Goal: Task Accomplishment & Management: Use online tool/utility

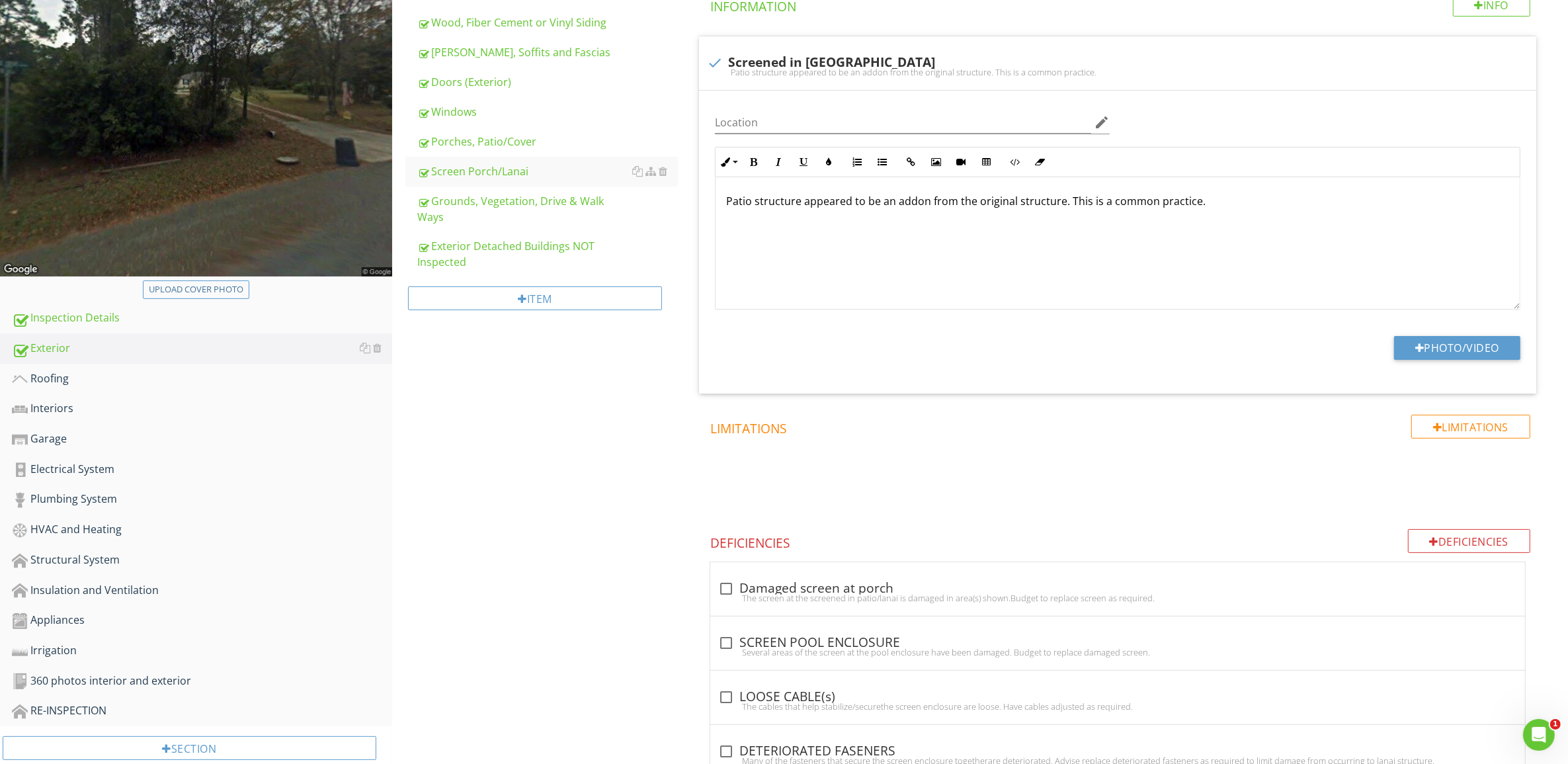
click at [1253, 505] on span at bounding box center [1120, 479] width 853 height 66
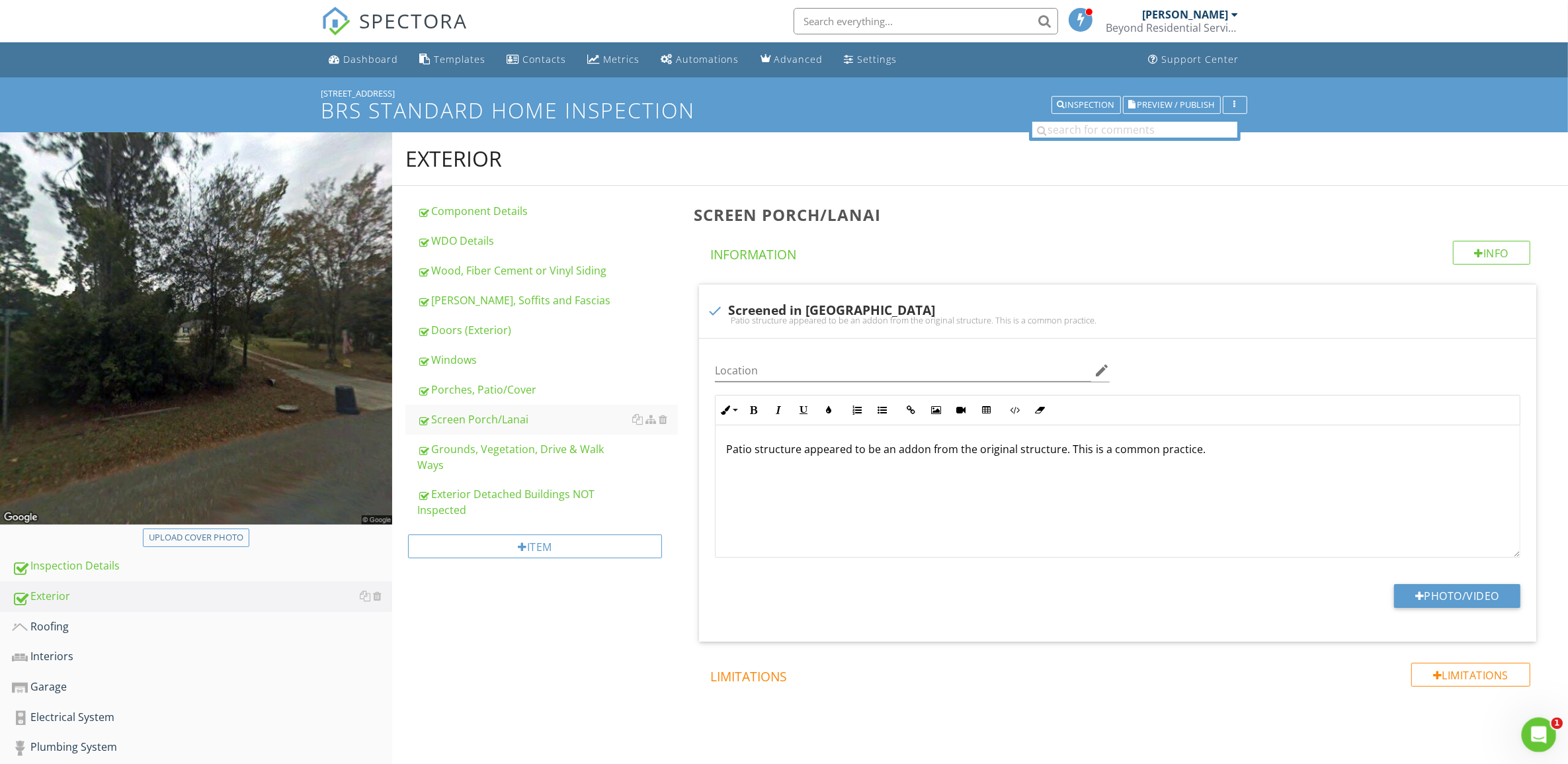
click at [1547, 731] on div "Open Intercom Messenger" at bounding box center [1536, 732] width 44 height 44
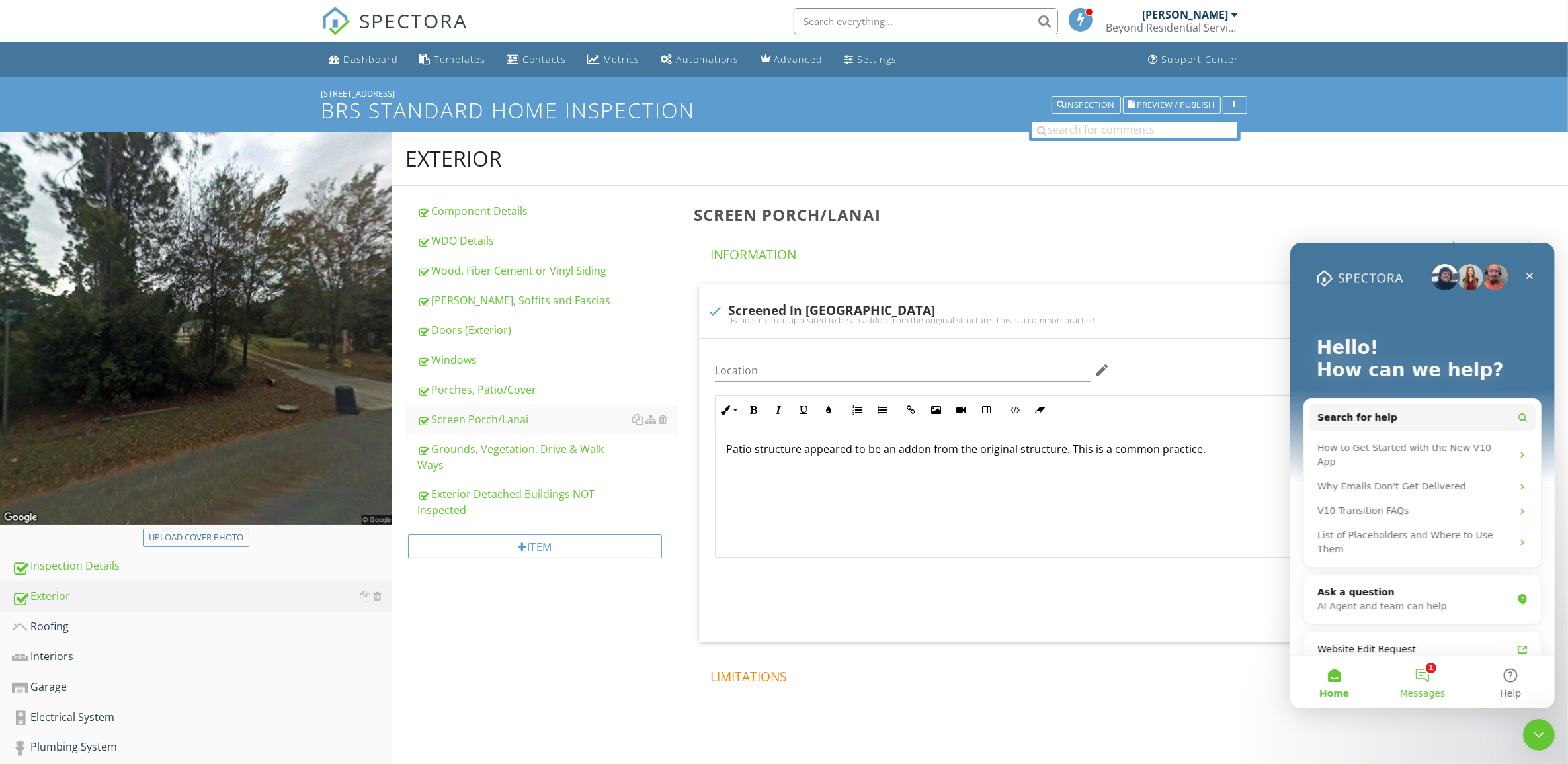
click at [1422, 677] on button "1 Messages" at bounding box center [1421, 681] width 88 height 53
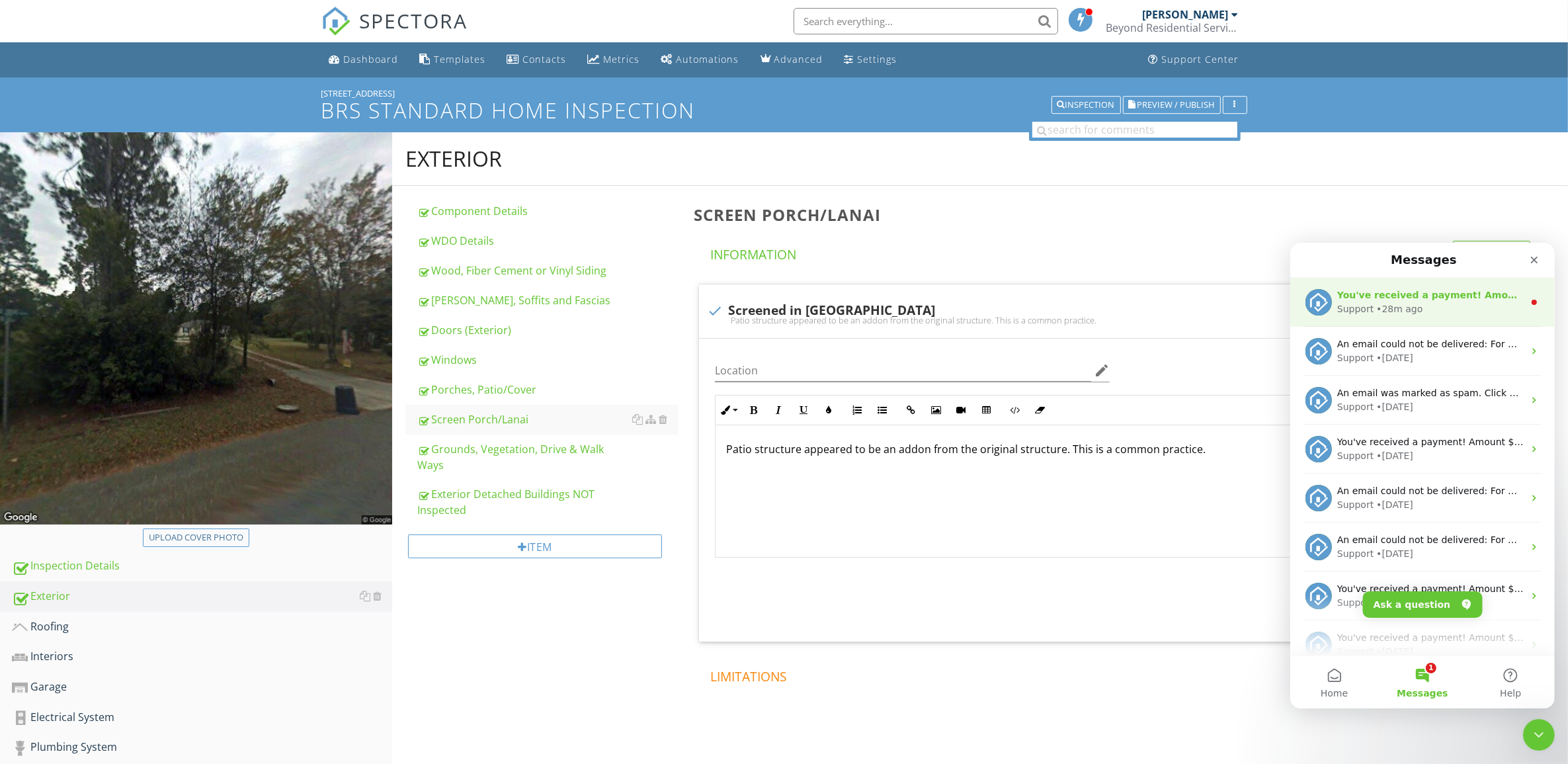
click at [1429, 303] on div "Support • 28m ago" at bounding box center [1429, 308] width 186 height 14
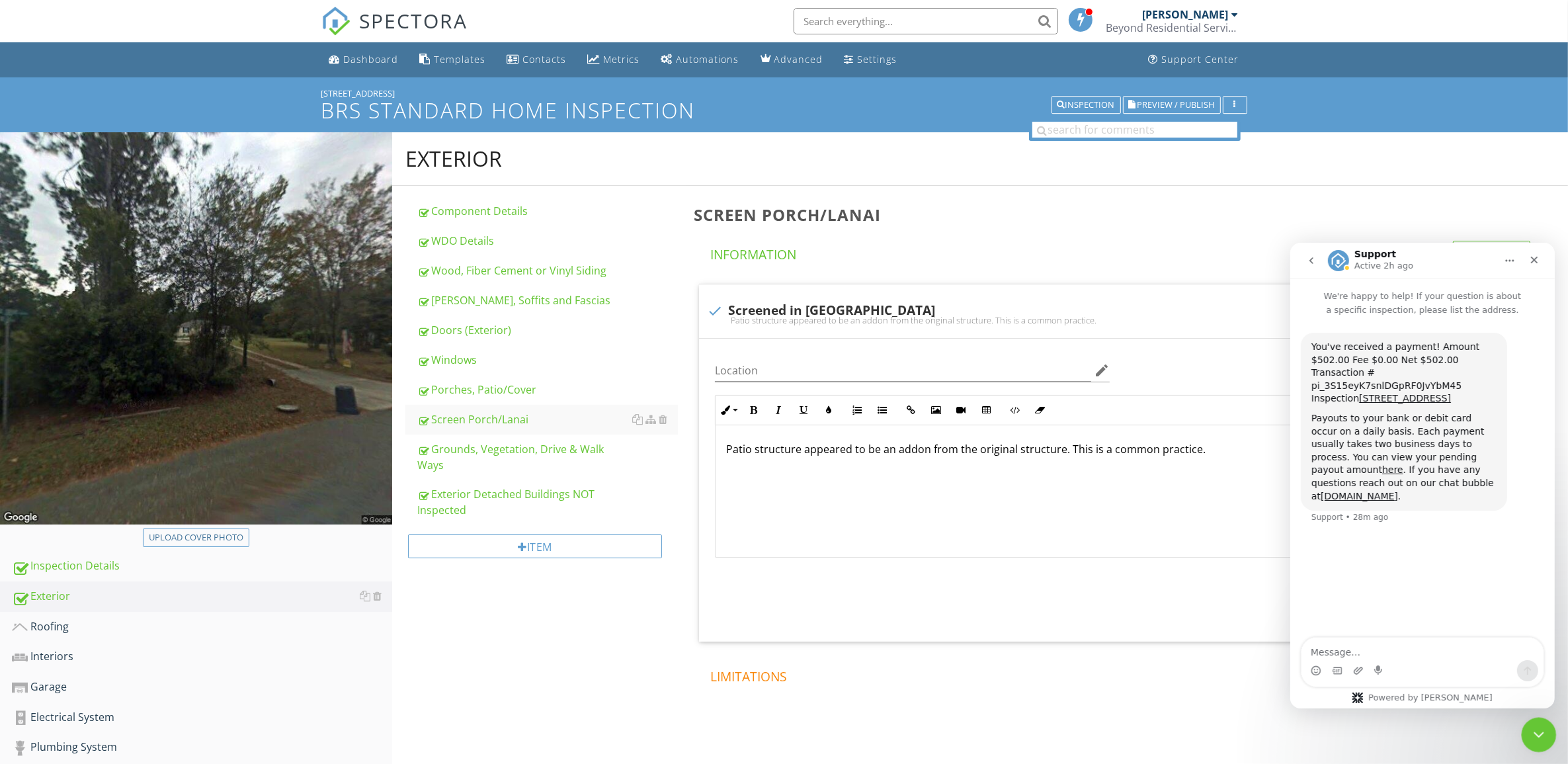
click at [1539, 729] on icon "Close Intercom Messenger" at bounding box center [1536, 732] width 16 height 16
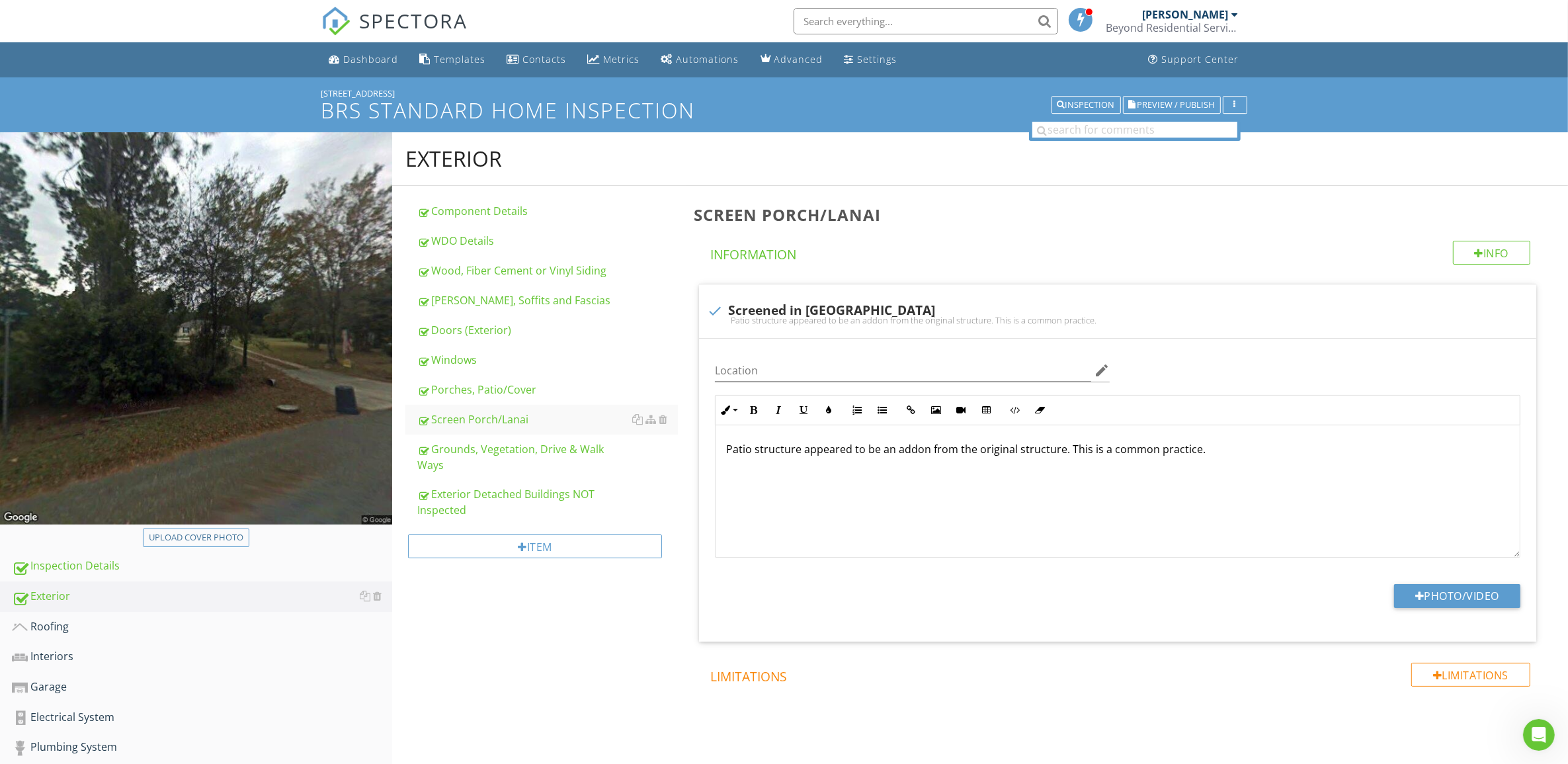
click at [1146, 711] on span at bounding box center [1120, 727] width 853 height 66
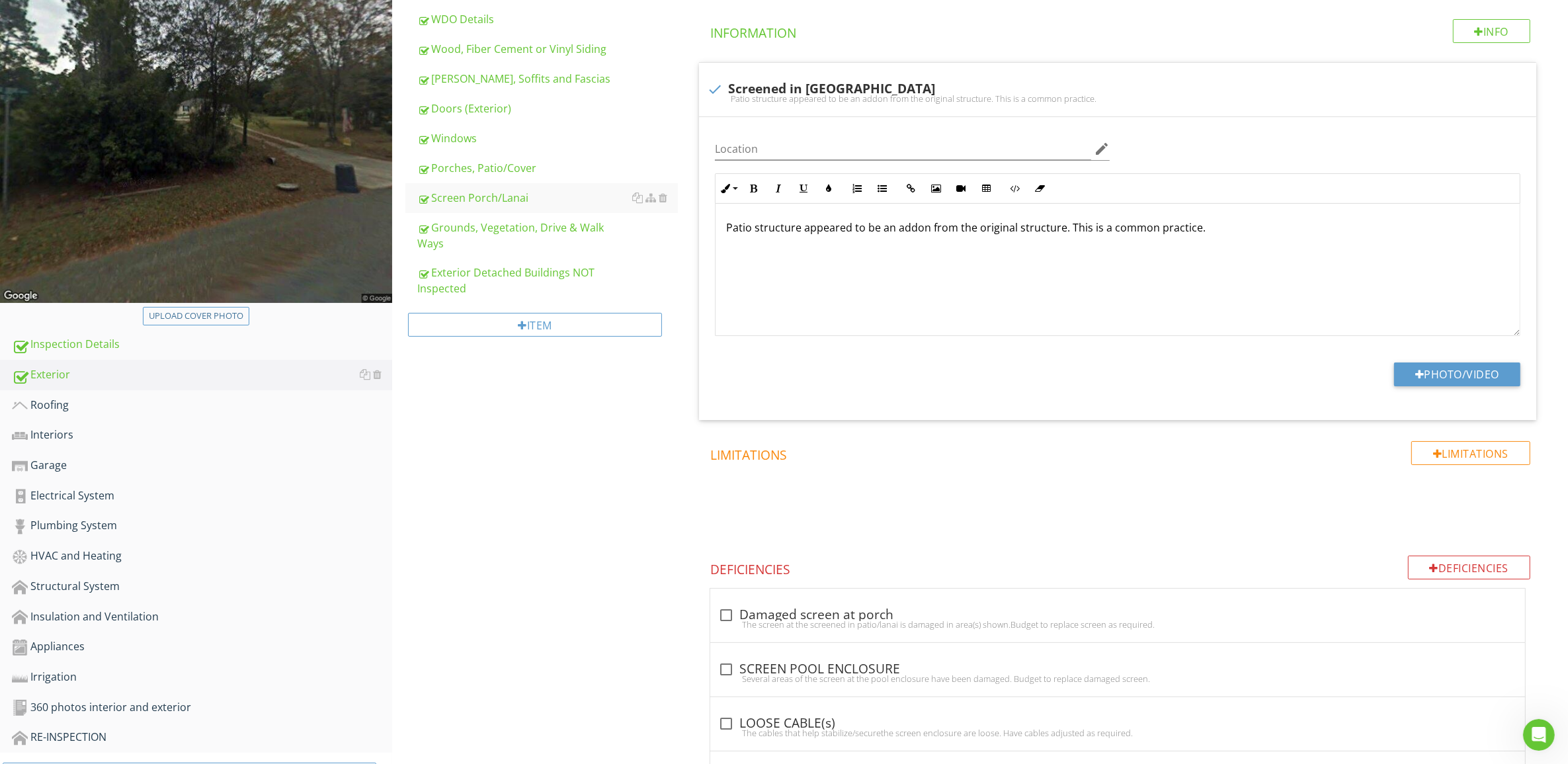
scroll to position [413, 0]
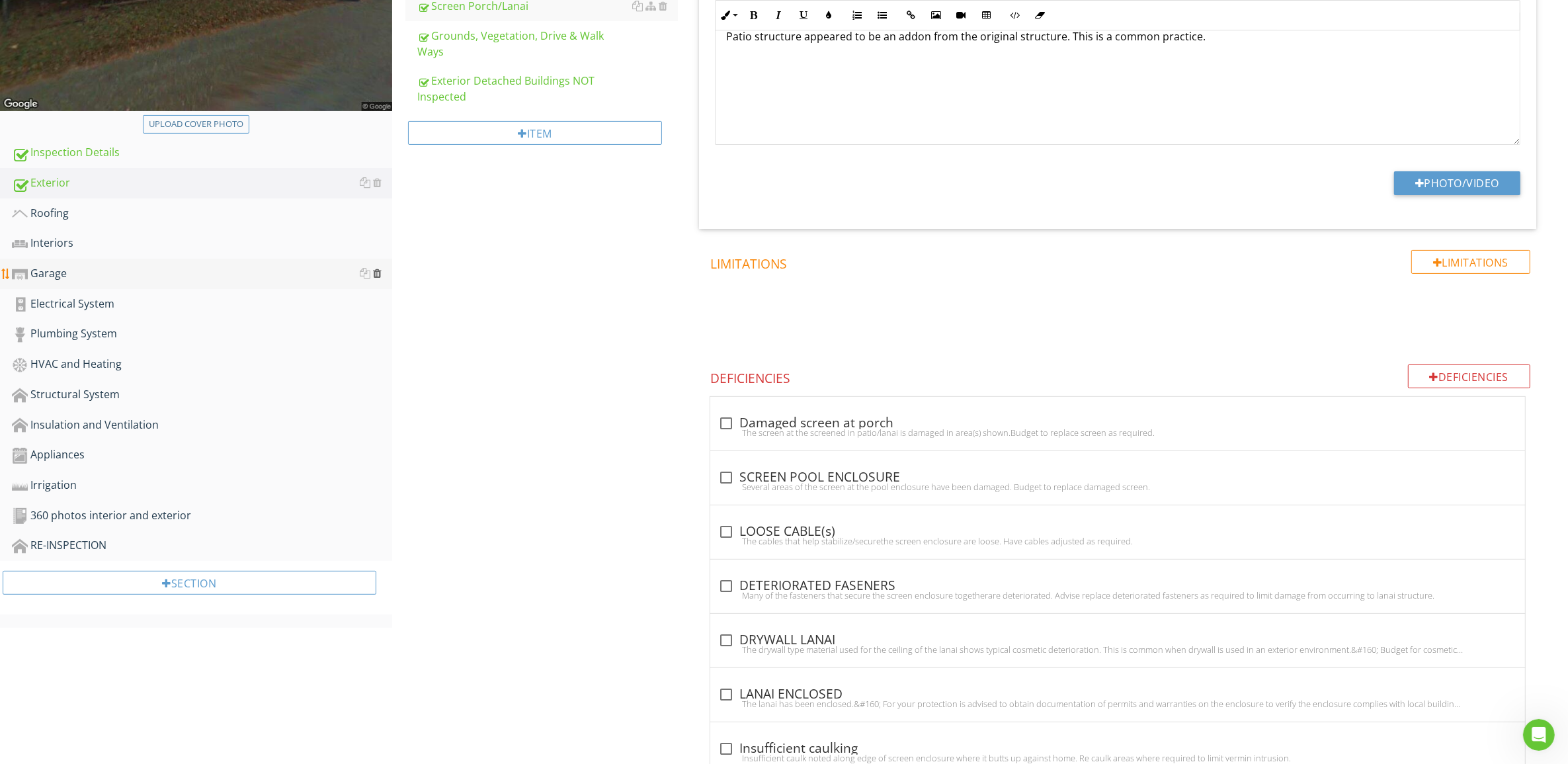
click at [381, 271] on div at bounding box center [377, 273] width 9 height 10
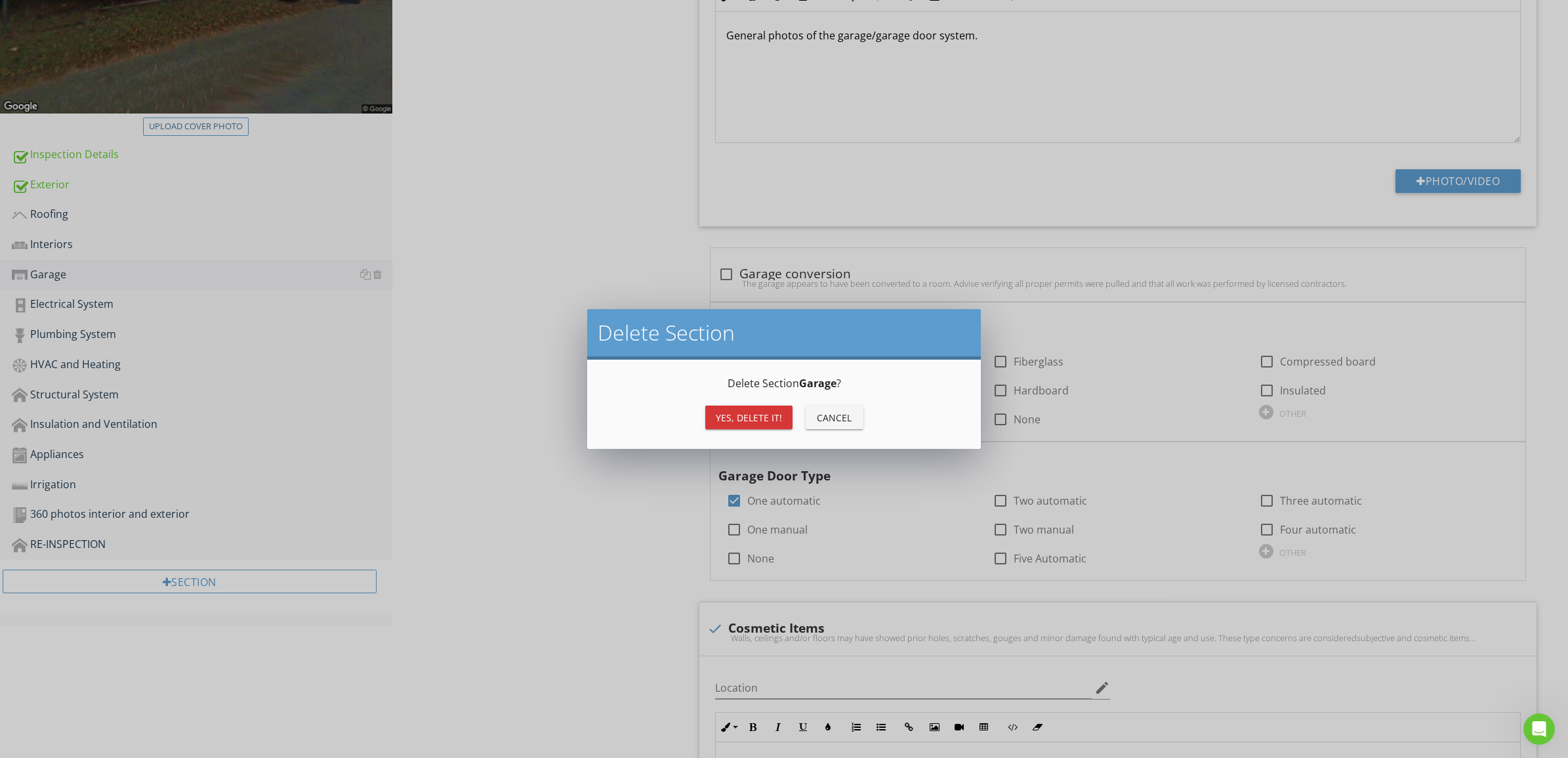
click at [766, 415] on div "Yes, Delete it!" at bounding box center [749, 418] width 66 height 14
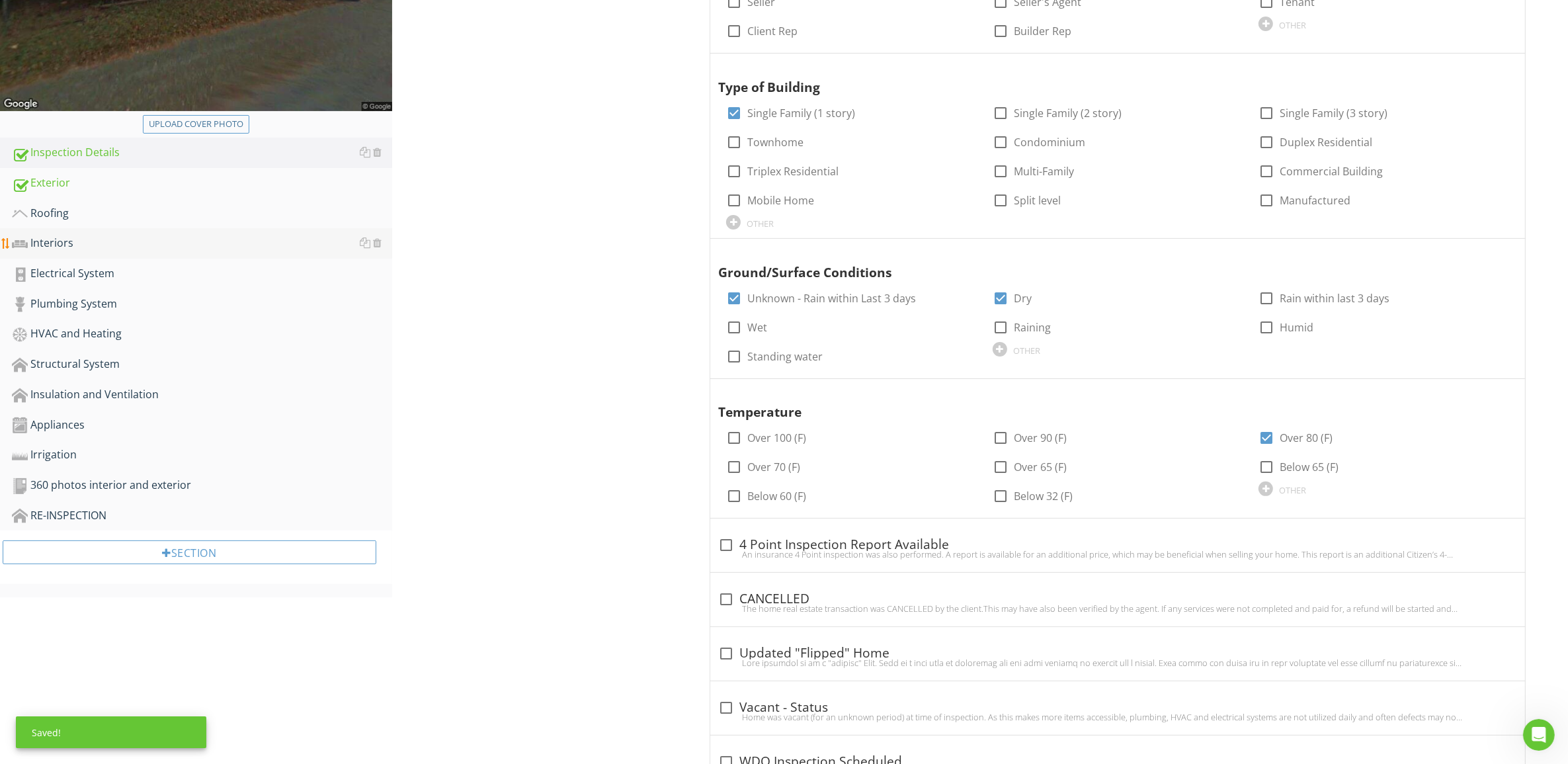
click at [168, 246] on div "Interiors" at bounding box center [202, 243] width 380 height 17
type textarea "<p>Permitting information was found. This list may not have been complete, due …"
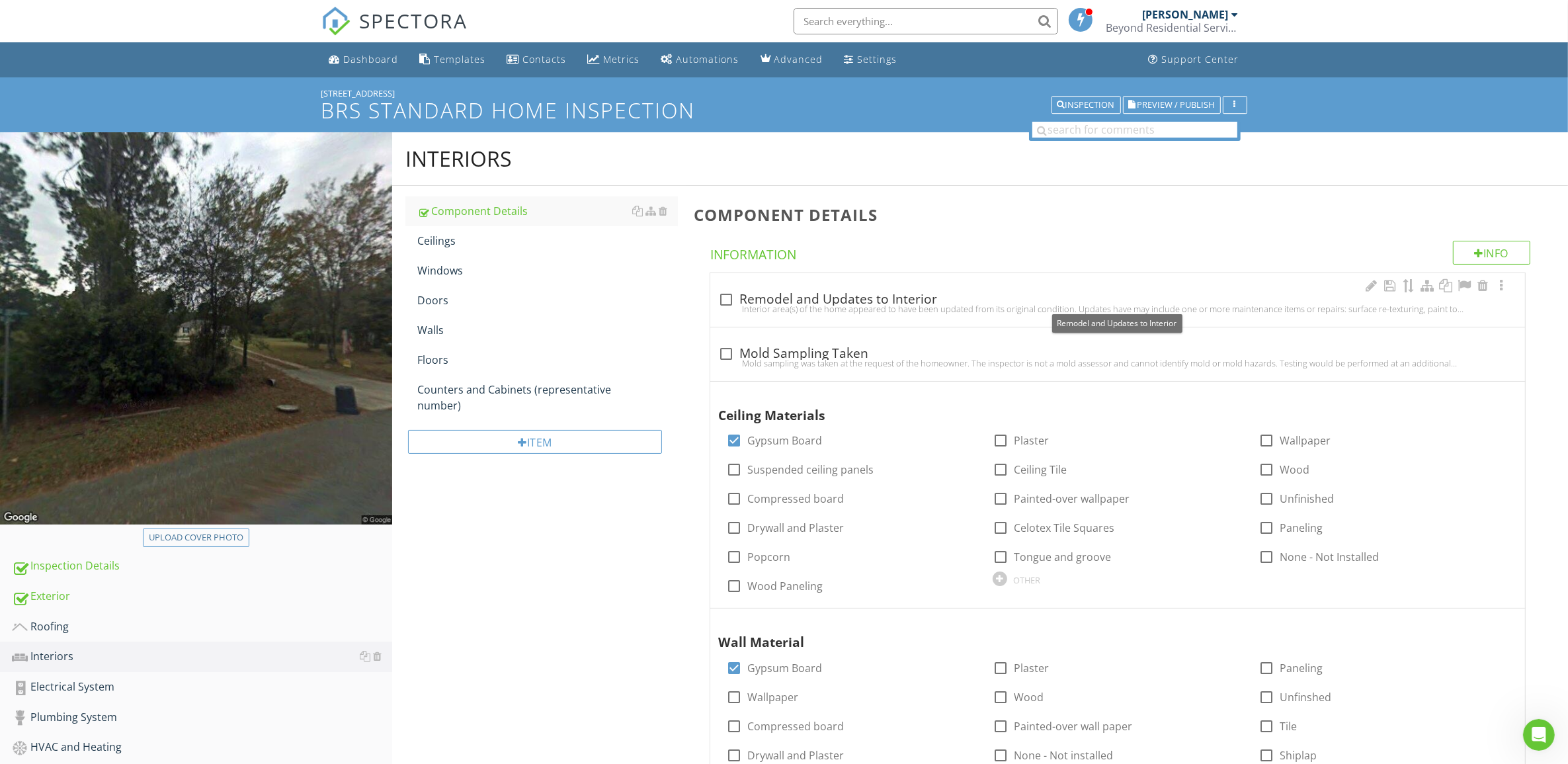
click at [725, 299] on div at bounding box center [726, 299] width 22 height 22
checkbox input "true"
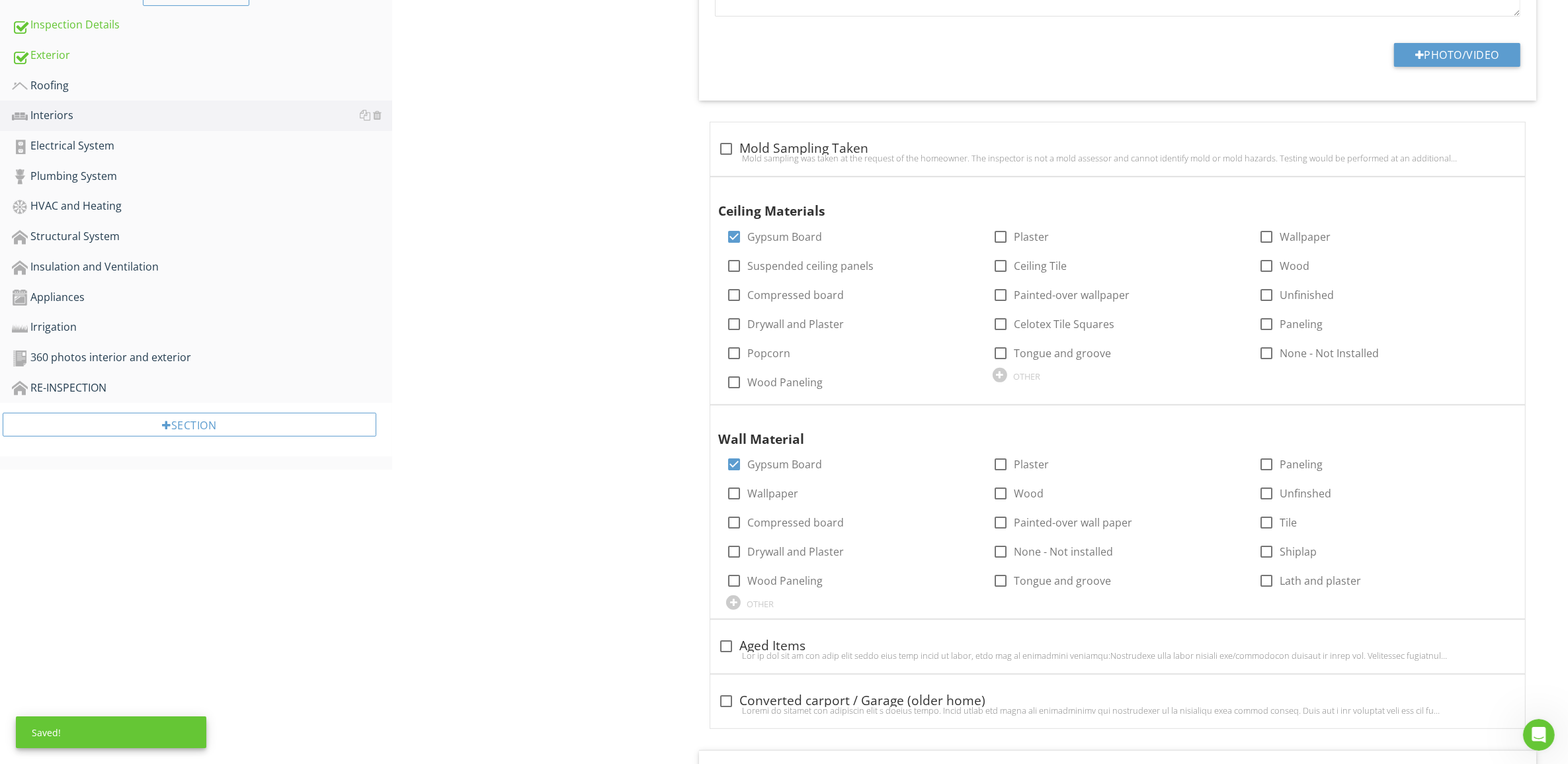
scroll to position [661, 0]
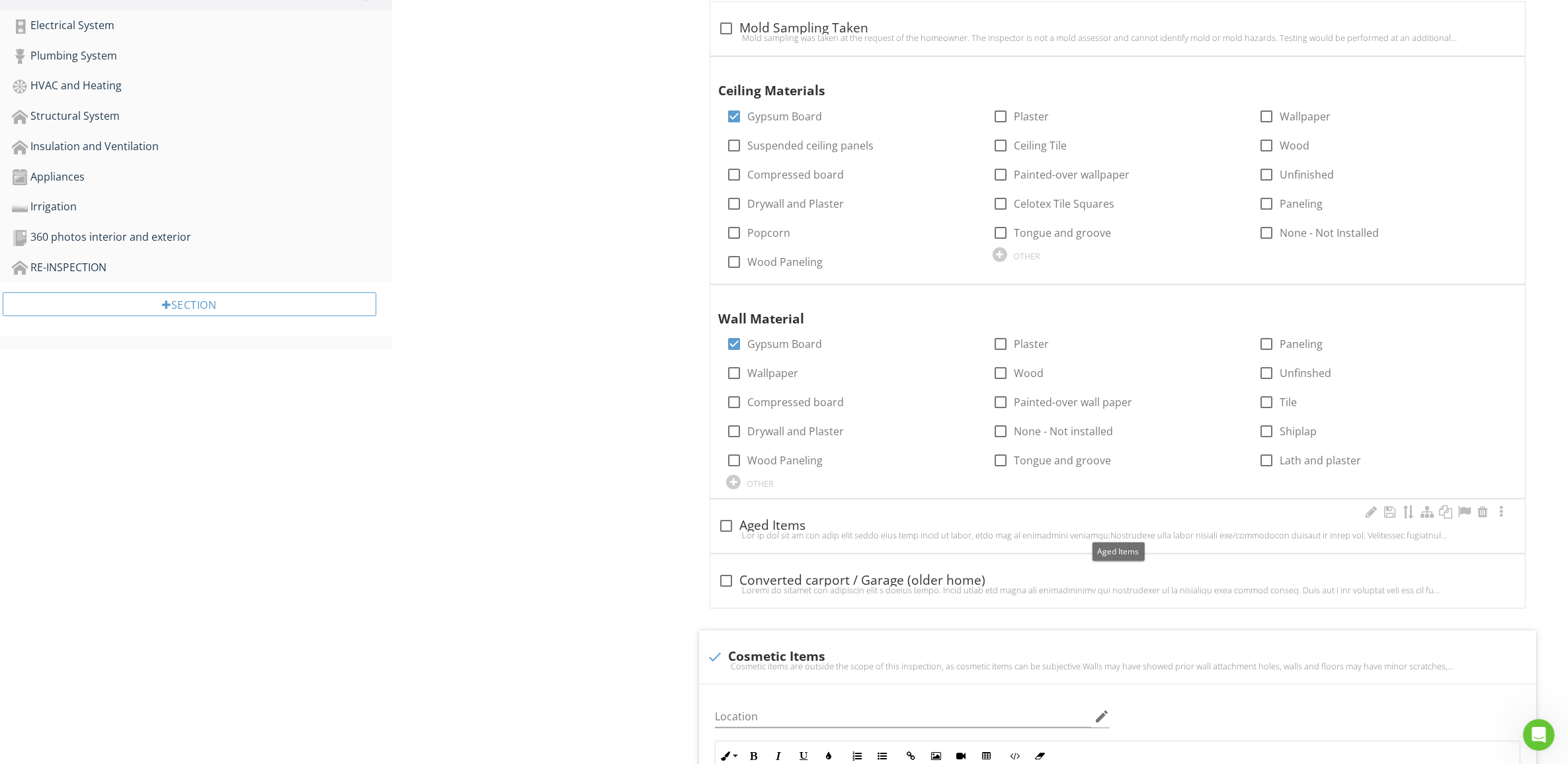
click at [731, 524] on div at bounding box center [726, 525] width 22 height 22
checkbox input "true"
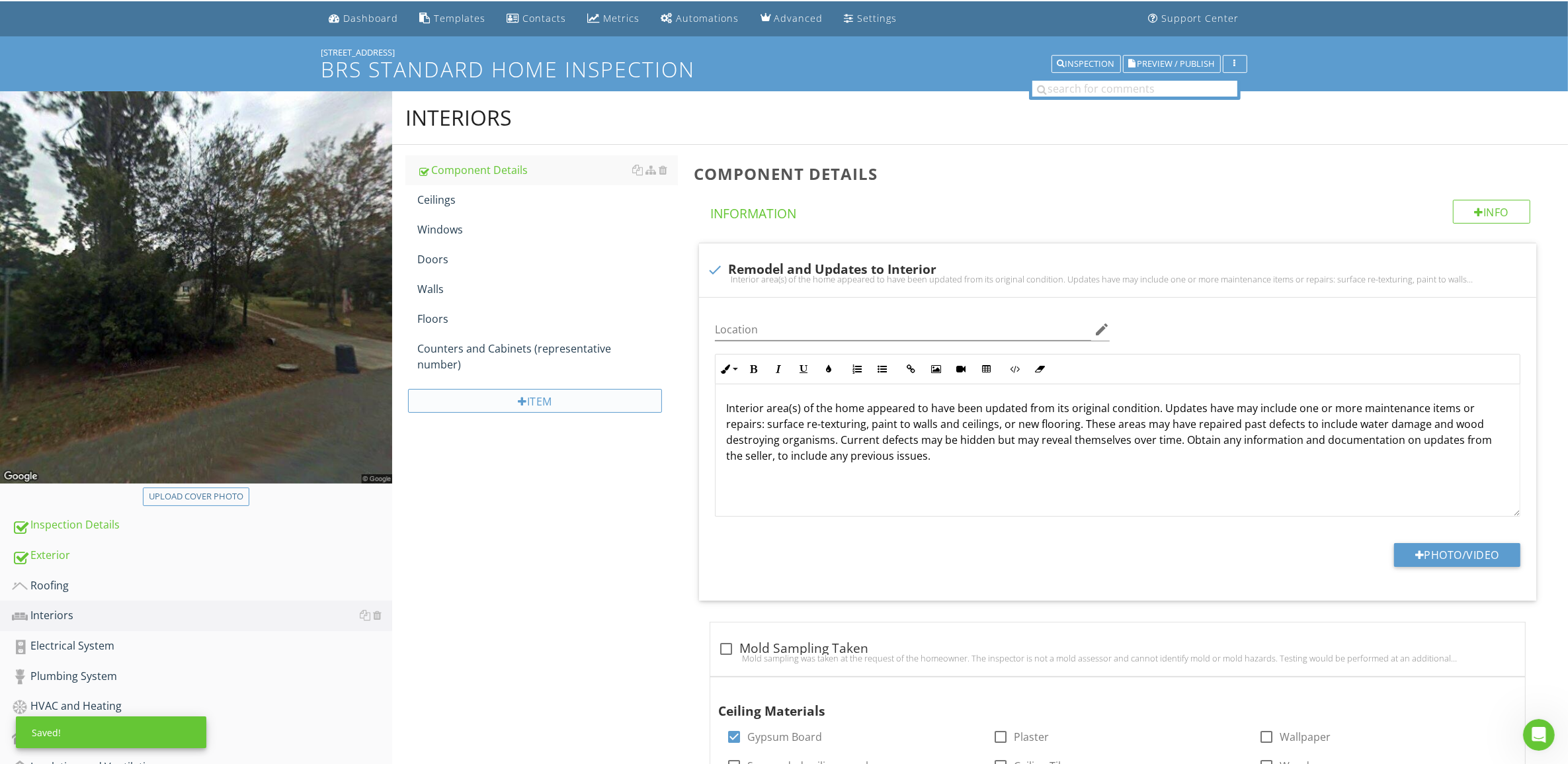
scroll to position [0, 0]
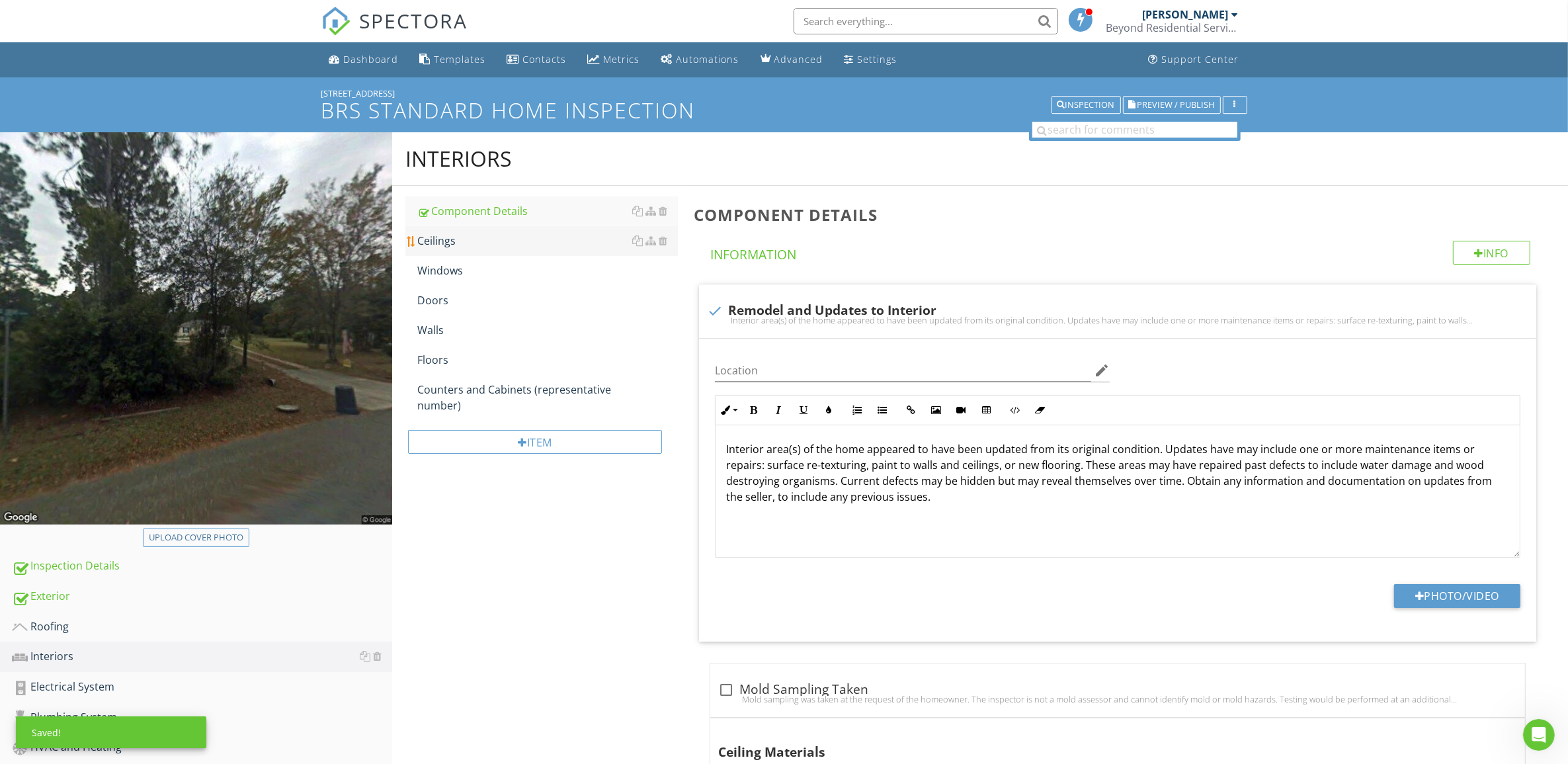
click at [459, 240] on div "Ceilings" at bounding box center [547, 240] width 261 height 16
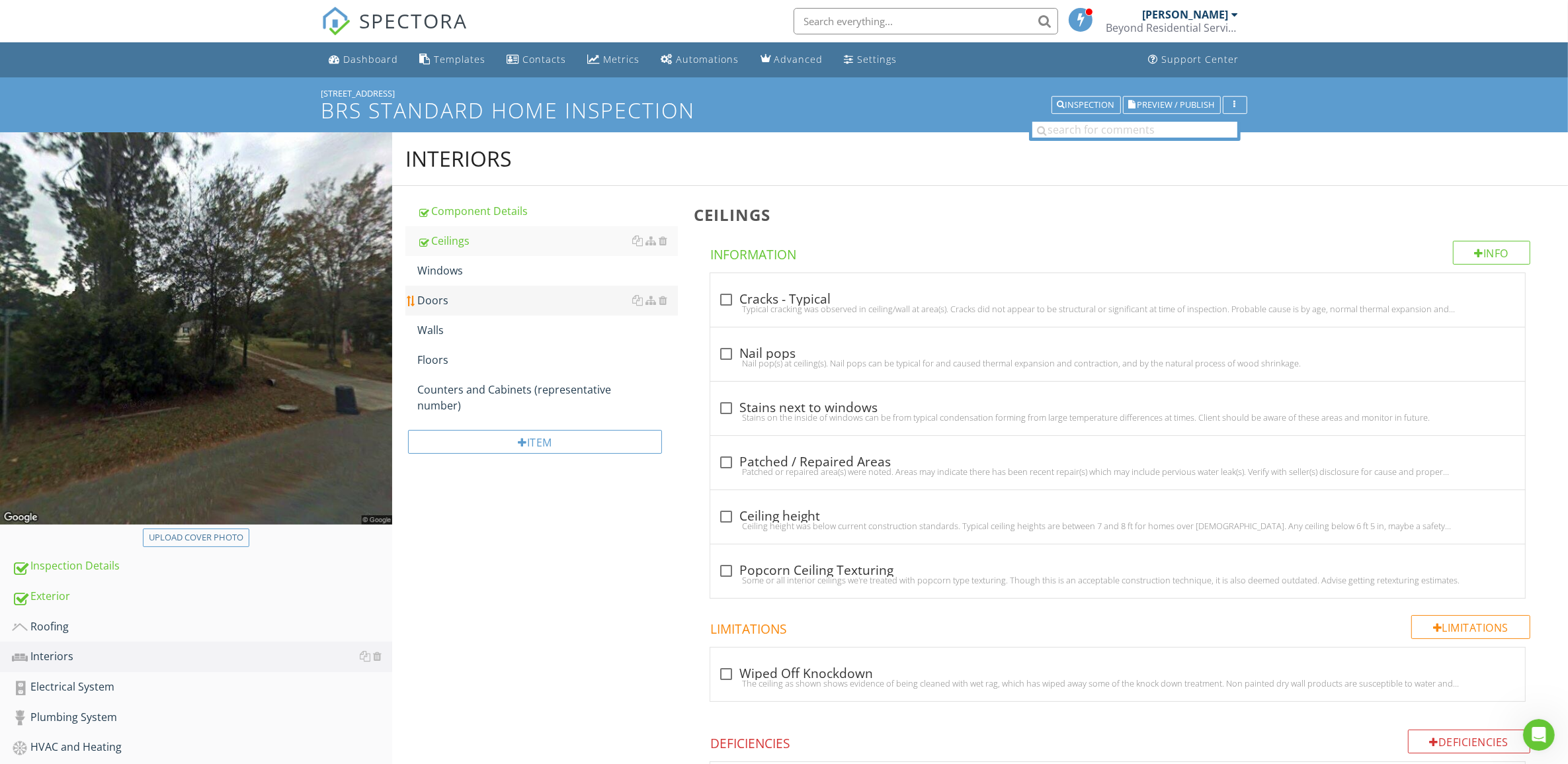
click at [470, 271] on div "Windows" at bounding box center [547, 270] width 261 height 16
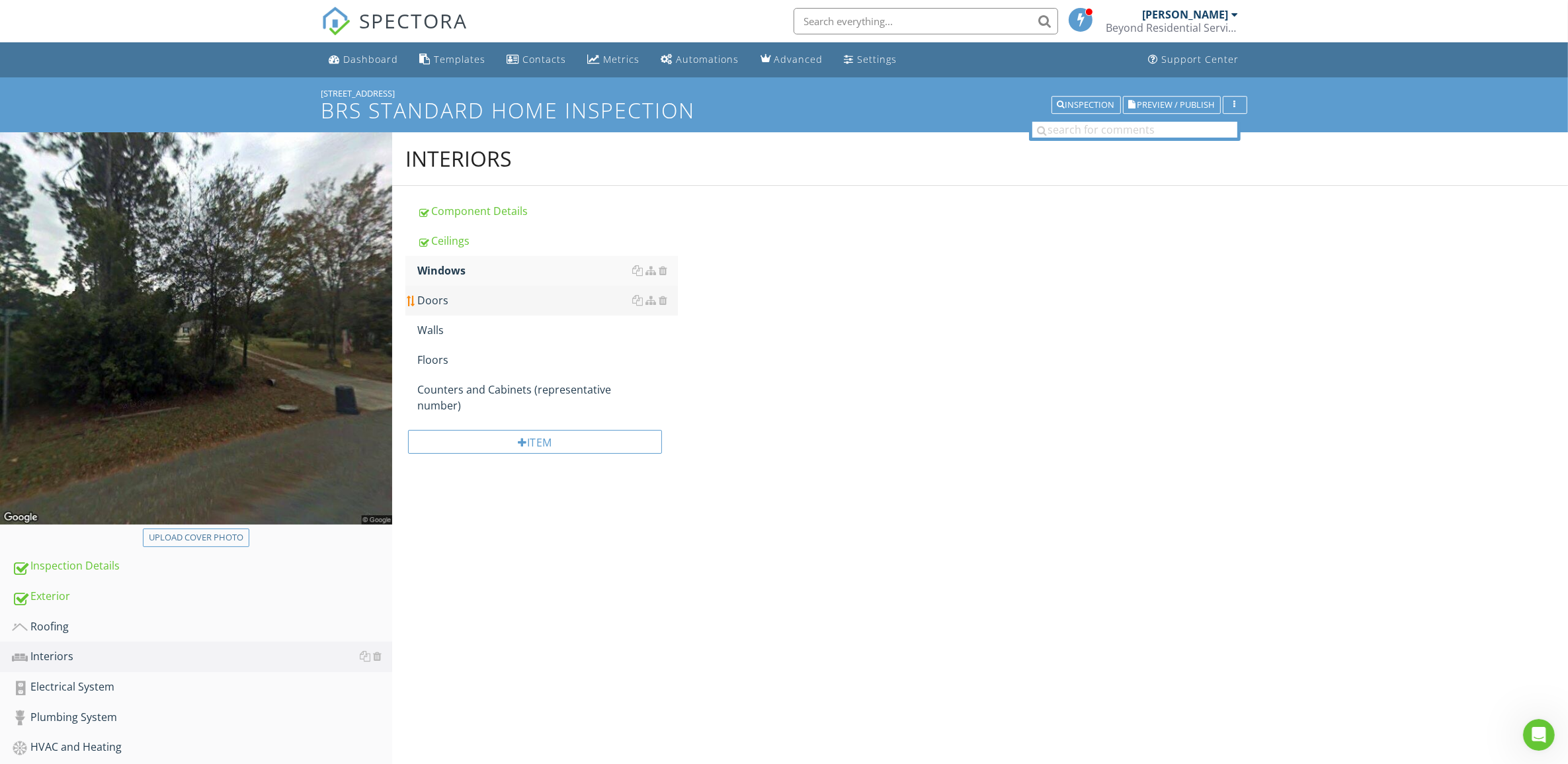
click at [459, 299] on div "Doors" at bounding box center [547, 300] width 261 height 16
click at [475, 331] on div "Walls" at bounding box center [547, 329] width 261 height 16
click at [454, 356] on div "Floors" at bounding box center [547, 359] width 261 height 16
click at [475, 390] on div "Counters and Cabinets (representative number)" at bounding box center [547, 397] width 261 height 32
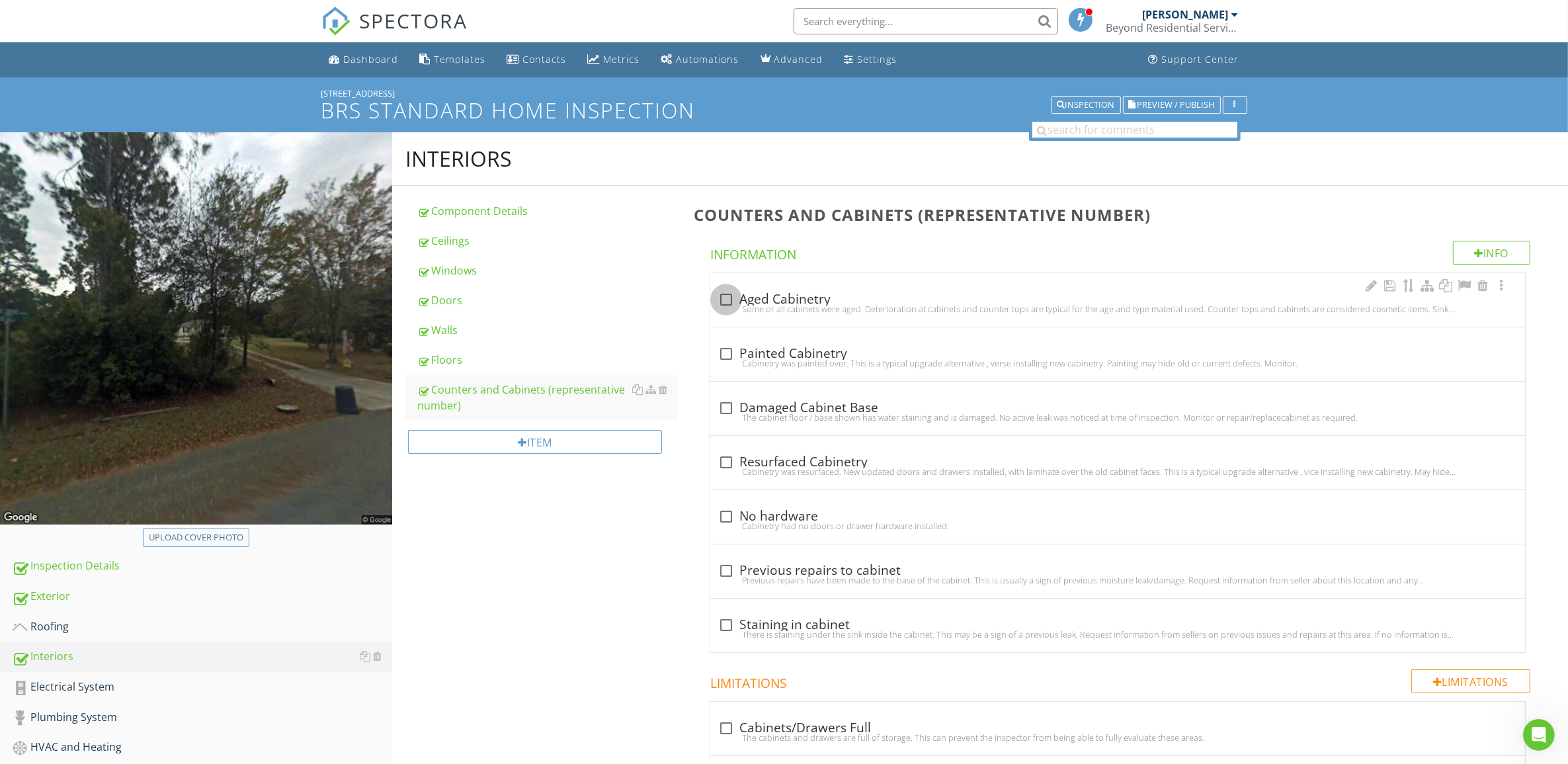
click at [730, 302] on div at bounding box center [726, 299] width 22 height 22
checkbox input "true"
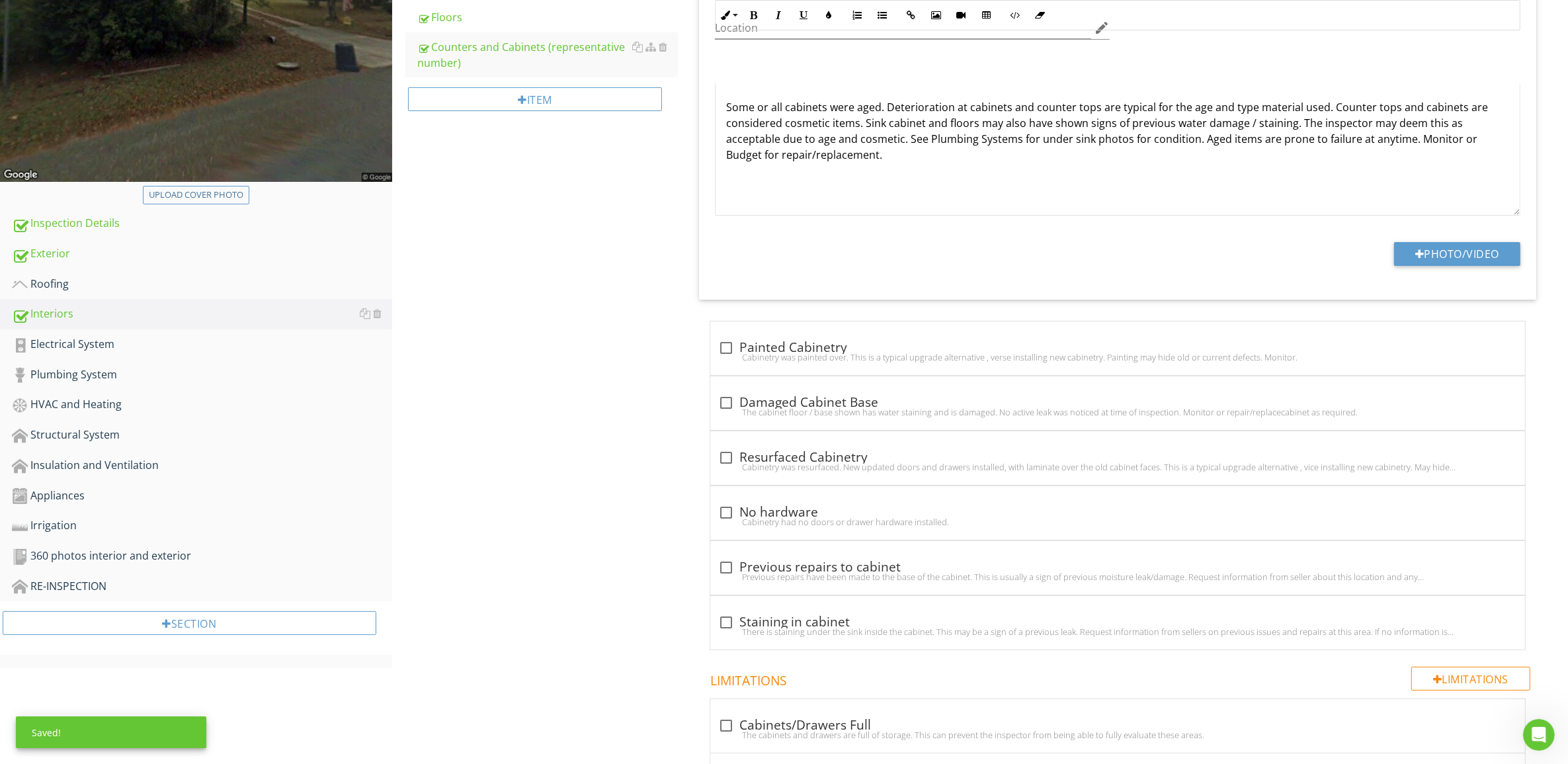
scroll to position [413, 0]
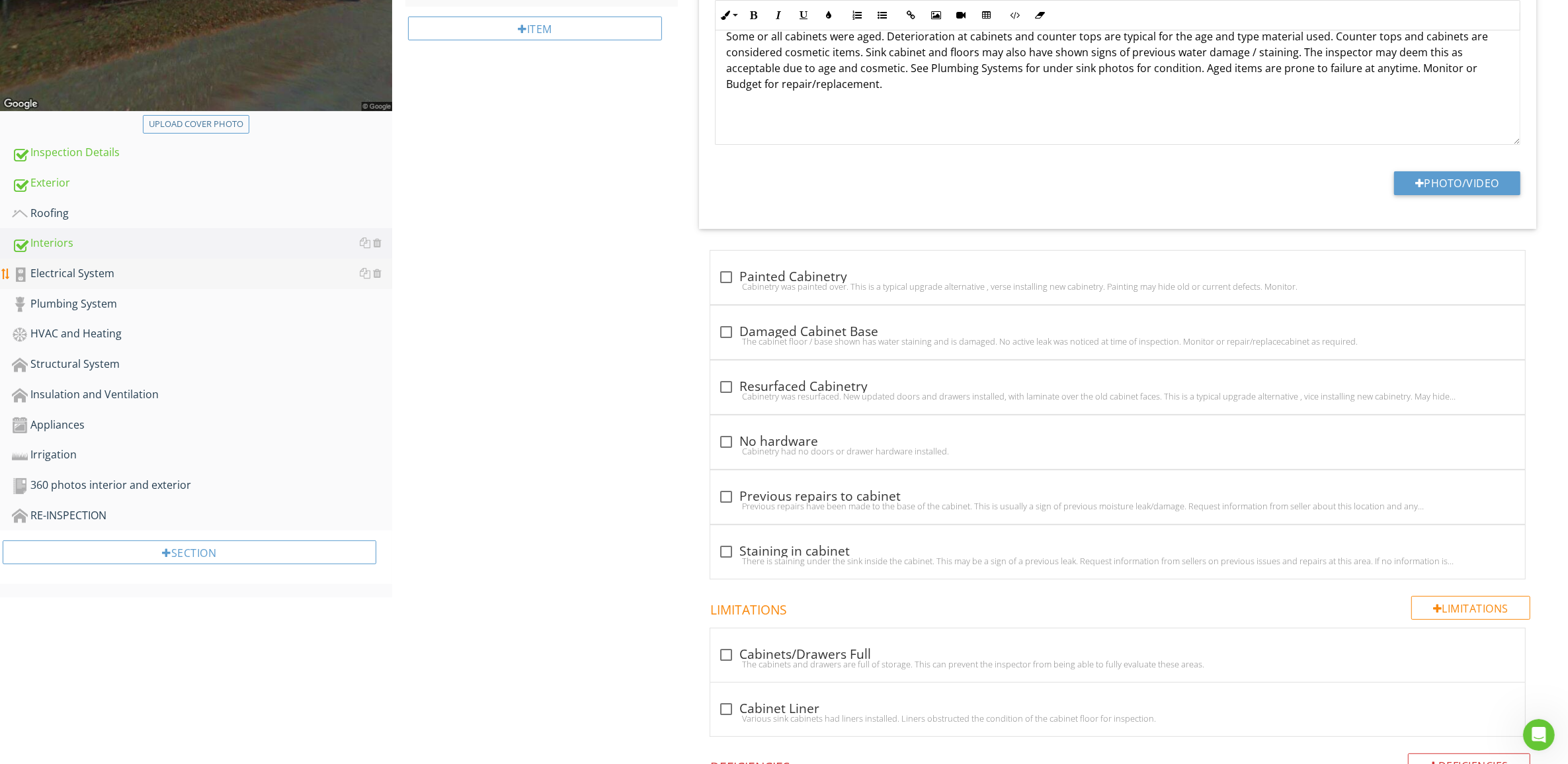
click at [83, 275] on div "Electrical System" at bounding box center [202, 274] width 380 height 17
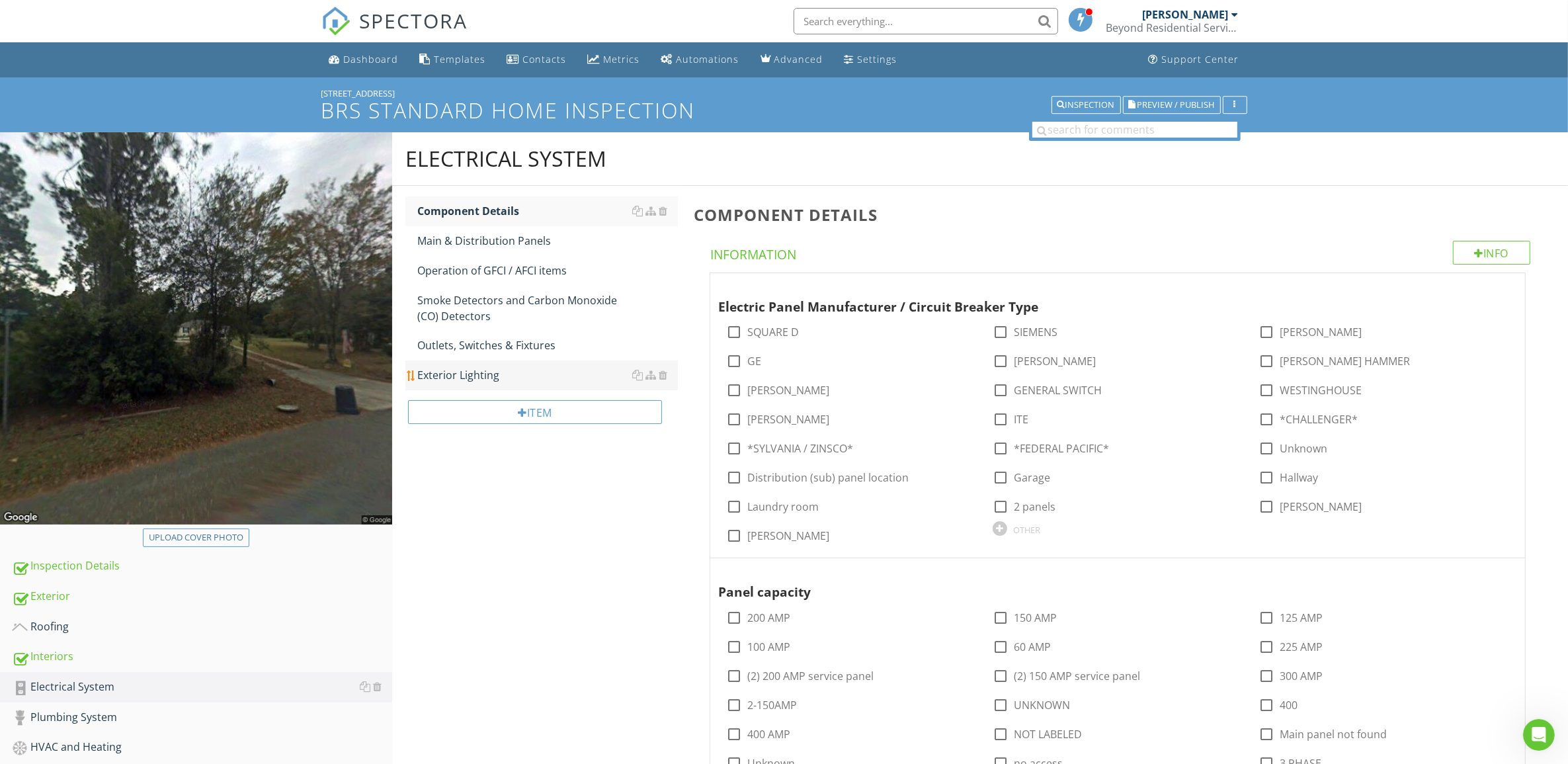
click at [453, 374] on div "Exterior Lighting" at bounding box center [547, 375] width 261 height 16
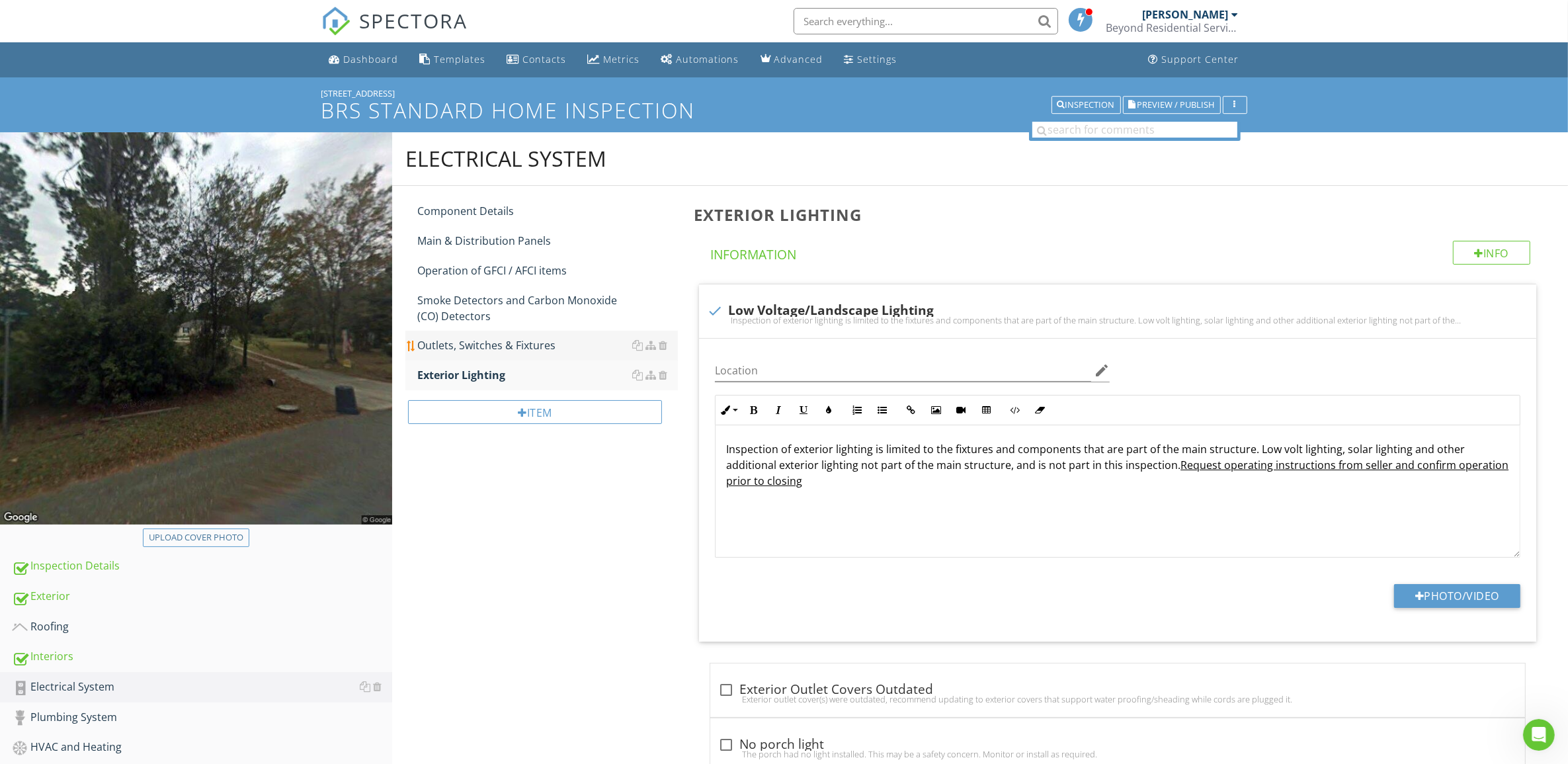
click at [460, 345] on div "Outlets, Switches & Fixtures" at bounding box center [547, 345] width 261 height 16
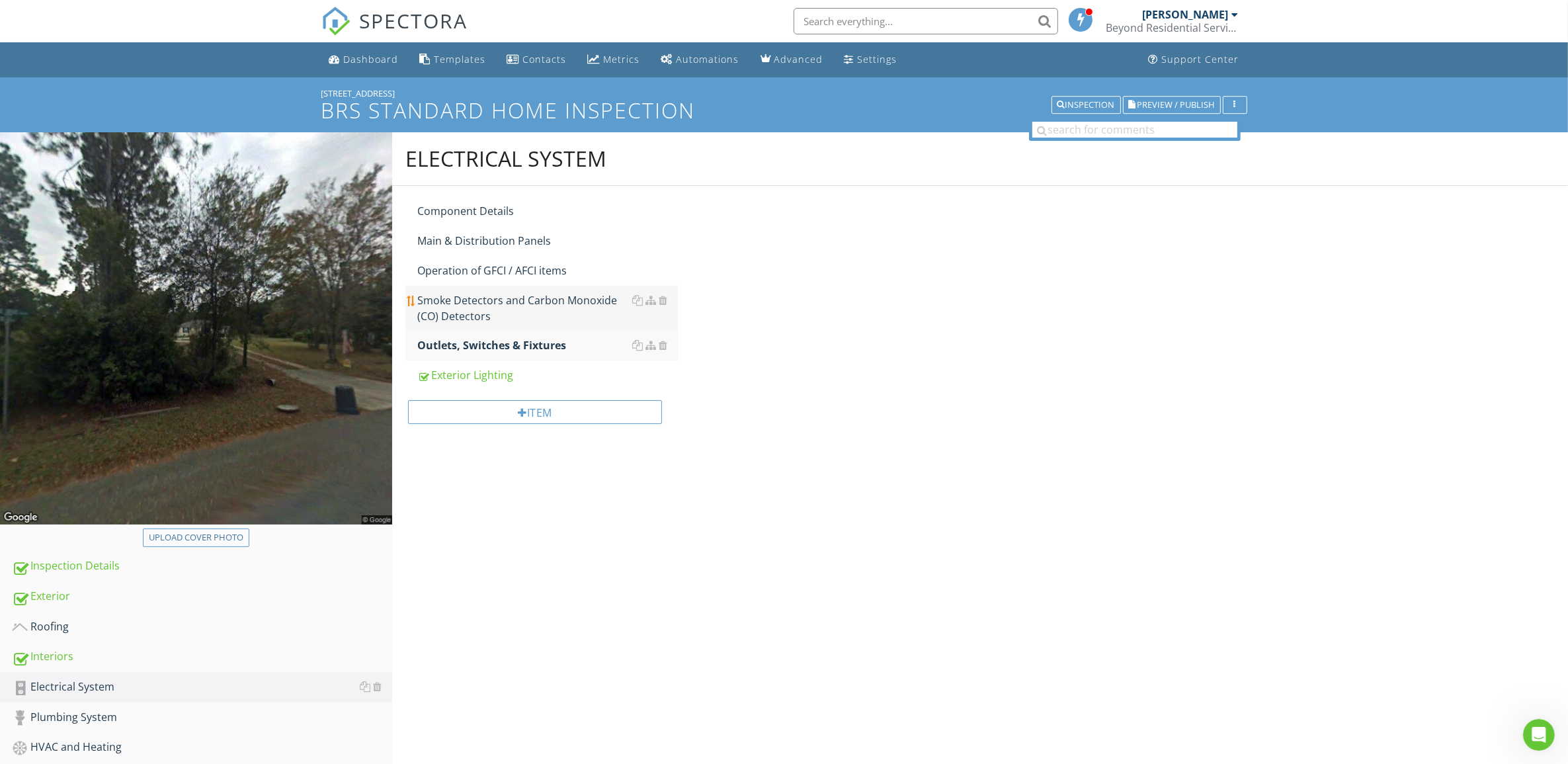
click at [467, 305] on div "Smoke Detectors and Carbon Monoxide (CO) Detectors" at bounding box center [547, 308] width 261 height 32
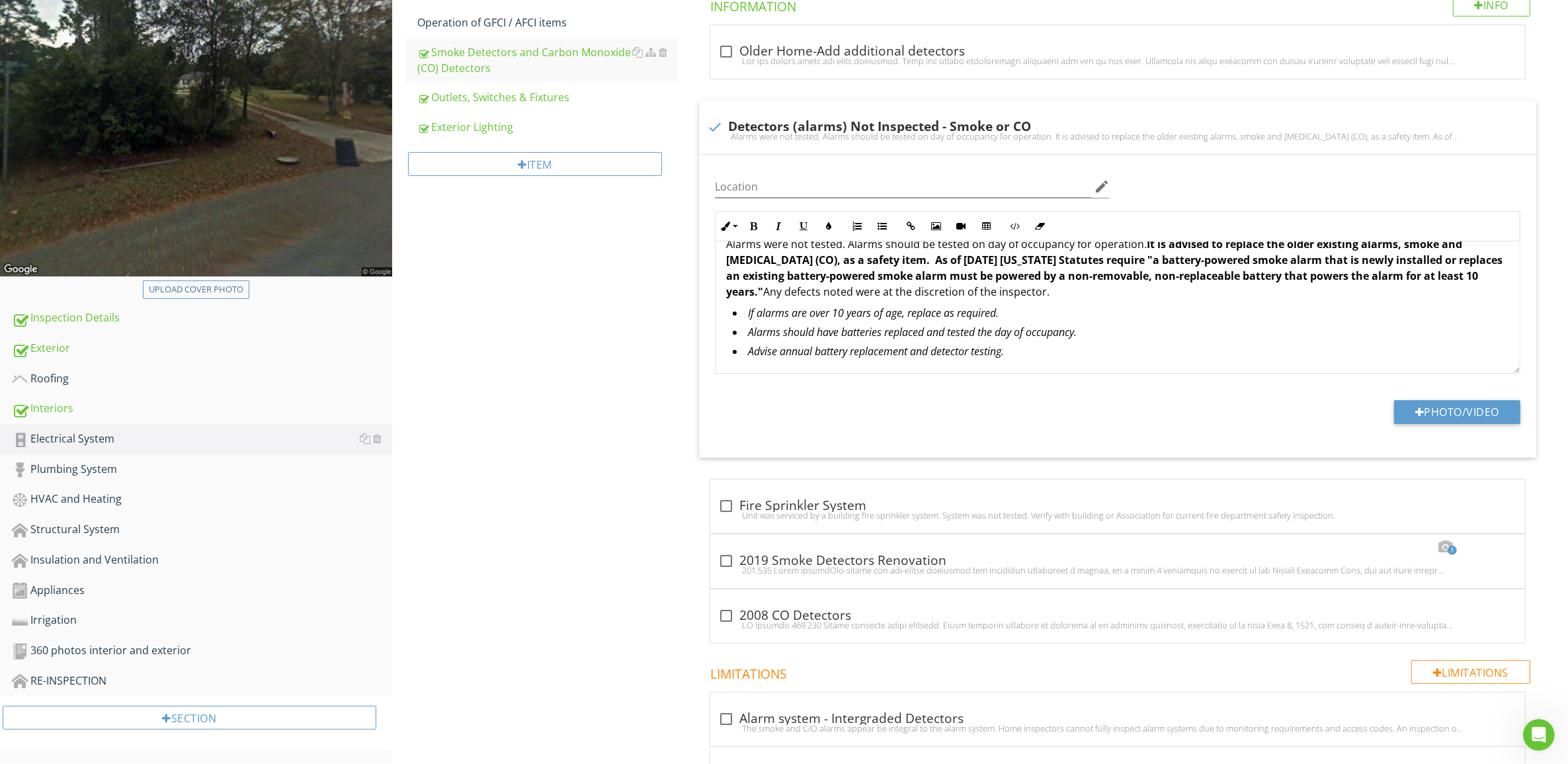
scroll to position [578, 0]
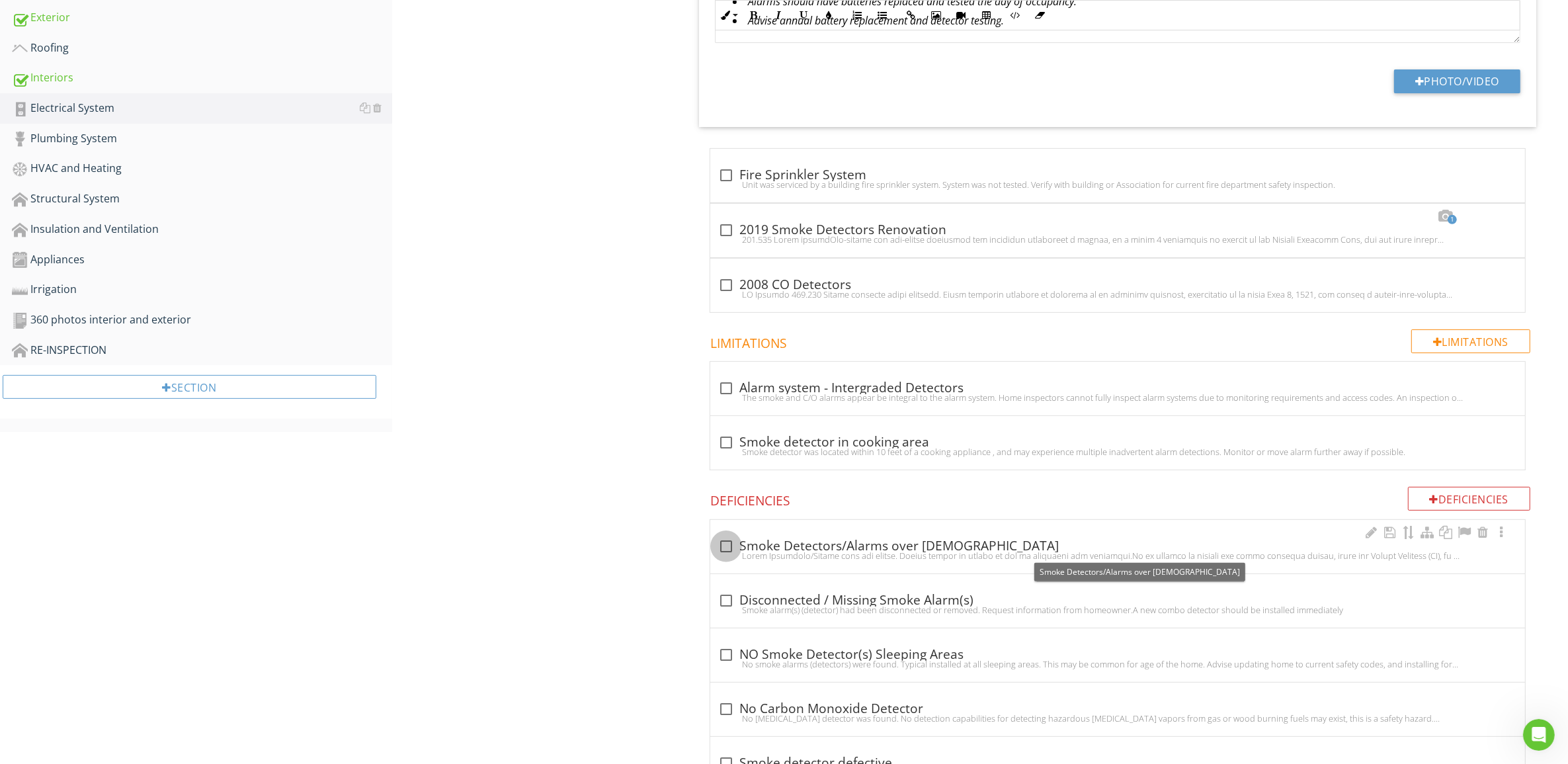
click at [721, 546] on div at bounding box center [726, 546] width 22 height 22
checkbox input "true"
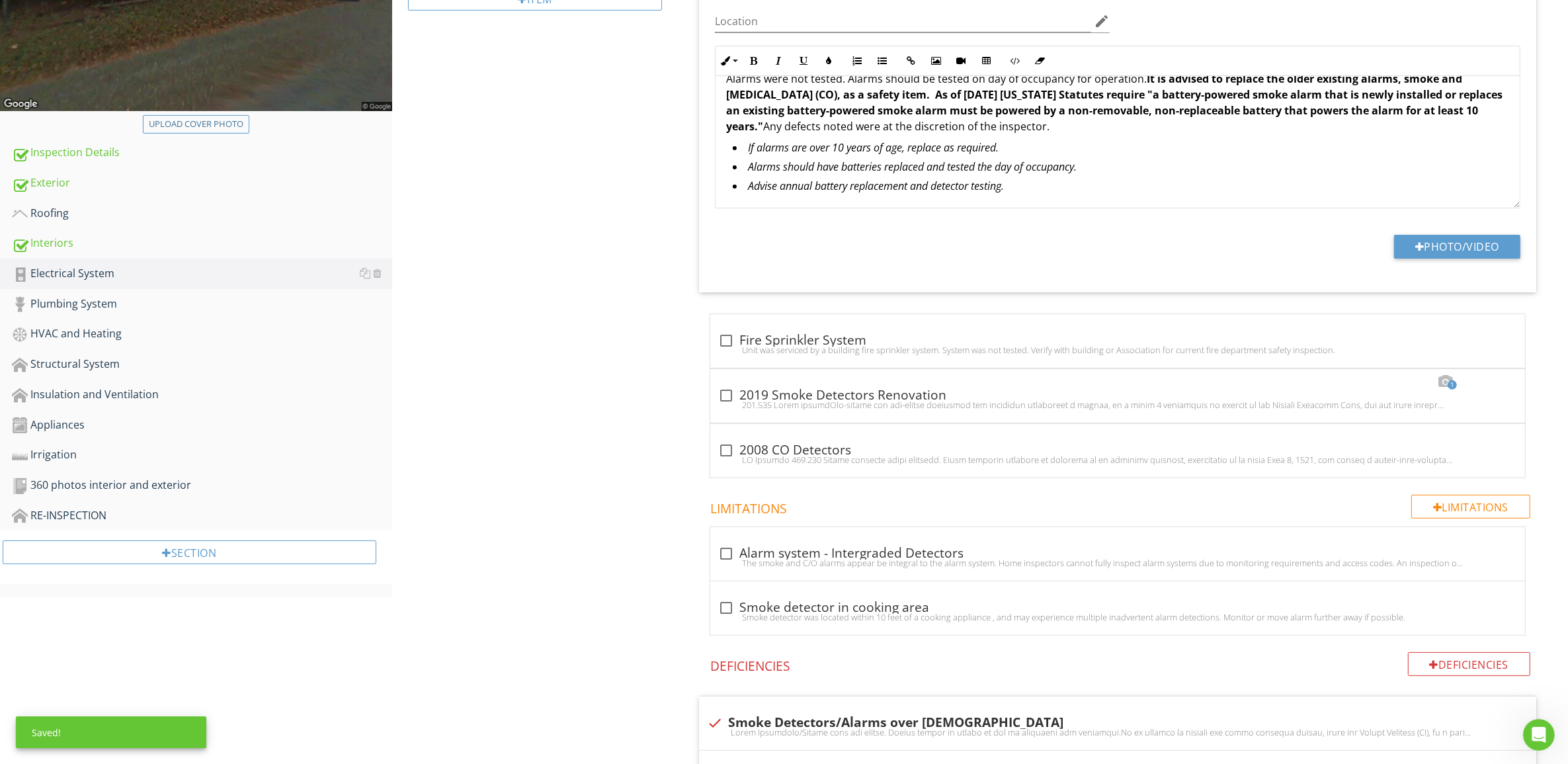
scroll to position [0, 0]
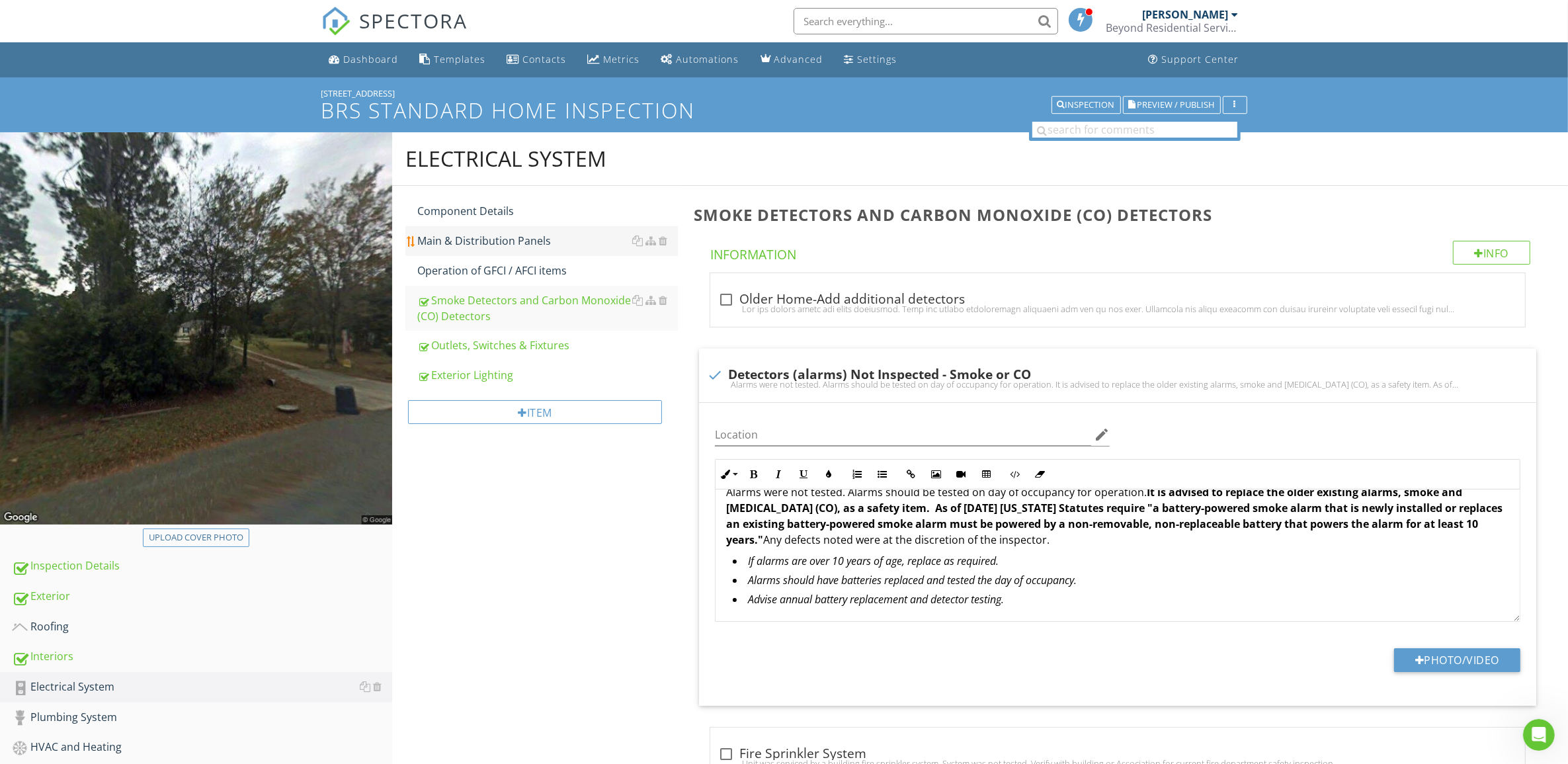
click at [493, 233] on div "Main & Distribution Panels" at bounding box center [547, 240] width 261 height 16
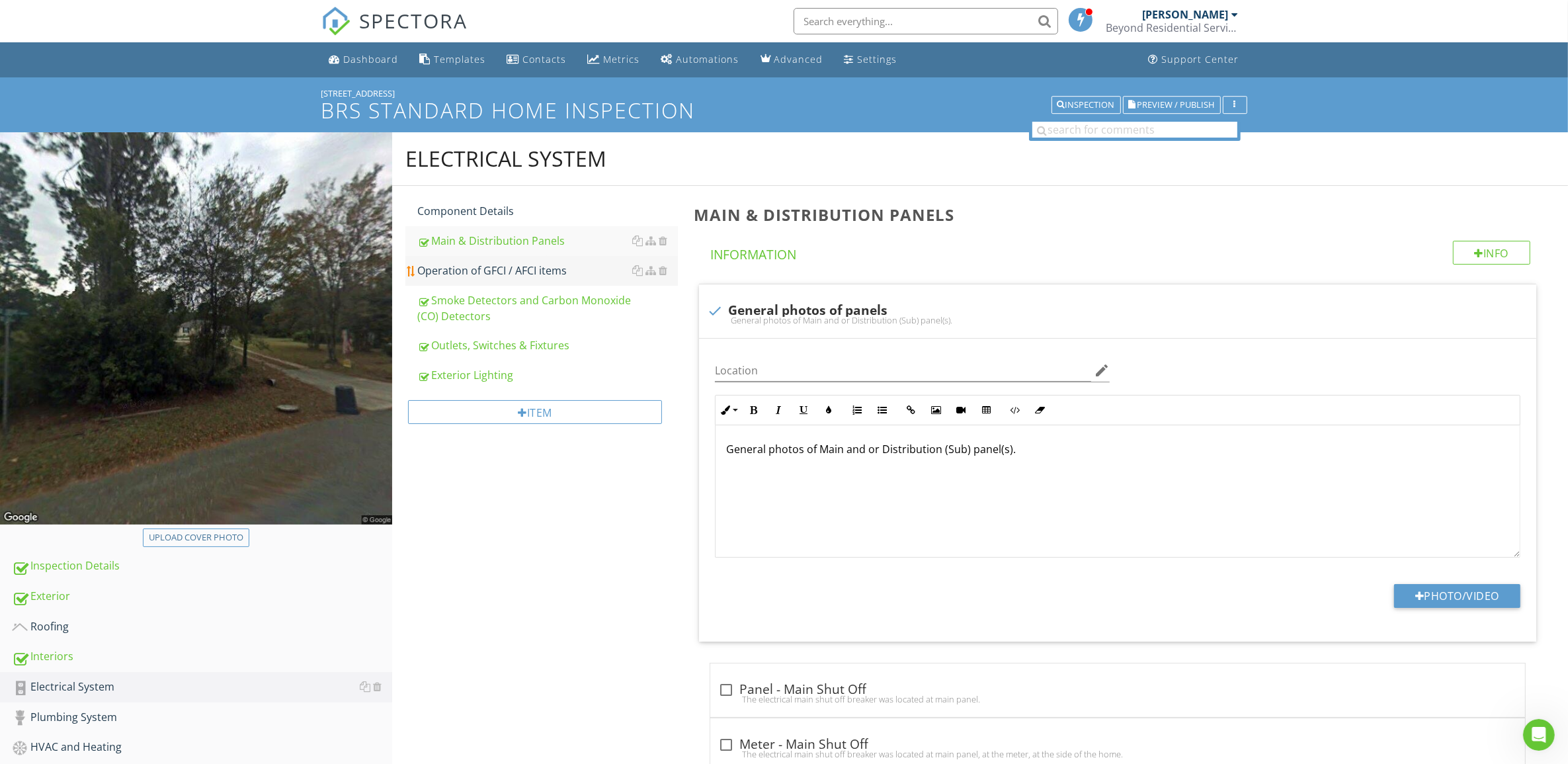
click at [486, 269] on div "Operation of GFCI / AFCI items" at bounding box center [547, 270] width 261 height 16
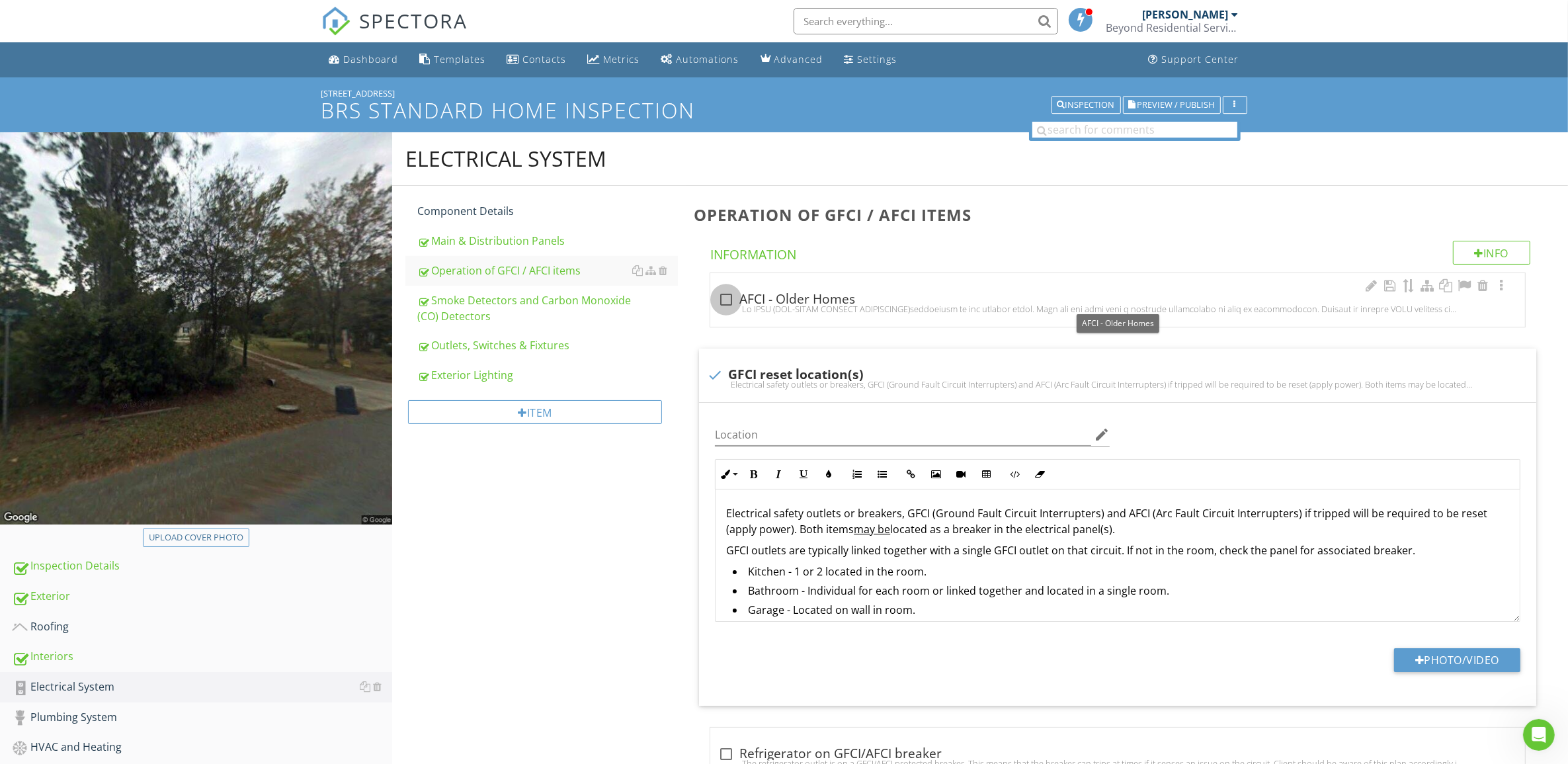
click at [722, 299] on div at bounding box center [726, 299] width 22 height 22
checkbox input "true"
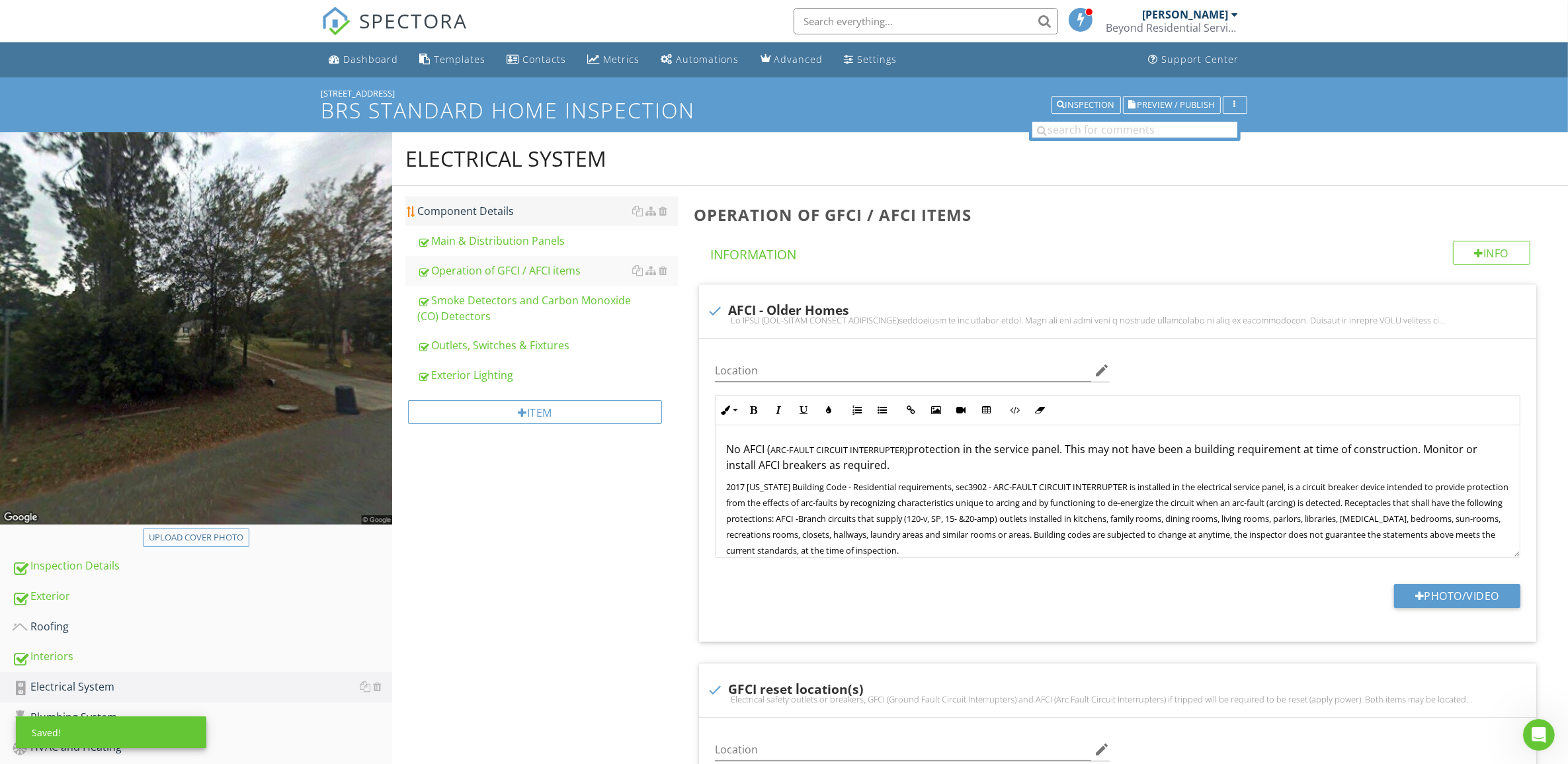
click at [479, 212] on div "Component Details" at bounding box center [547, 210] width 261 height 16
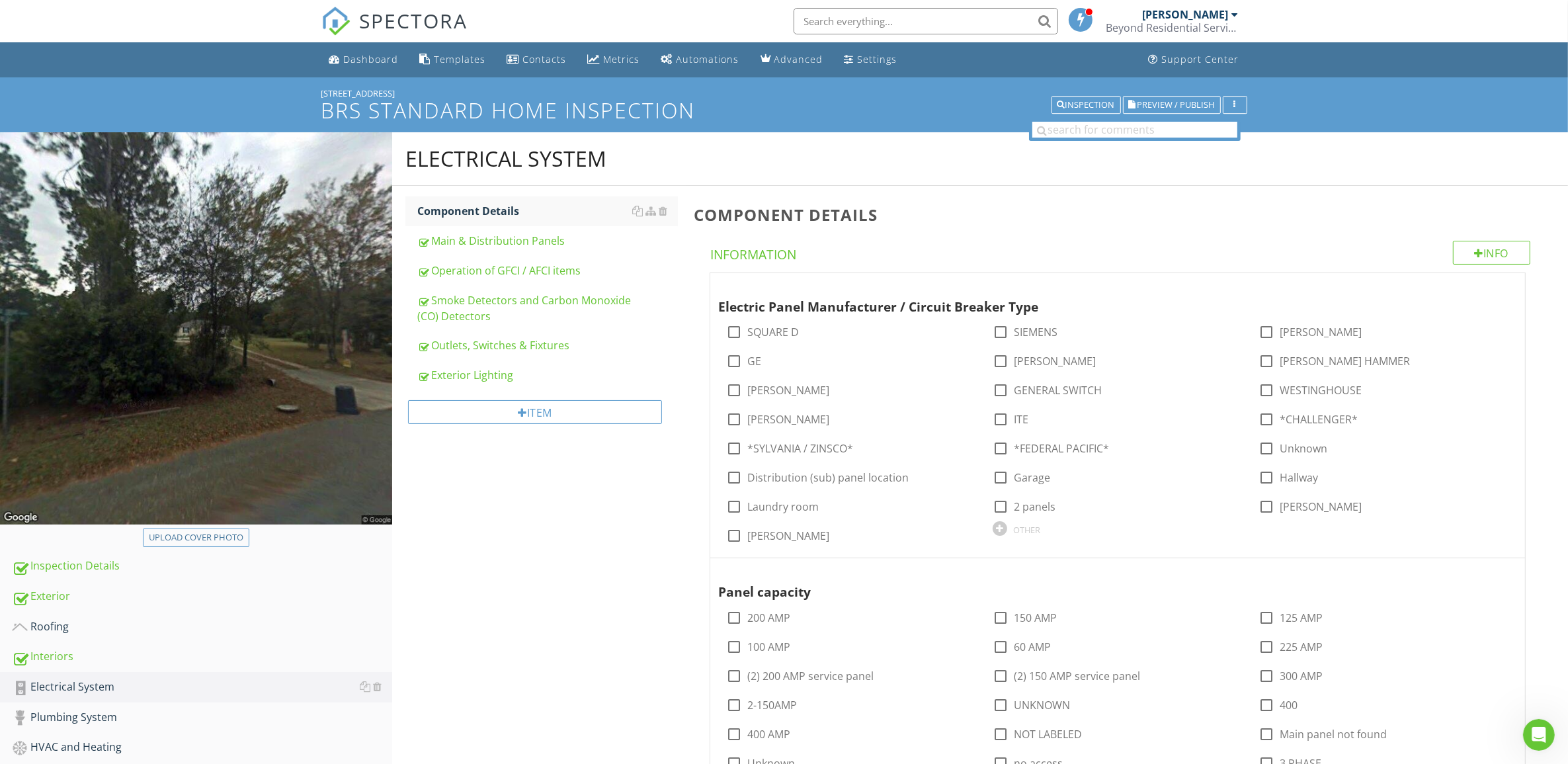
scroll to position [413, 0]
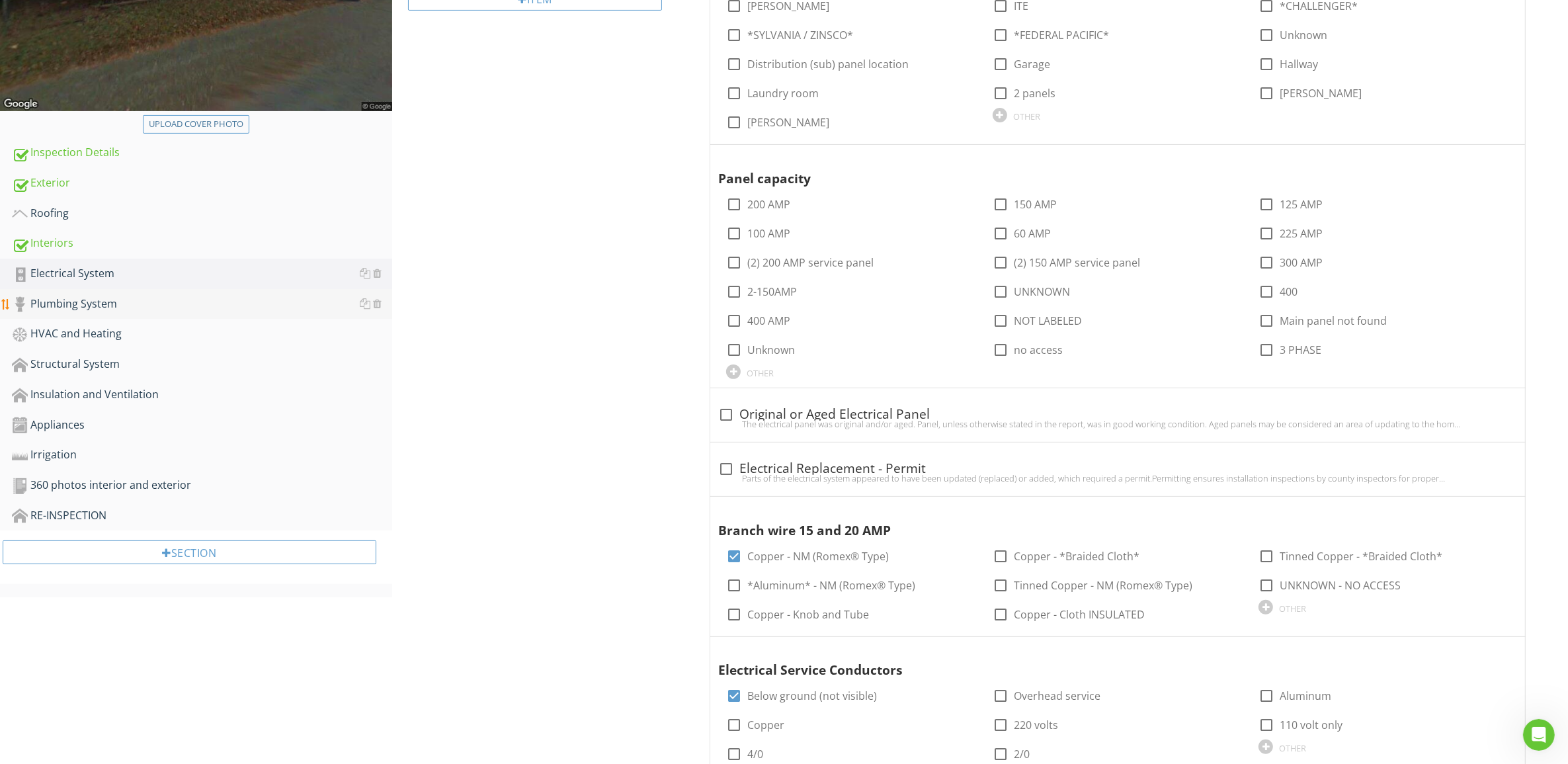
click at [88, 298] on div "Plumbing System" at bounding box center [202, 305] width 380 height 17
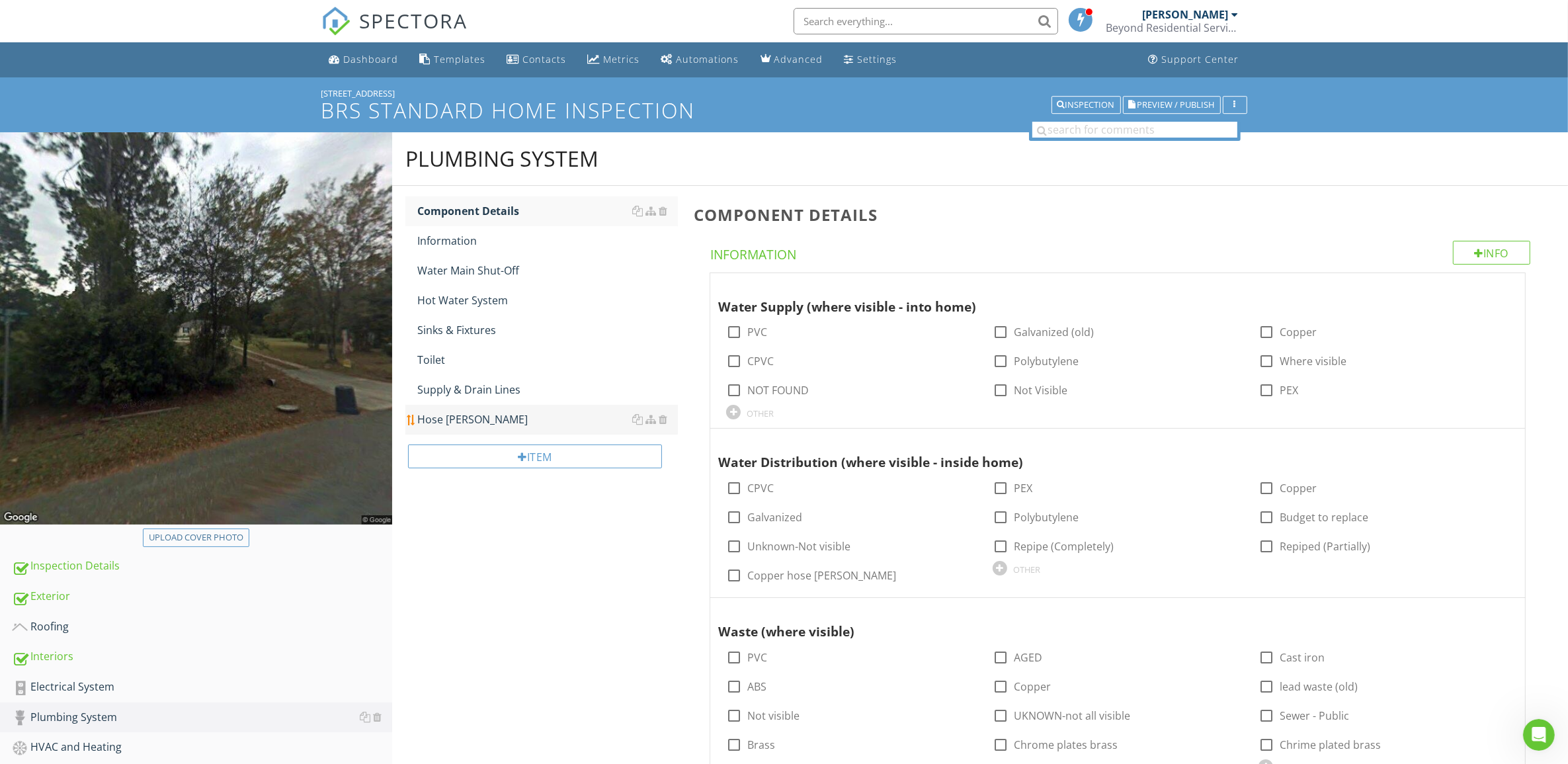
click at [438, 418] on div "Hose Bibb" at bounding box center [547, 419] width 261 height 16
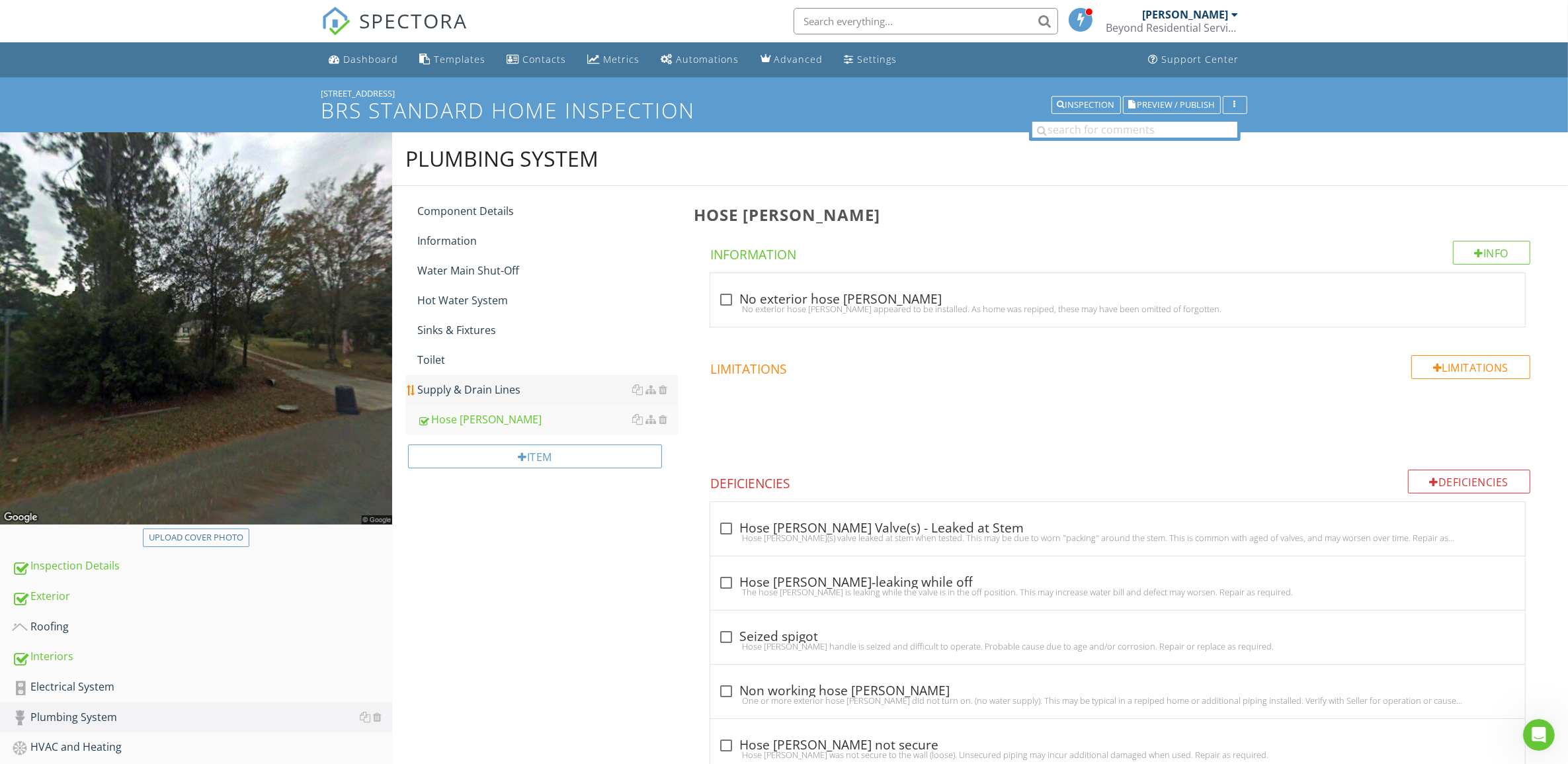
click at [443, 387] on div "Supply & Drain Lines" at bounding box center [547, 389] width 261 height 16
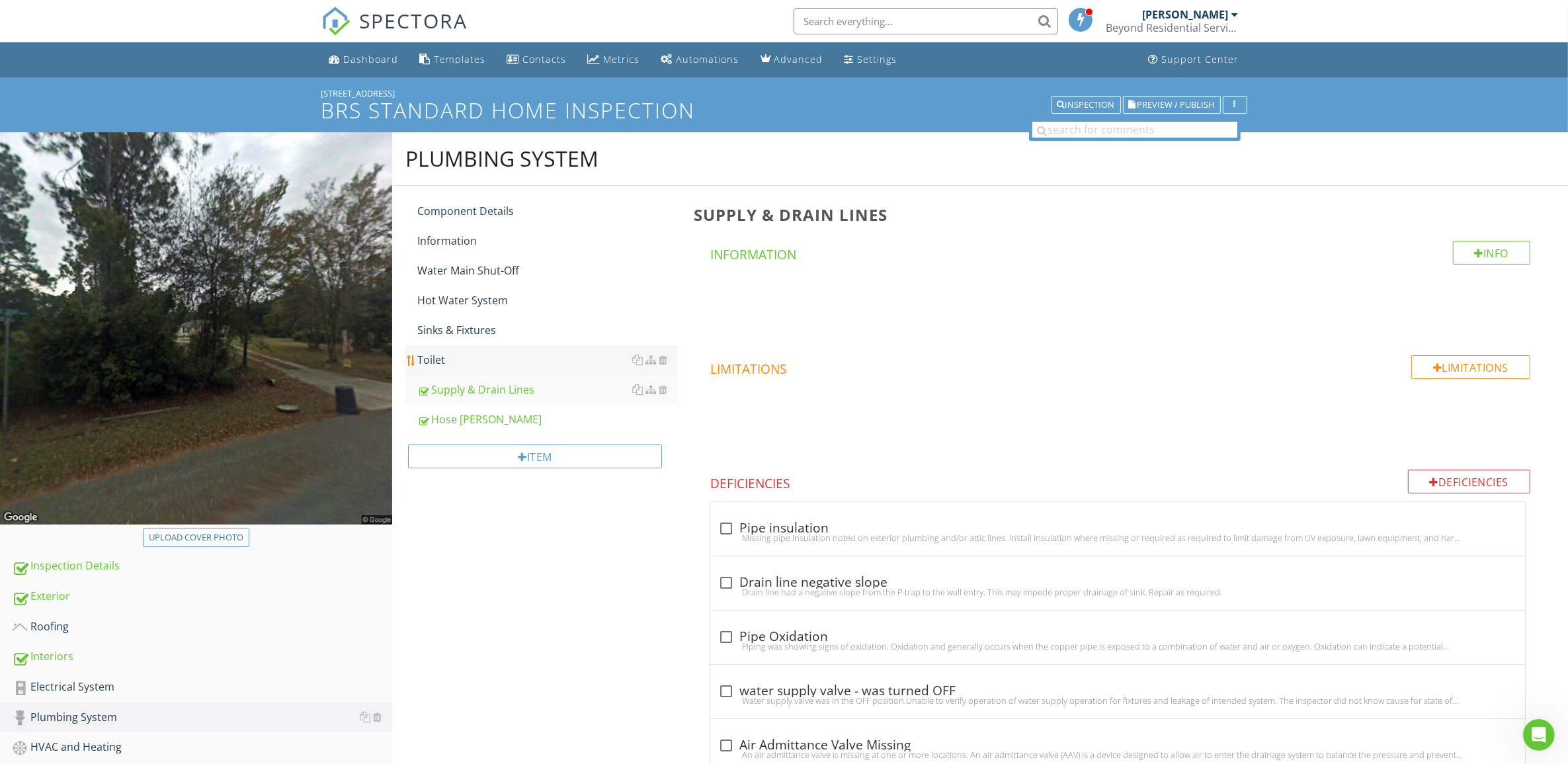
click at [431, 358] on div "Toilet" at bounding box center [547, 359] width 261 height 16
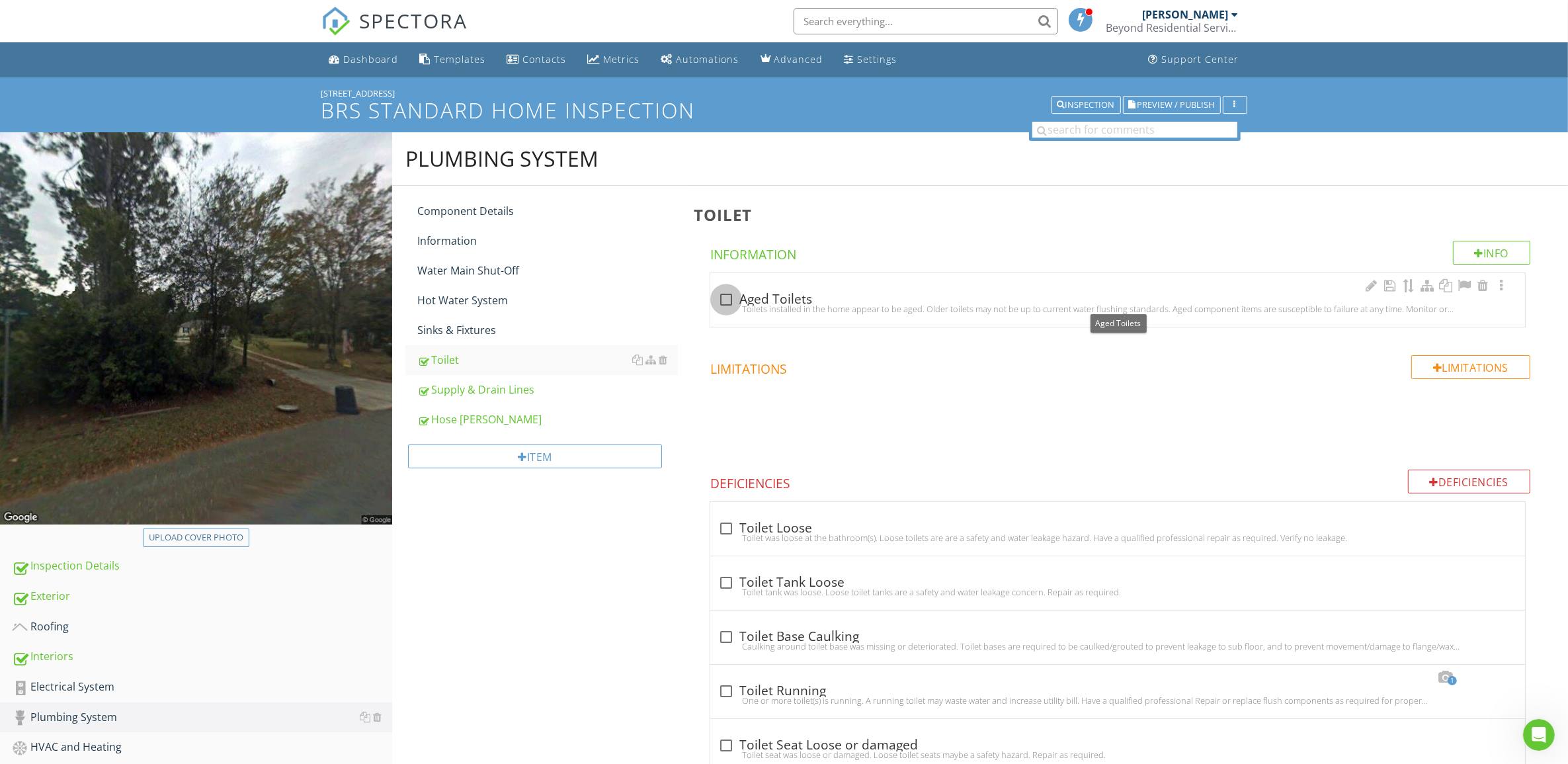
click at [734, 298] on div at bounding box center [726, 299] width 22 height 22
checkbox input "true"
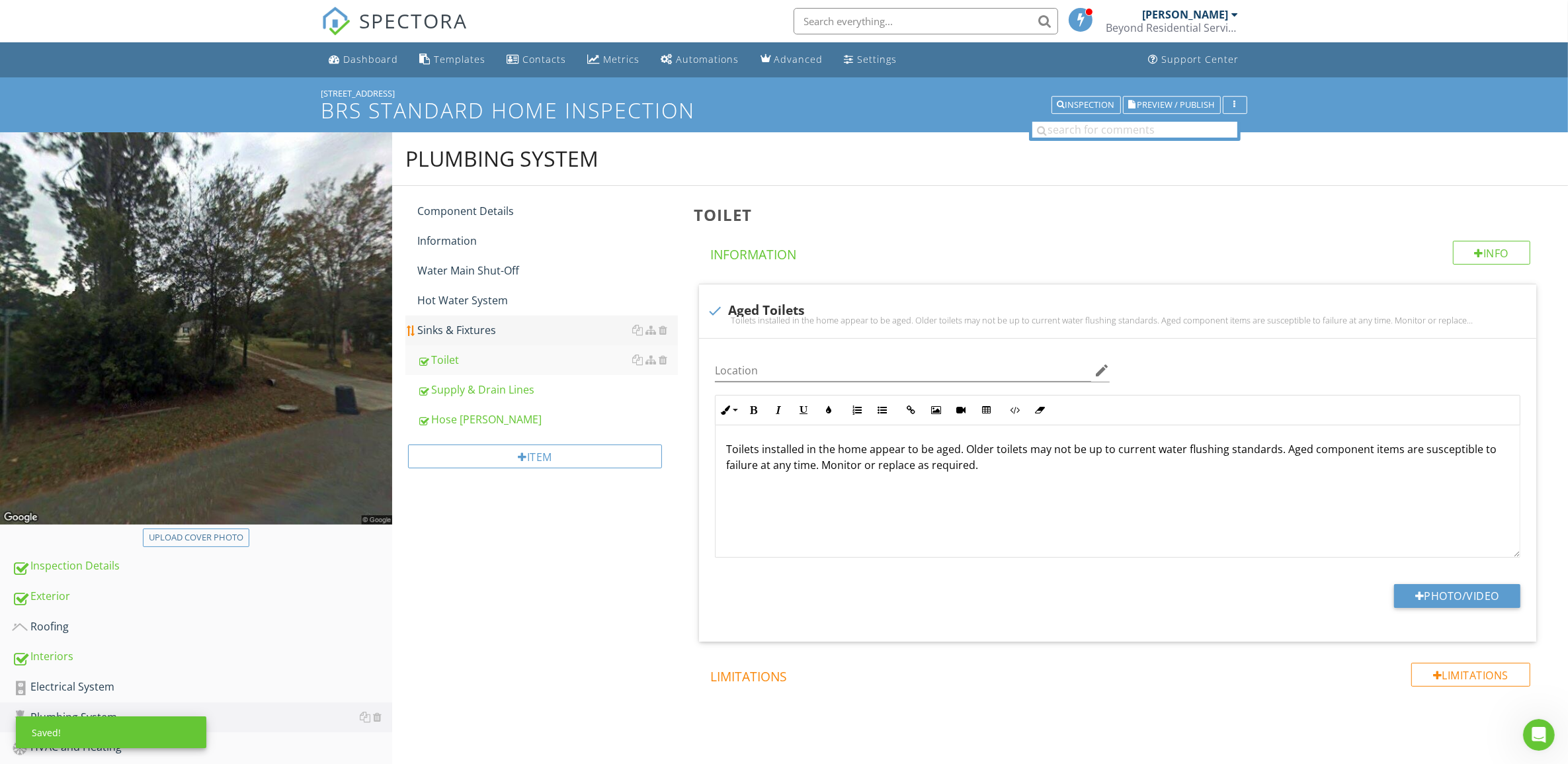
click at [494, 332] on div "Sinks & Fixtures" at bounding box center [547, 329] width 261 height 16
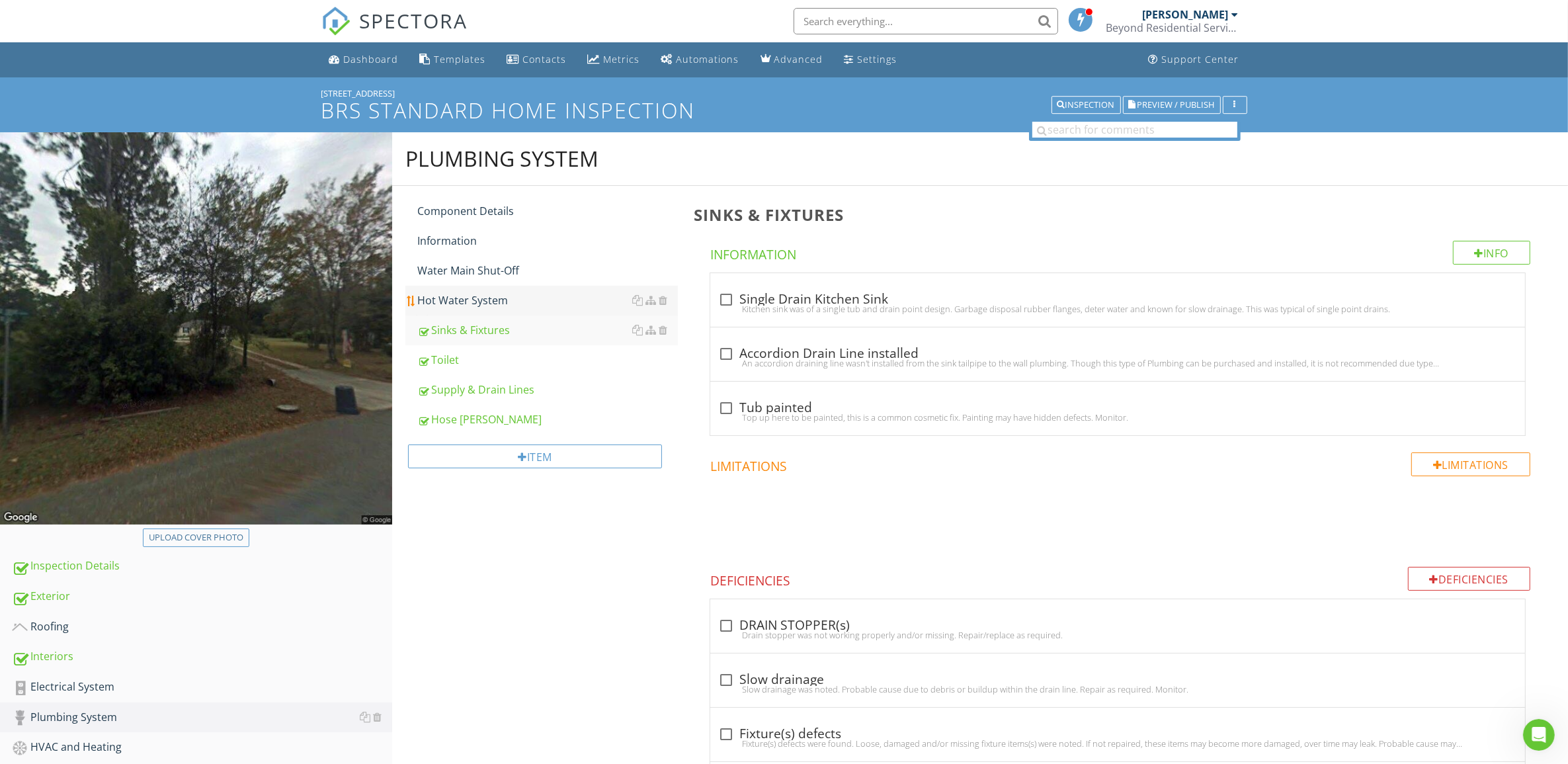
click at [487, 299] on div "Hot Water System" at bounding box center [547, 300] width 261 height 16
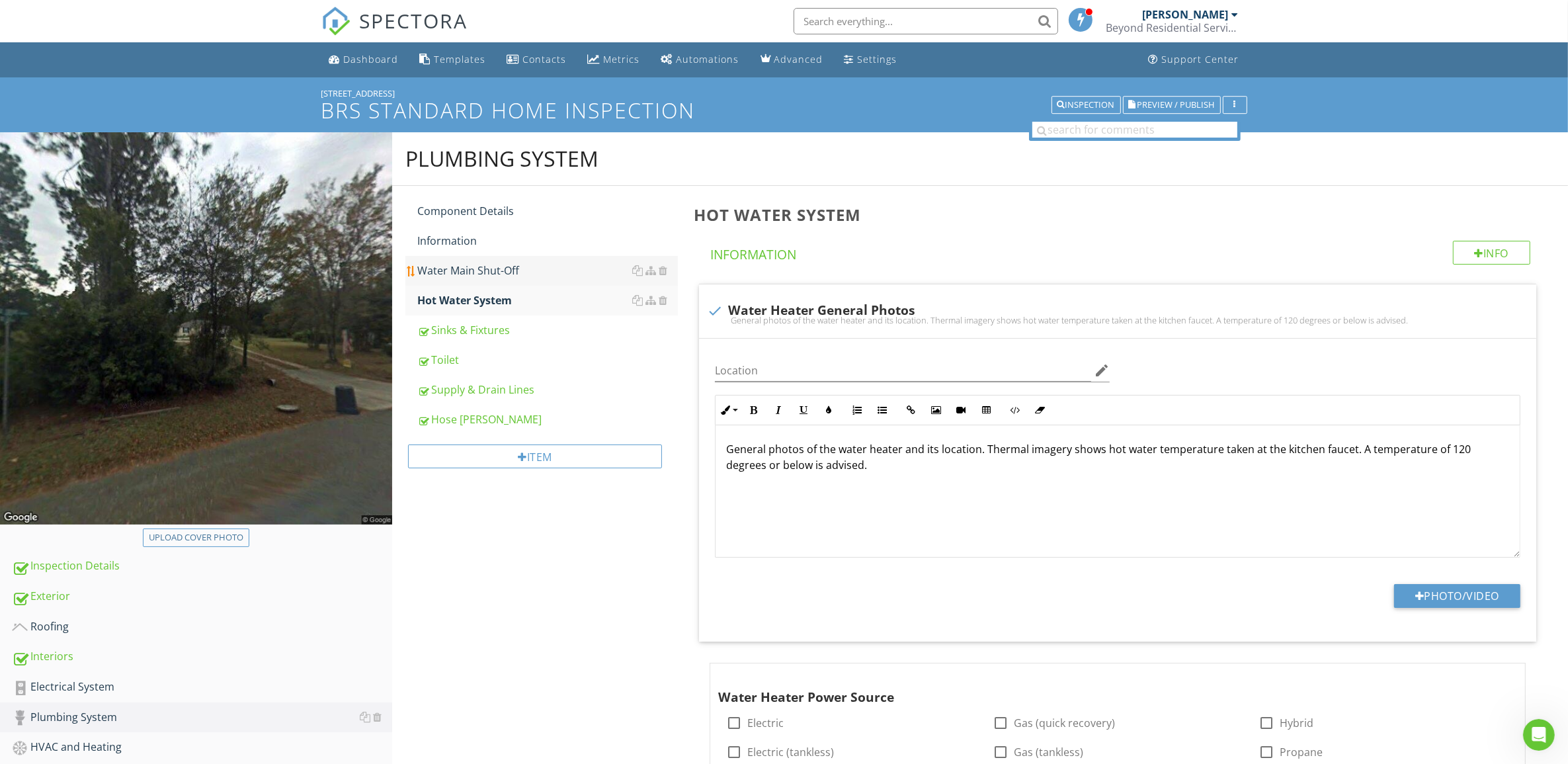
click at [490, 265] on div "Water Main Shut-Off" at bounding box center [547, 270] width 261 height 16
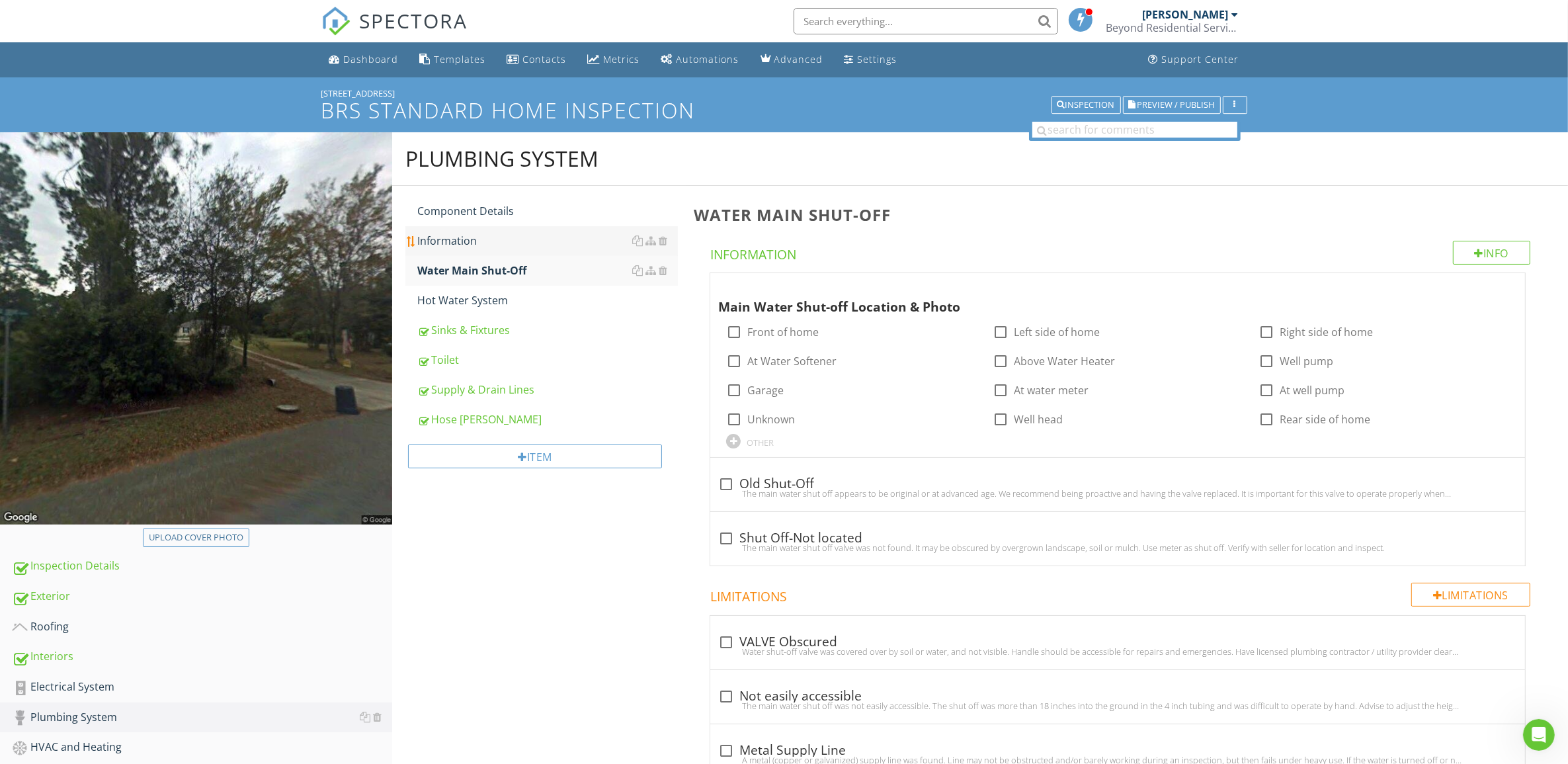
click at [476, 243] on div "Information" at bounding box center [547, 240] width 261 height 16
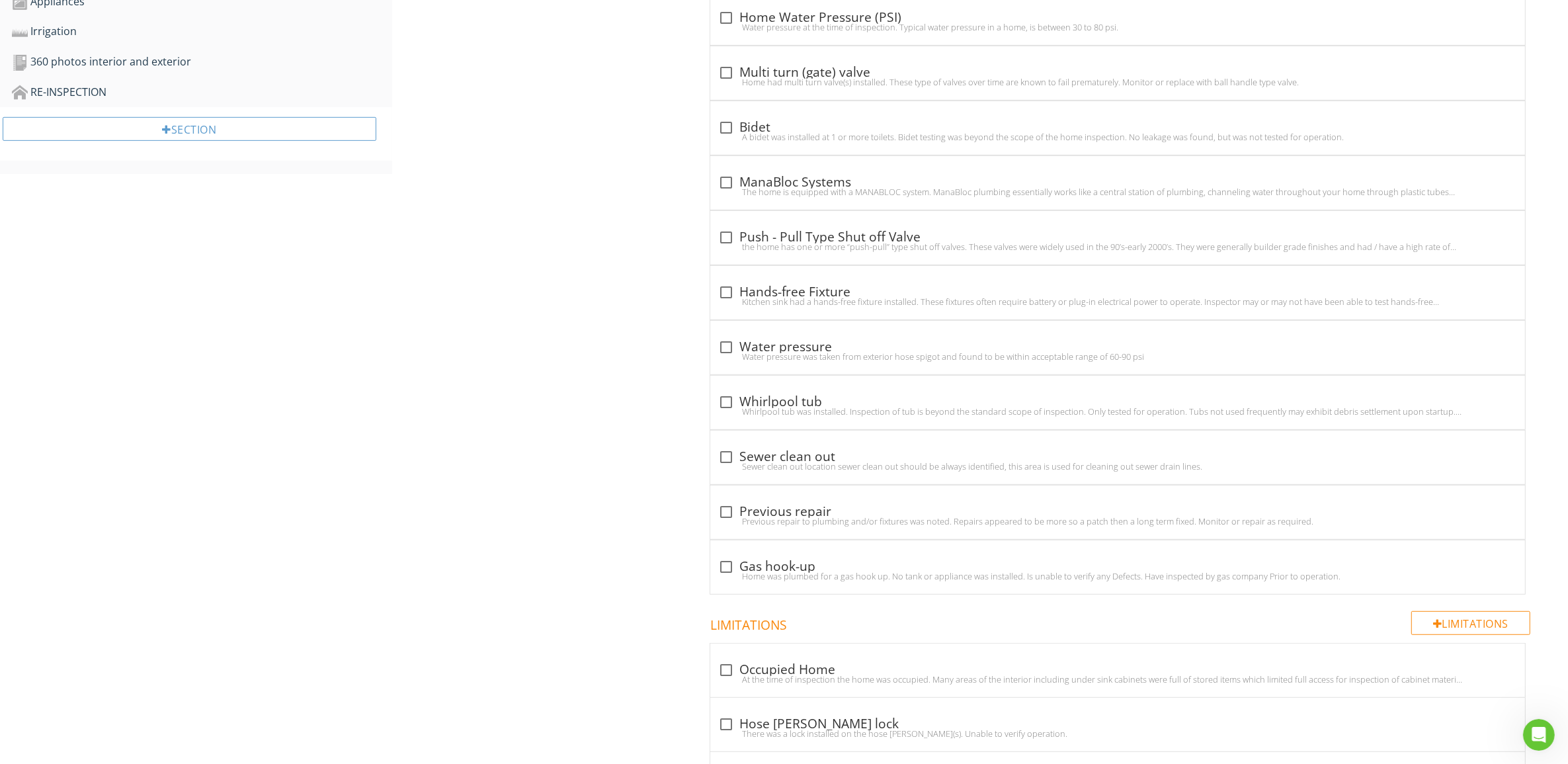
scroll to position [992, 0]
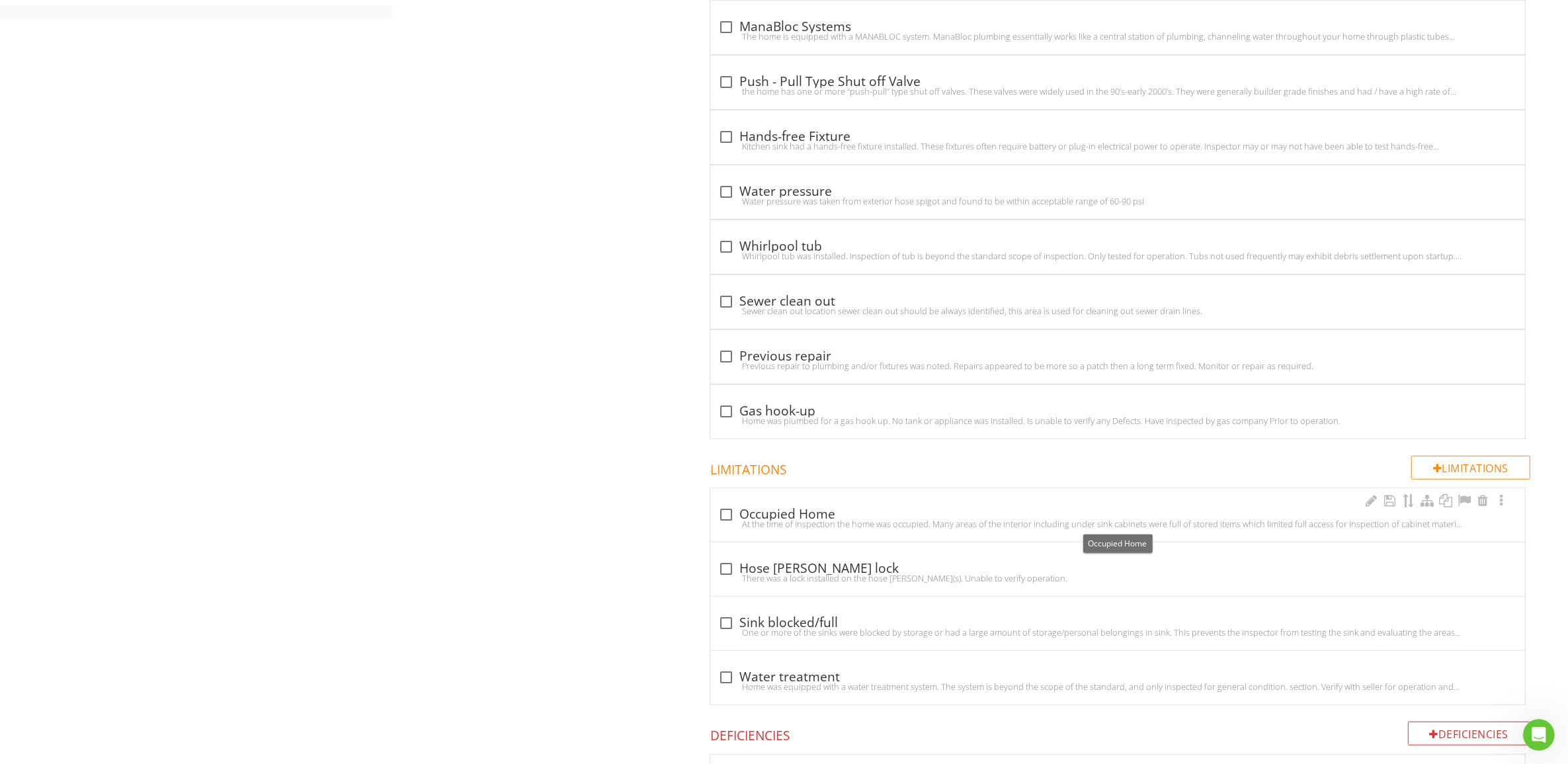
click at [722, 517] on div at bounding box center [726, 514] width 22 height 22
checkbox input "true"
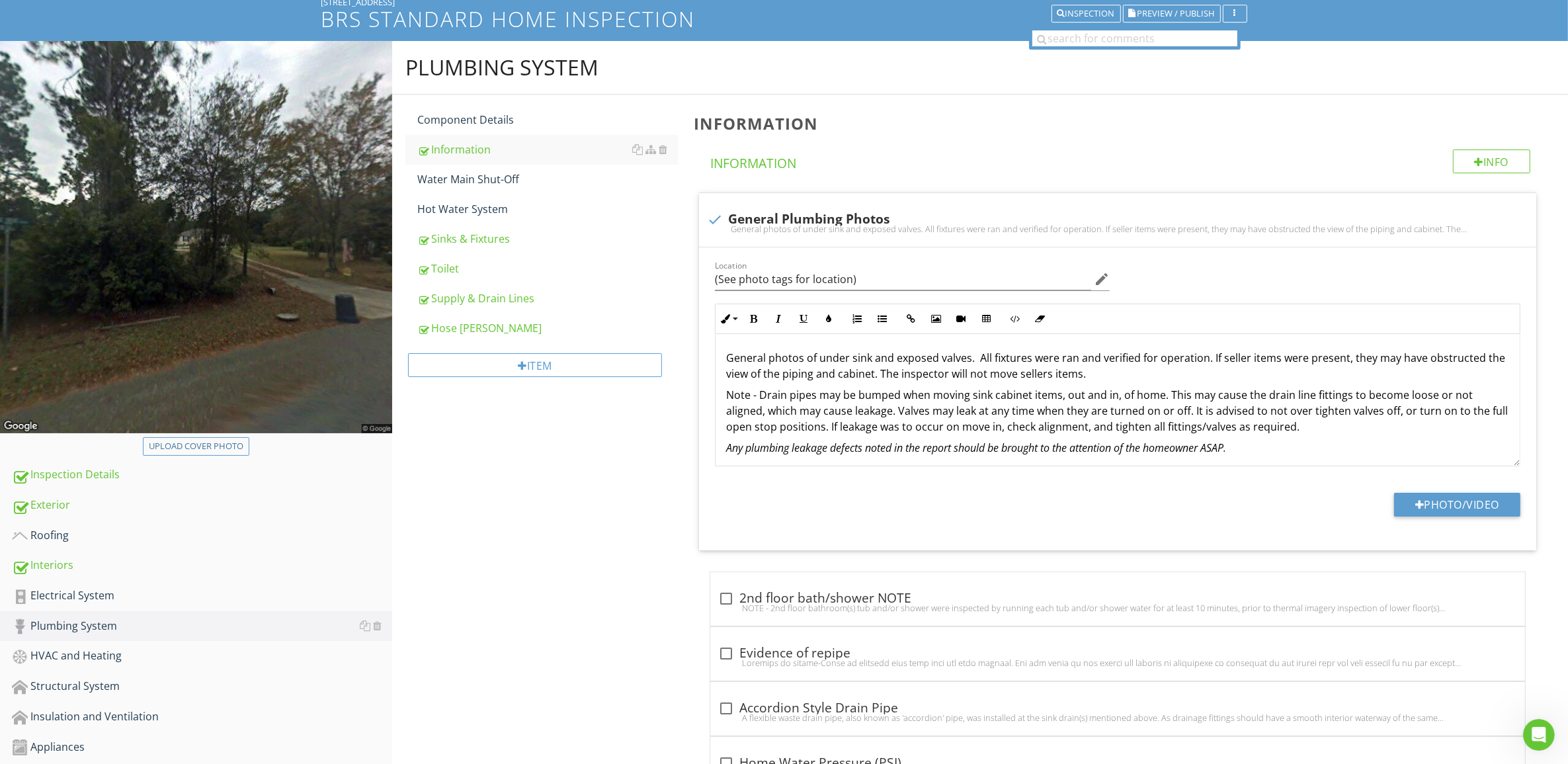
scroll to position [0, 0]
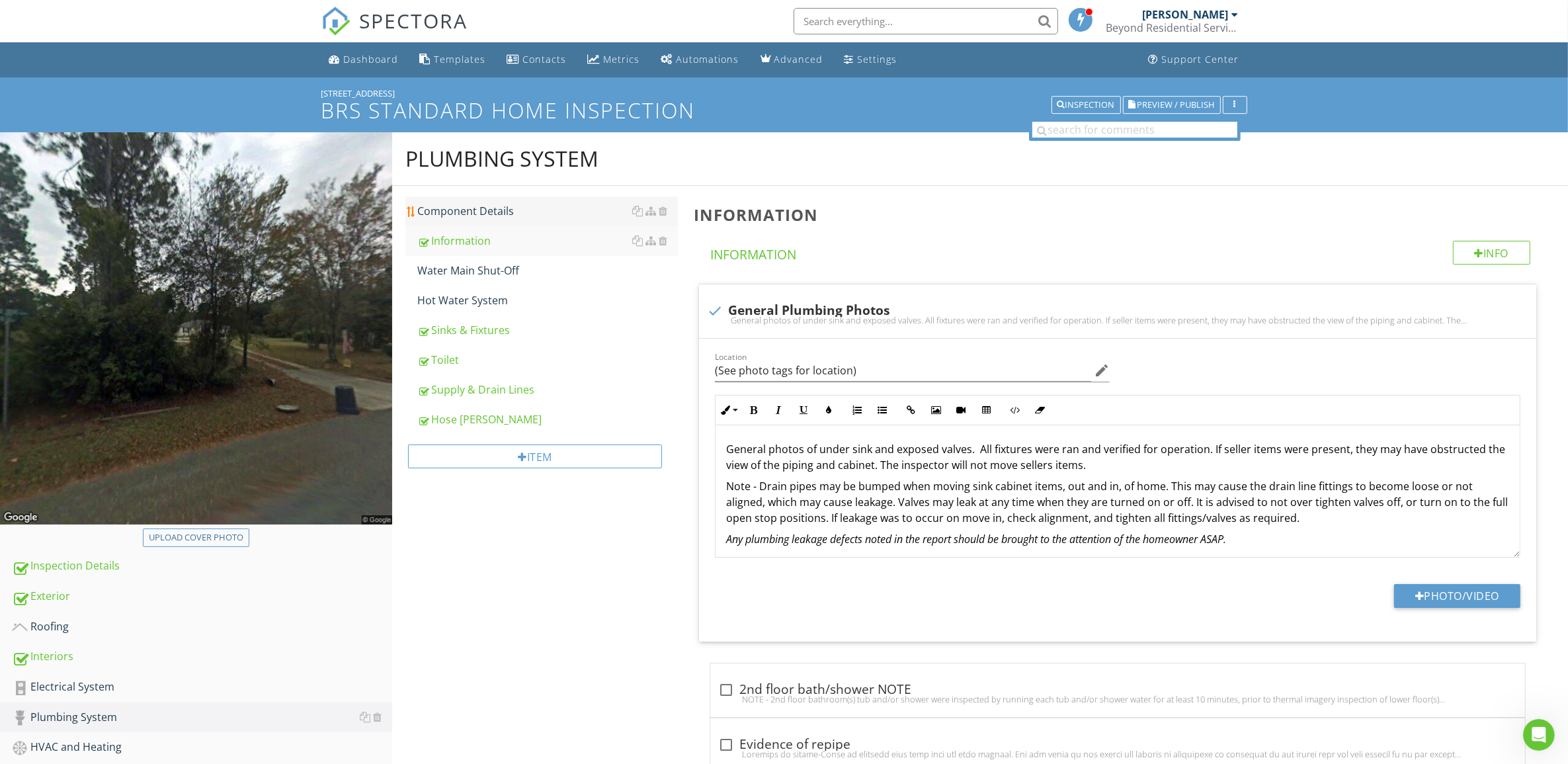
click at [511, 218] on div "Component Details" at bounding box center [547, 210] width 261 height 16
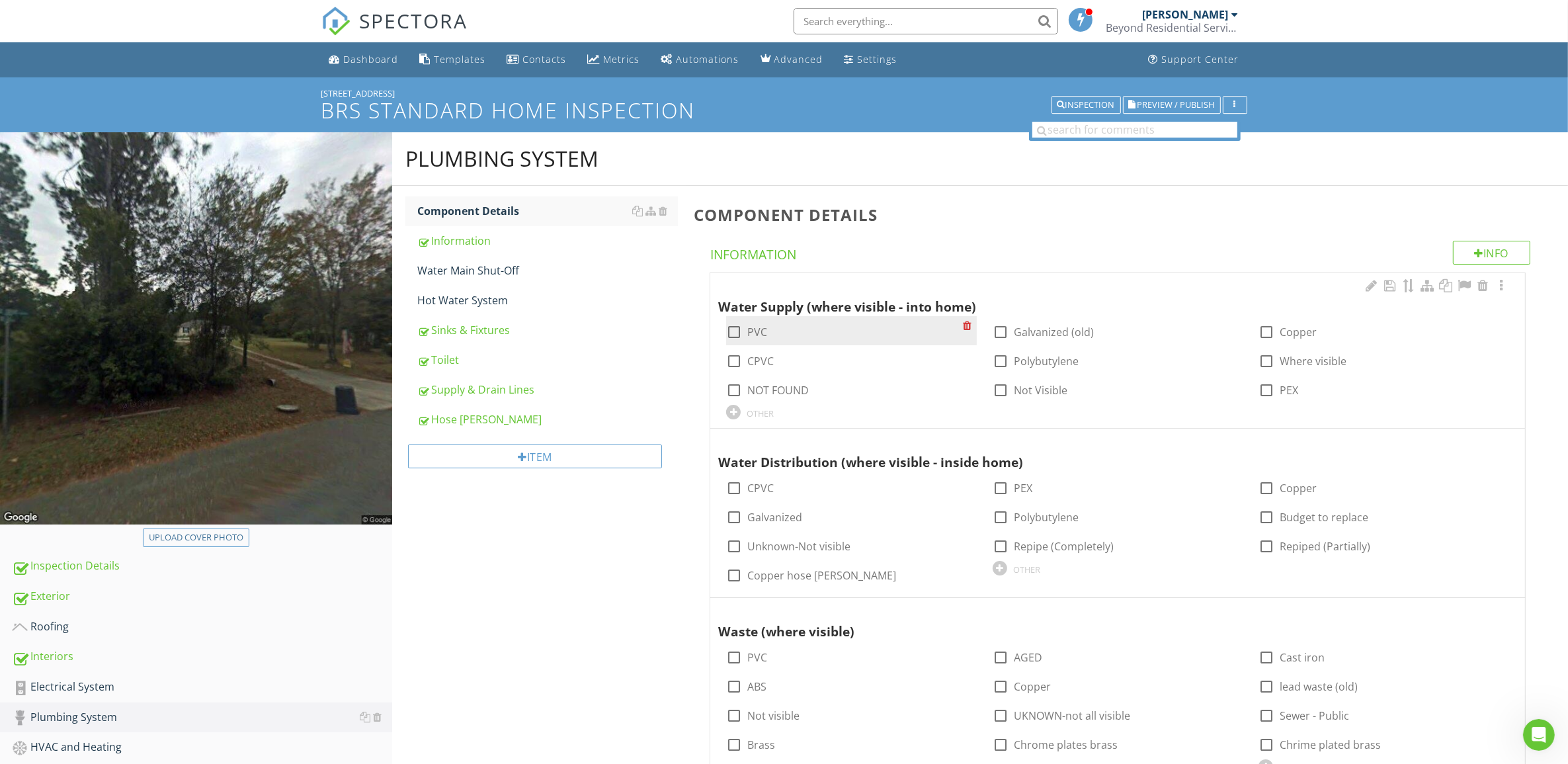
click at [736, 331] on div at bounding box center [734, 332] width 22 height 22
checkbox input "true"
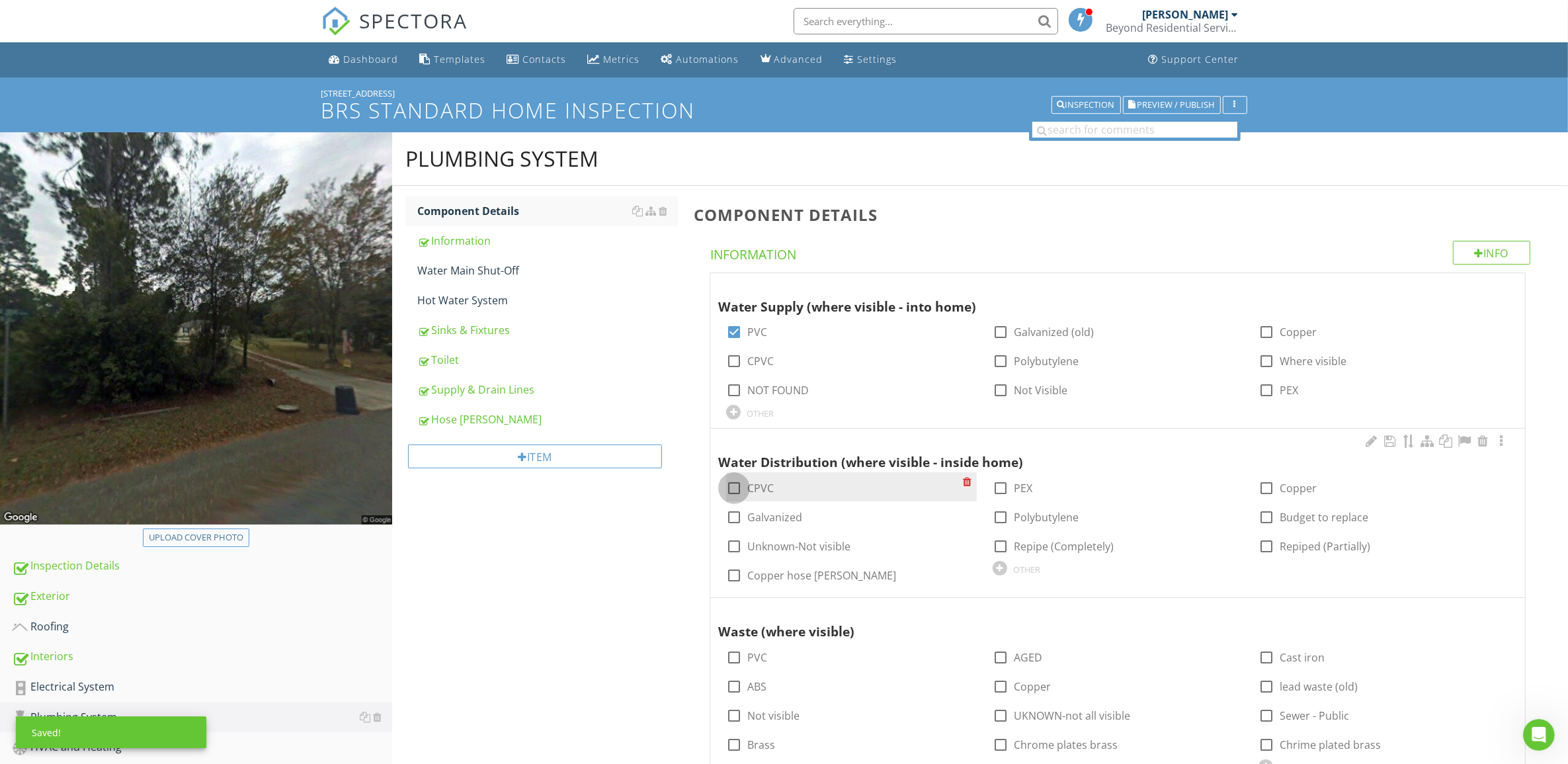
click at [736, 488] on div at bounding box center [734, 488] width 22 height 22
checkbox input "true"
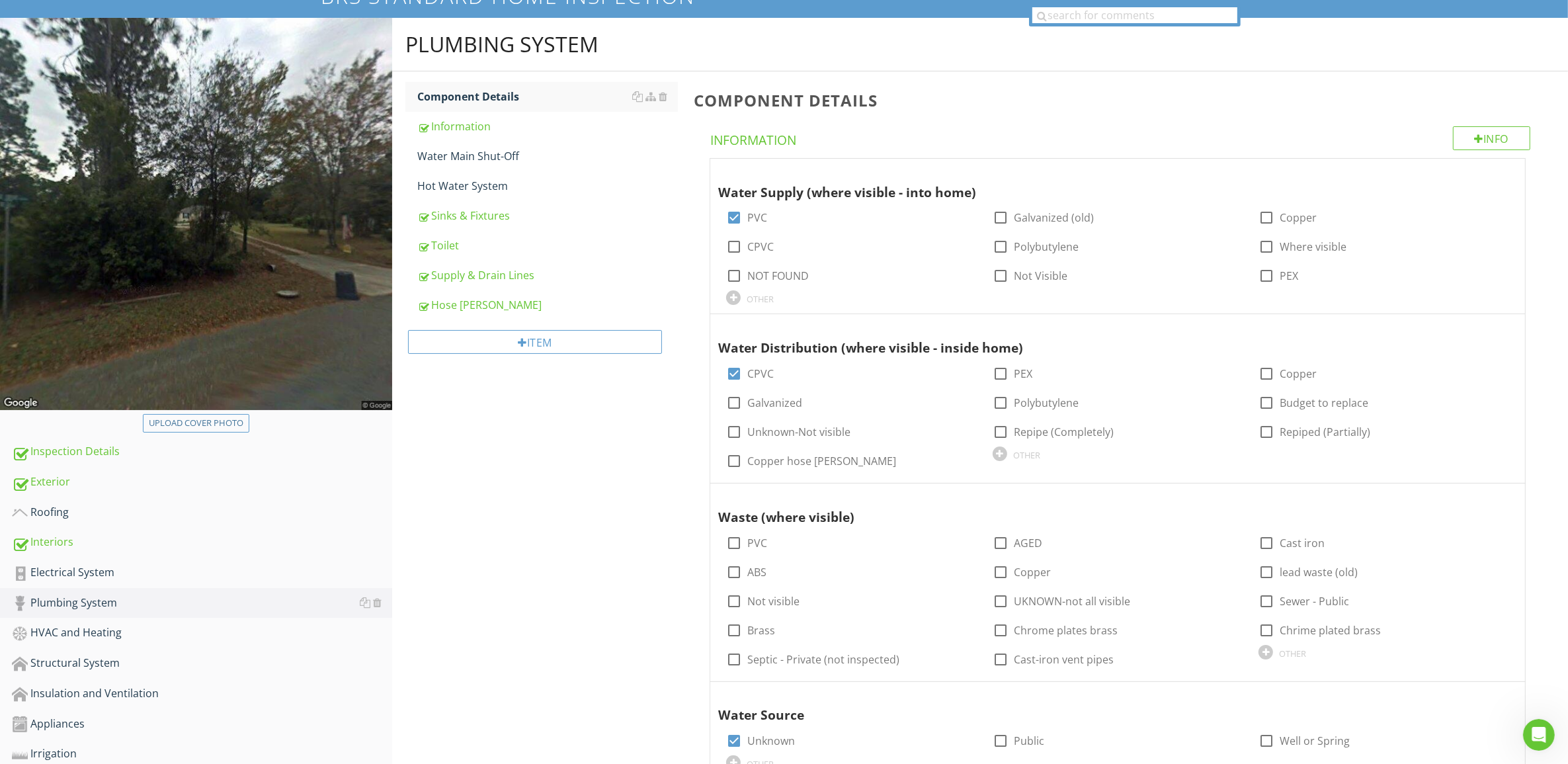
scroll to position [248, 0]
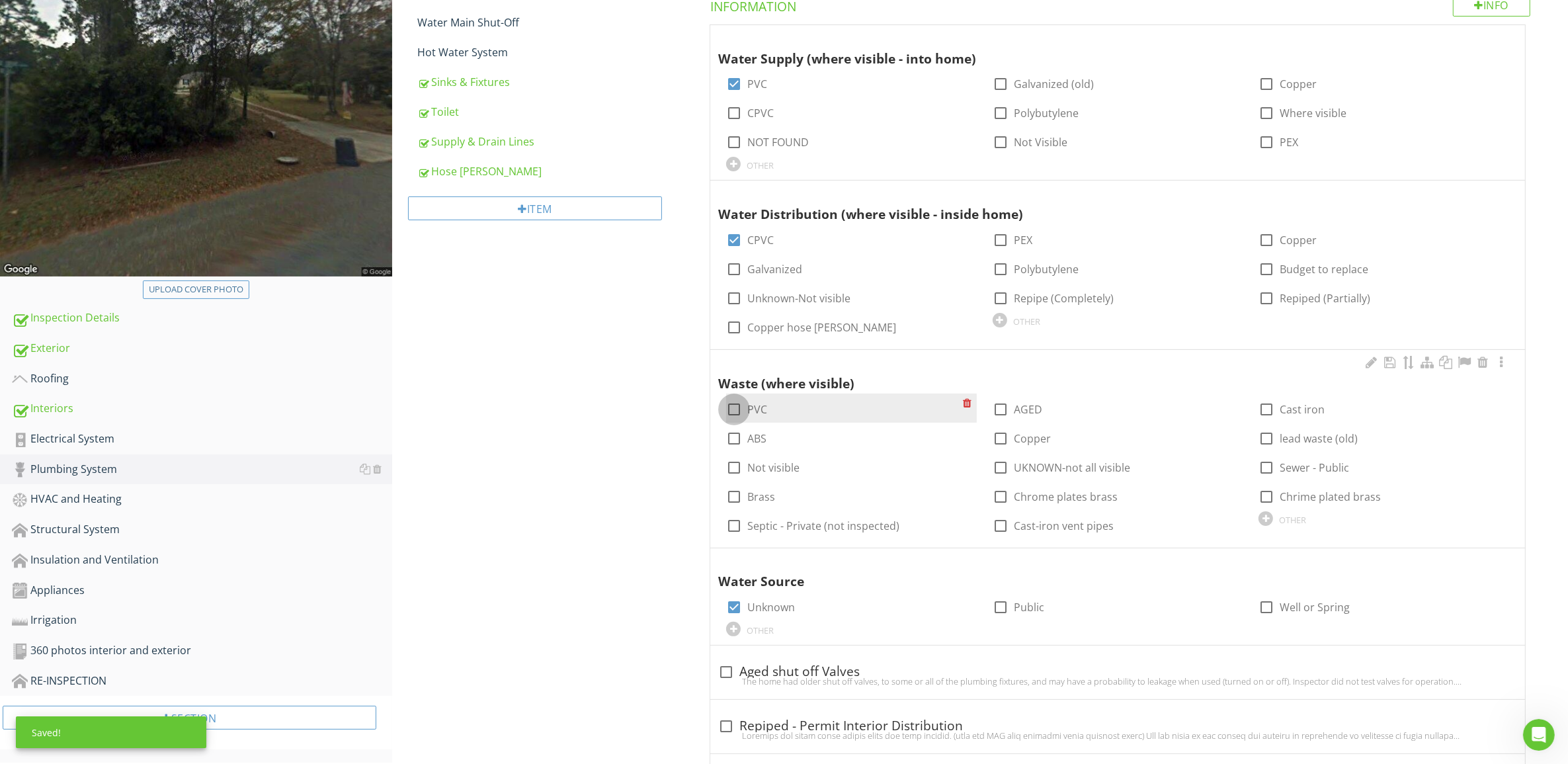
click at [729, 415] on div at bounding box center [734, 409] width 22 height 22
checkbox input "true"
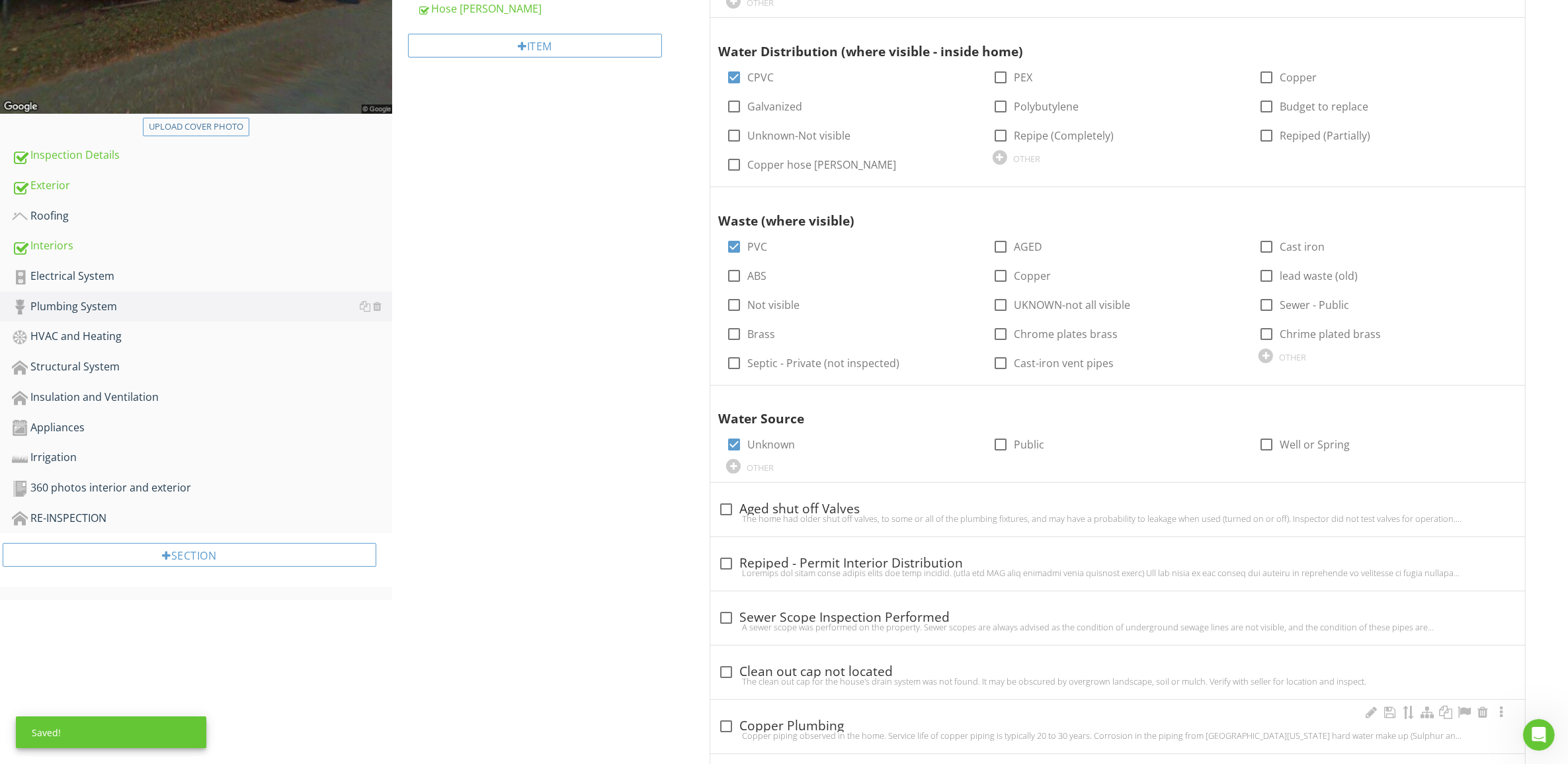
scroll to position [578, 0]
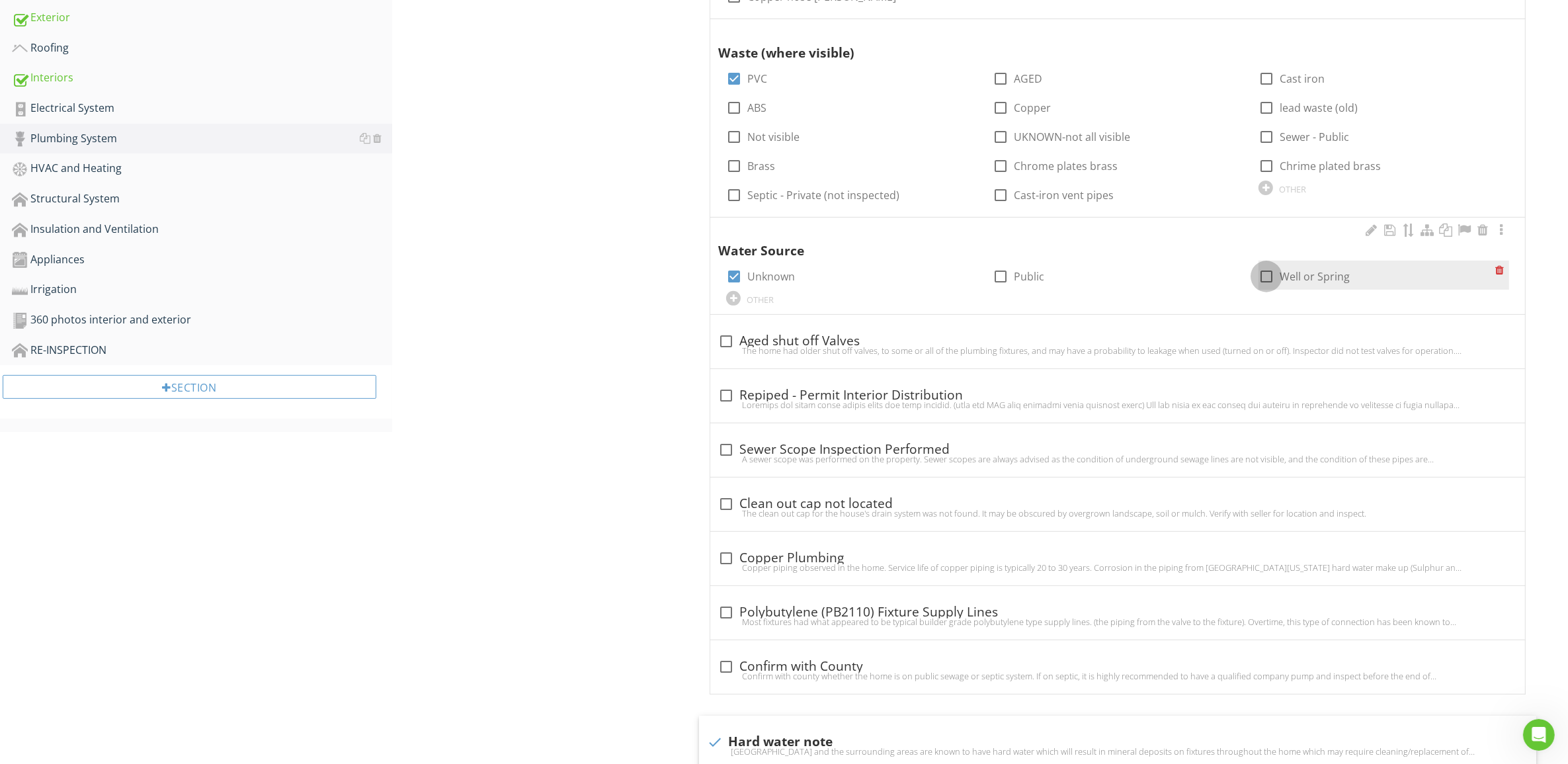
drag, startPoint x: 1264, startPoint y: 275, endPoint x: 890, endPoint y: 293, distance: 374.4
click at [1263, 275] on div at bounding box center [1266, 276] width 22 height 22
checkbox input "true"
click at [738, 275] on div at bounding box center [734, 276] width 22 height 22
checkbox input "false"
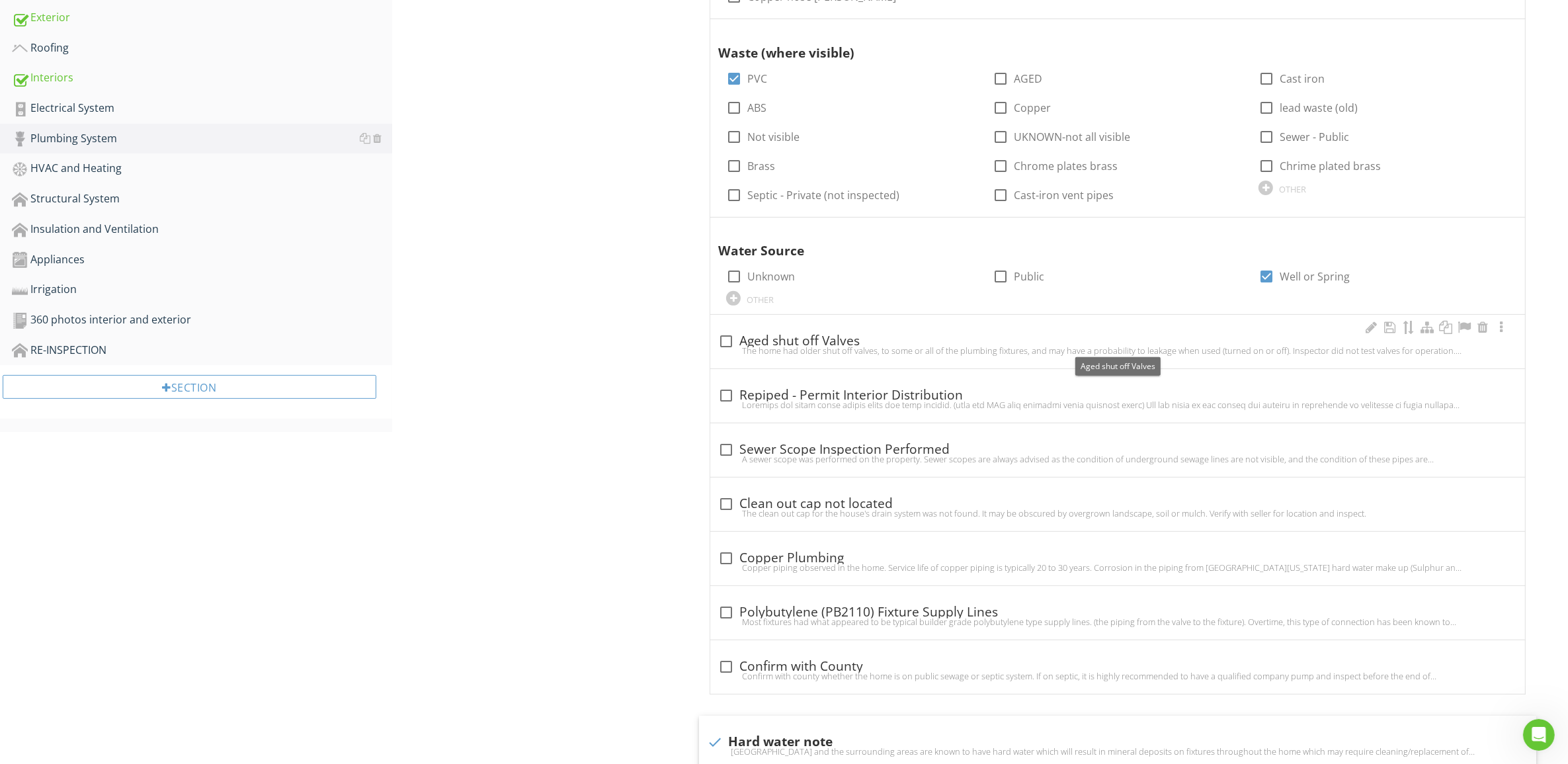
click at [730, 342] on div at bounding box center [726, 341] width 22 height 22
checkbox input "true"
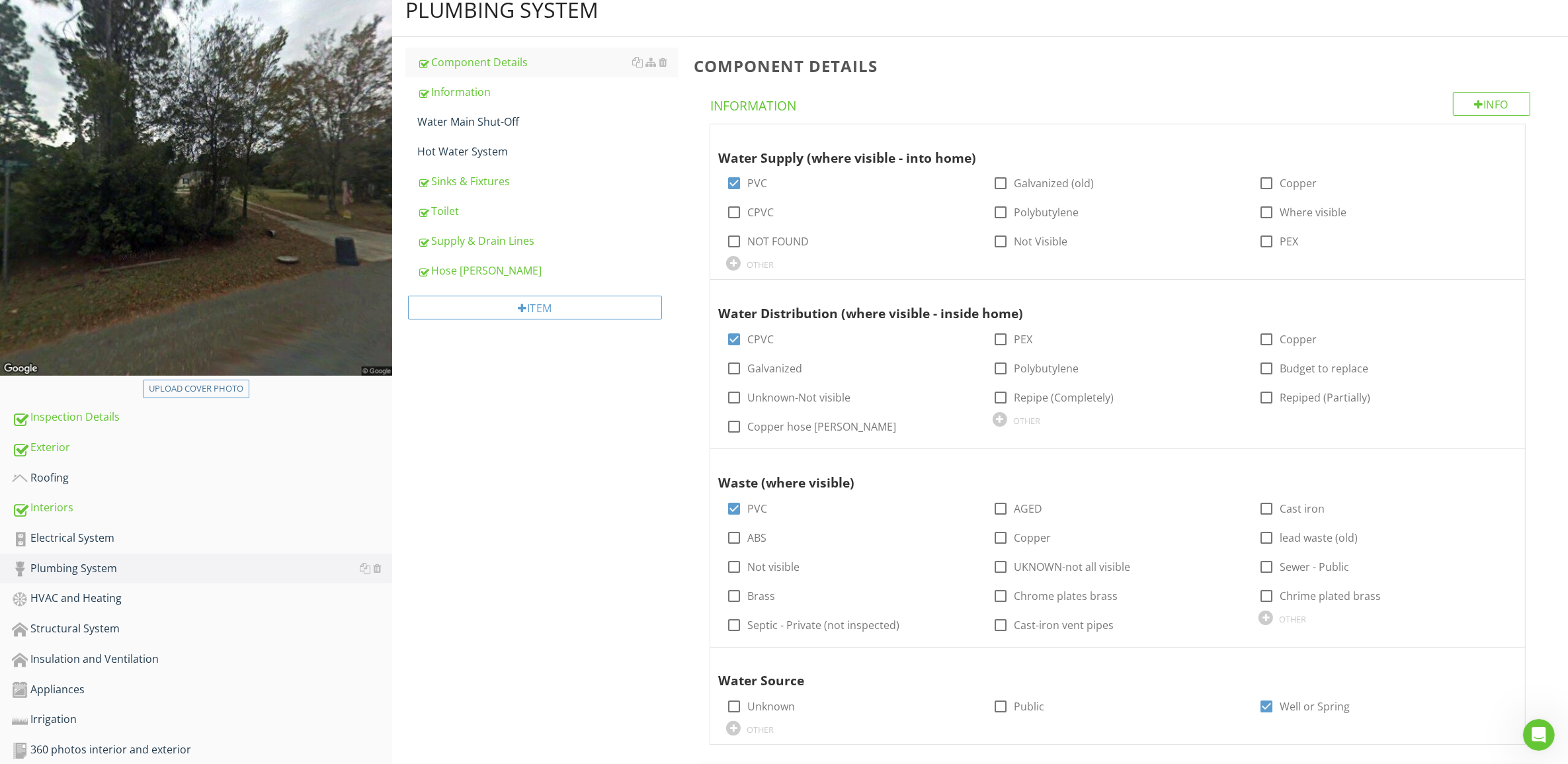
scroll to position [330, 0]
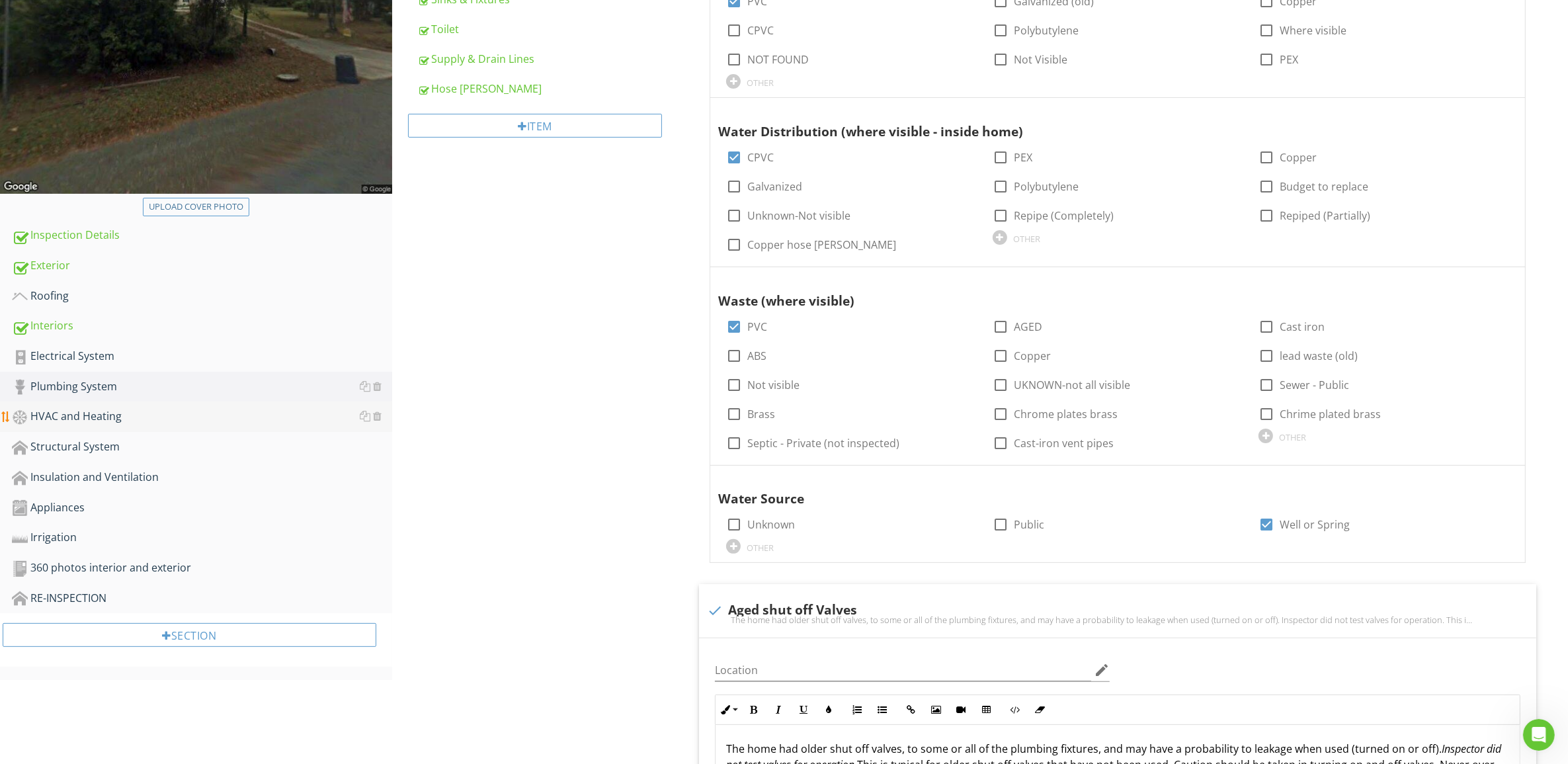
click at [89, 405] on link "HVAC and Heating" at bounding box center [202, 417] width 380 height 31
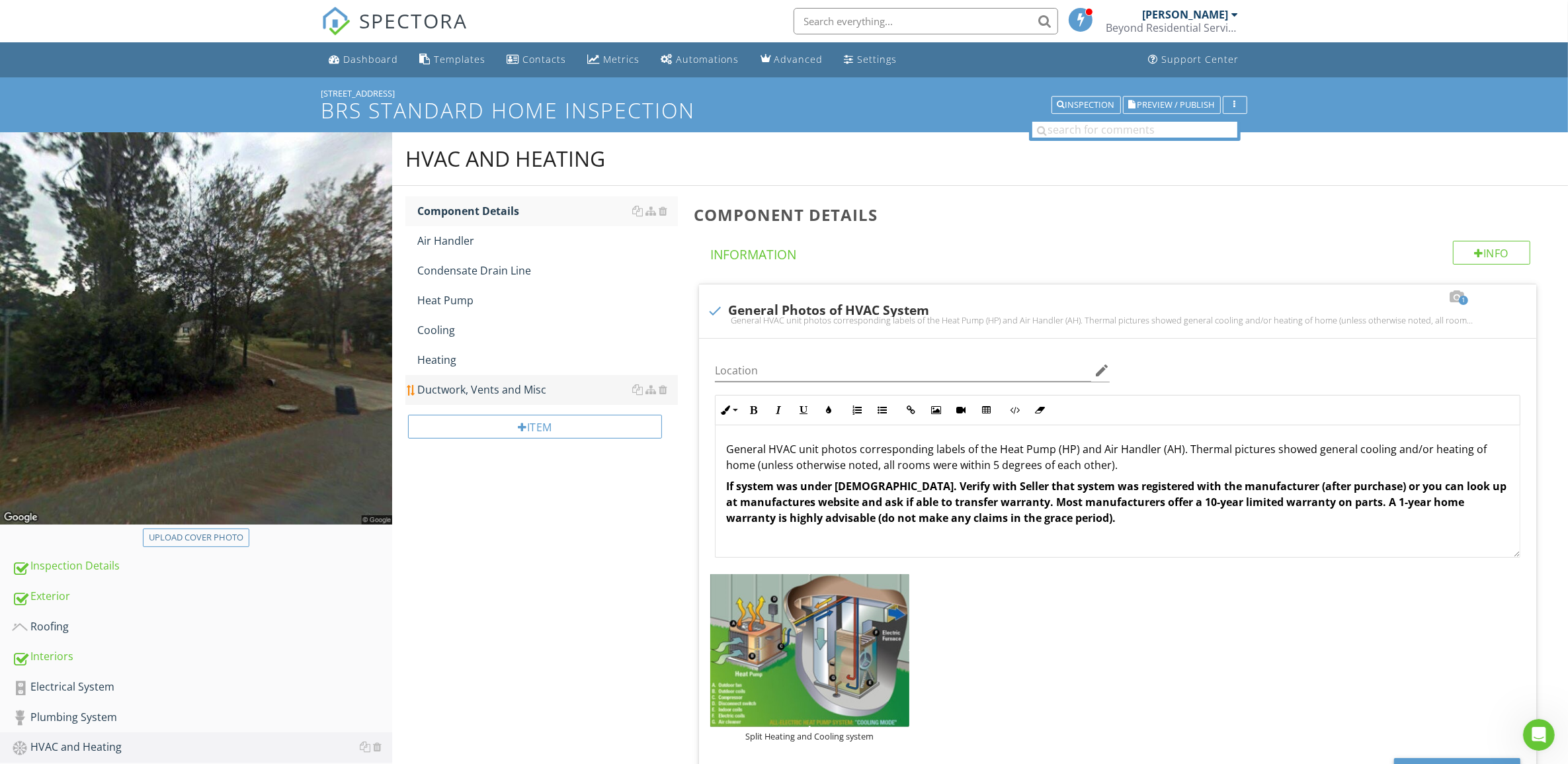
click at [458, 382] on div "Ductwork, Vents and Misc" at bounding box center [547, 389] width 261 height 16
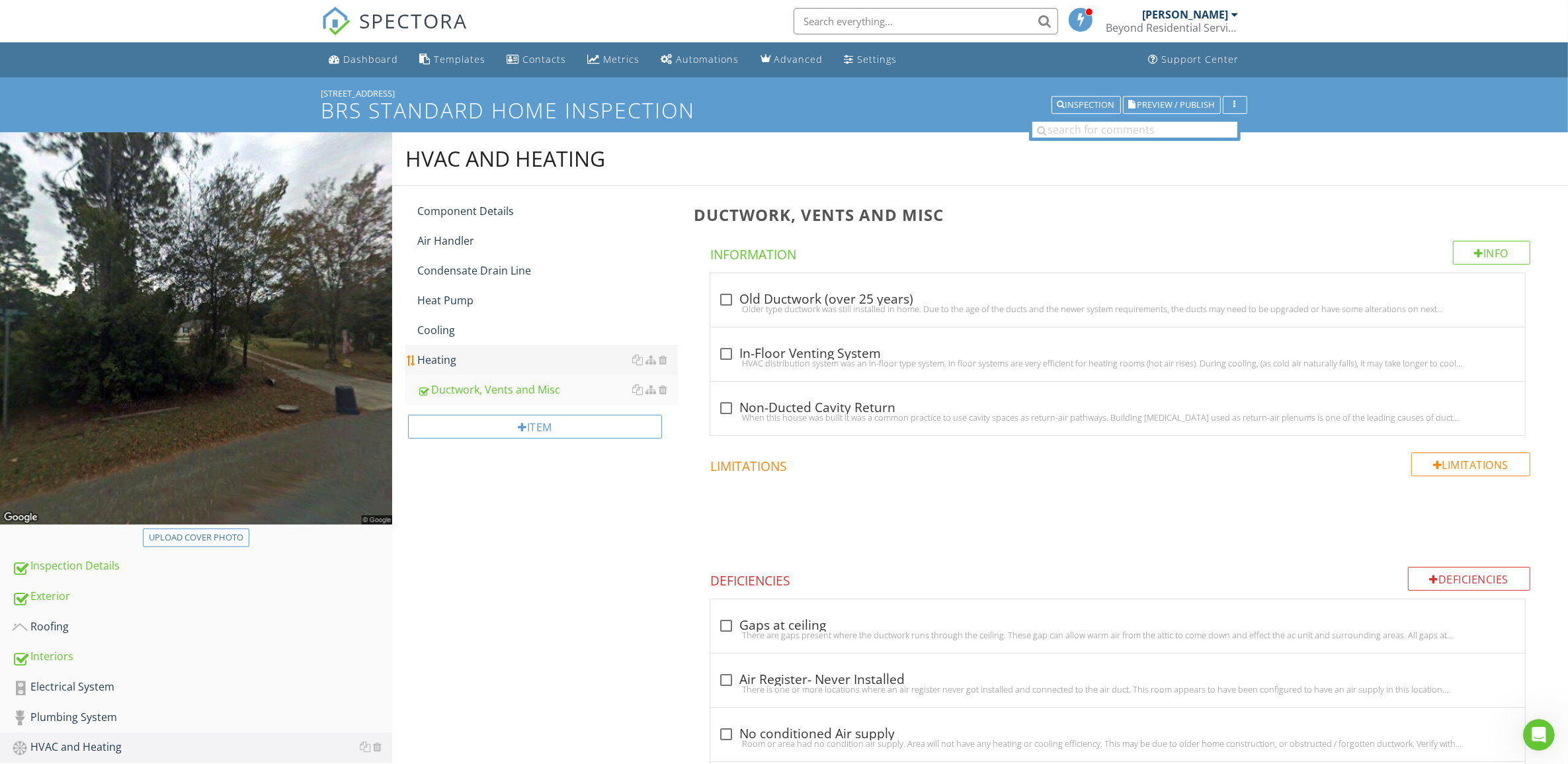
click at [441, 356] on div "Heating" at bounding box center [547, 359] width 261 height 16
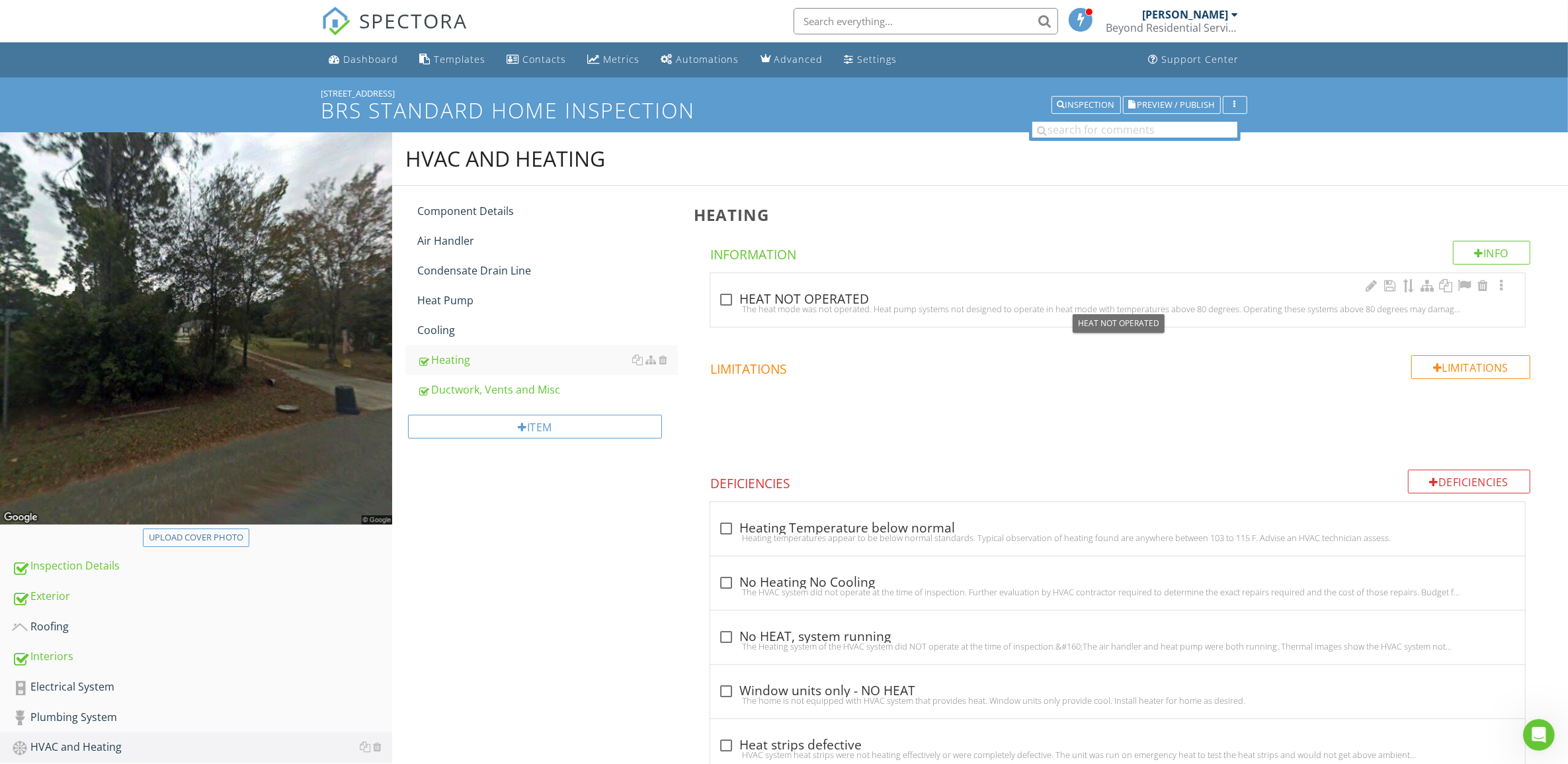
click at [725, 295] on div at bounding box center [726, 299] width 22 height 22
checkbox input "true"
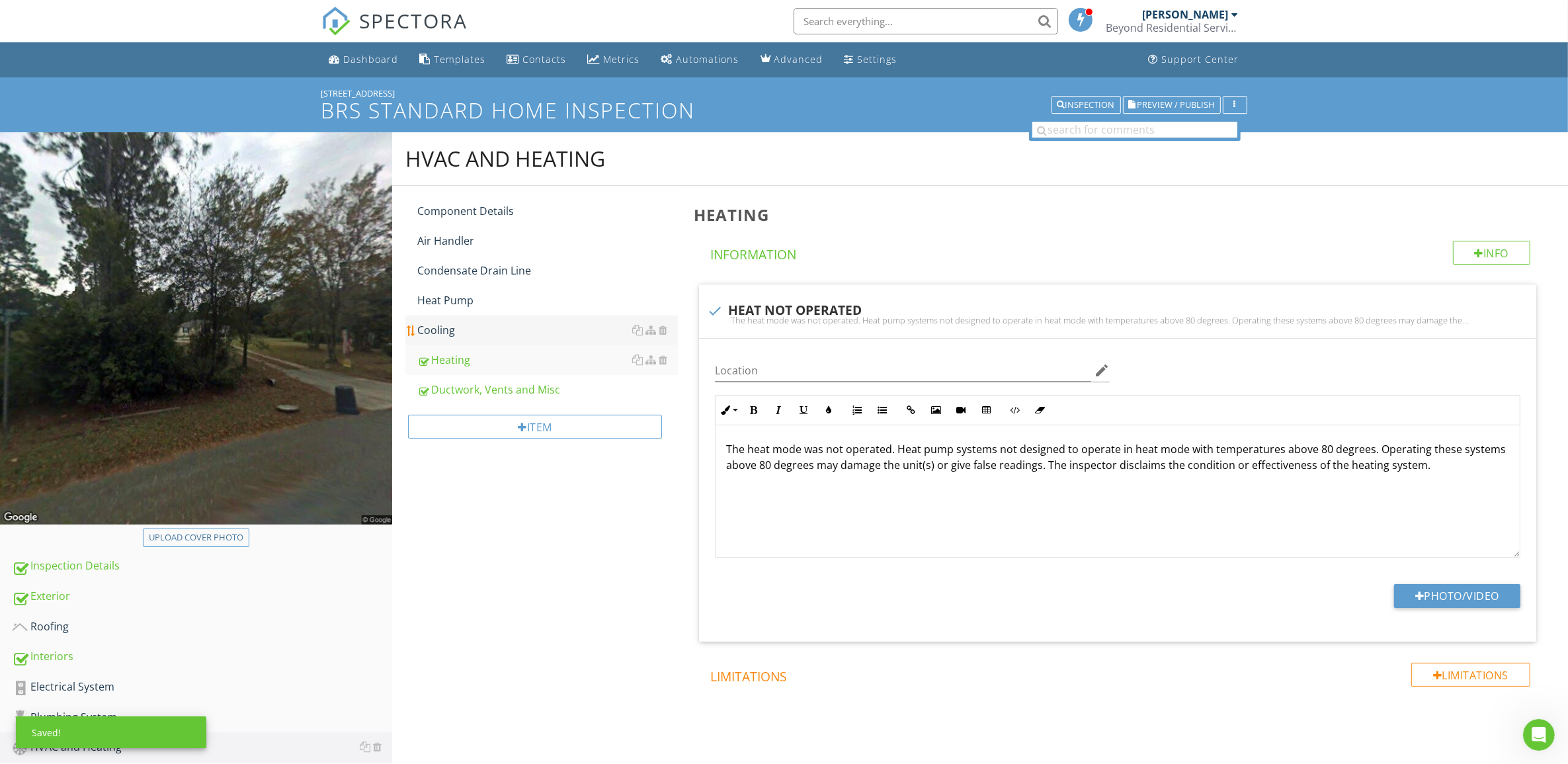
click at [482, 328] on div "Cooling" at bounding box center [547, 329] width 261 height 16
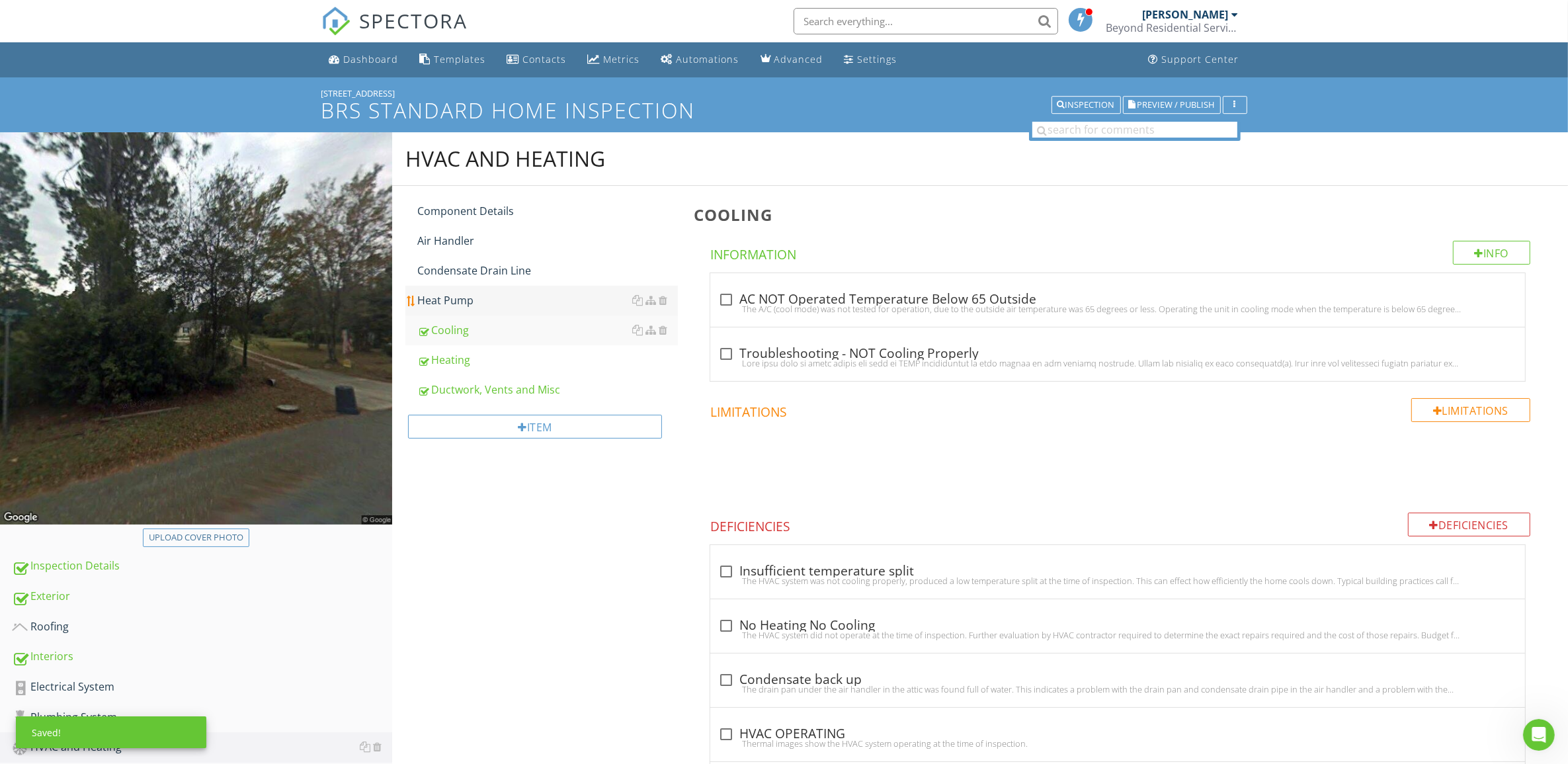
click at [488, 301] on div "Heat Pump" at bounding box center [547, 300] width 261 height 16
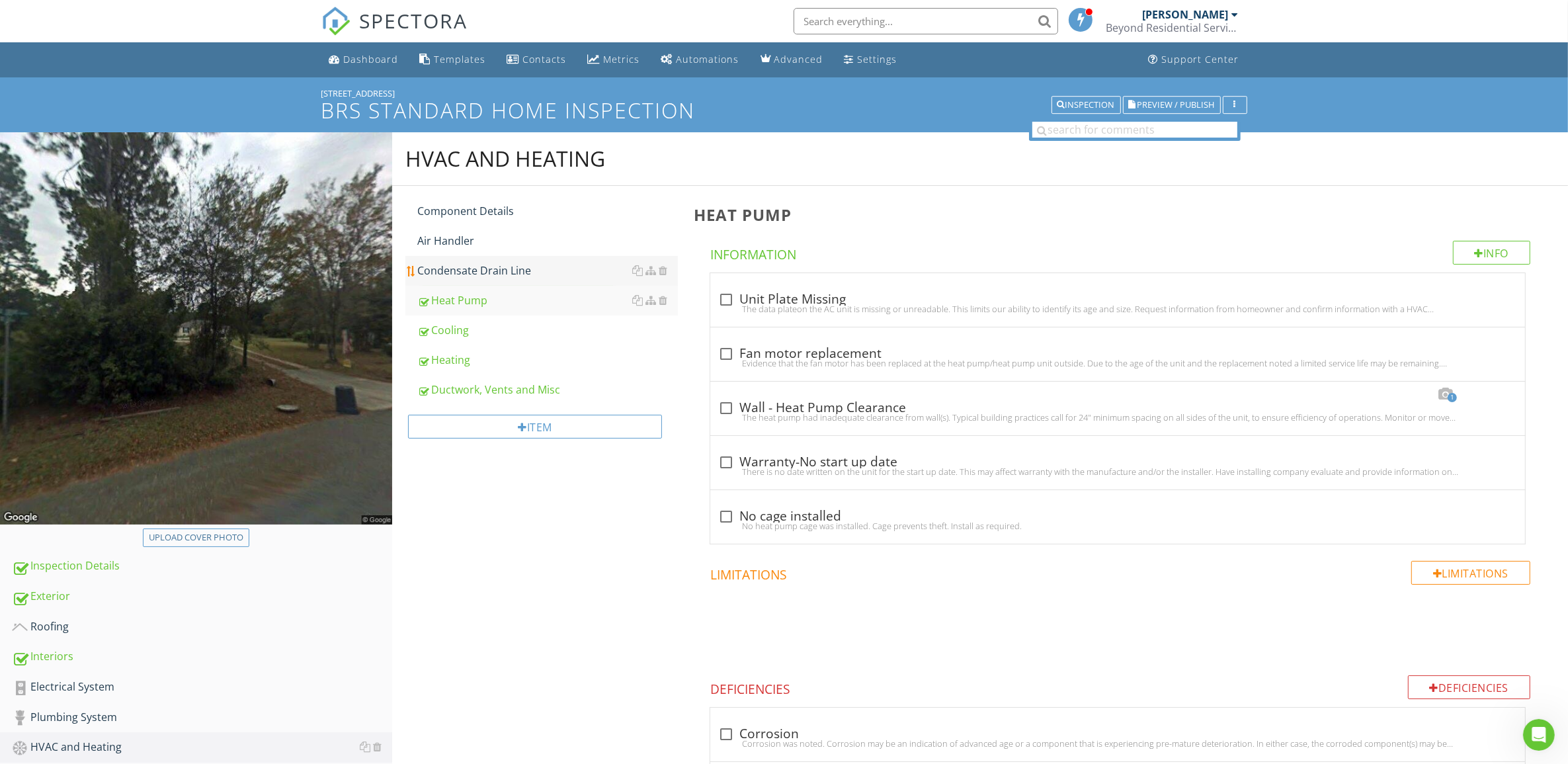
click at [498, 273] on div "Condensate Drain Line" at bounding box center [547, 270] width 261 height 16
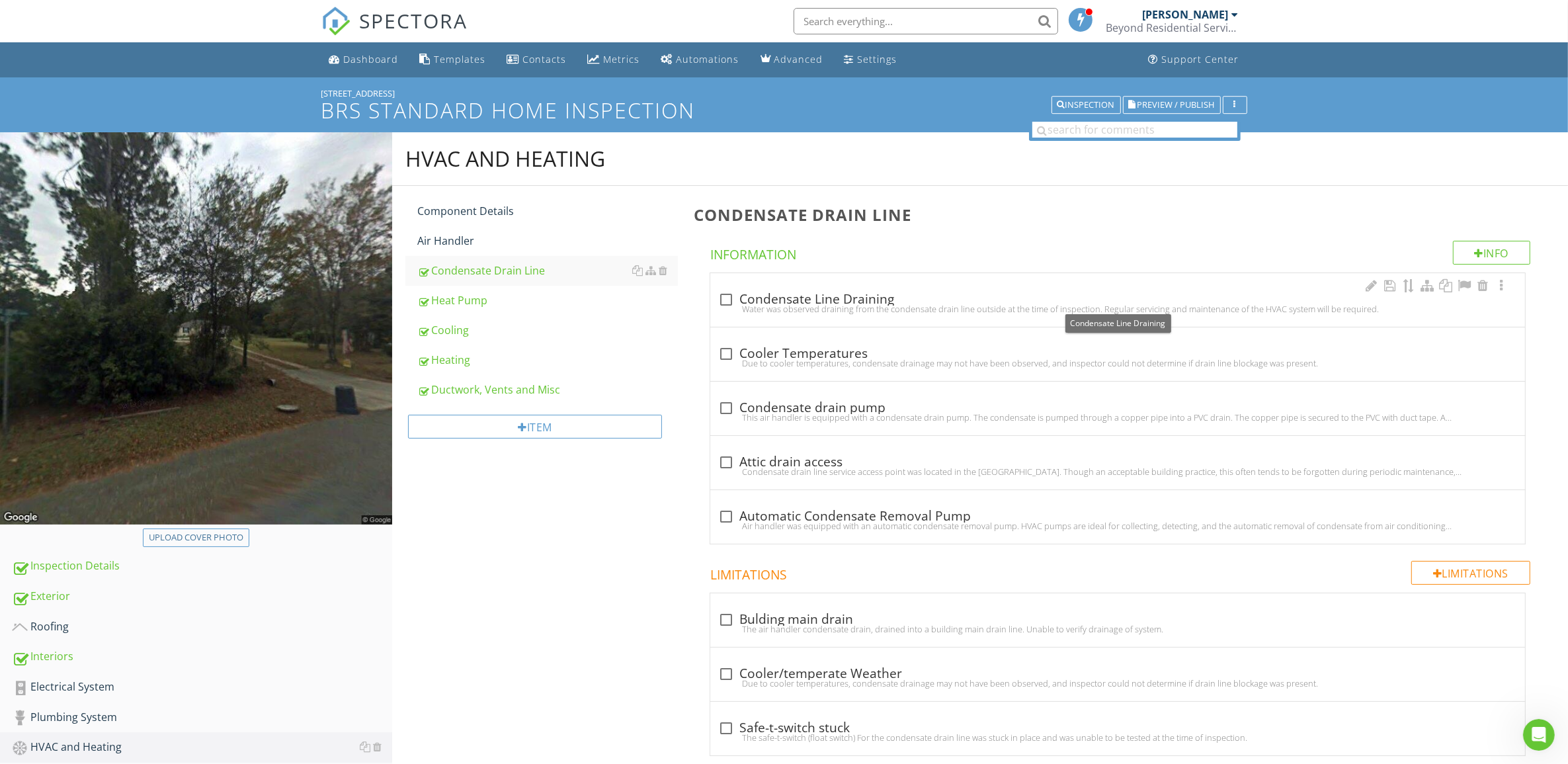
click at [728, 298] on div at bounding box center [726, 299] width 22 height 22
checkbox input "true"
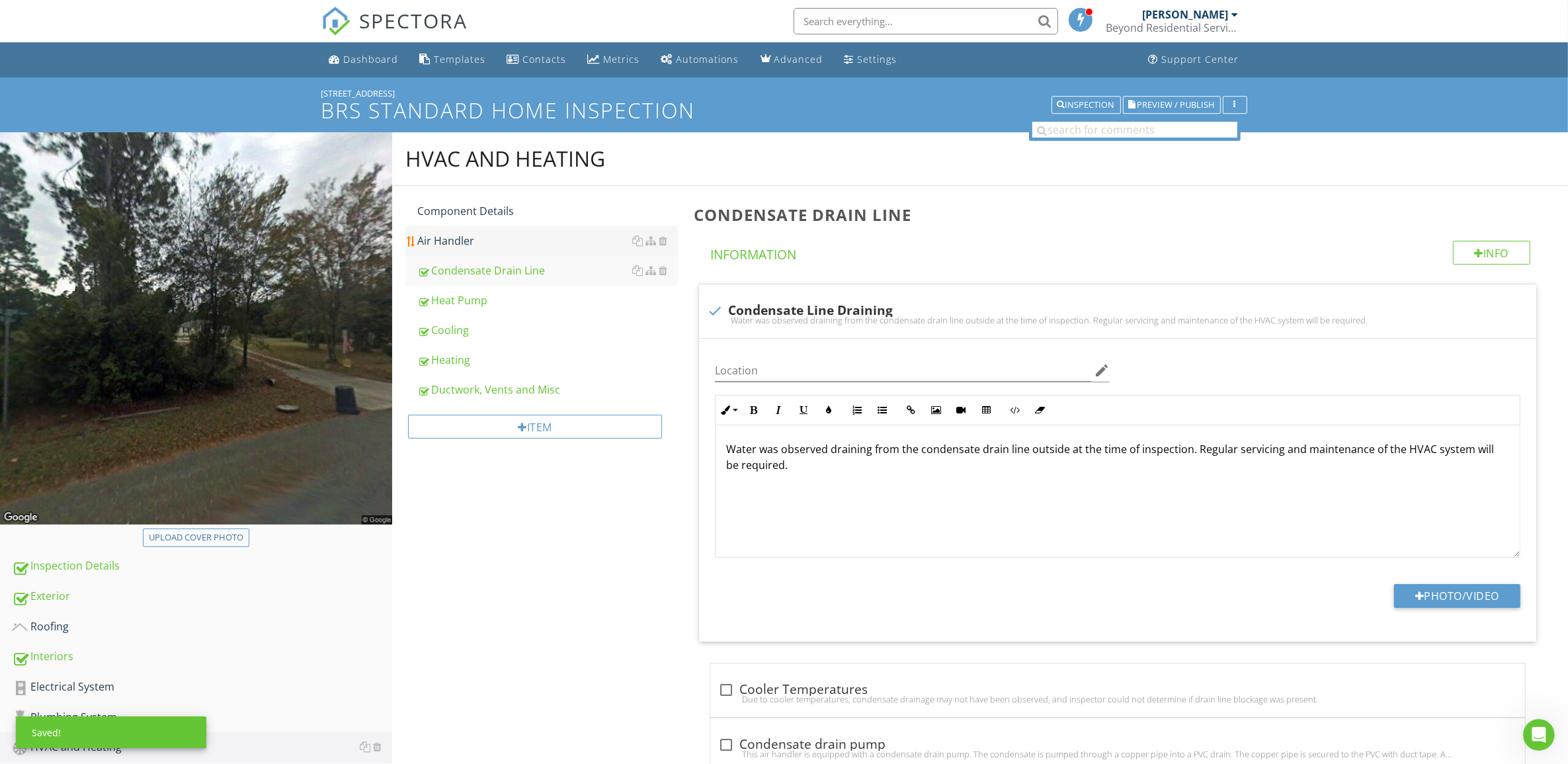
click at [488, 240] on div "Air Handler" at bounding box center [547, 240] width 261 height 16
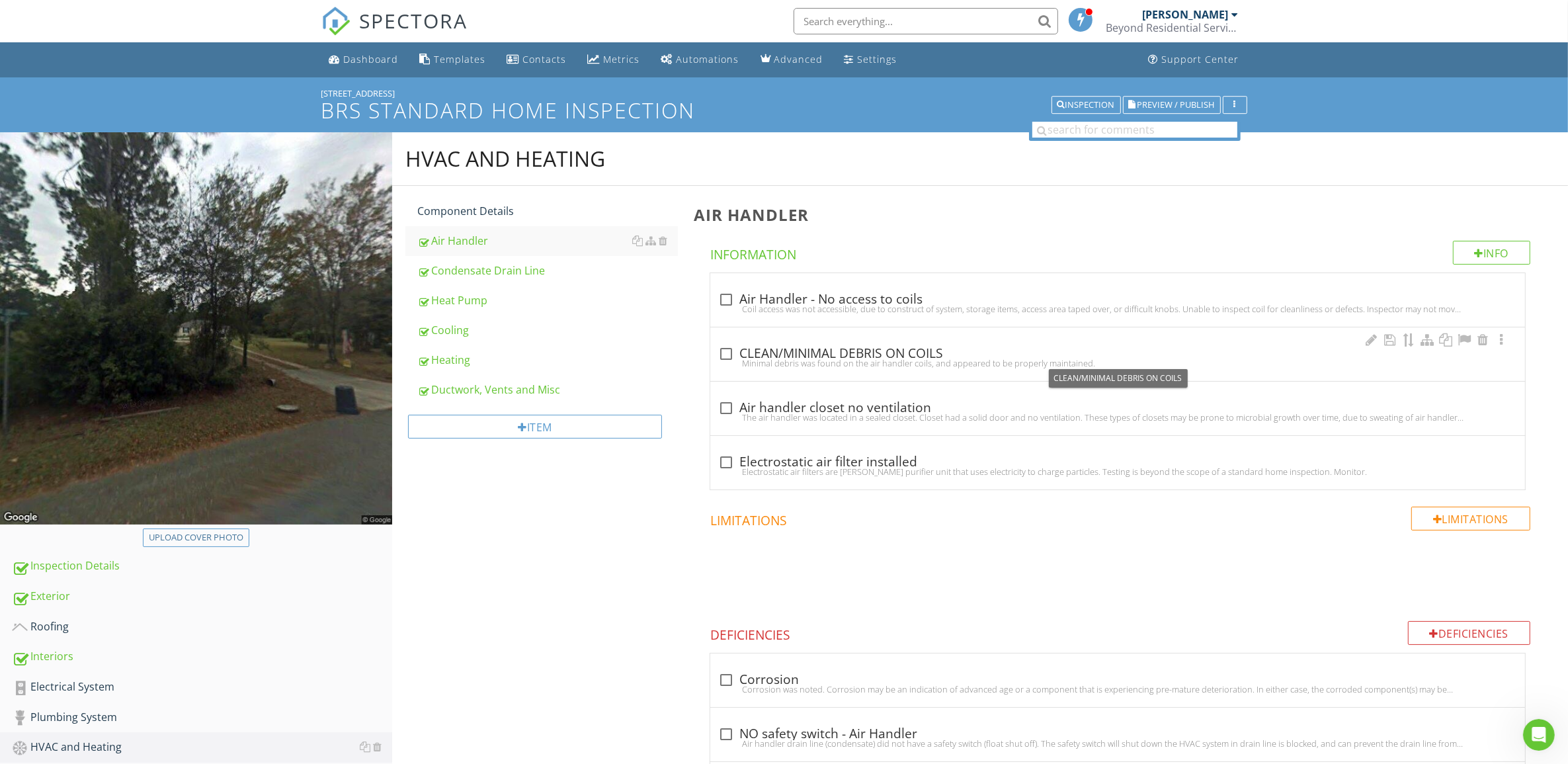
click at [726, 351] on div at bounding box center [726, 353] width 22 height 22
checkbox input "true"
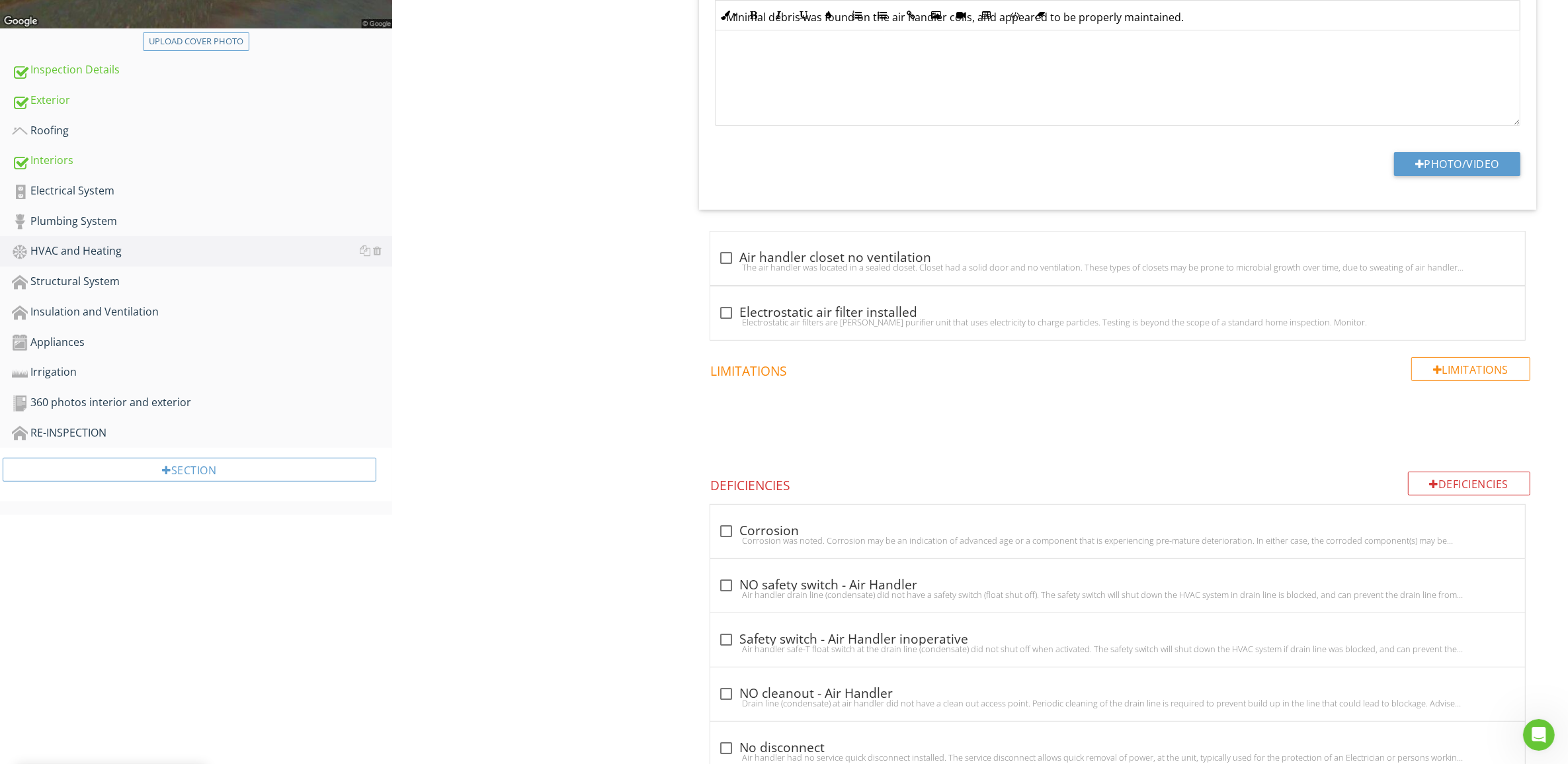
scroll to position [248, 0]
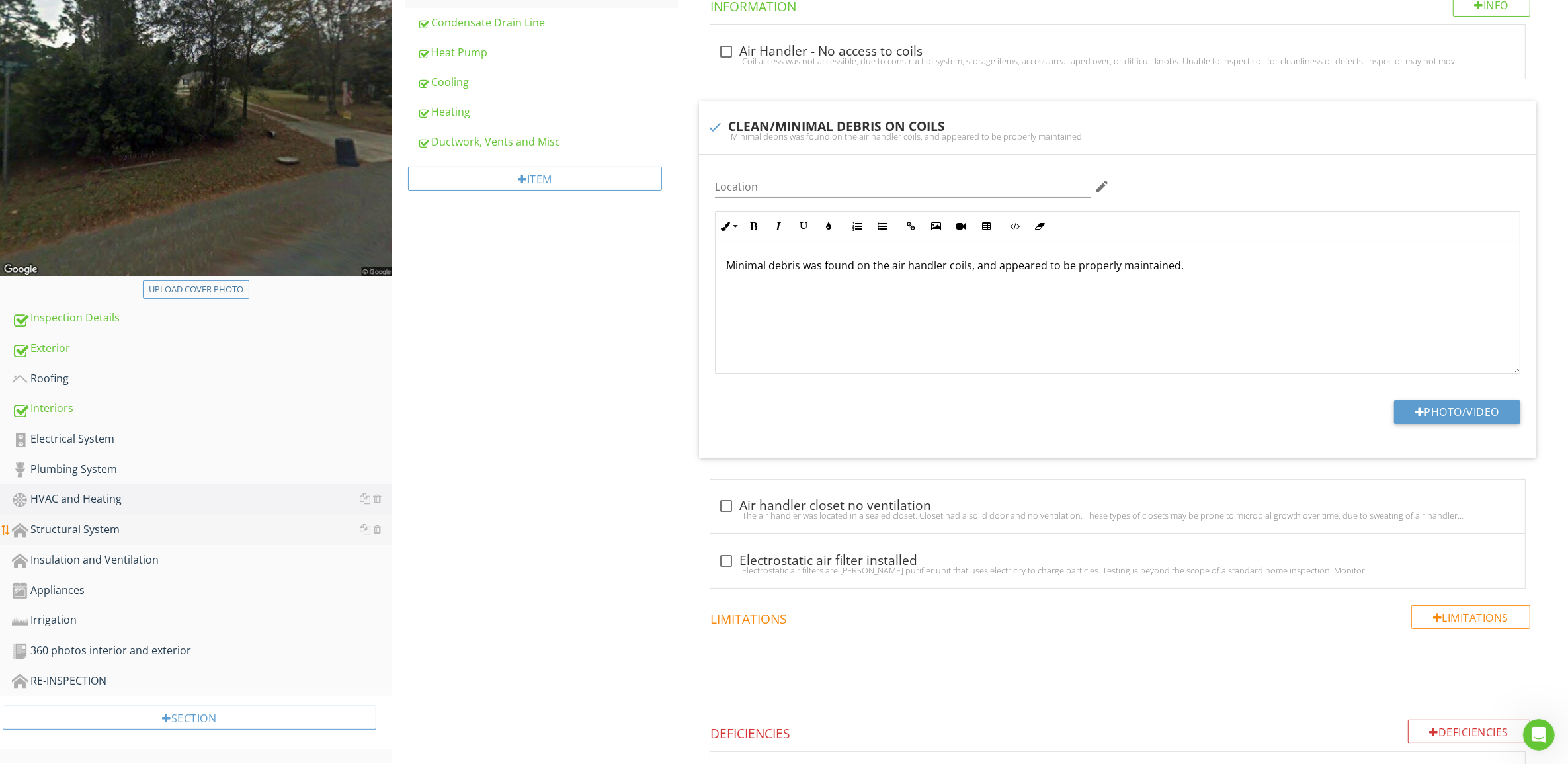
click at [61, 529] on div "Structural System" at bounding box center [202, 530] width 380 height 17
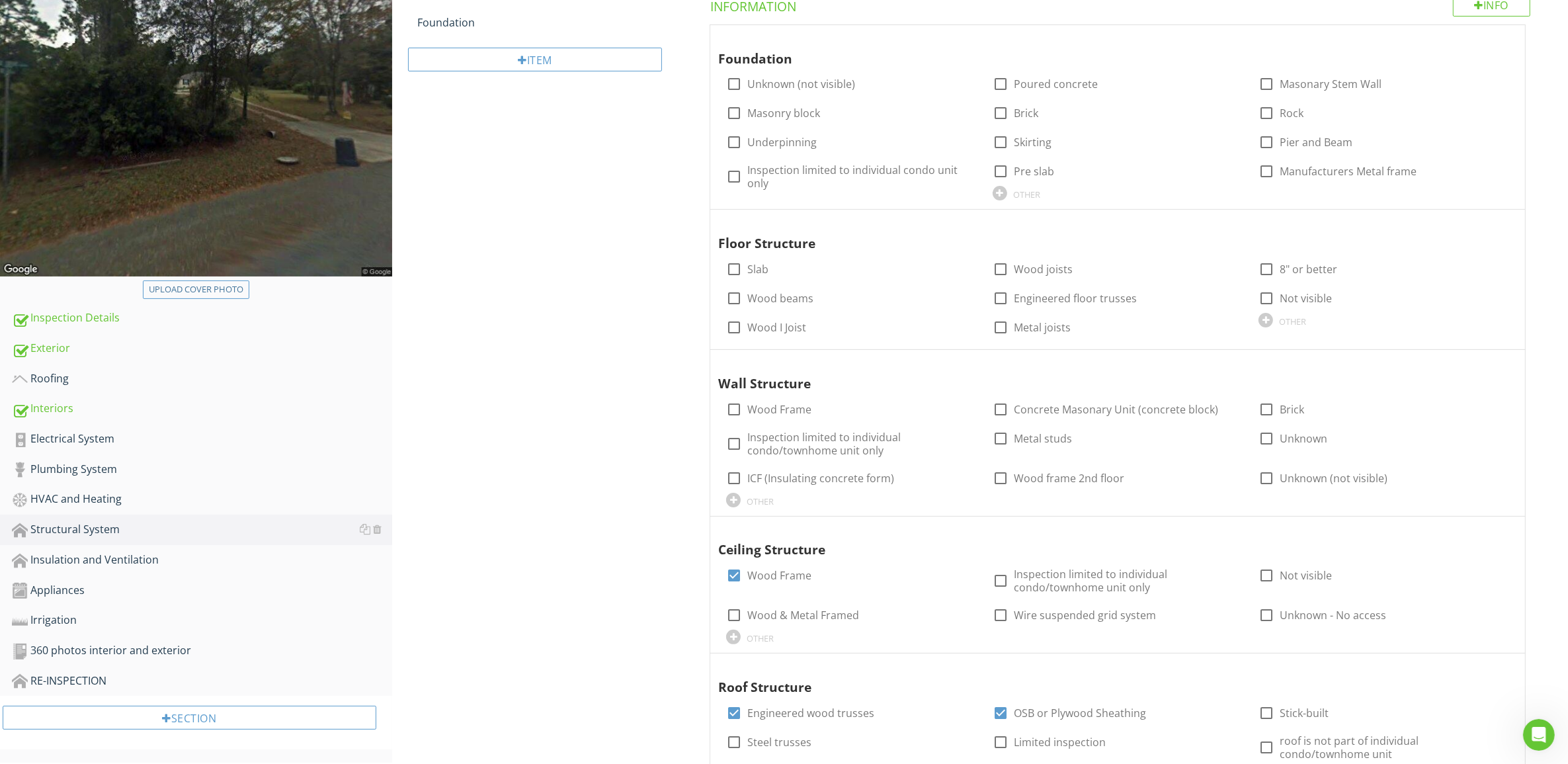
scroll to position [83, 0]
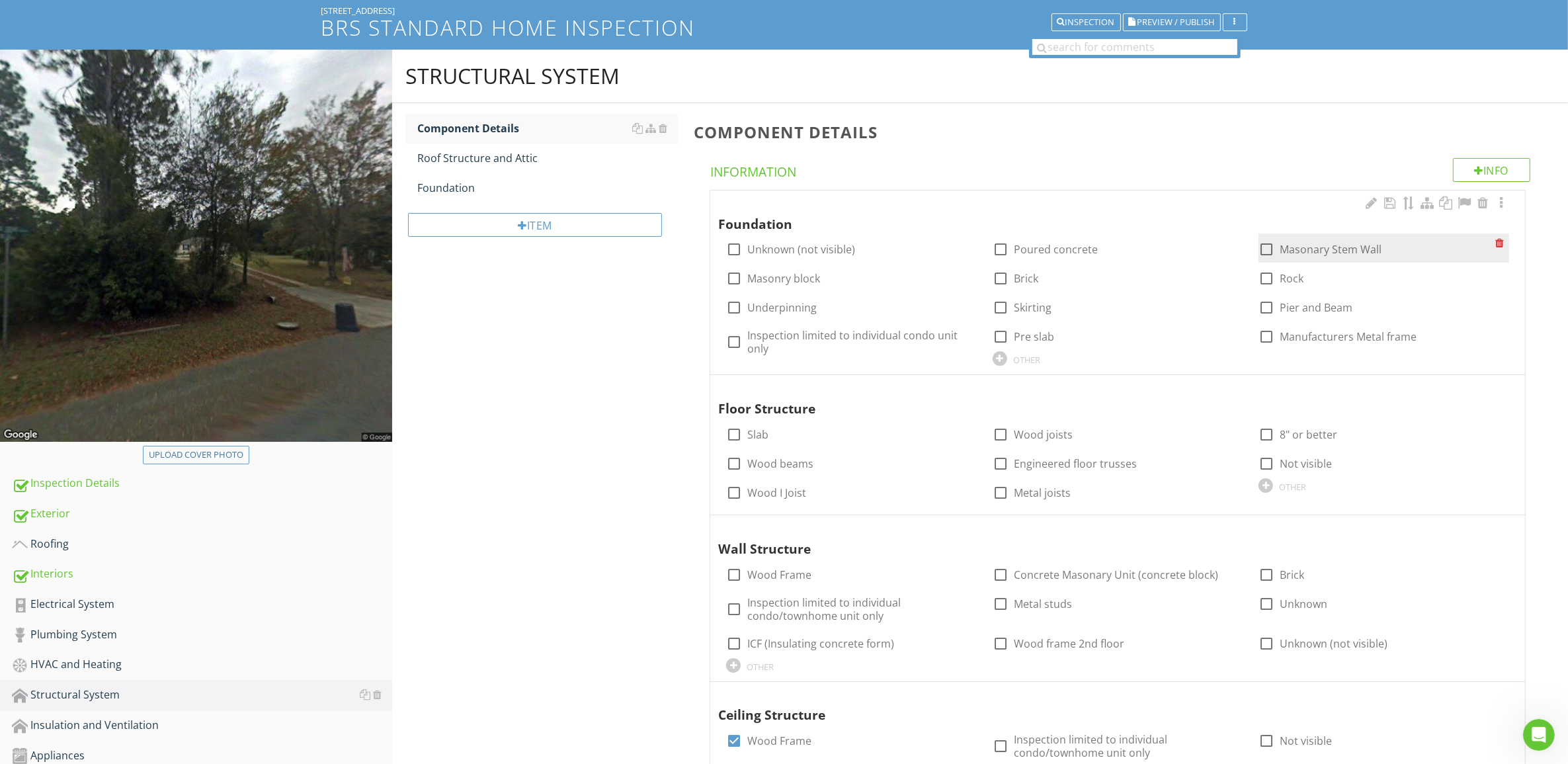
click at [1271, 248] on div at bounding box center [1266, 249] width 22 height 22
checkbox input "true"
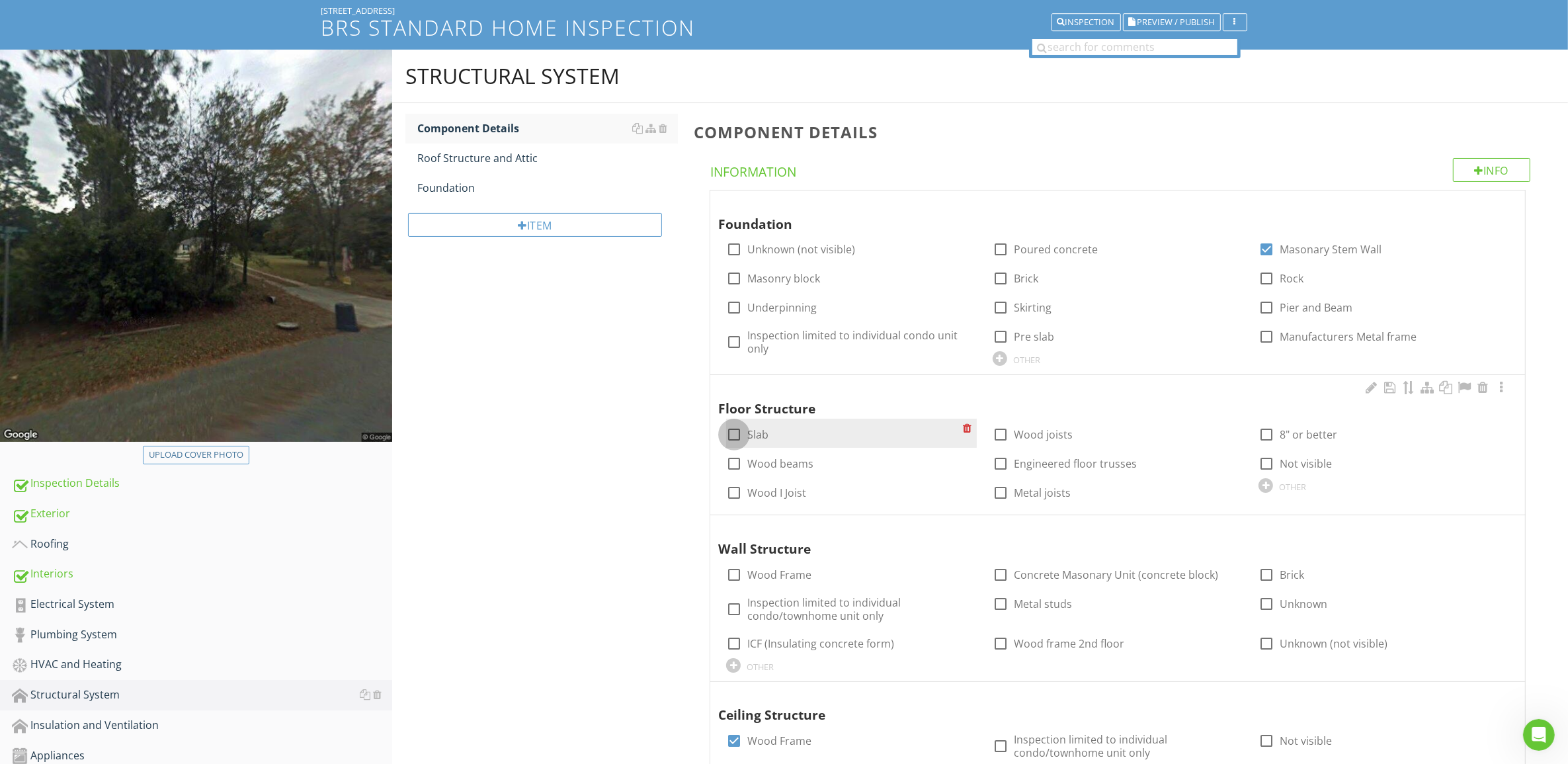
click at [737, 437] on div at bounding box center [734, 435] width 22 height 22
checkbox input "true"
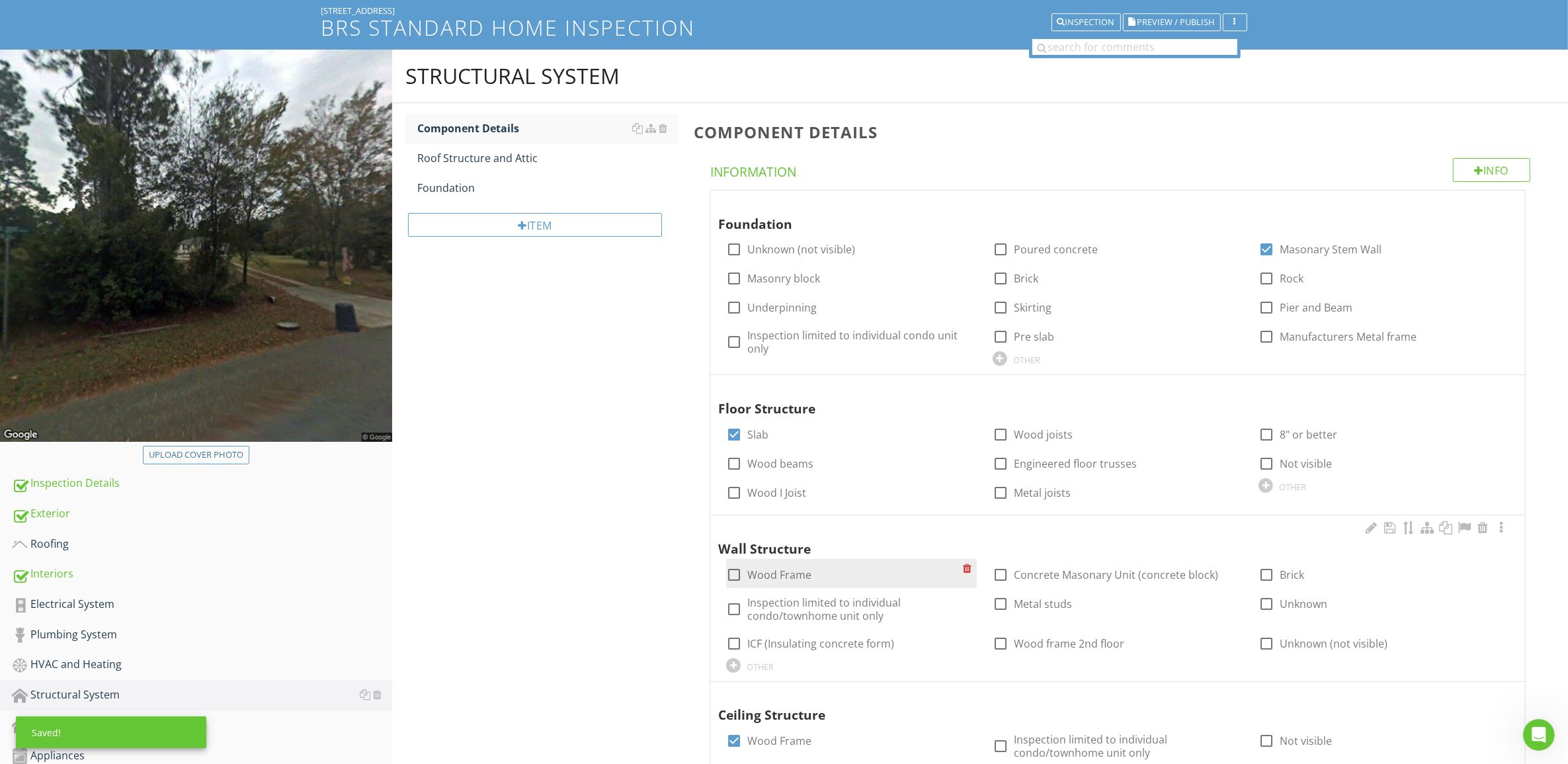
click at [734, 575] on div at bounding box center [734, 575] width 22 height 22
checkbox input "true"
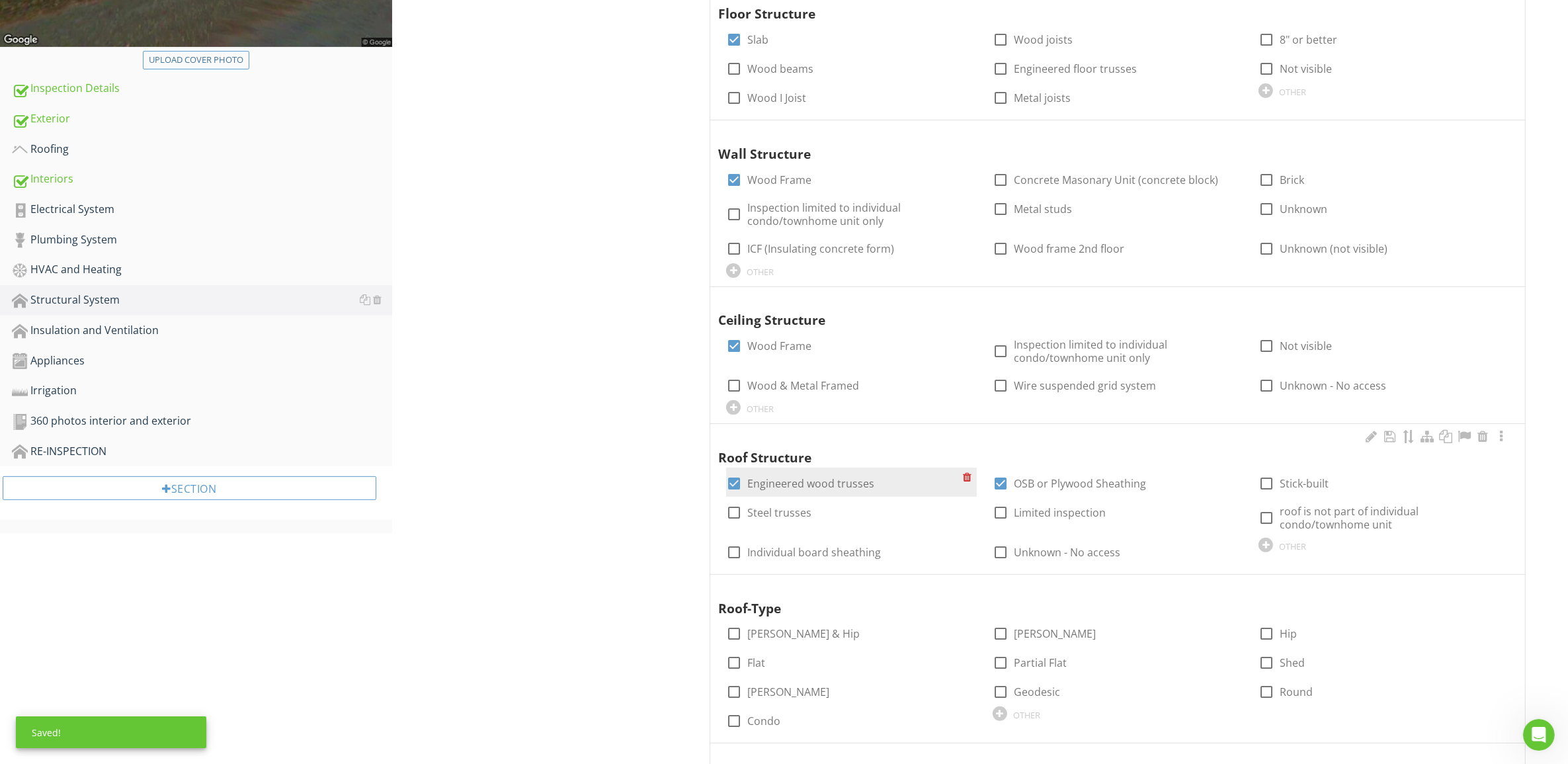
scroll to position [496, 0]
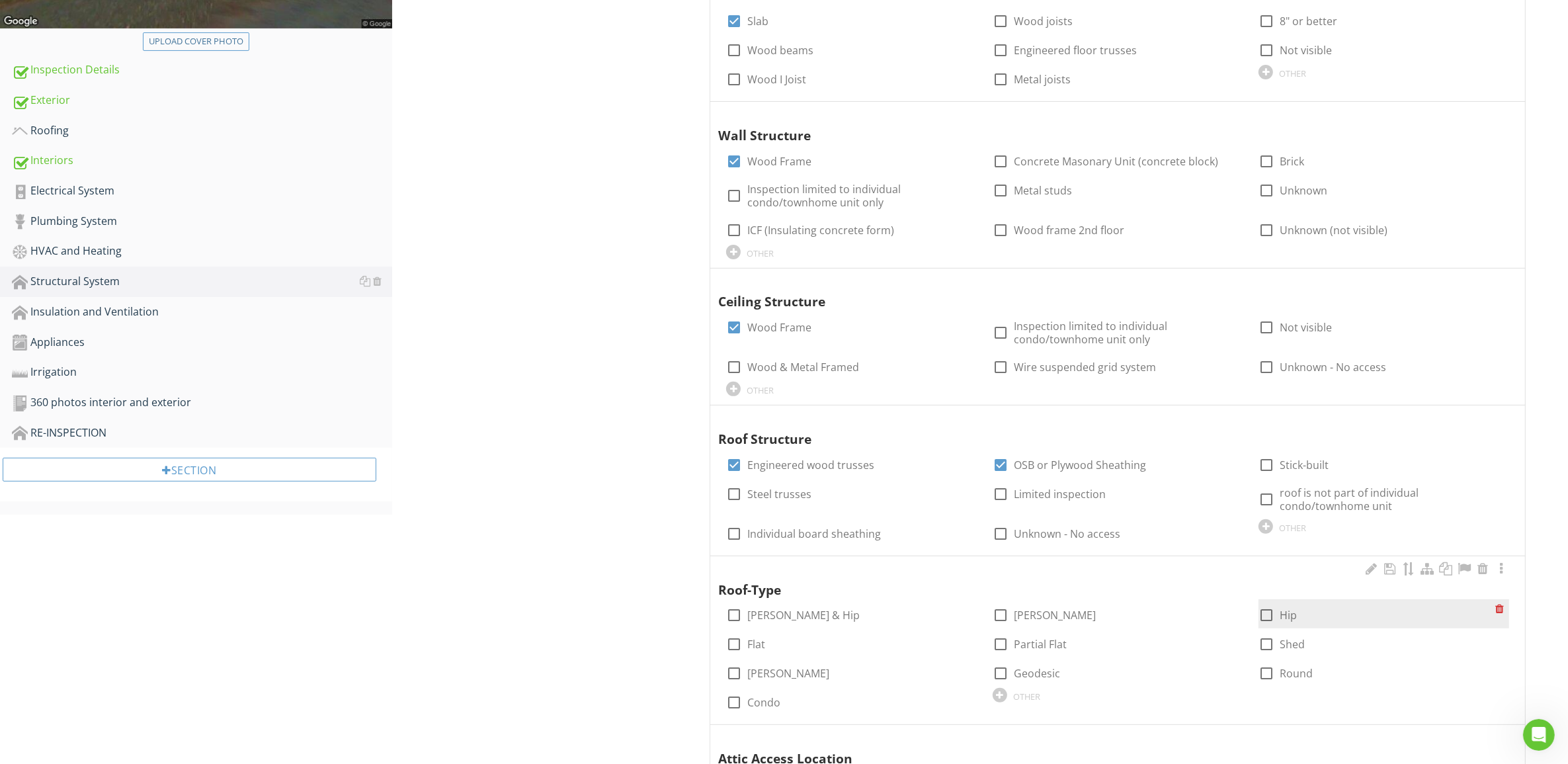
drag, startPoint x: 1266, startPoint y: 622, endPoint x: 1251, endPoint y: 620, distance: 15.1
click at [1265, 622] on div at bounding box center [1266, 615] width 22 height 22
checkbox input "true"
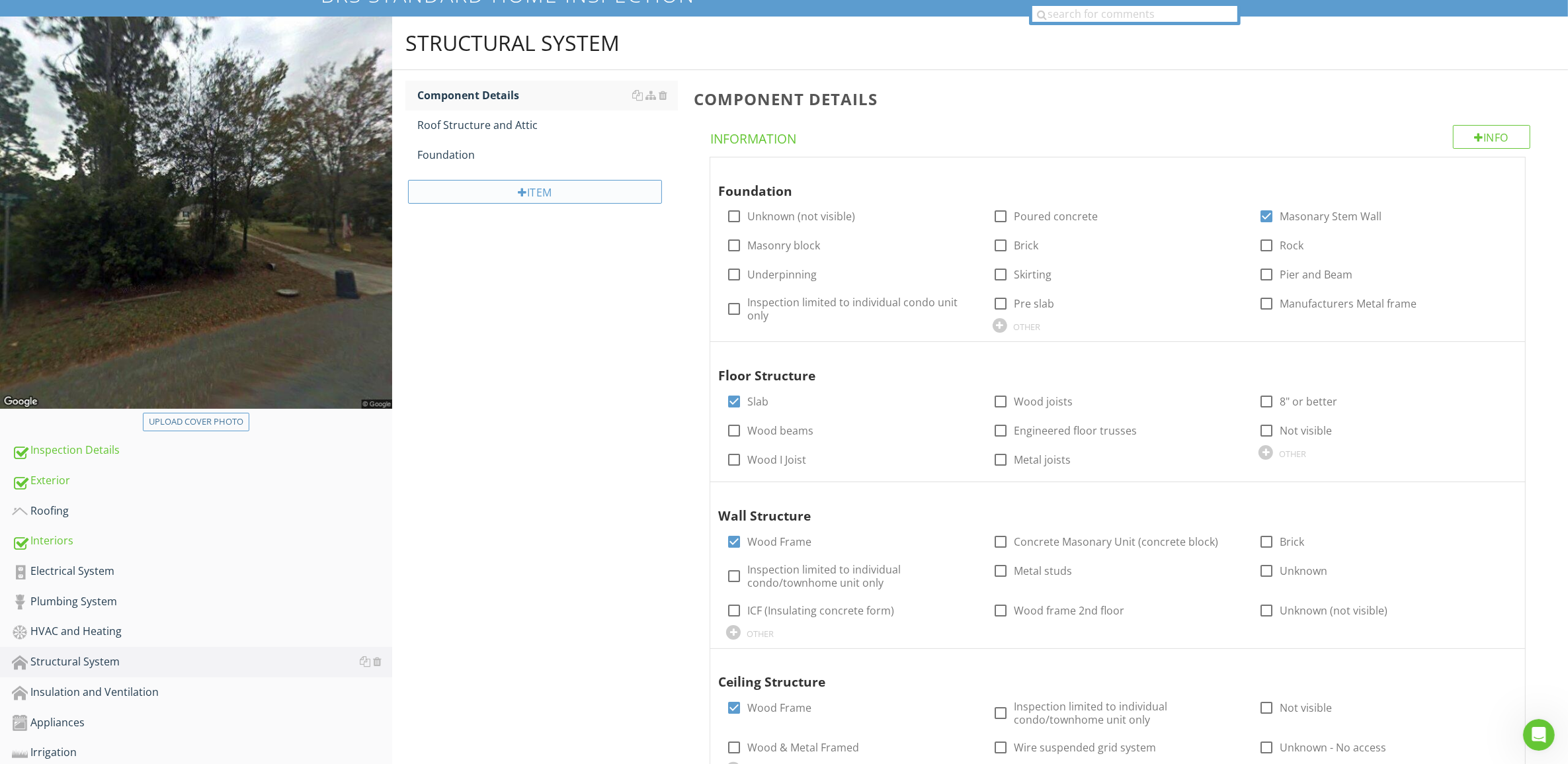
scroll to position [0, 0]
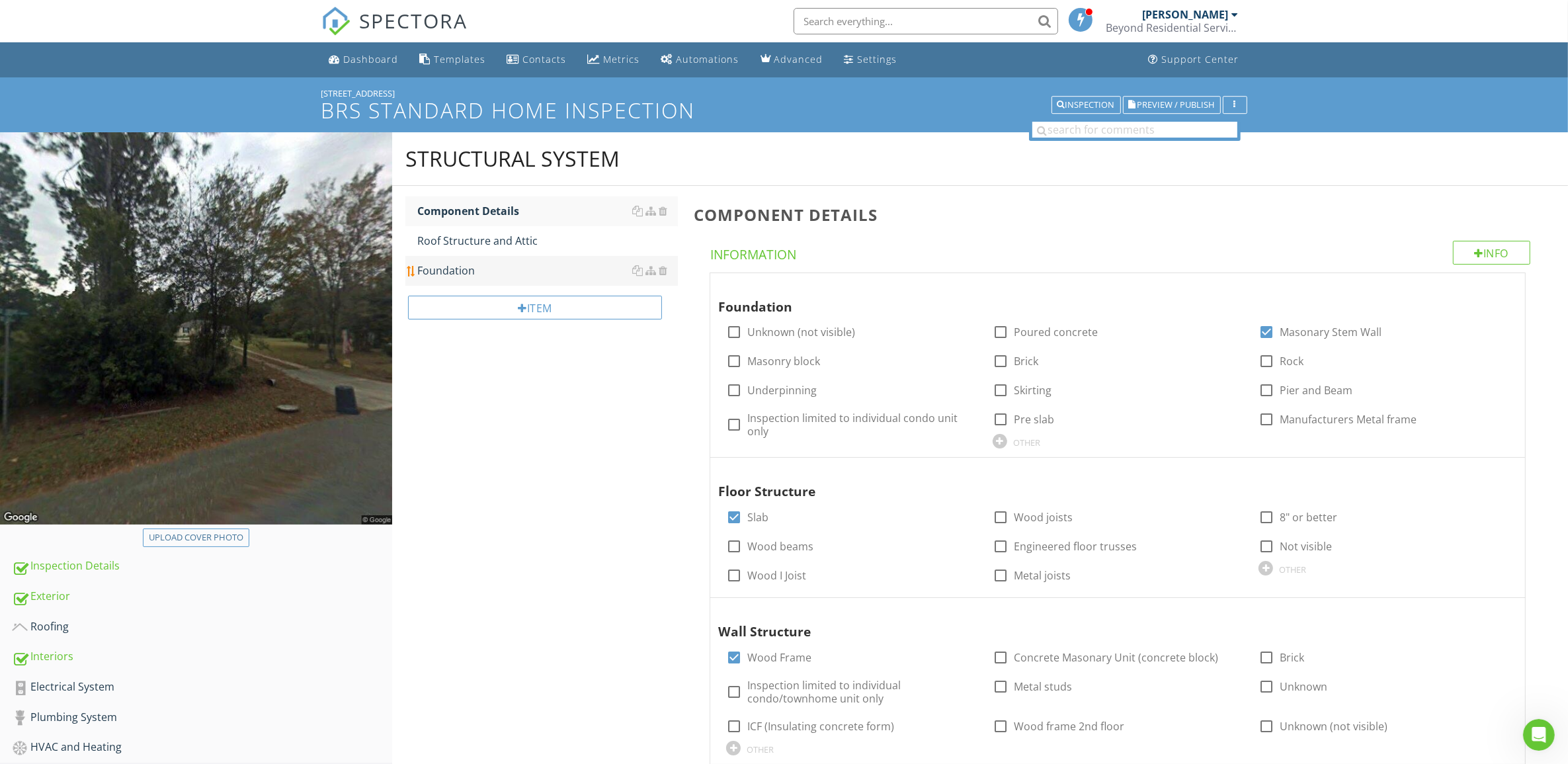
click at [460, 268] on div "Foundation" at bounding box center [547, 270] width 261 height 16
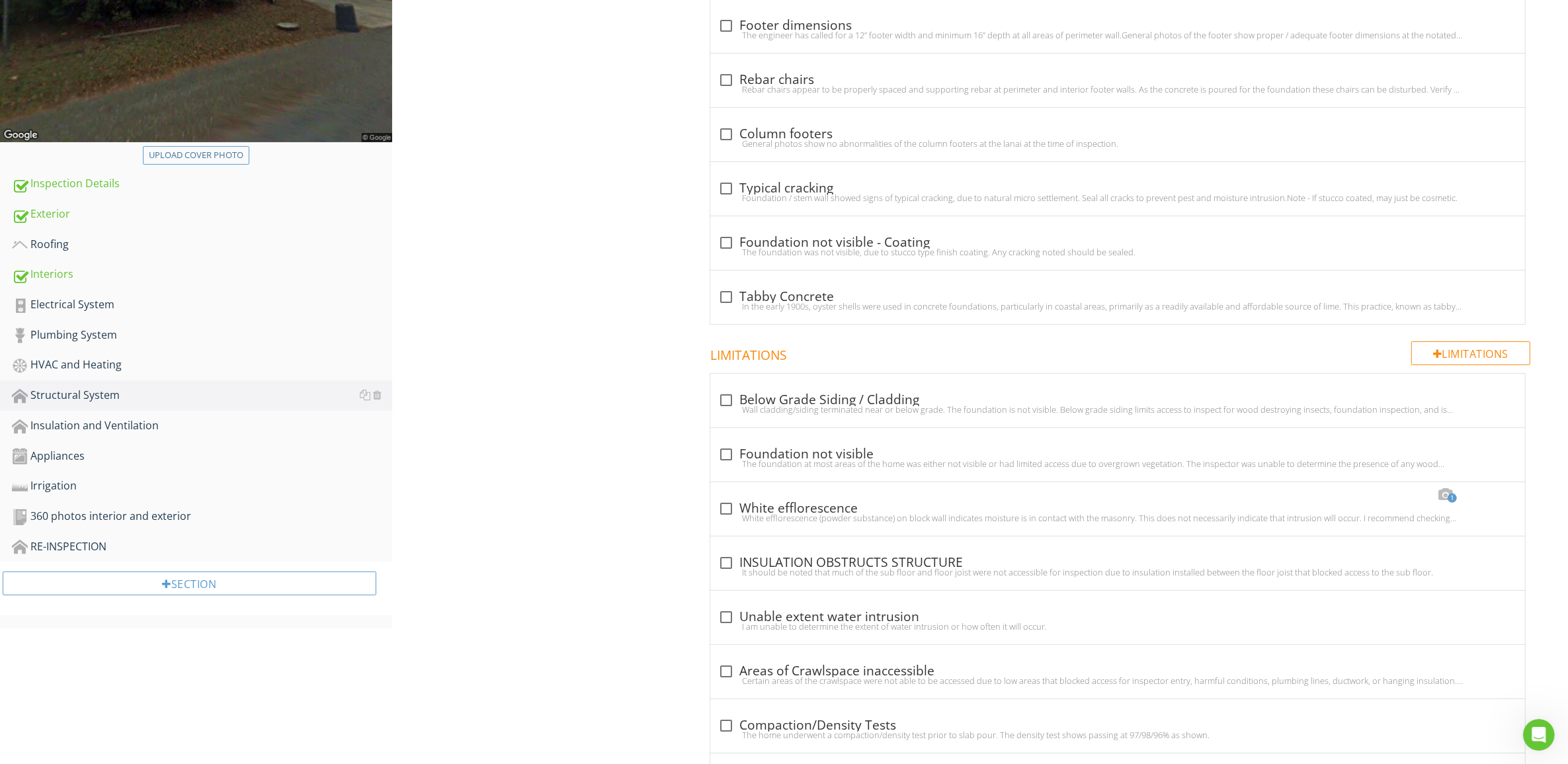
scroll to position [413, 0]
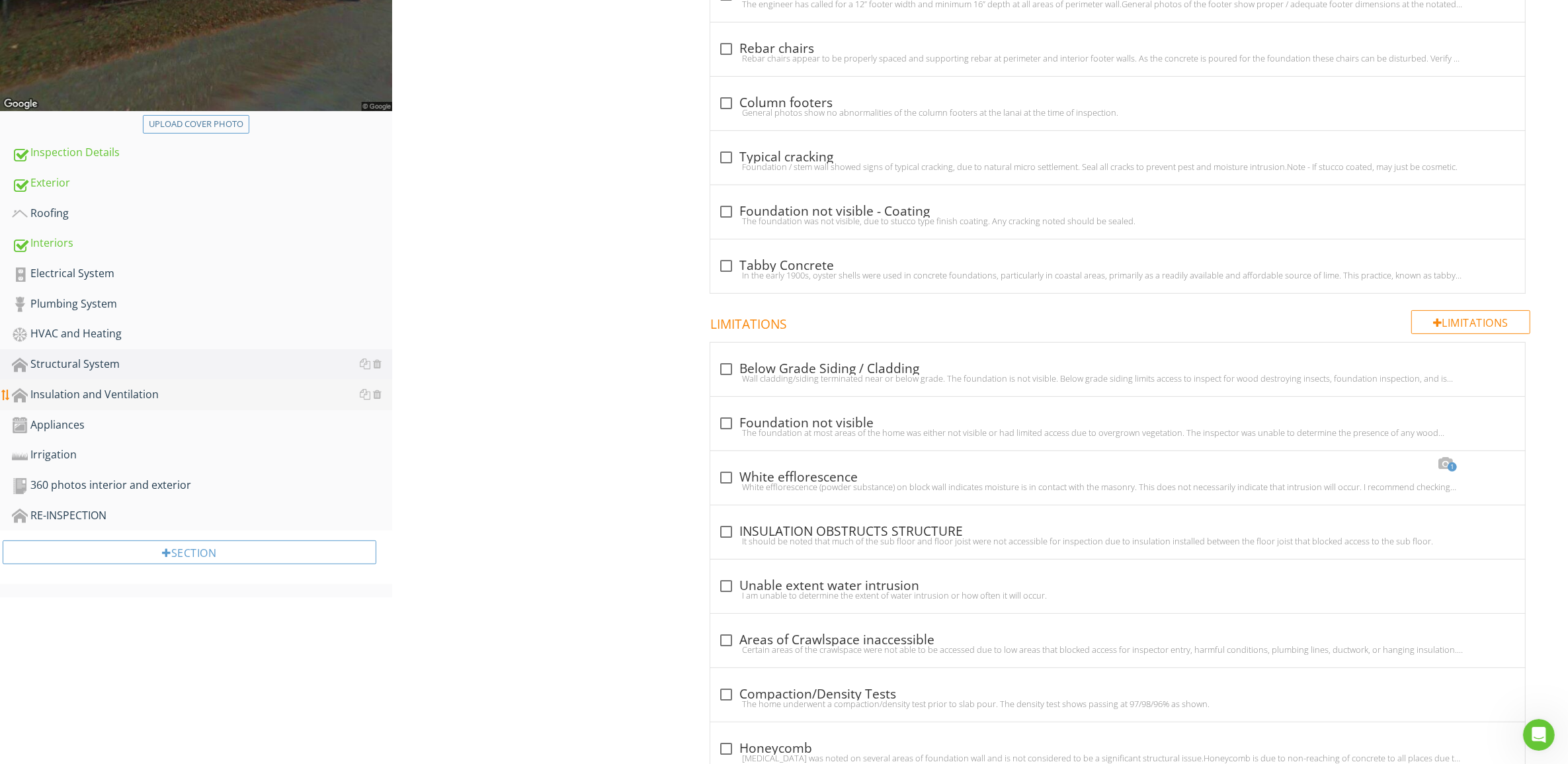
click at [112, 392] on div "Insulation and Ventilation" at bounding box center [202, 394] width 380 height 17
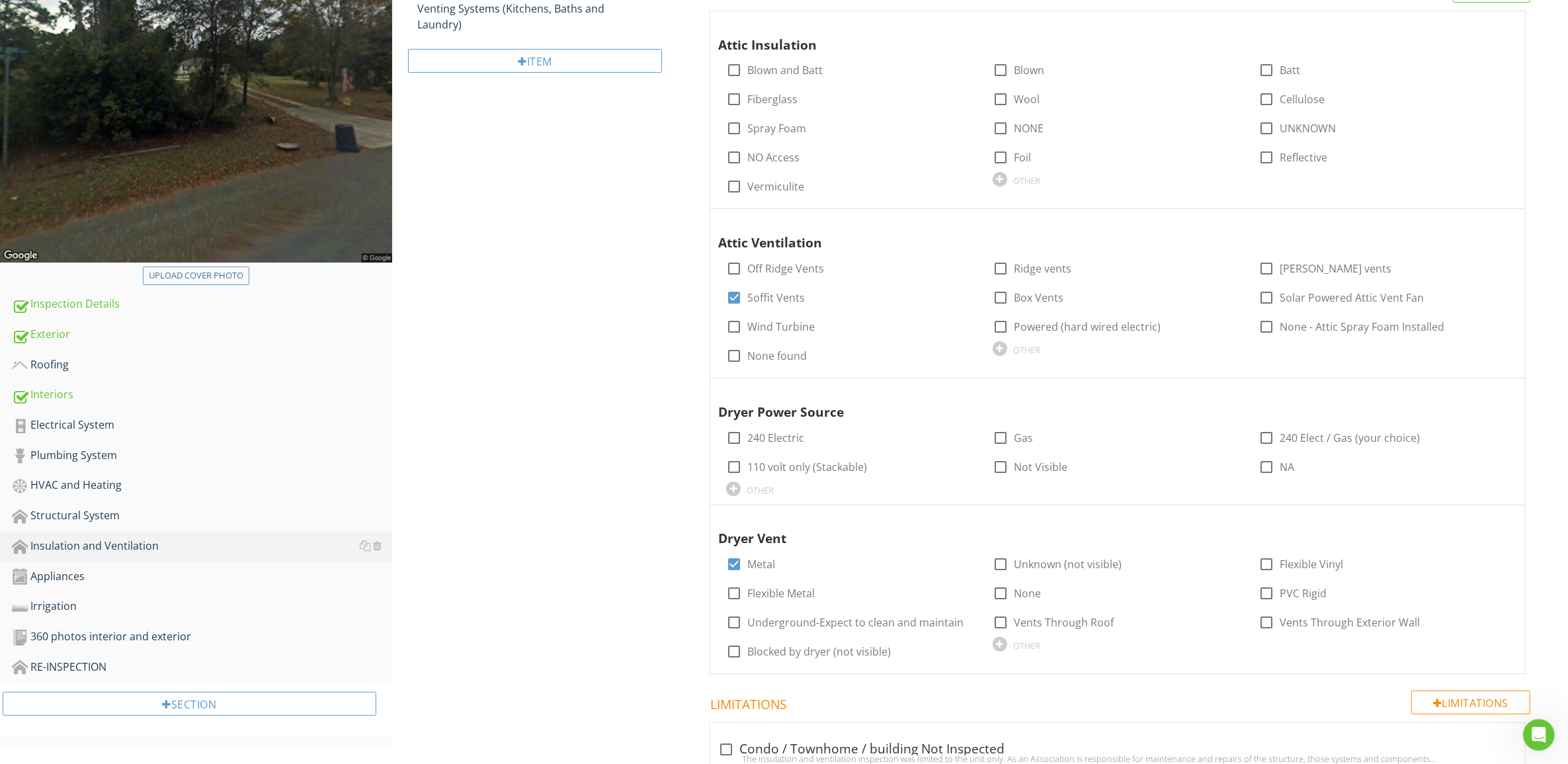
scroll to position [83, 0]
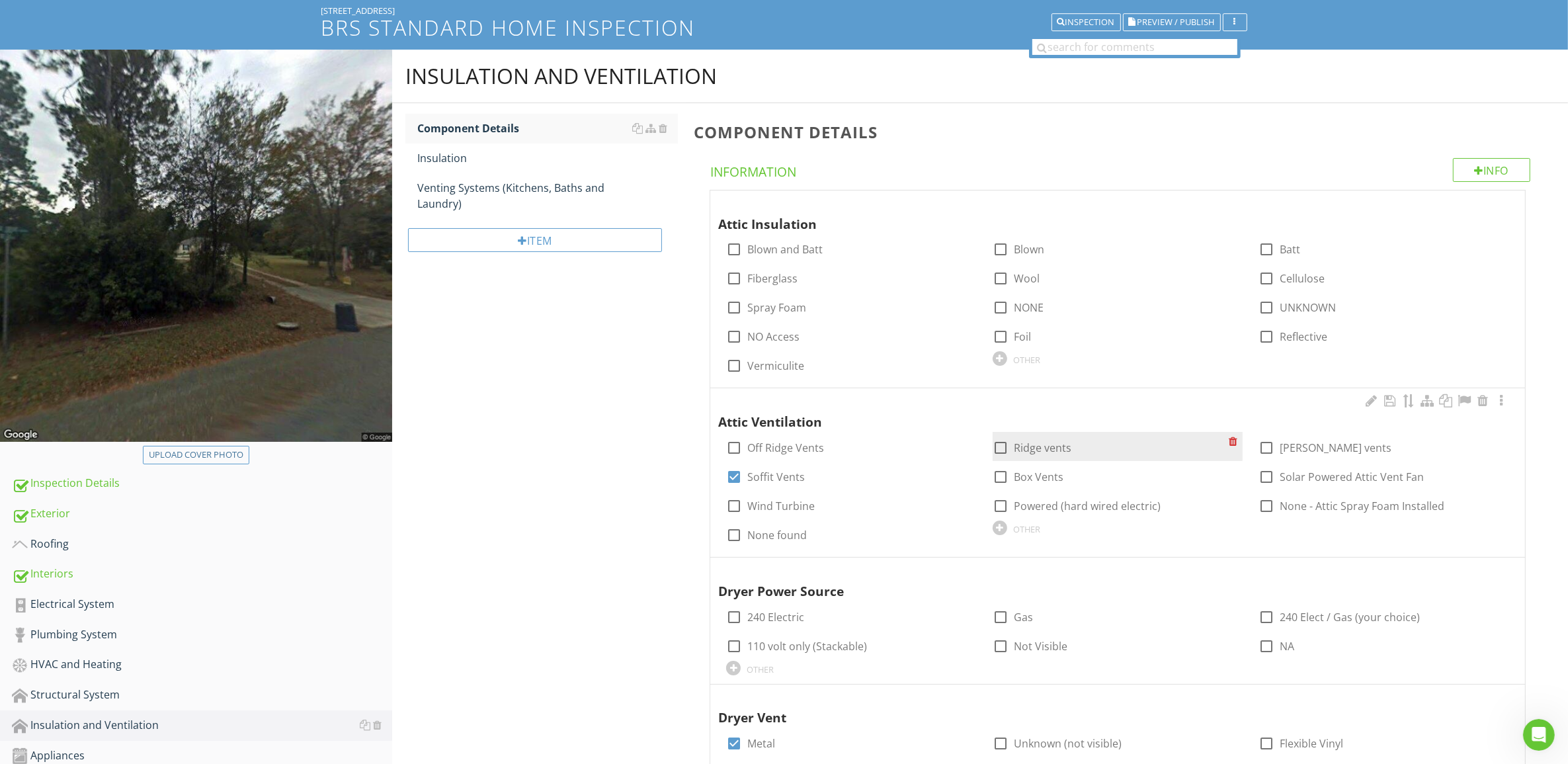
click at [1002, 447] on div at bounding box center [1000, 447] width 22 height 22
checkbox input "true"
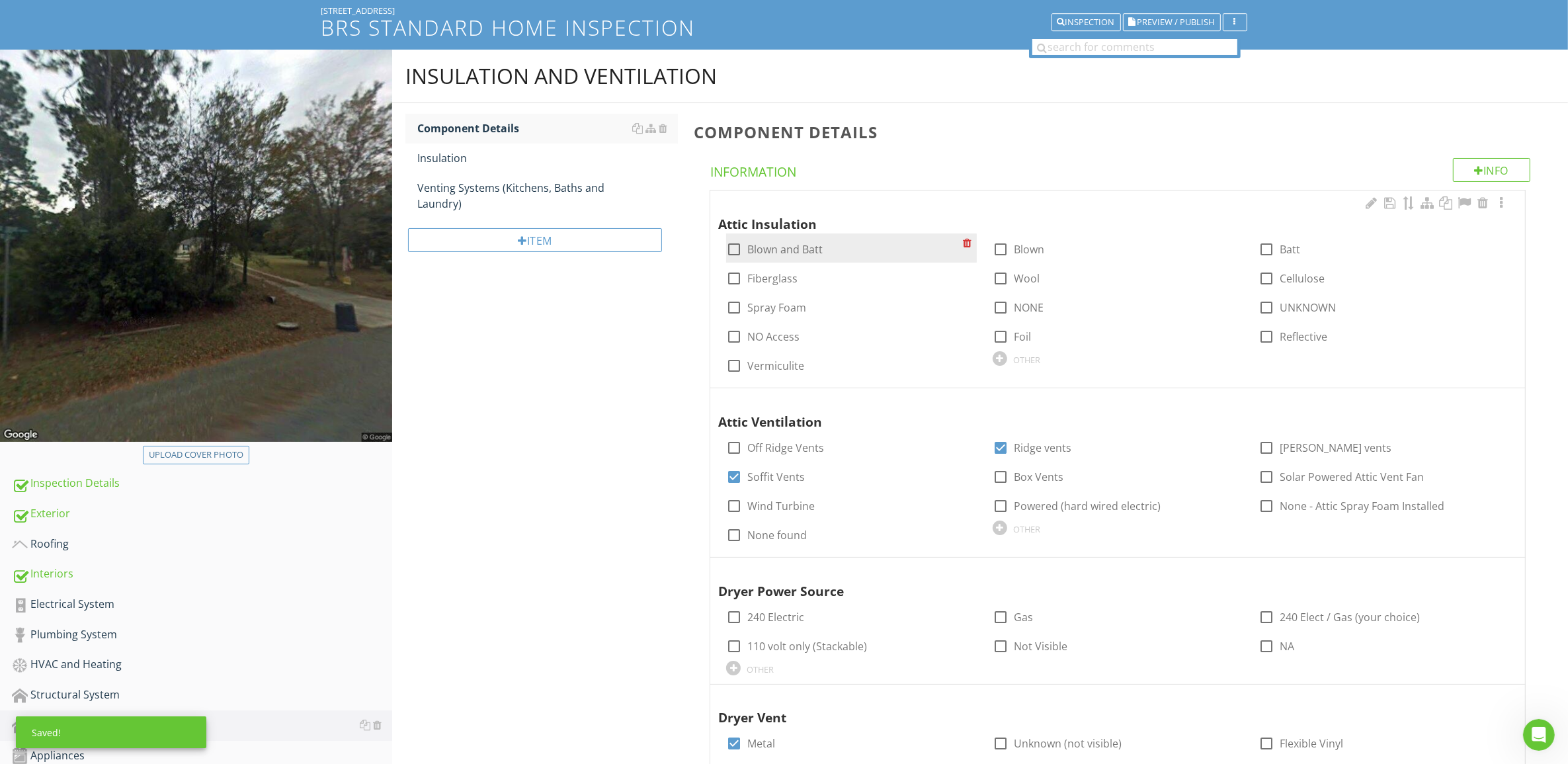
click at [730, 246] on div at bounding box center [734, 249] width 22 height 22
checkbox input "true"
click at [738, 278] on div at bounding box center [734, 278] width 22 height 22
checkbox input "true"
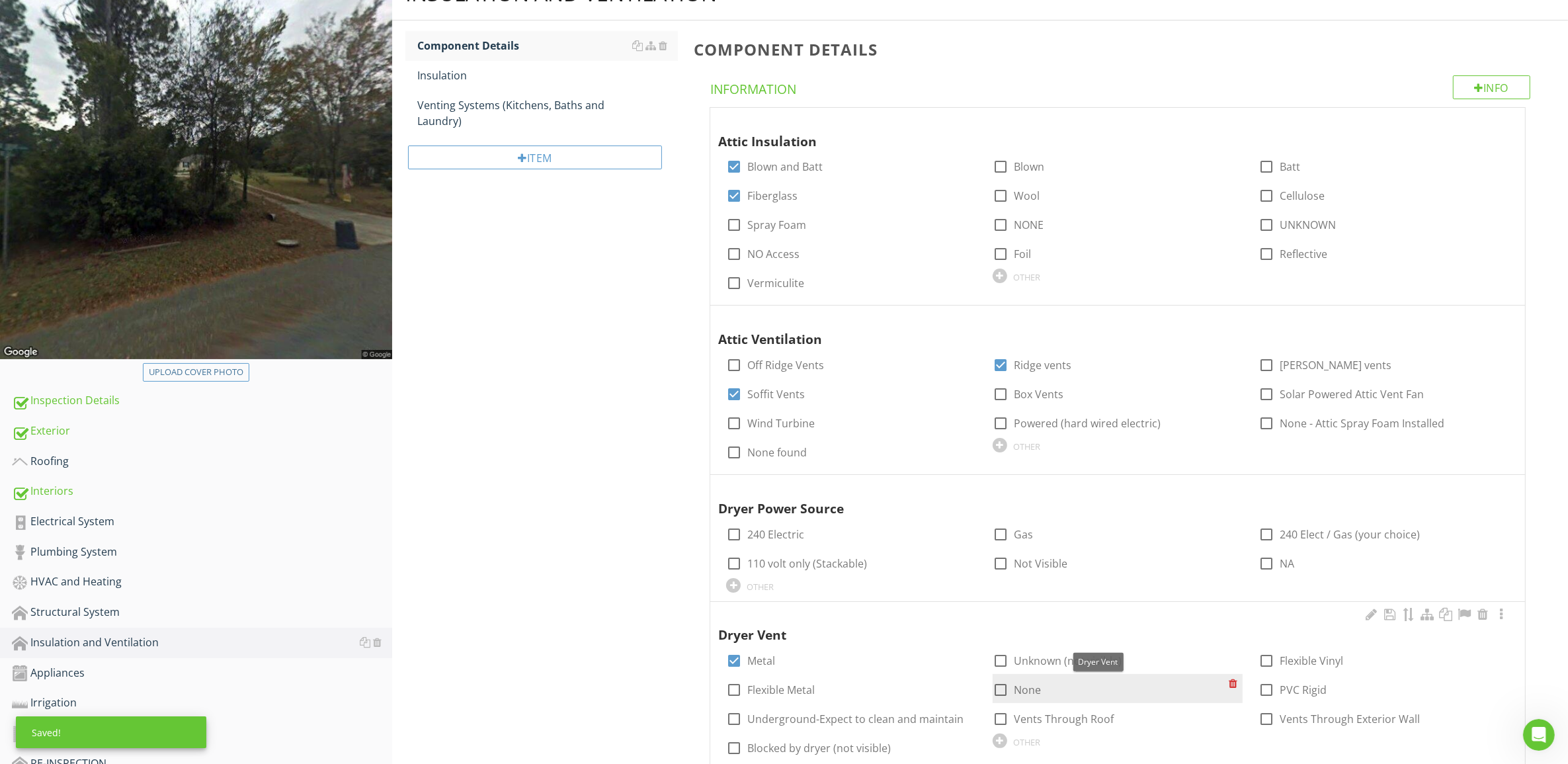
scroll to position [330, 0]
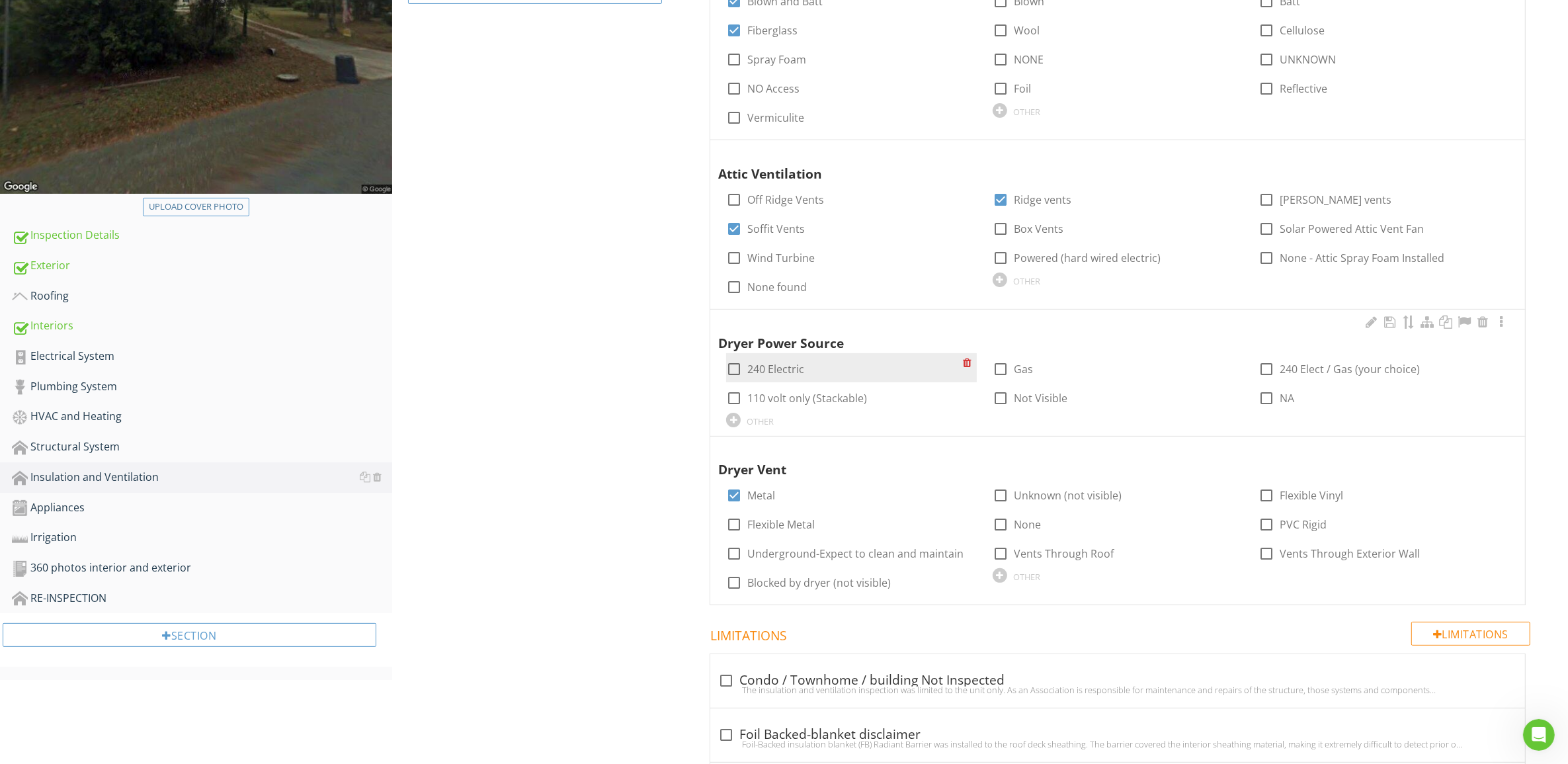
click at [732, 368] on div at bounding box center [734, 369] width 22 height 22
checkbox input "true"
click at [1003, 394] on div at bounding box center [1000, 398] width 22 height 22
checkbox input "true"
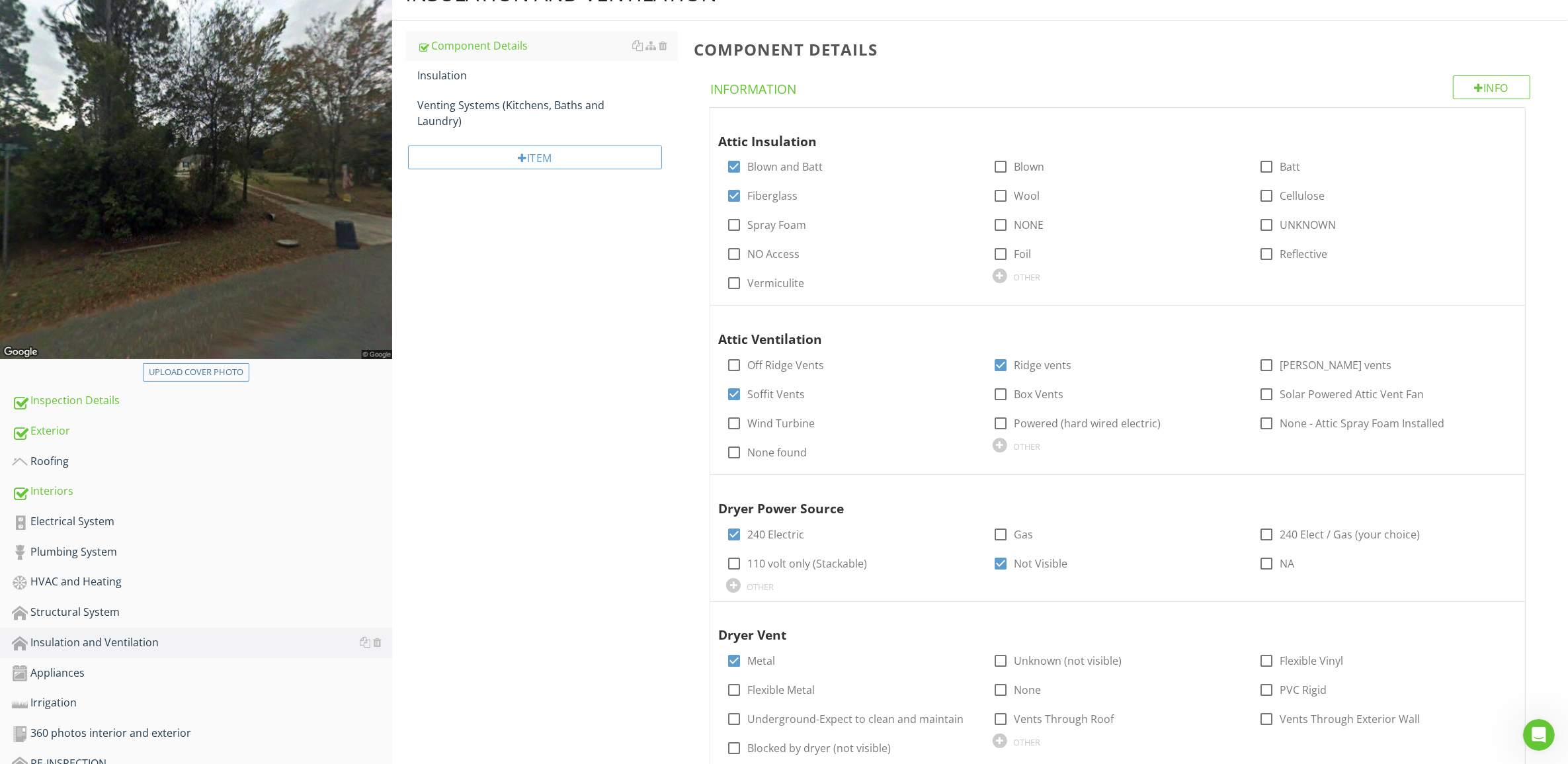
scroll to position [0, 0]
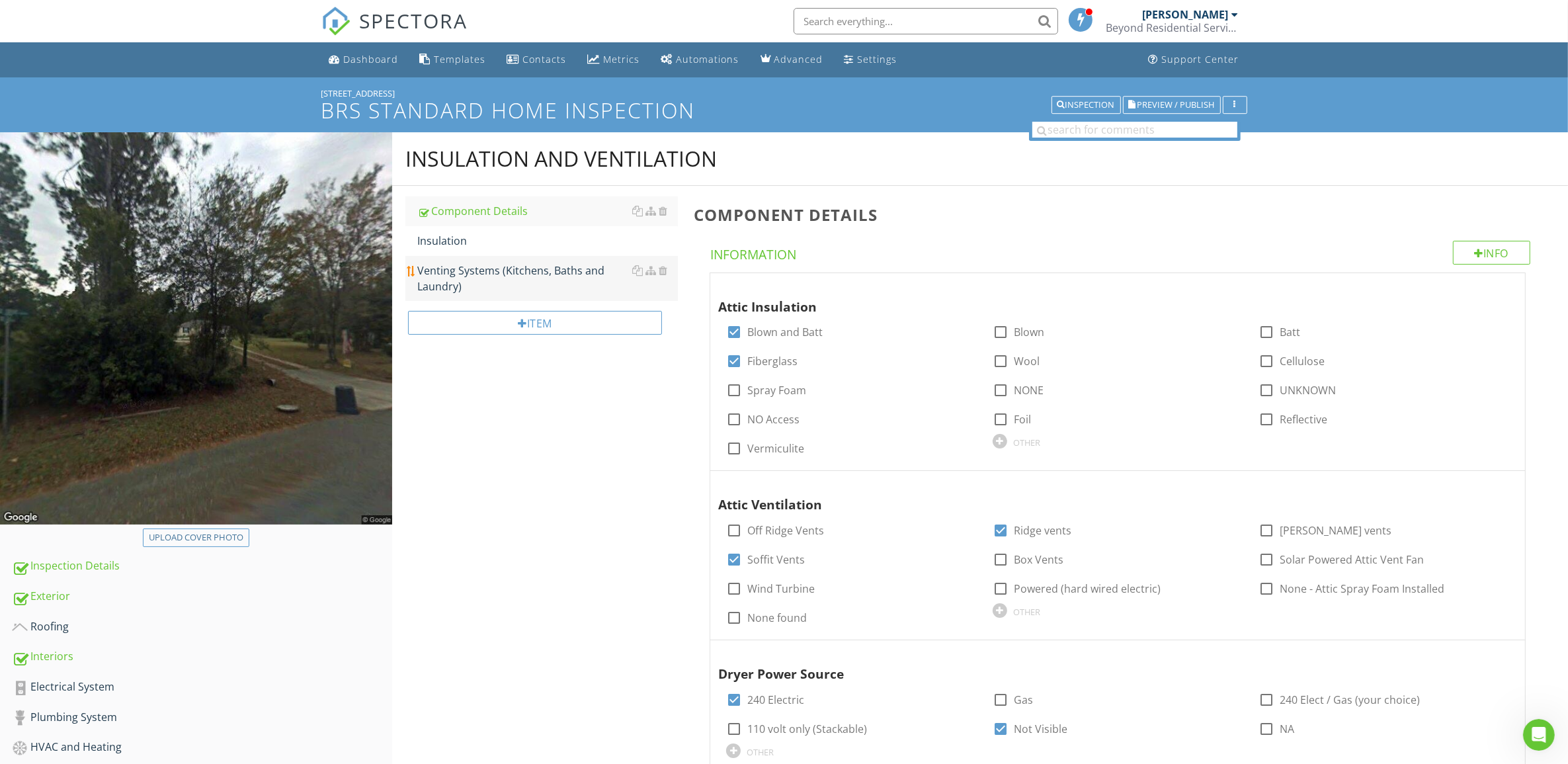
click at [457, 267] on div "Venting Systems (Kitchens, Baths and Laundry)" at bounding box center [547, 278] width 261 height 32
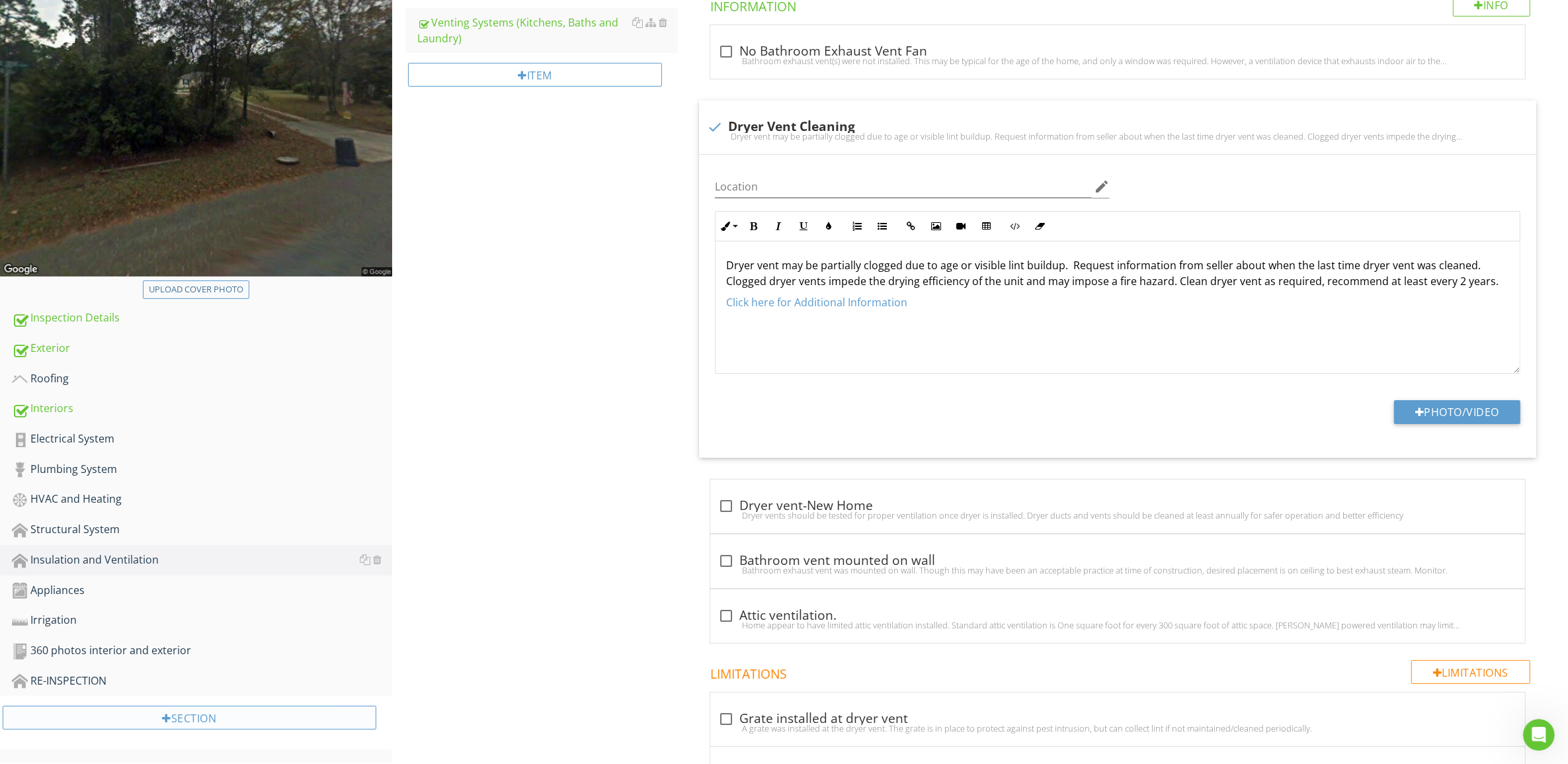
scroll to position [413, 0]
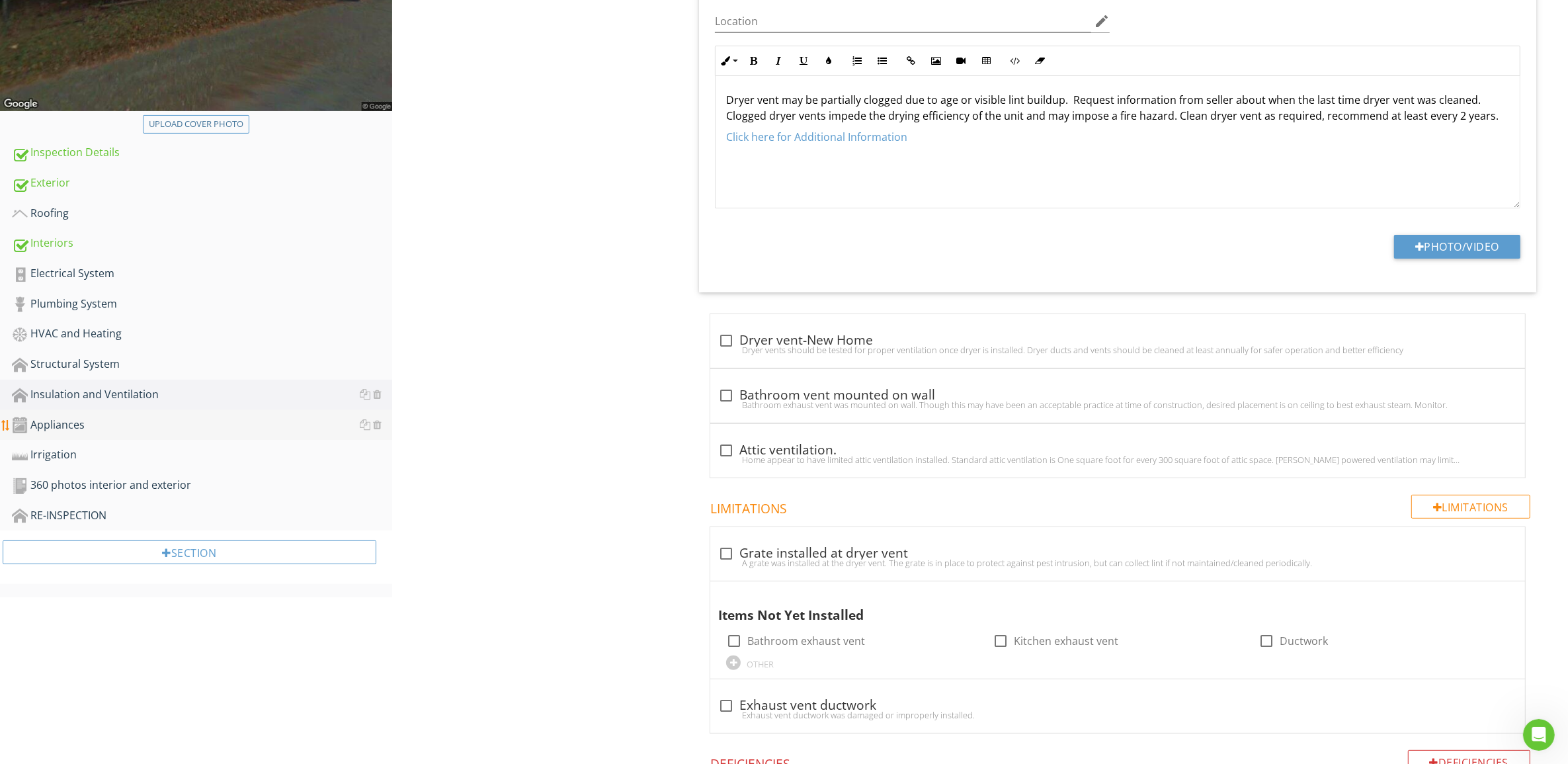
click at [54, 418] on div "Appliances" at bounding box center [202, 425] width 380 height 17
type textarea "<p>Dryer vent may be partially clogged due to age or visible lint buildup. &nbs…"
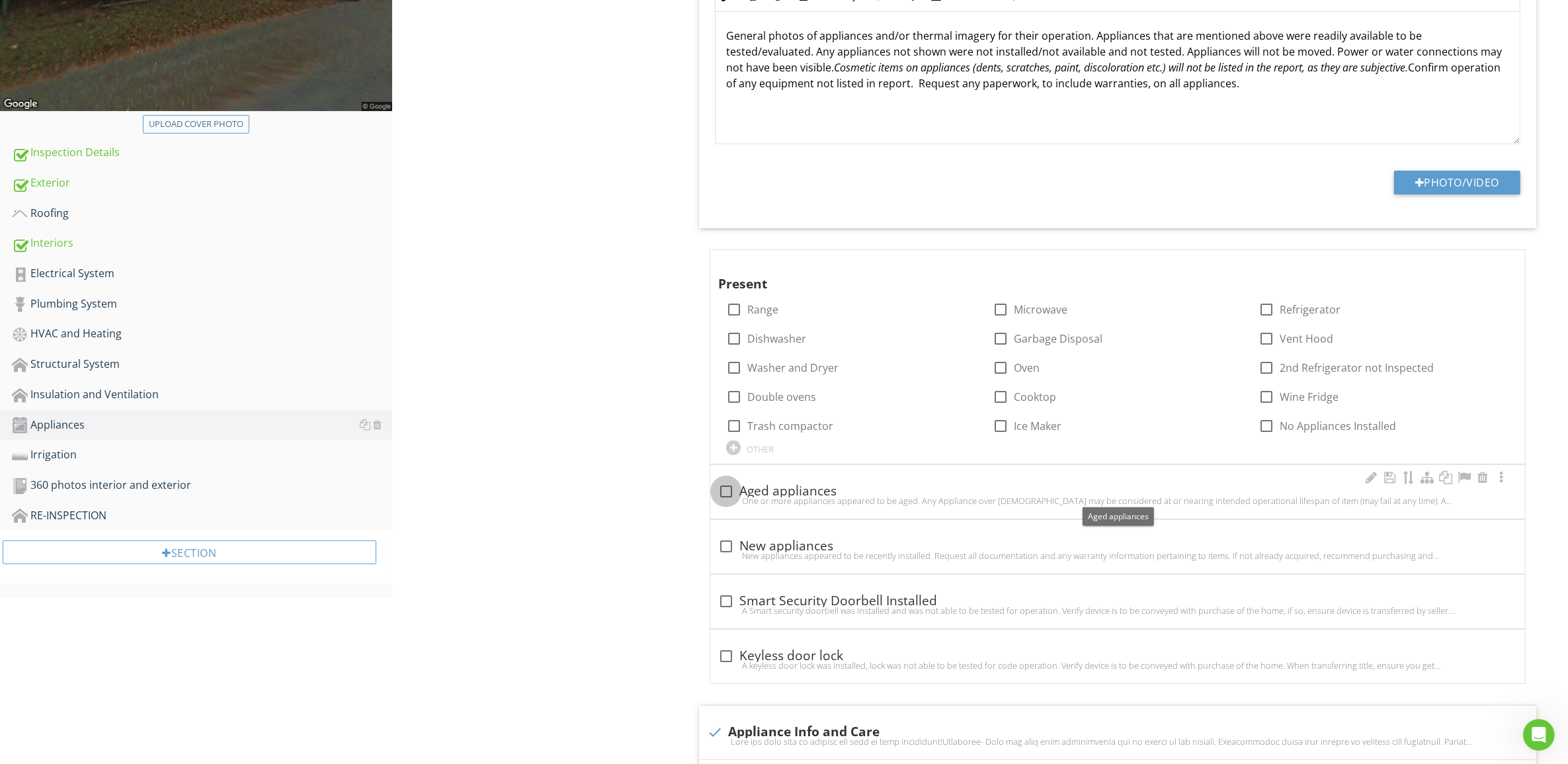
click at [726, 486] on div at bounding box center [726, 491] width 22 height 22
checkbox input "true"
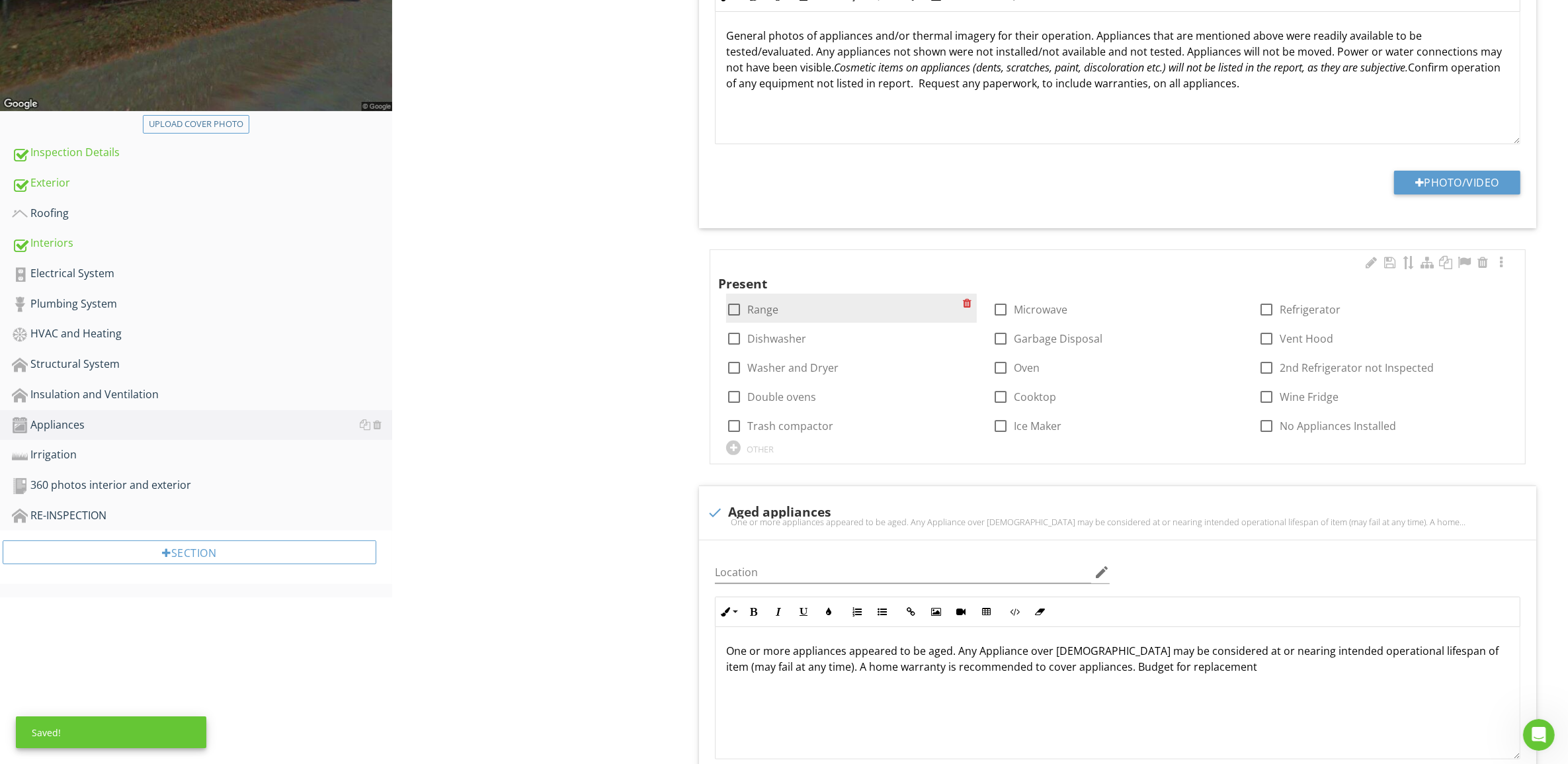
click at [737, 308] on div at bounding box center [734, 310] width 22 height 22
checkbox input "true"
click at [737, 339] on div at bounding box center [734, 339] width 22 height 22
checkbox input "true"
click at [739, 369] on div at bounding box center [734, 368] width 22 height 22
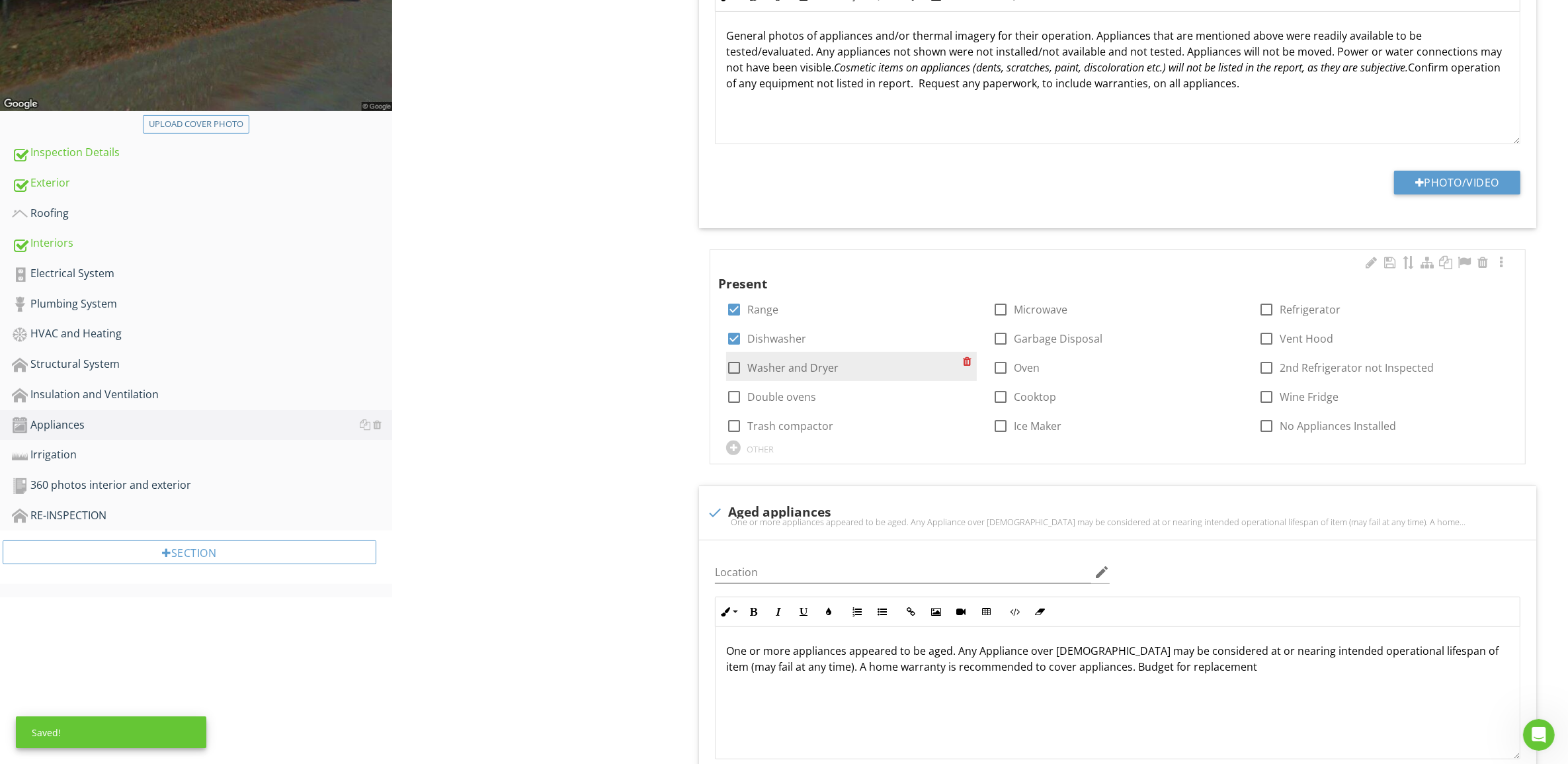
checkbox input "true"
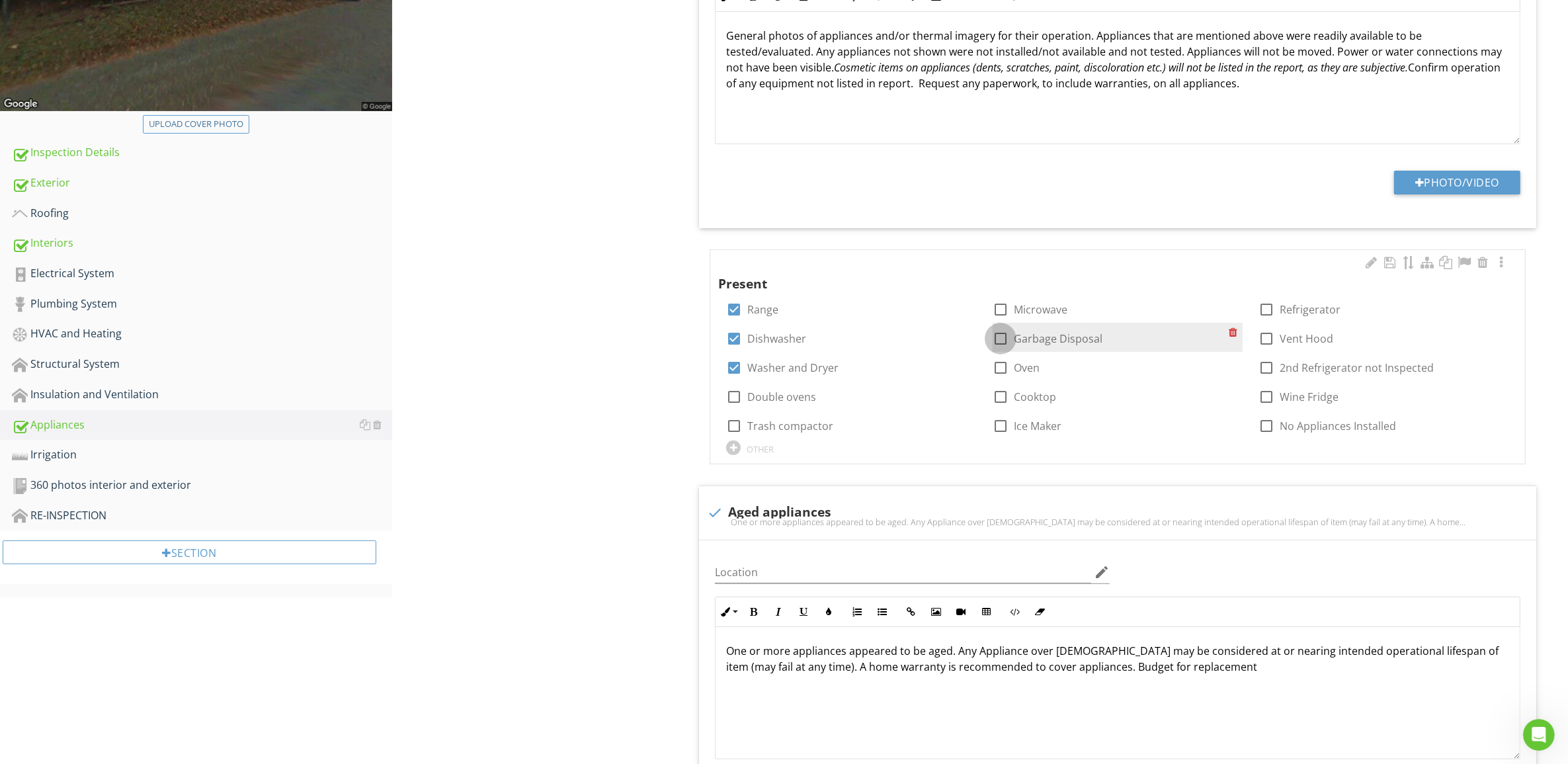
click at [1002, 341] on div at bounding box center [1000, 339] width 22 height 22
checkbox input "false"
click at [1269, 311] on div at bounding box center [1266, 310] width 22 height 22
checkbox input "true"
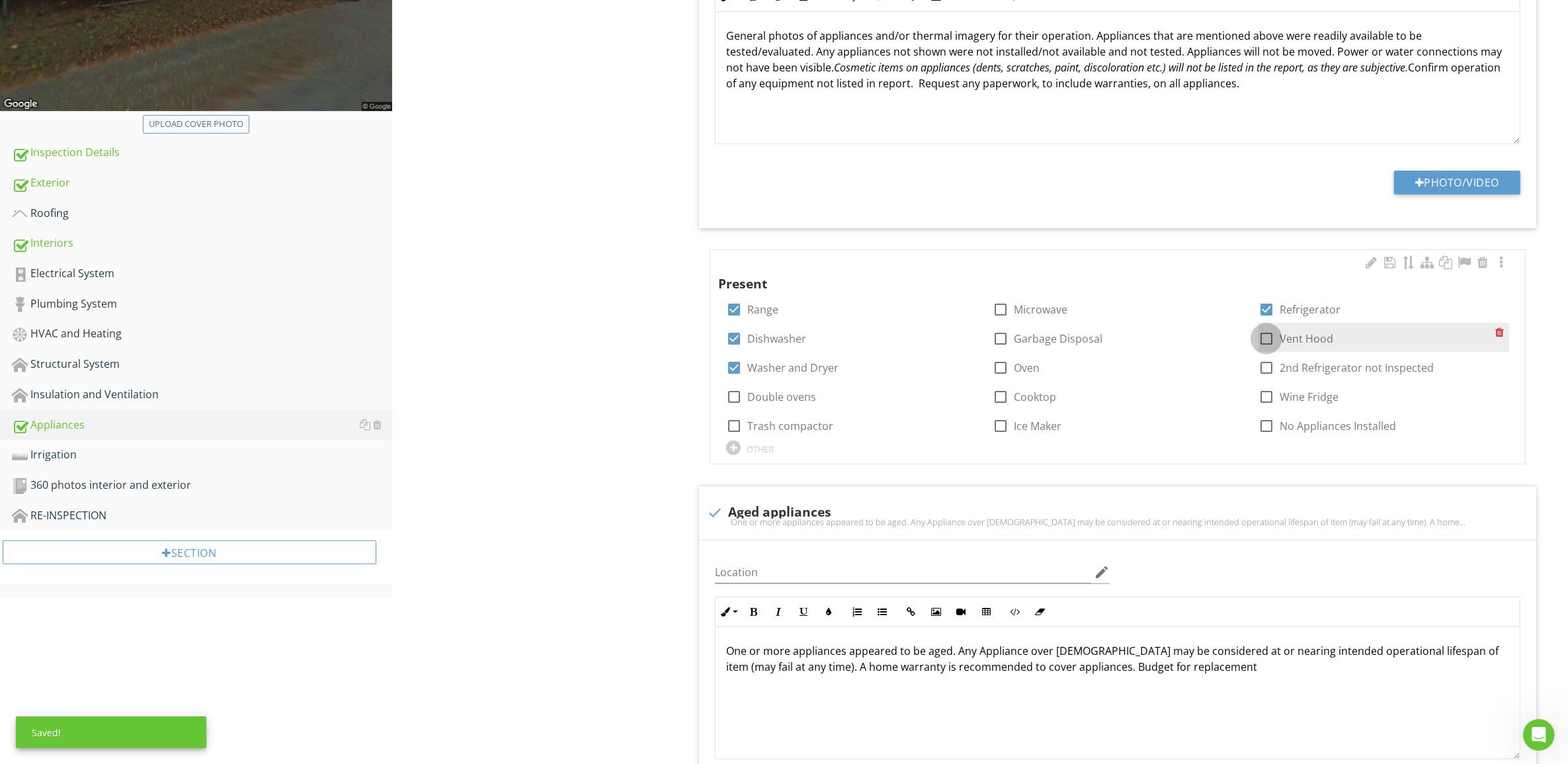
click at [1271, 339] on div at bounding box center [1266, 339] width 22 height 22
checkbox input "true"
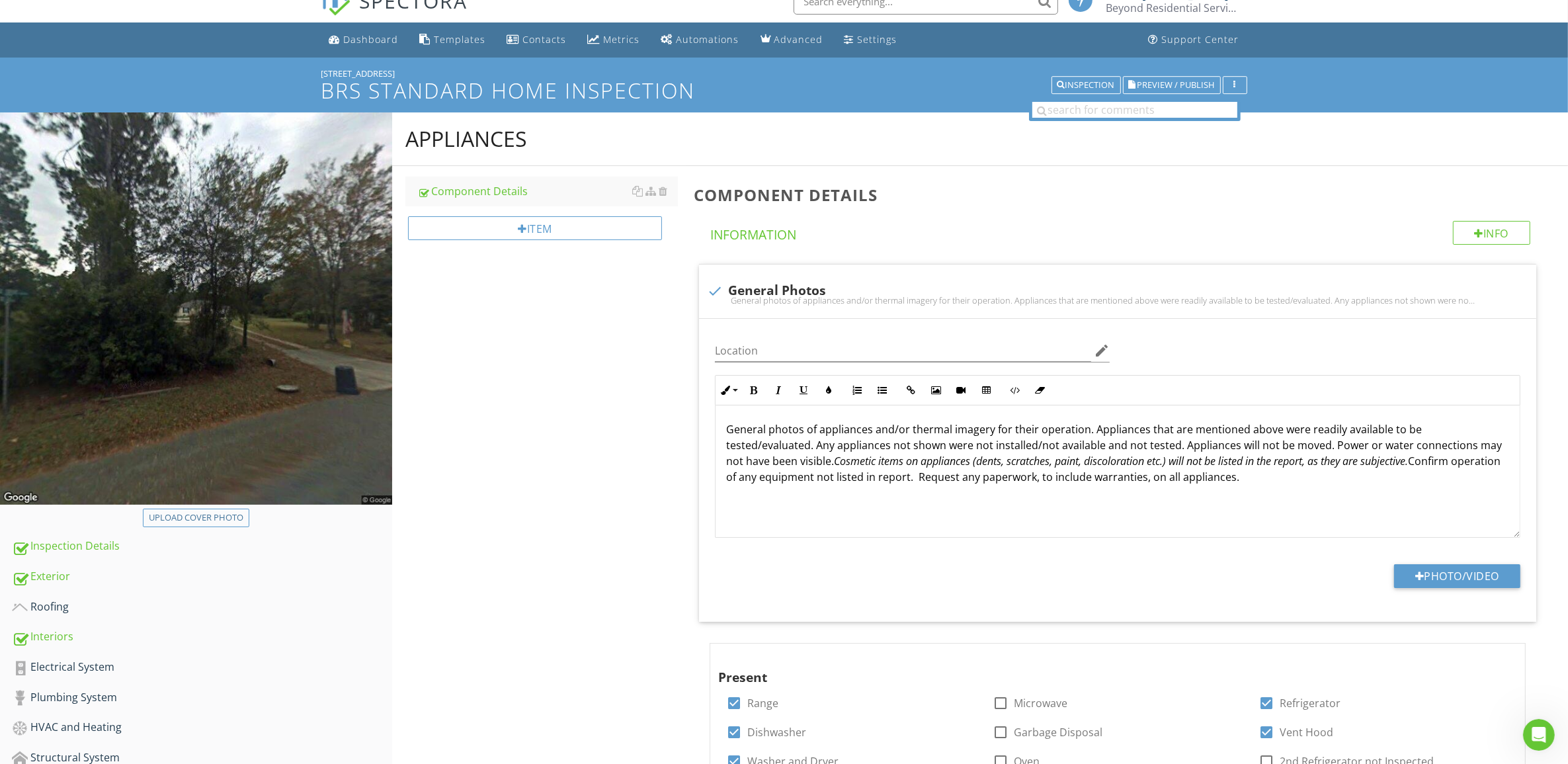
scroll to position [330, 0]
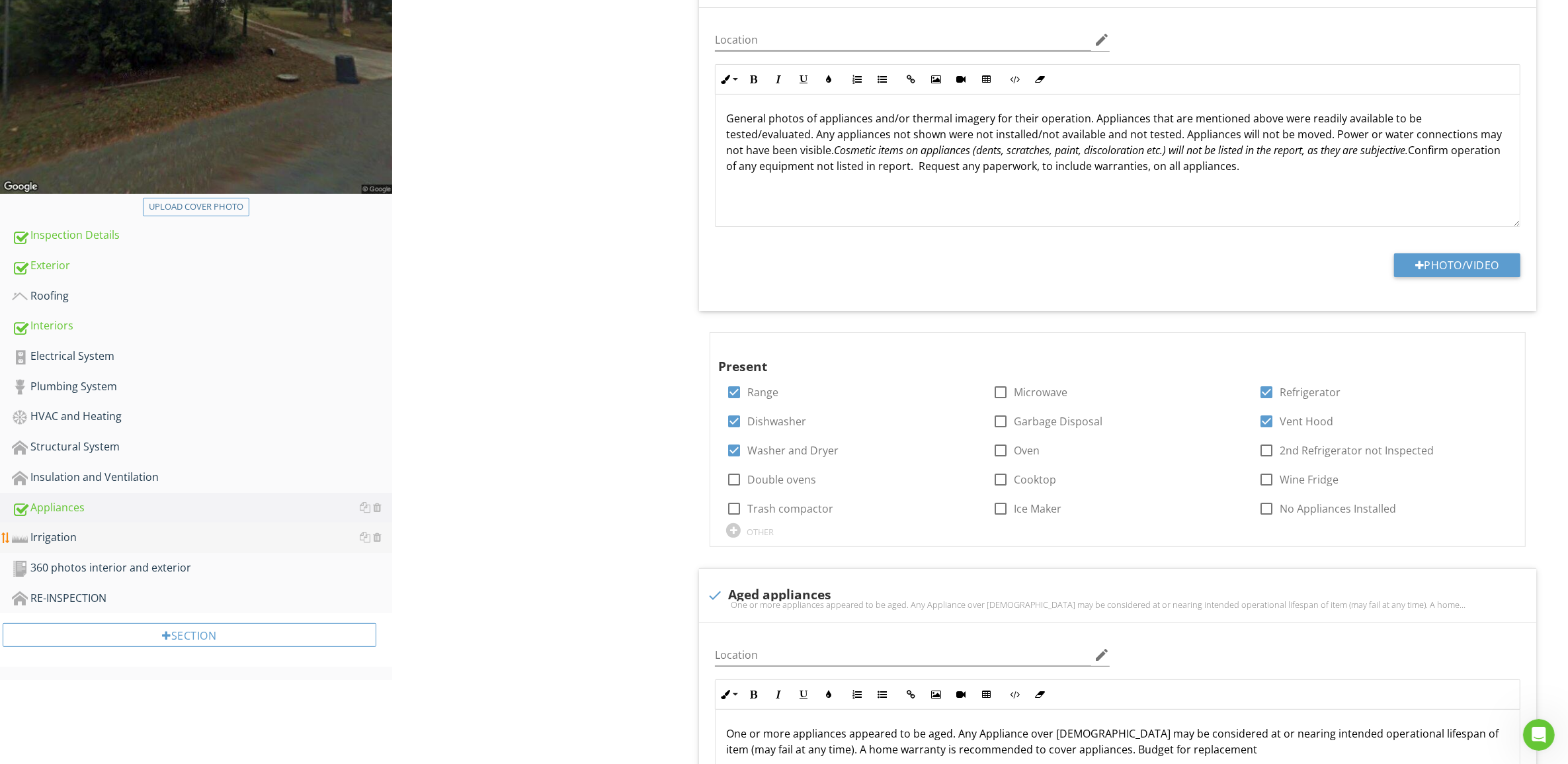
click at [54, 531] on div "Irrigation" at bounding box center [202, 537] width 380 height 17
type textarea "<p>Period maintenance of your washing machine, dishwasher and disp<img src="htt…"
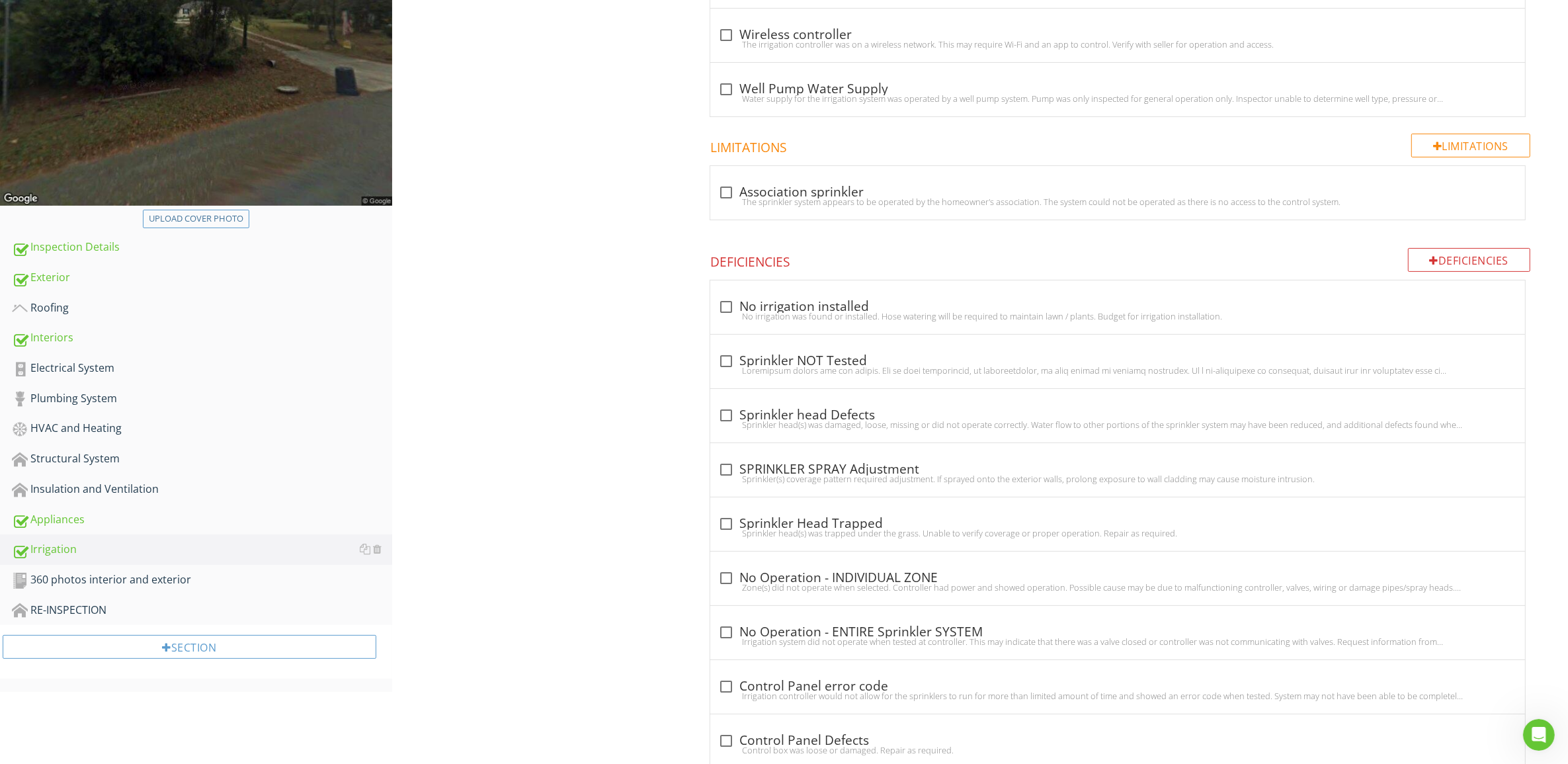
scroll to position [83, 0]
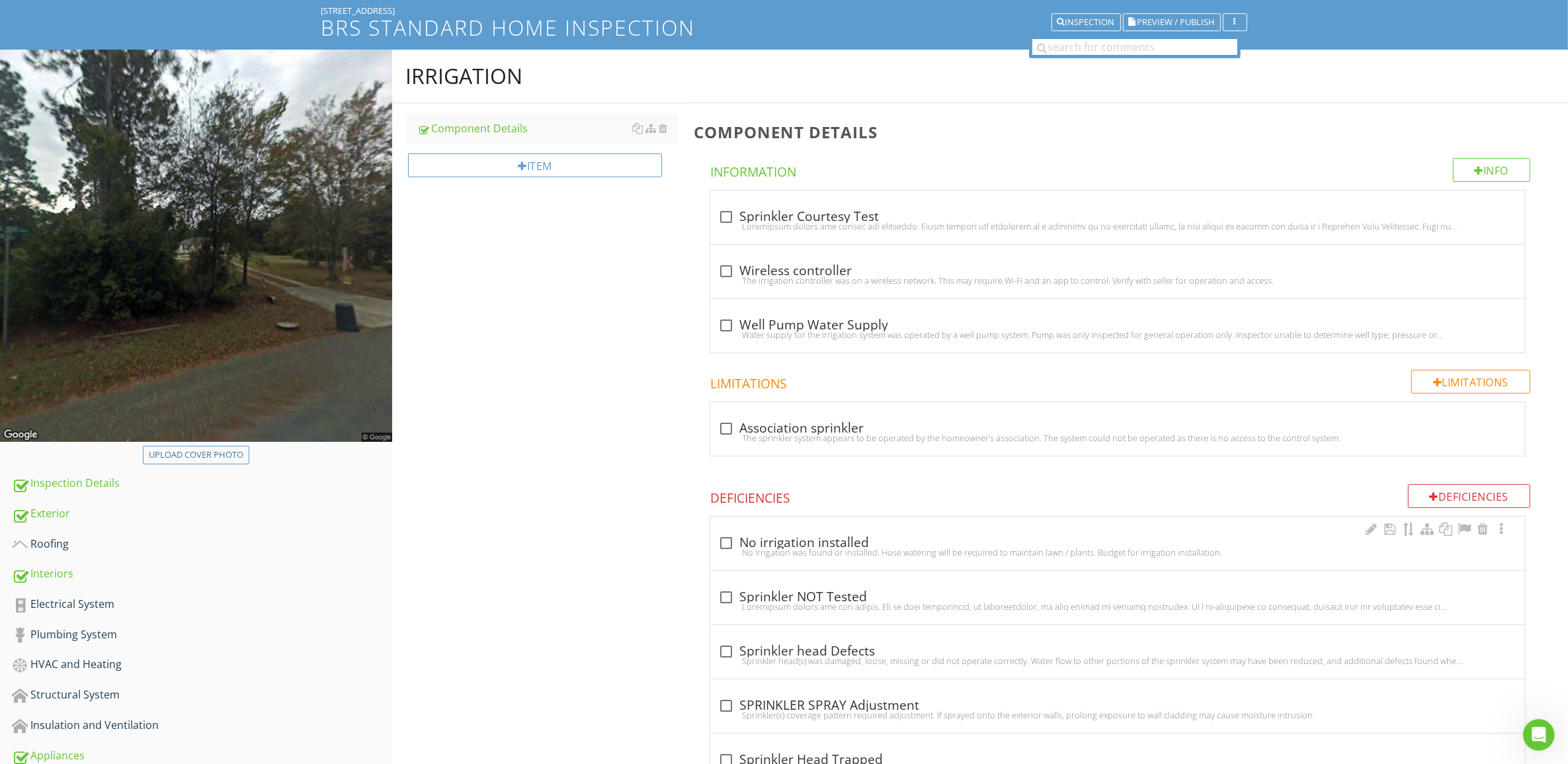
click at [722, 544] on div at bounding box center [726, 542] width 22 height 22
checkbox input "true"
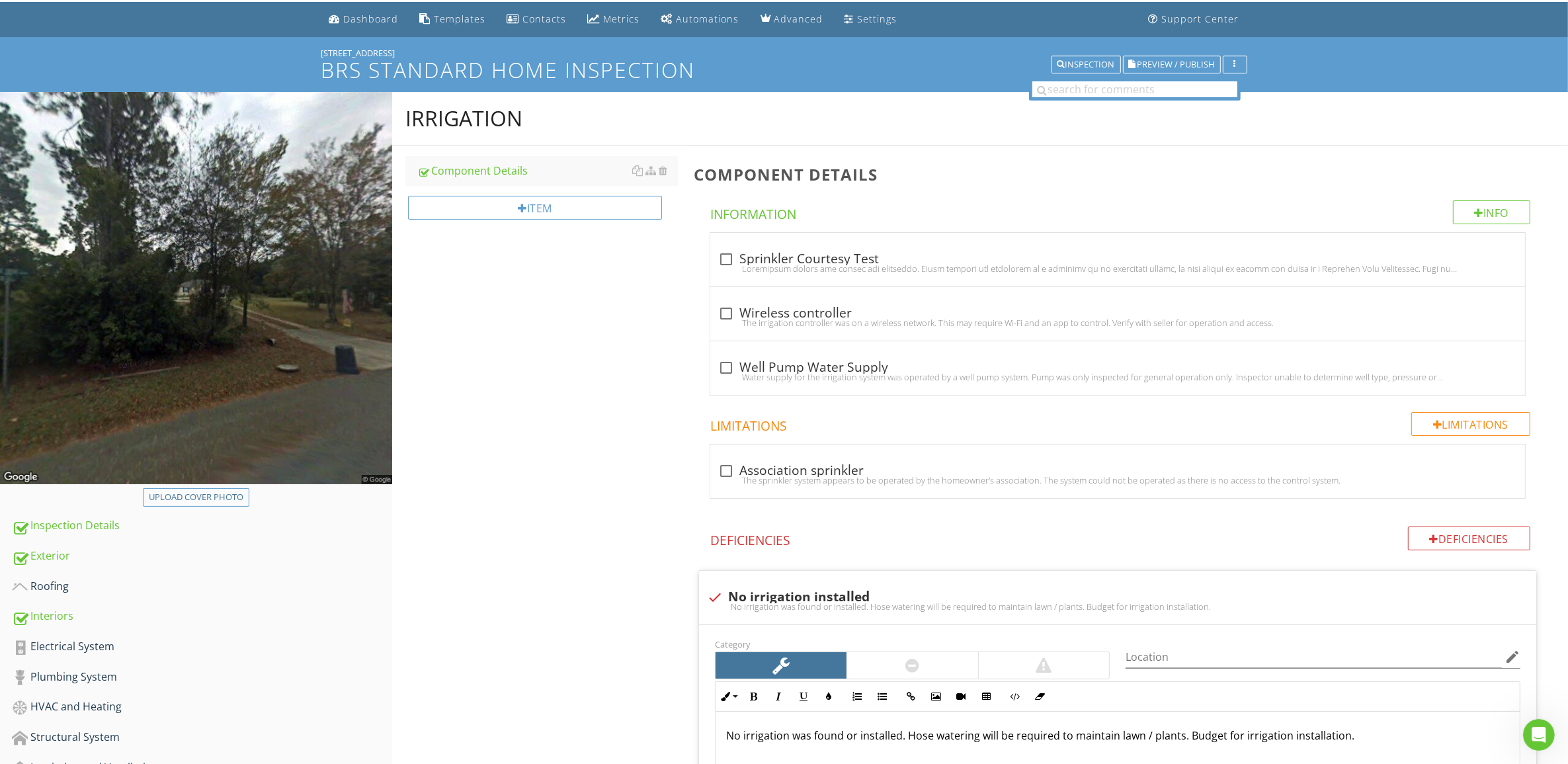
scroll to position [0, 0]
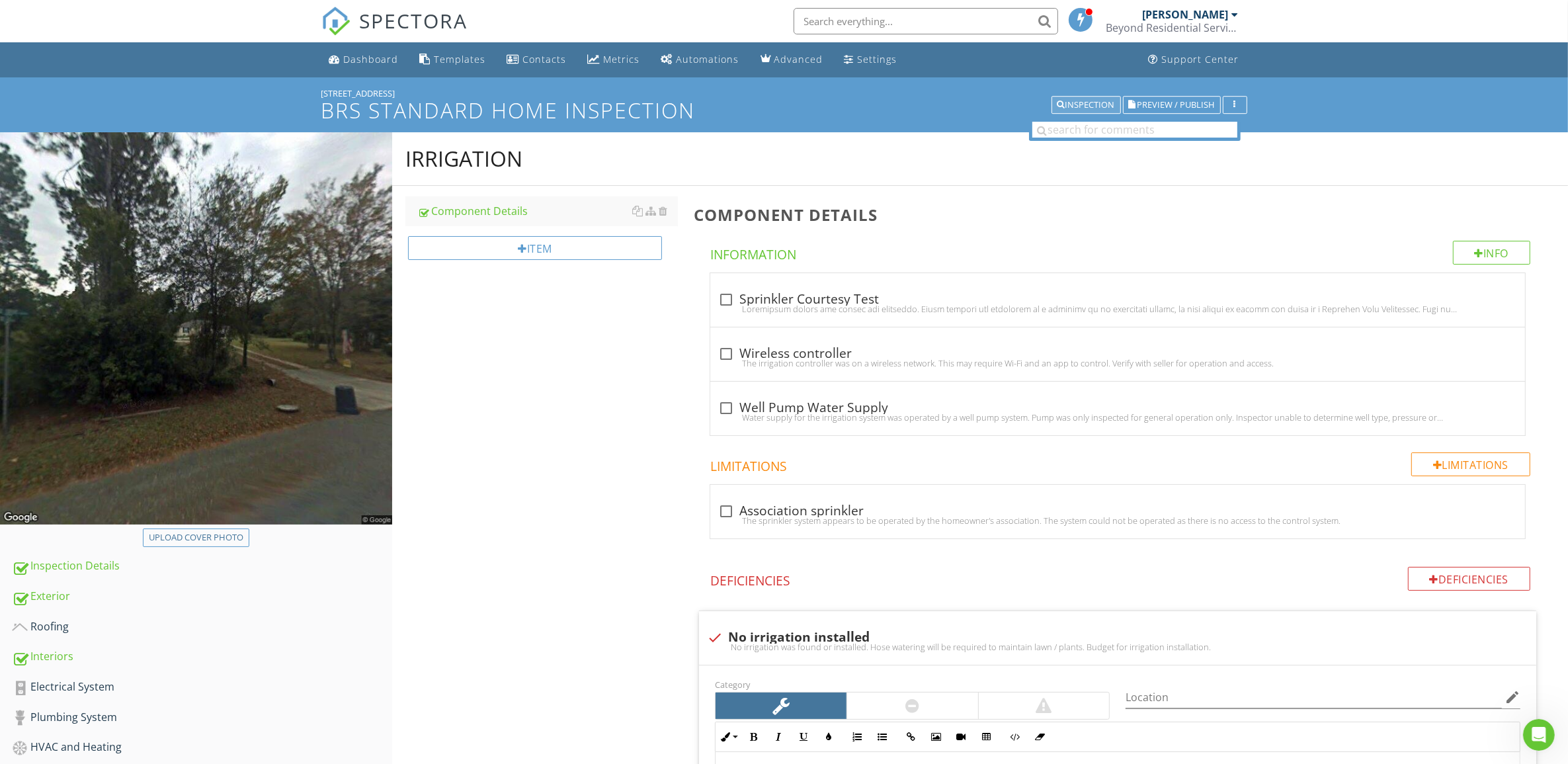
click at [1085, 101] on div "Inspection" at bounding box center [1086, 104] width 57 height 9
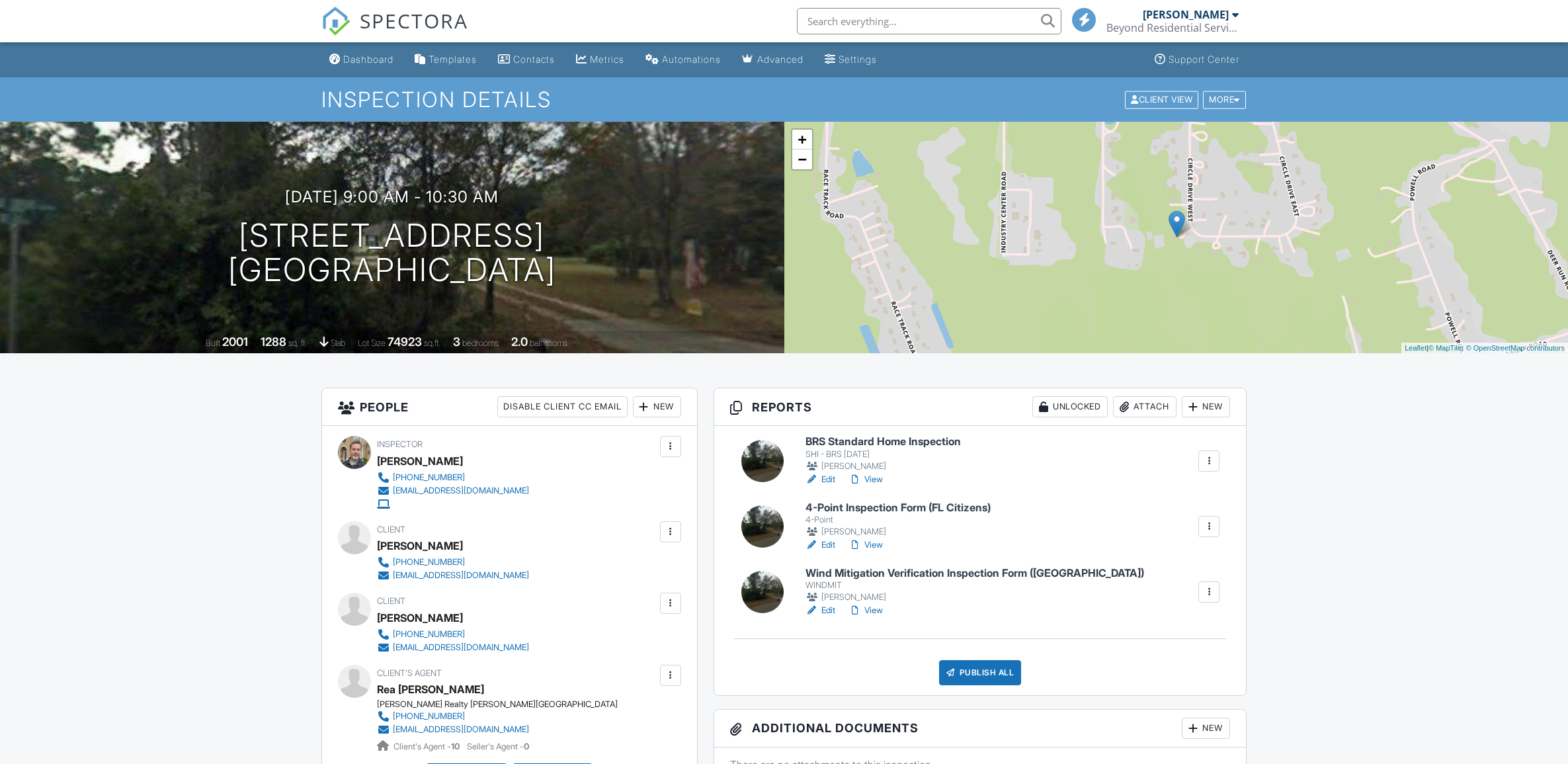
drag, startPoint x: 0, startPoint y: 0, endPoint x: 825, endPoint y: 610, distance: 1026.0
click at [825, 610] on link "Edit" at bounding box center [820, 610] width 30 height 13
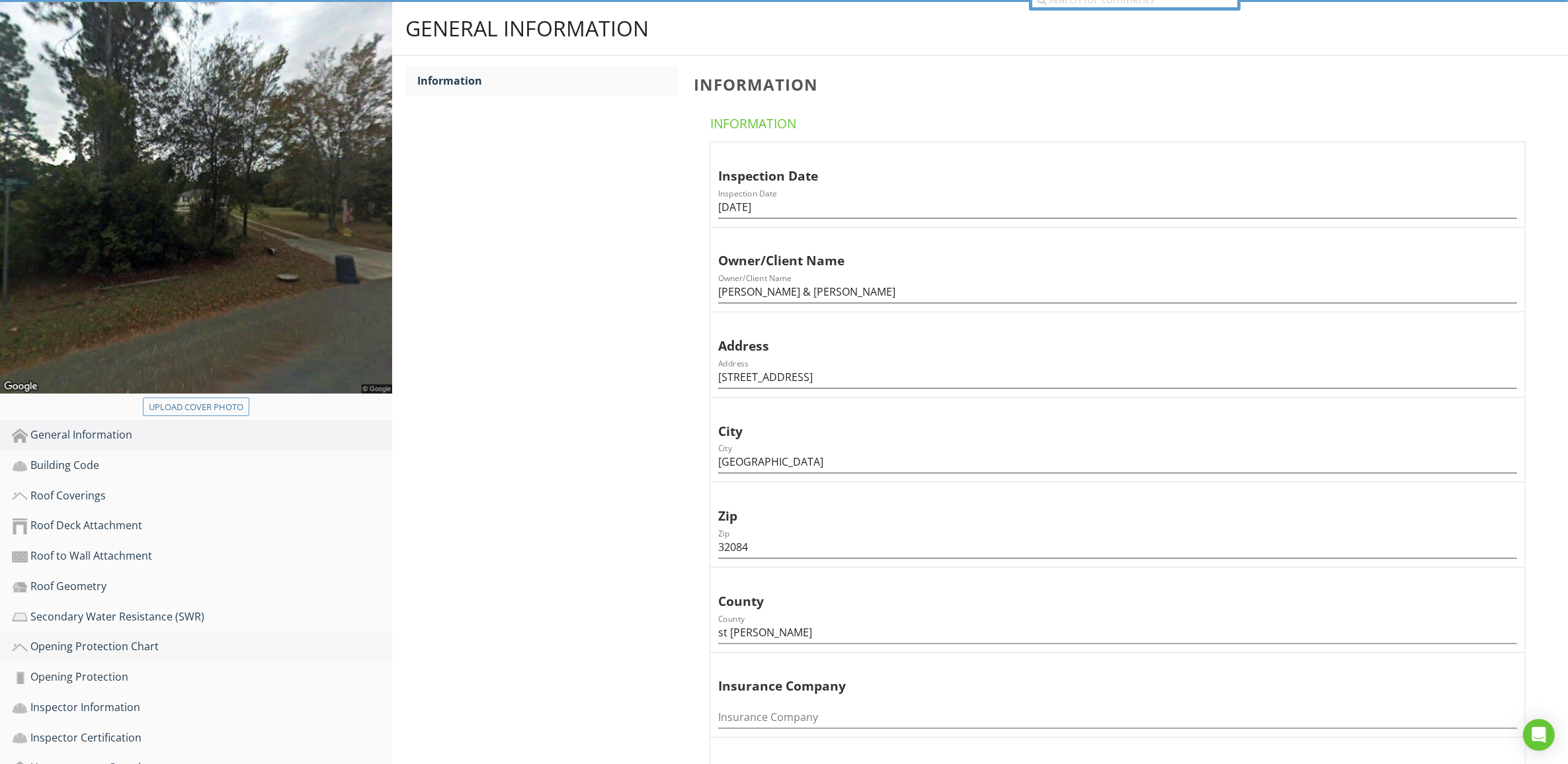
scroll to position [165, 0]
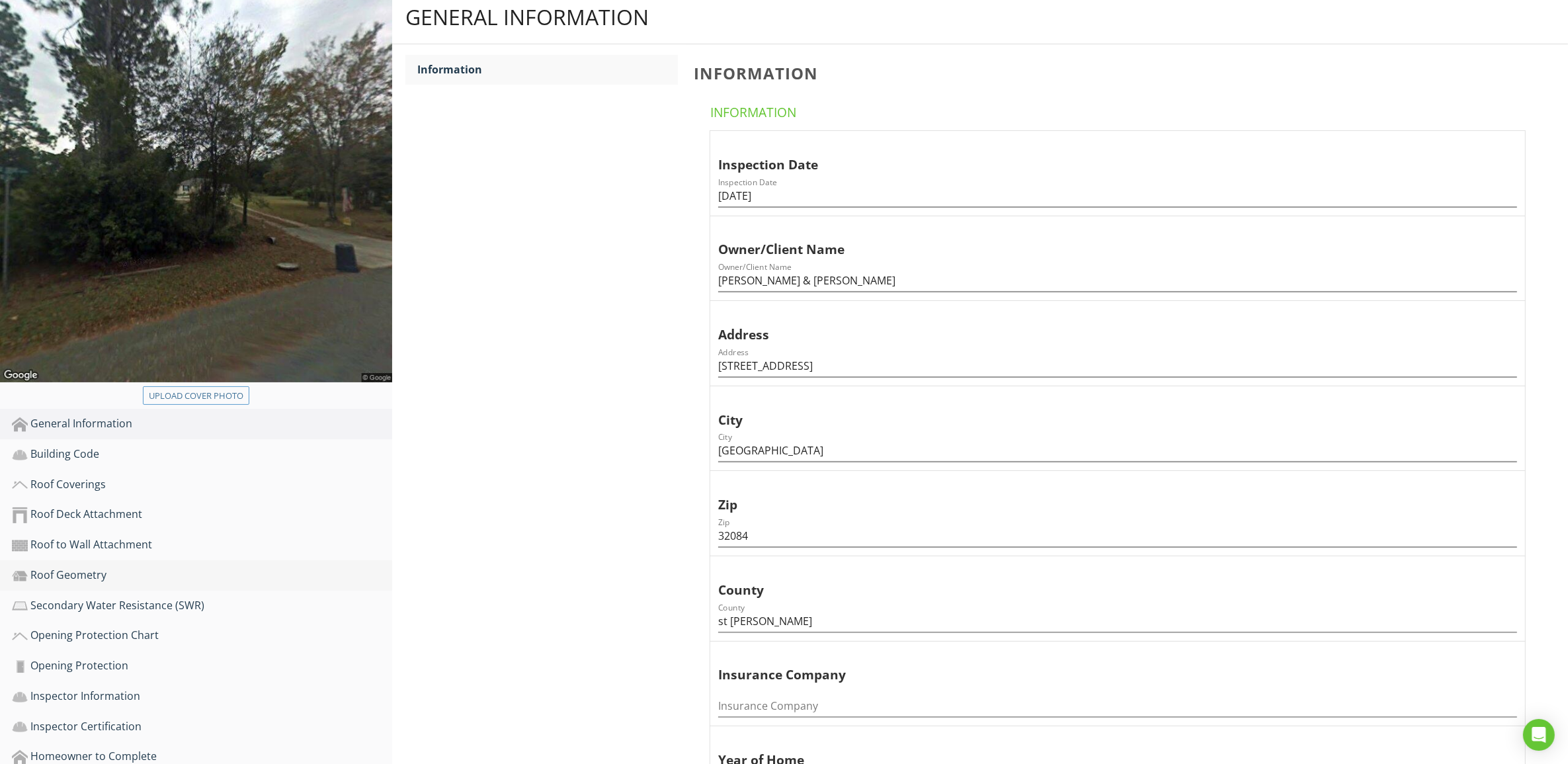
click at [95, 566] on div "Roof Geometry" at bounding box center [202, 575] width 380 height 17
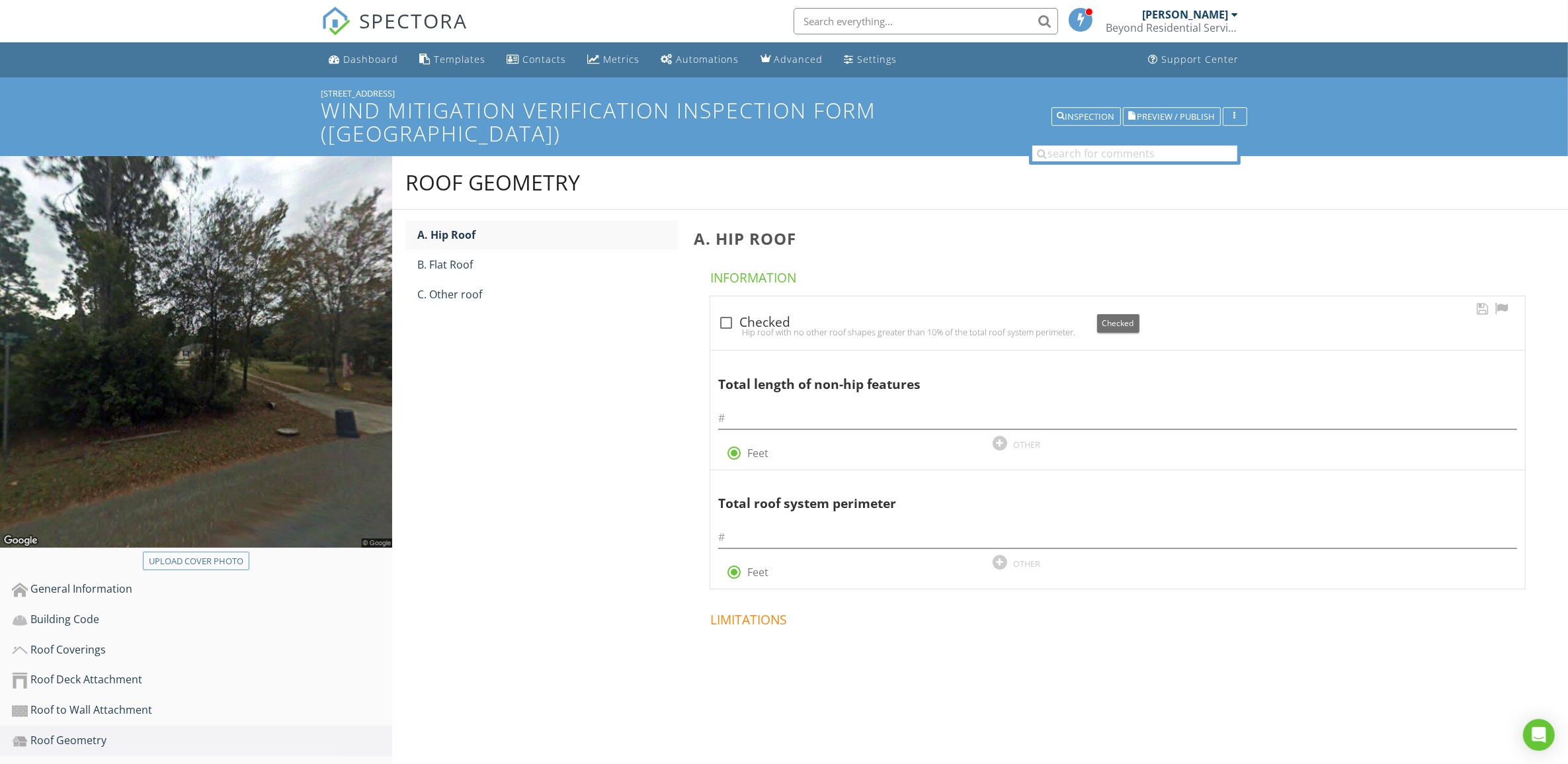
click at [725, 311] on div at bounding box center [726, 323] width 22 height 22
checkbox input "true"
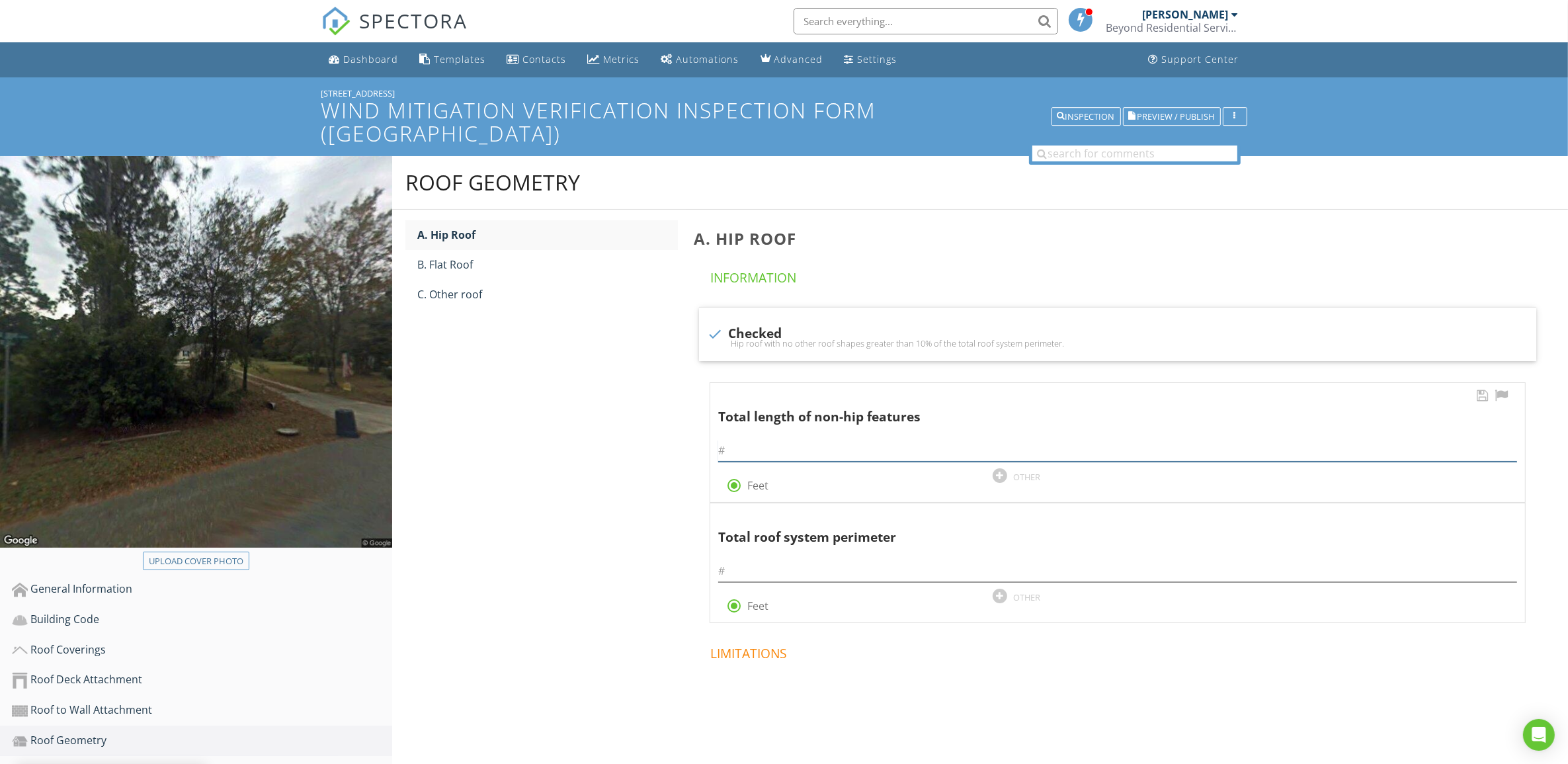
click at [777, 440] on input "text" at bounding box center [1117, 451] width 799 height 22
type input "0"
click at [597, 534] on div "Roof Geometry A. Hip Roof B. Flat Roof C. Other roof A. Hip Roof Information ch…" at bounding box center [979, 463] width 1175 height 614
click at [1076, 112] on div "Inspection" at bounding box center [1086, 116] width 57 height 9
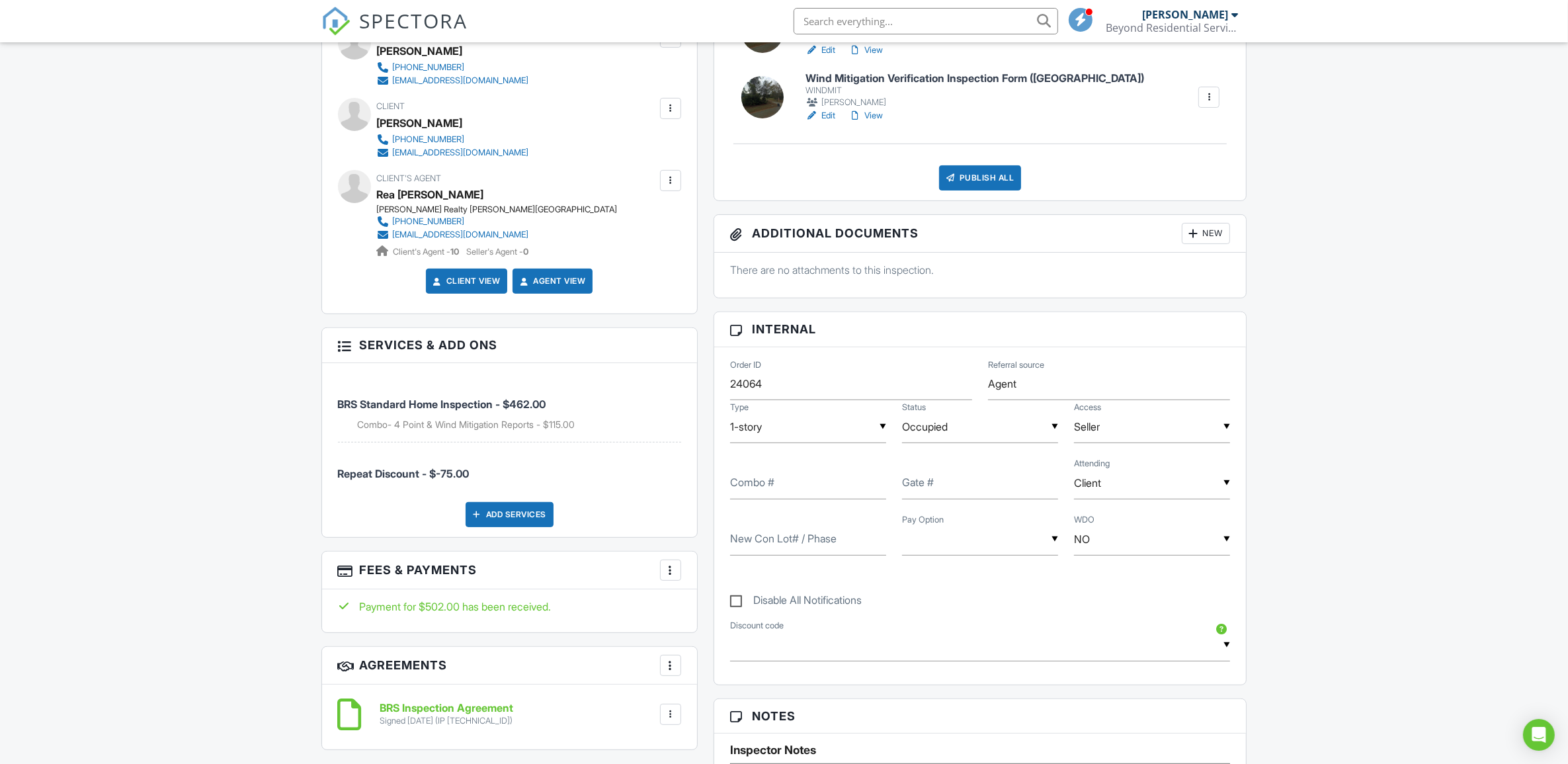
scroll to position [496, 0]
click at [1147, 482] on input "Client" at bounding box center [1151, 482] width 156 height 33
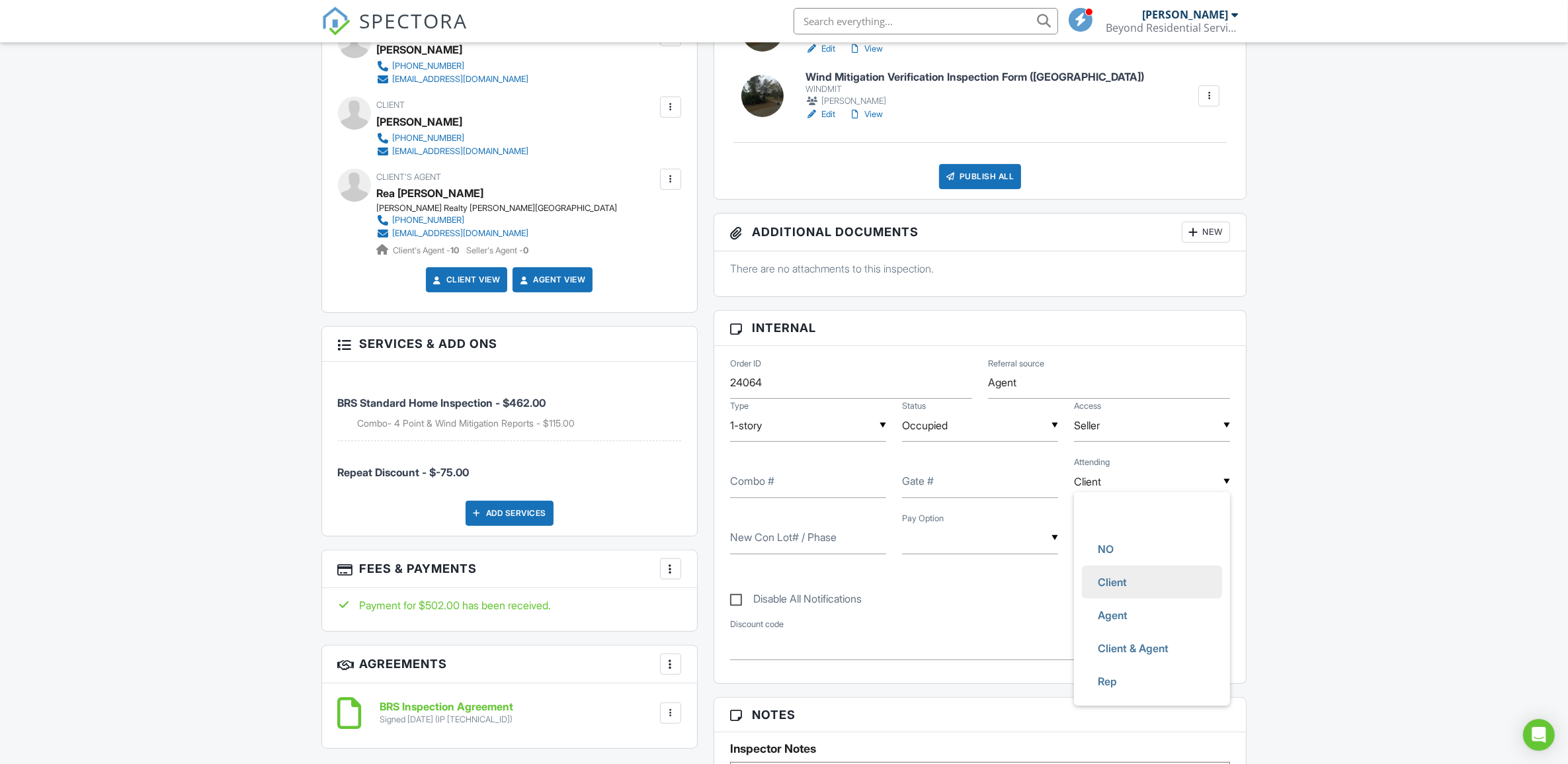
scroll to position [0, 0]
click at [1149, 616] on li "Agent" at bounding box center [1152, 615] width 140 height 33
type input "Agent"
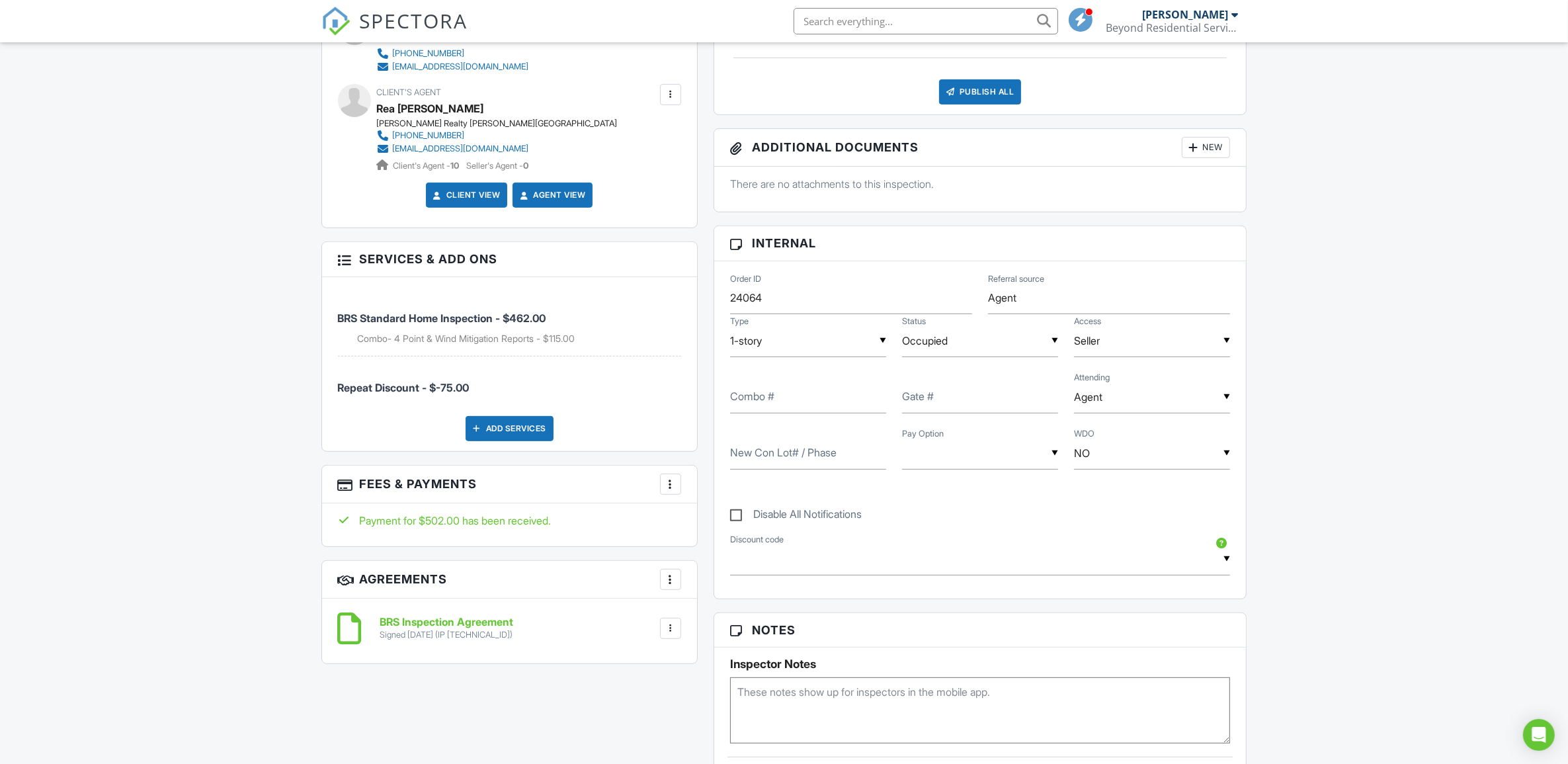
scroll to position [661, 0]
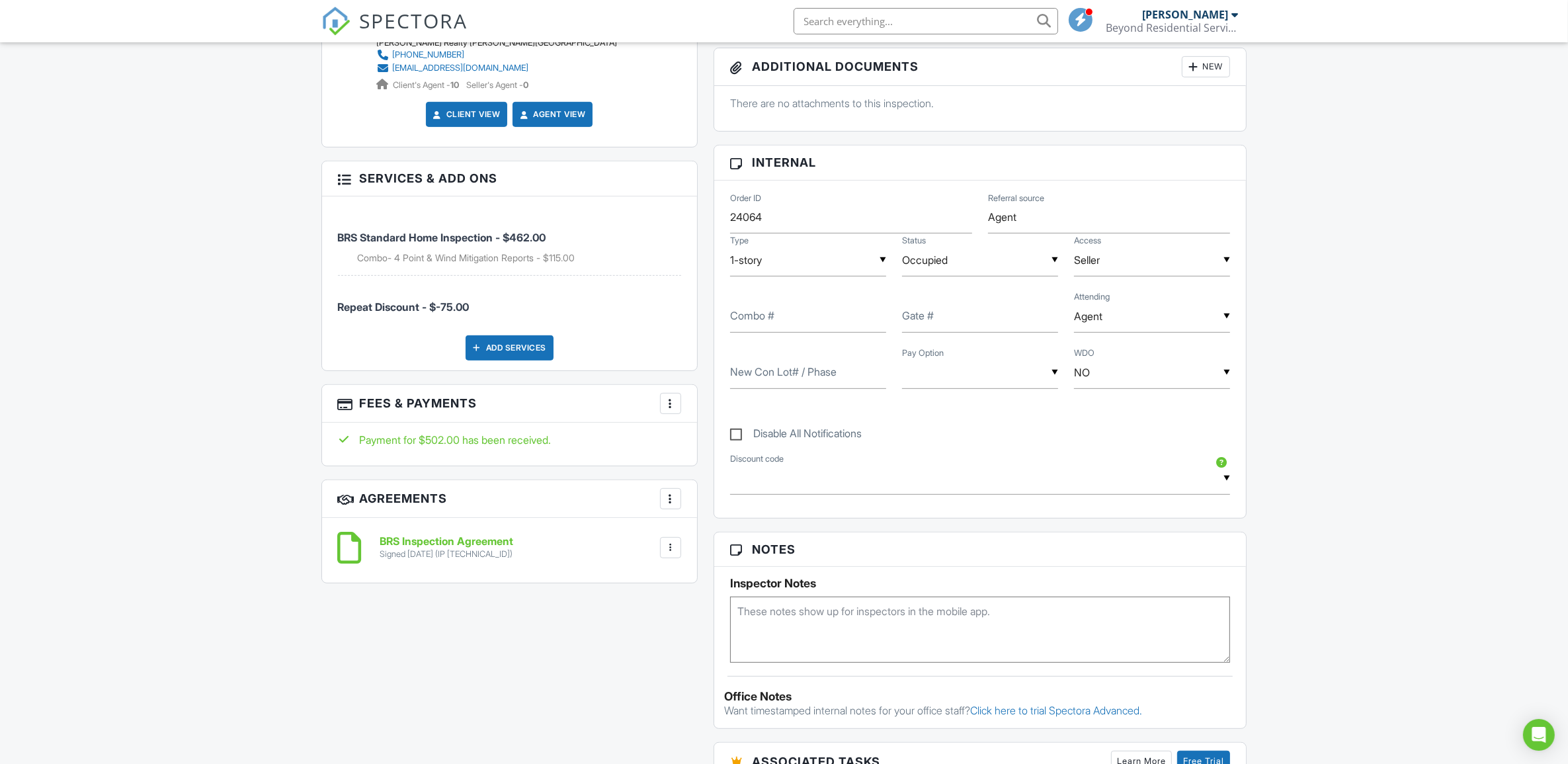
click at [790, 624] on textarea at bounding box center [979, 629] width 500 height 66
click at [861, 642] on textarea "Shed , well, septic." at bounding box center [979, 629] width 500 height 66
type textarea "Shed , well, septic."
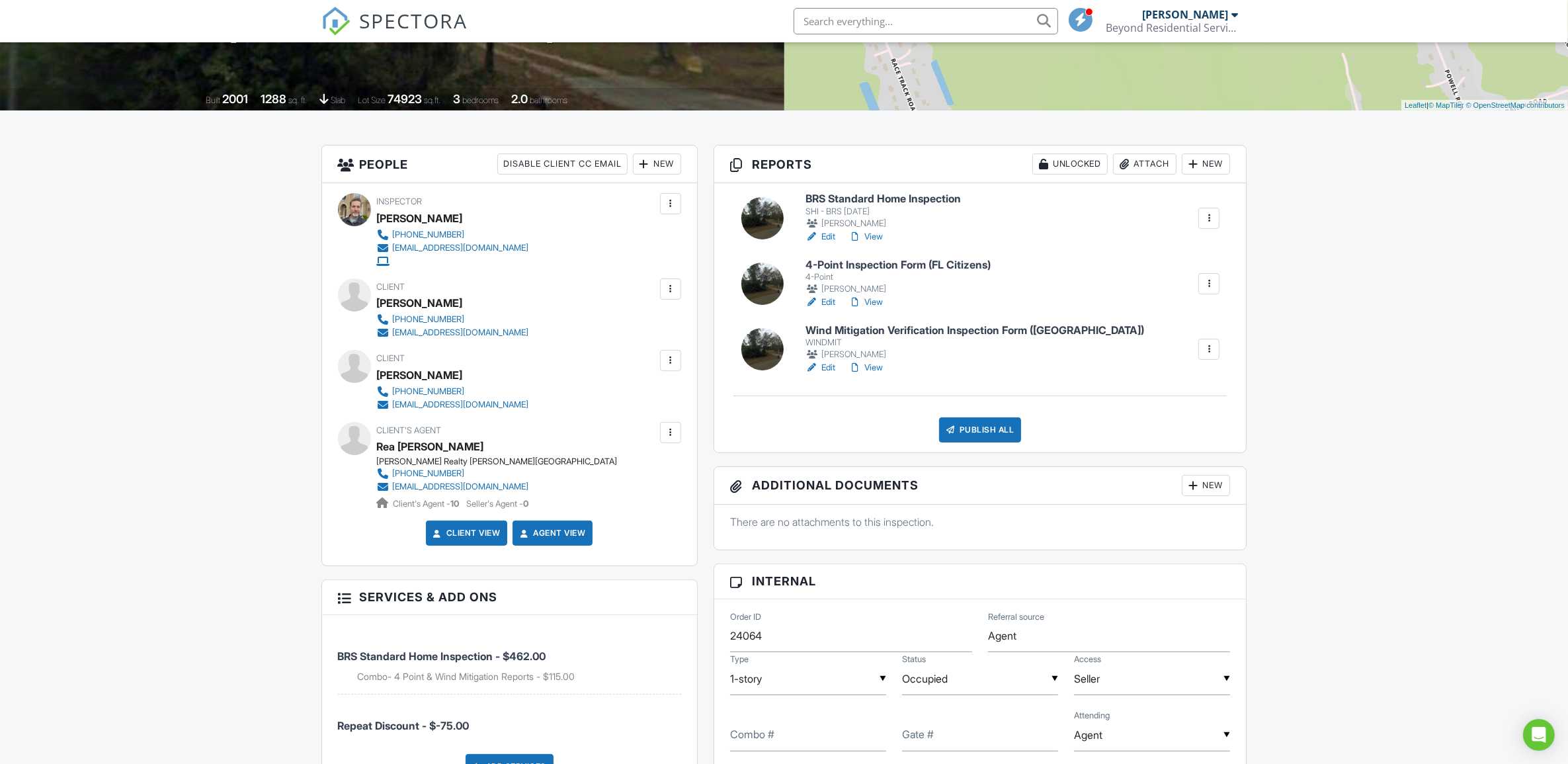
scroll to position [83, 0]
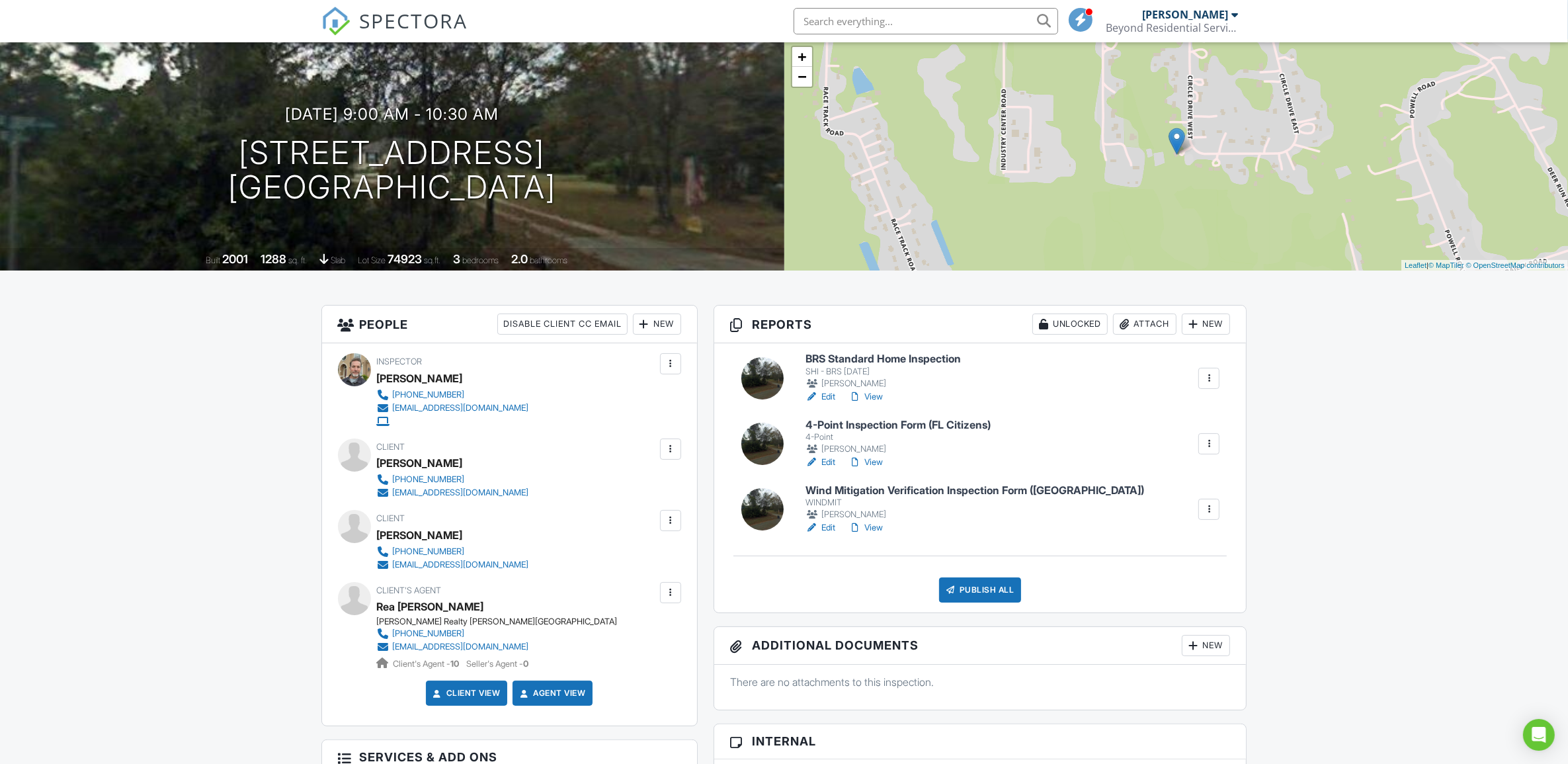
click at [831, 398] on link "Edit" at bounding box center [820, 396] width 30 height 13
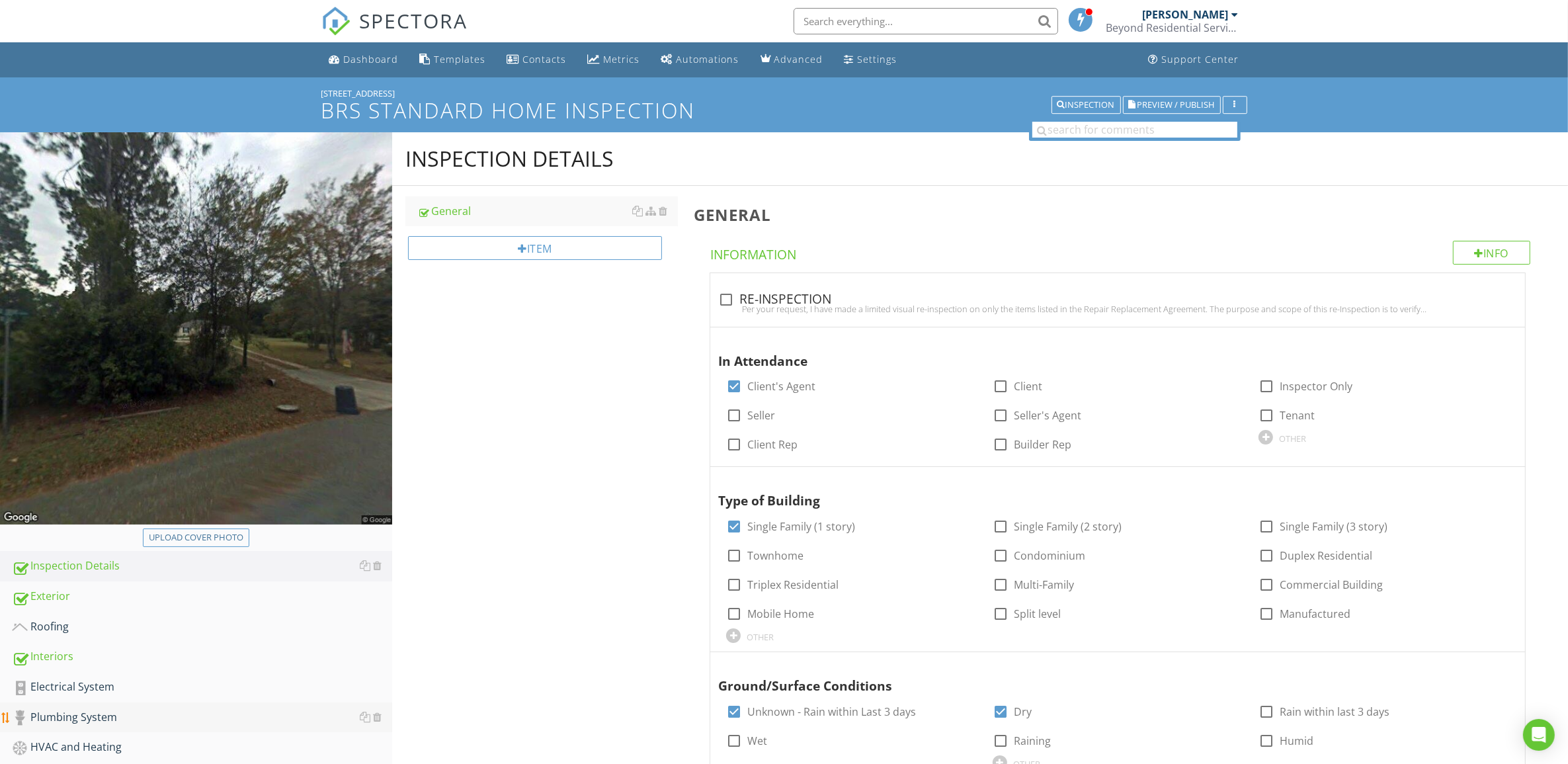
click at [101, 724] on div "Plumbing System" at bounding box center [202, 718] width 380 height 17
type textarea "<p>Permitting information was found. This list may not have been complete, due …"
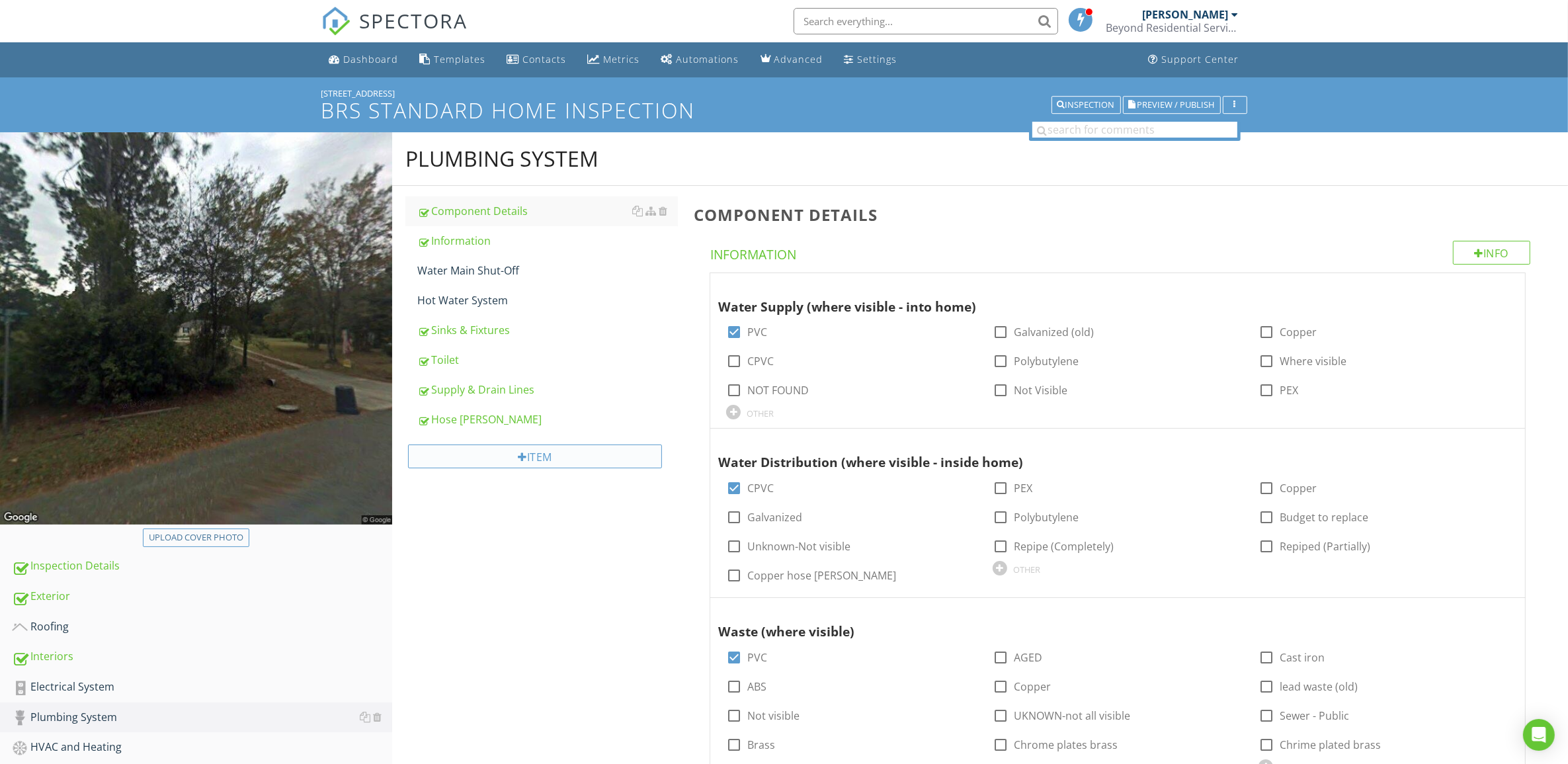
click at [535, 448] on div "Item" at bounding box center [535, 456] width 255 height 24
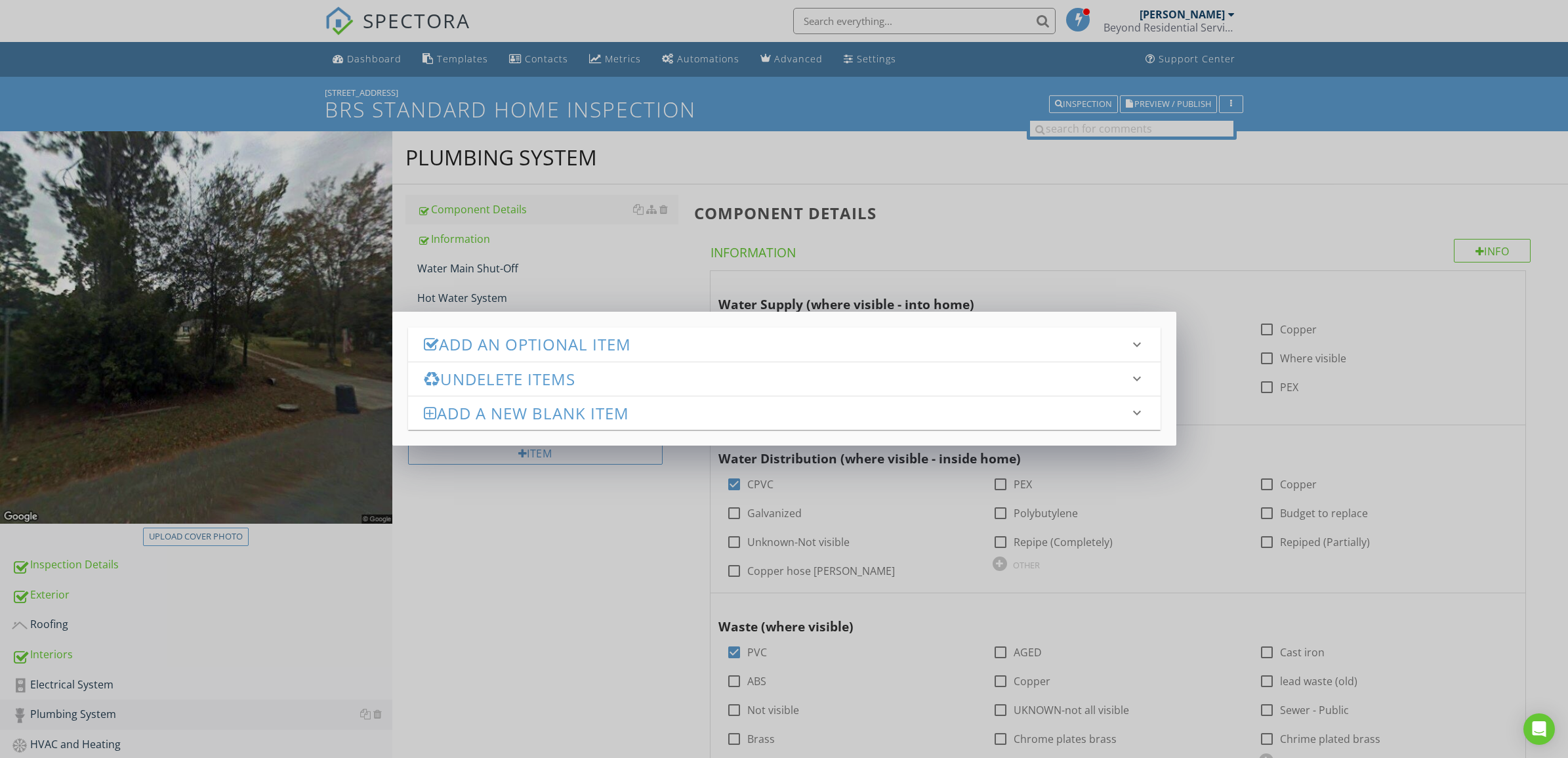
click at [553, 335] on h3 "Add an Optional Item" at bounding box center [776, 344] width 705 height 18
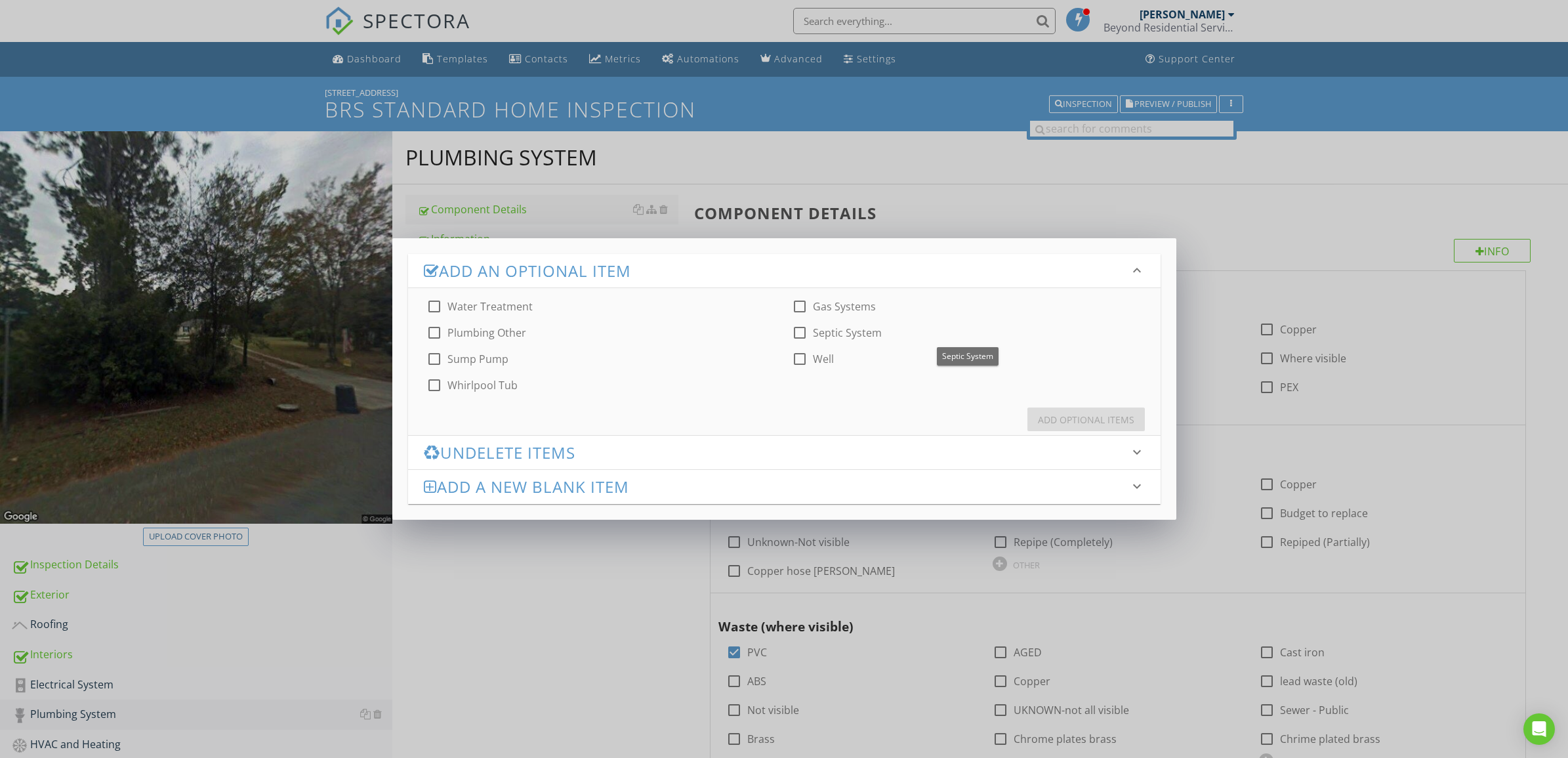
click at [796, 330] on div at bounding box center [800, 333] width 22 height 22
checkbox input "true"
click at [799, 357] on div at bounding box center [800, 359] width 22 height 22
checkbox input "true"
click at [1064, 418] on div "Add Optional Items" at bounding box center [1087, 419] width 97 height 14
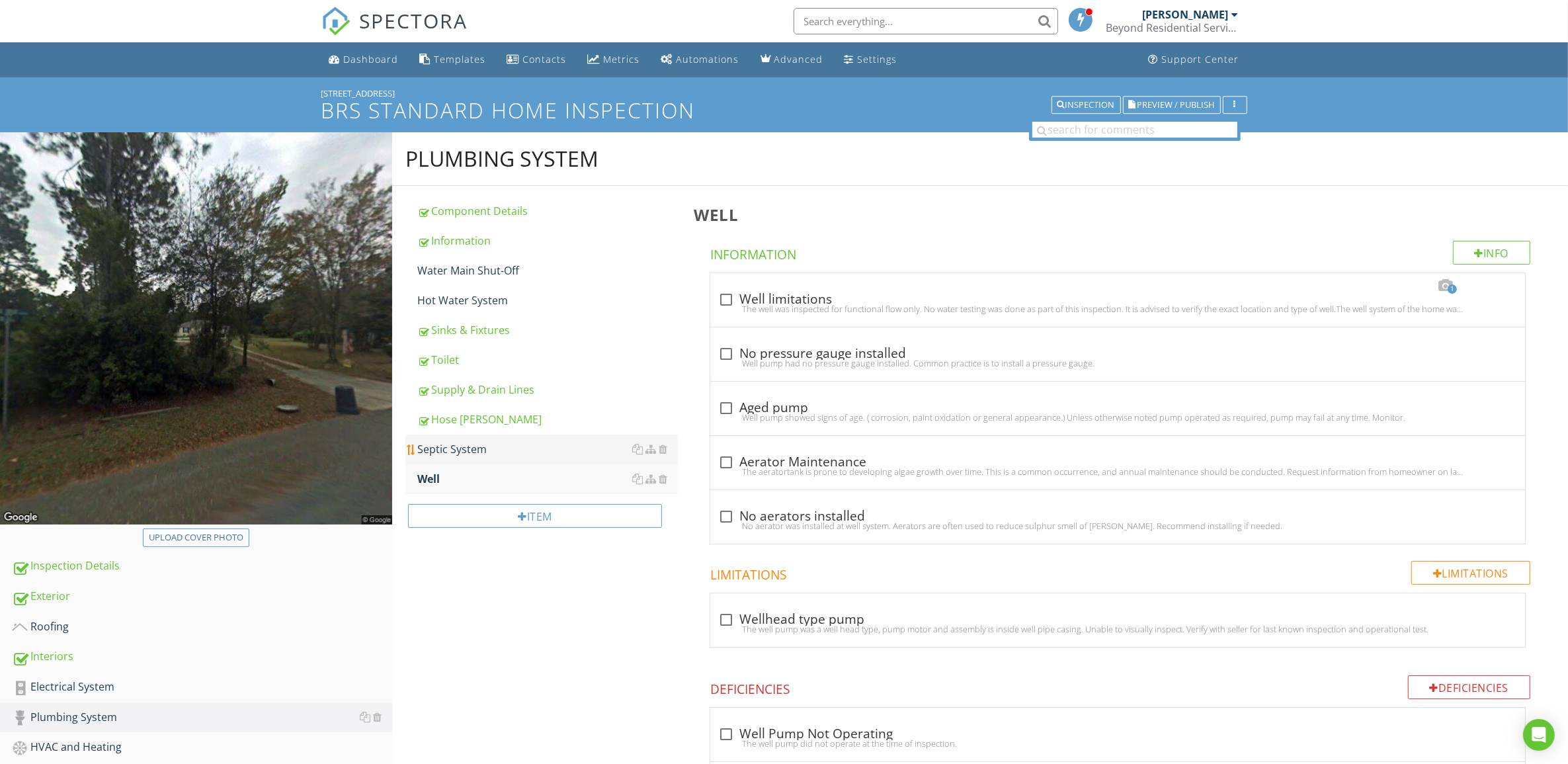
click at [488, 450] on div "Septic System" at bounding box center [547, 449] width 261 height 16
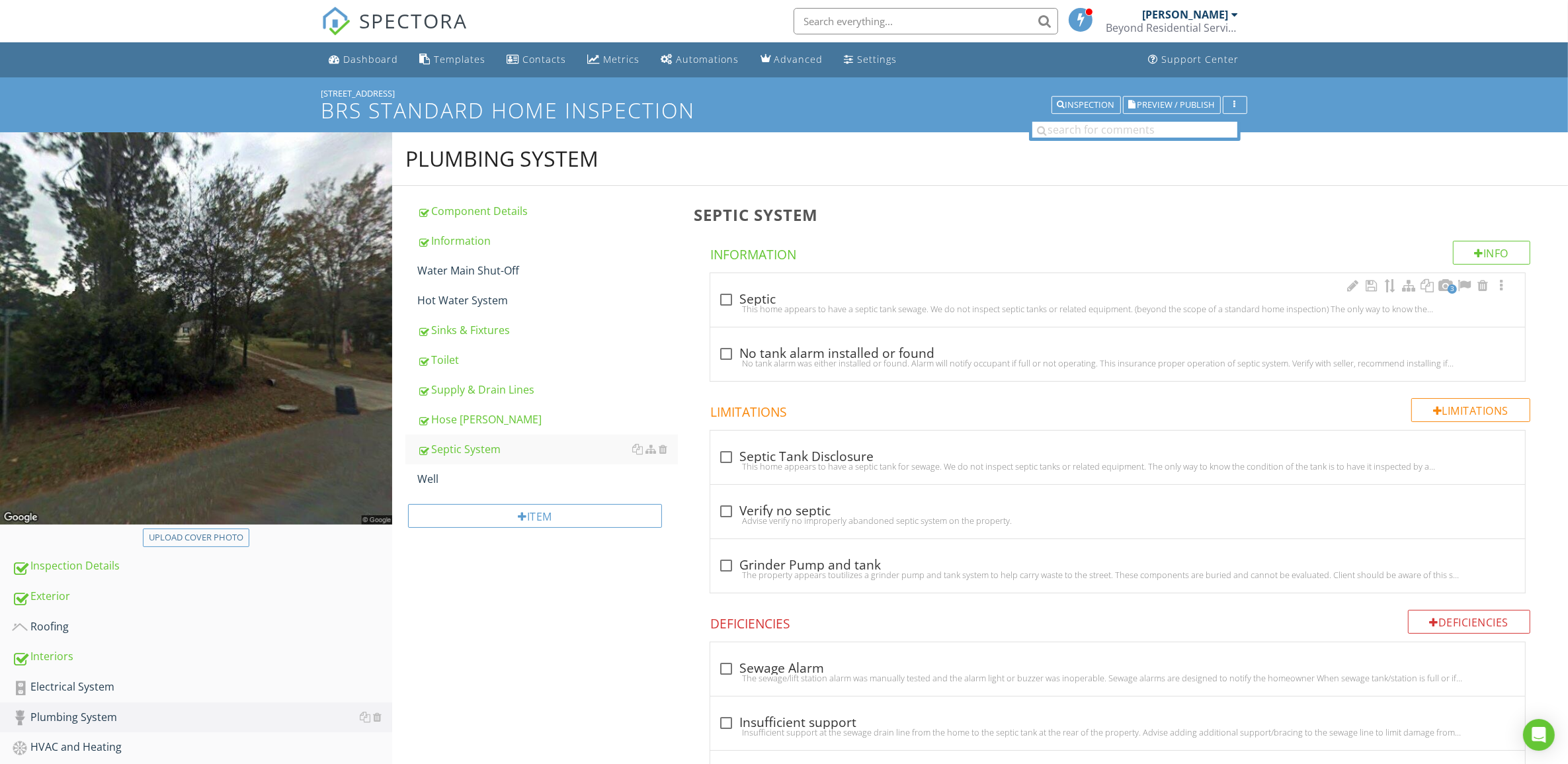
click at [730, 295] on div at bounding box center [726, 299] width 22 height 22
checkbox input "true"
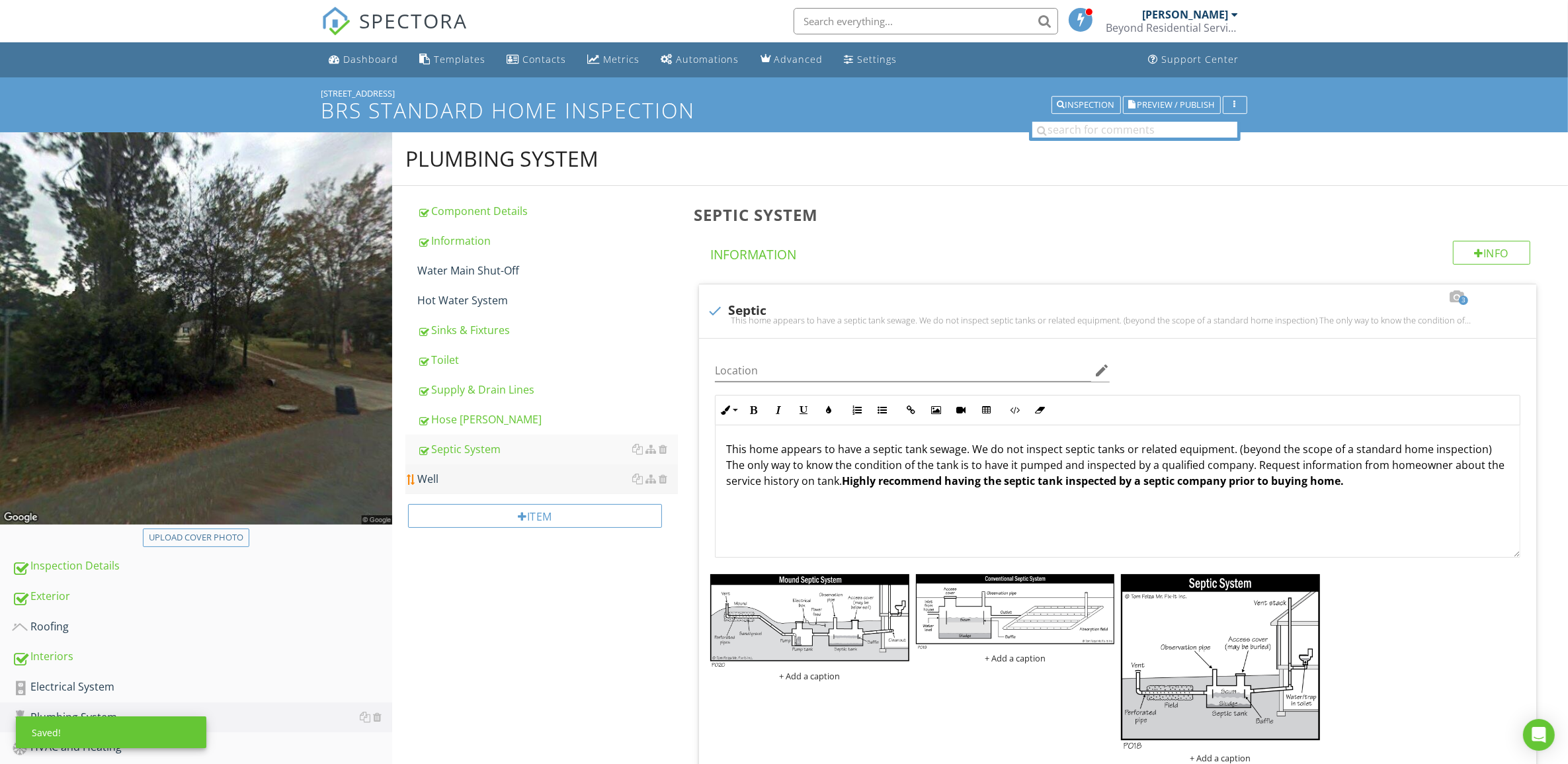
click at [435, 473] on div "Well" at bounding box center [547, 478] width 261 height 16
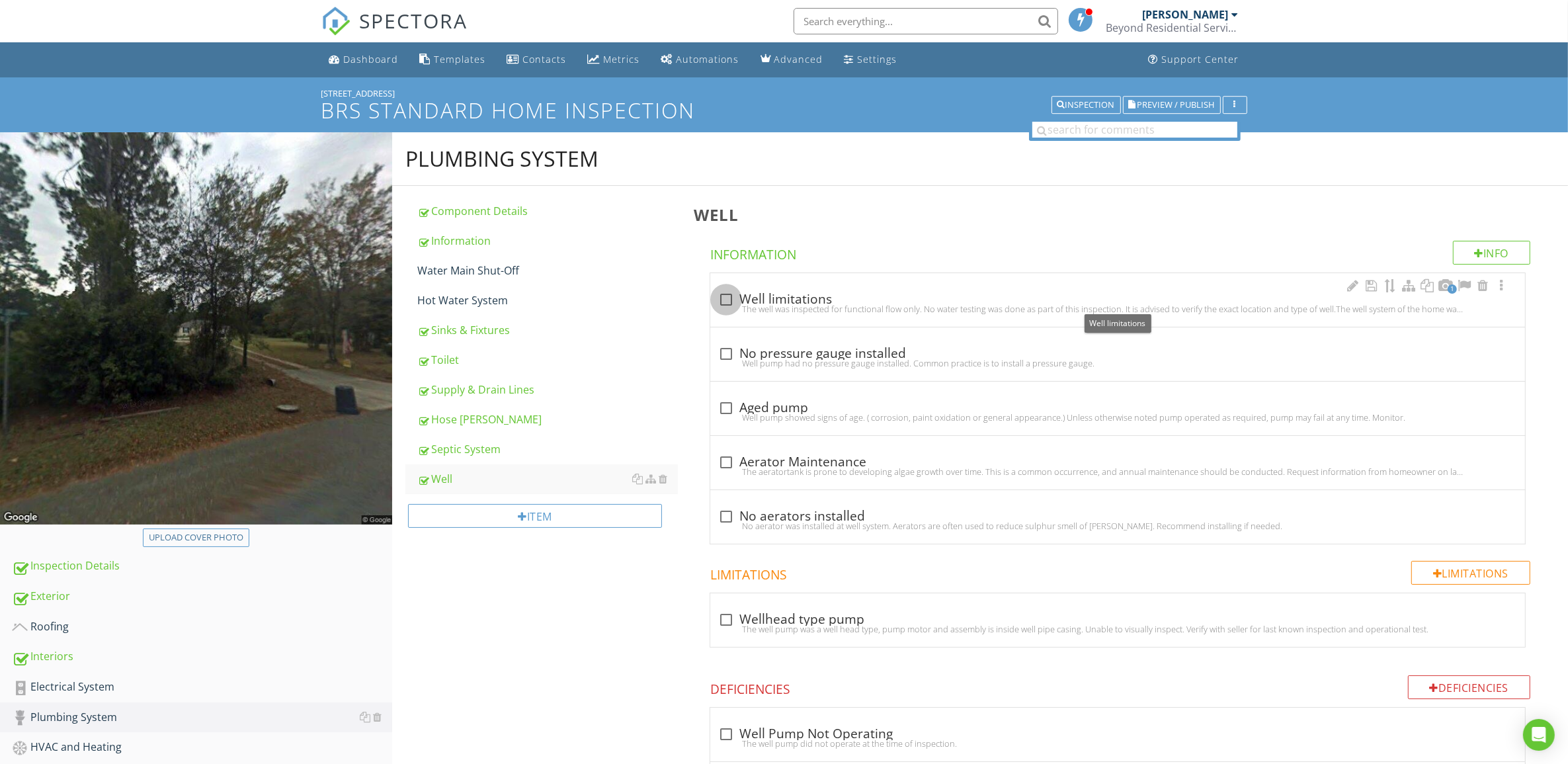
click at [721, 296] on div at bounding box center [726, 299] width 22 height 22
checkbox input "true"
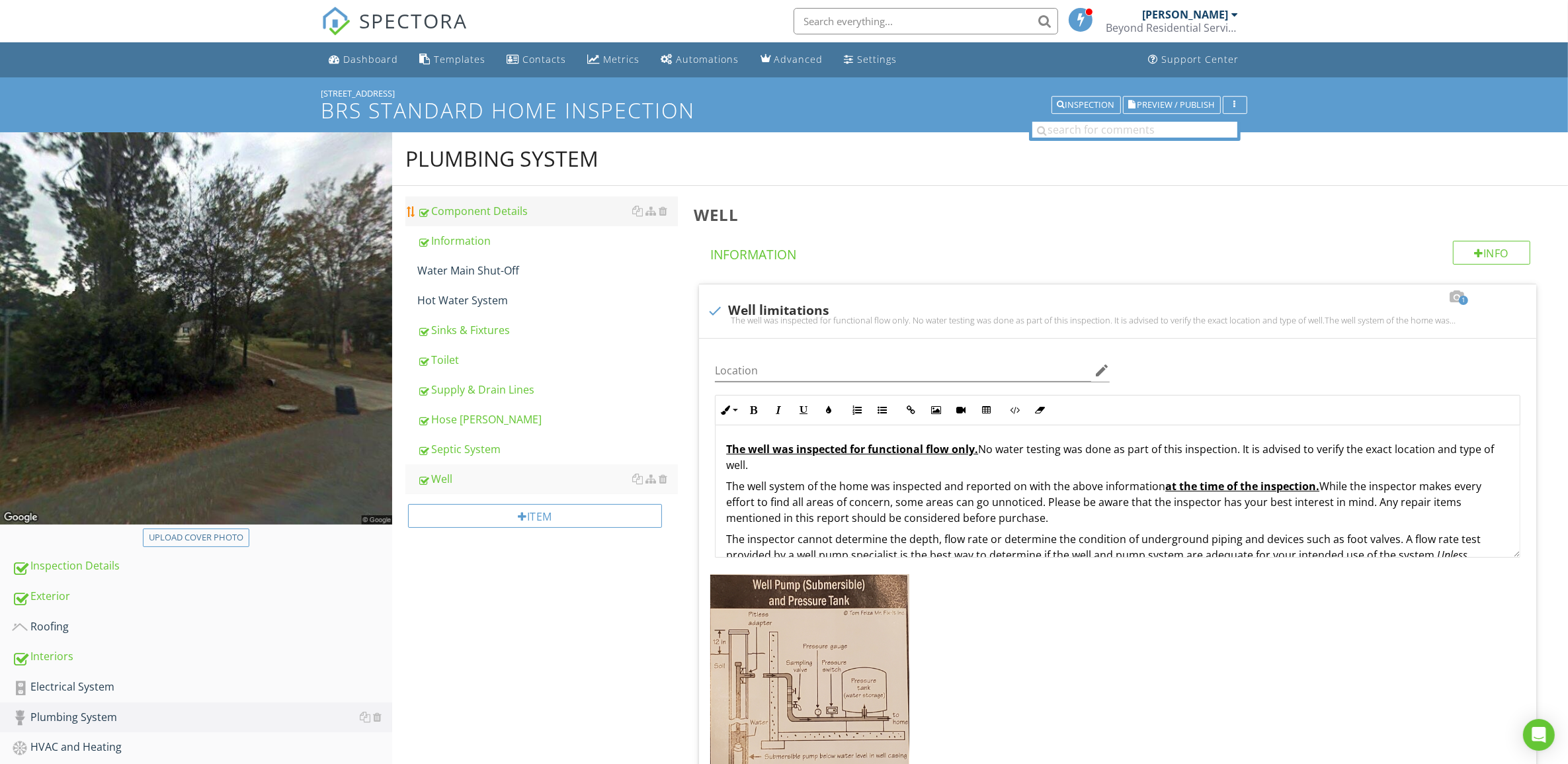
click at [517, 210] on div "Component Details" at bounding box center [547, 210] width 261 height 16
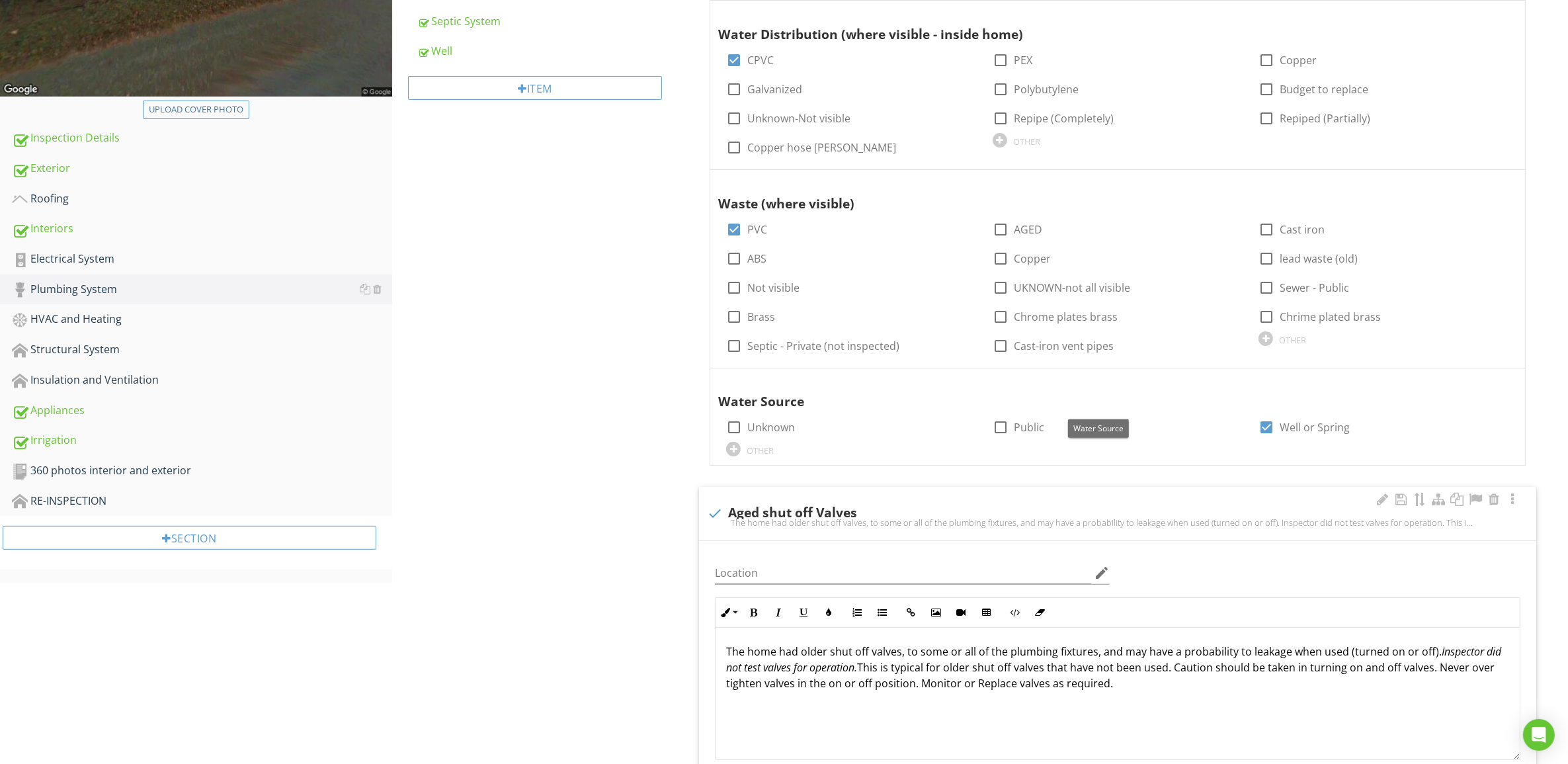
scroll to position [496, 0]
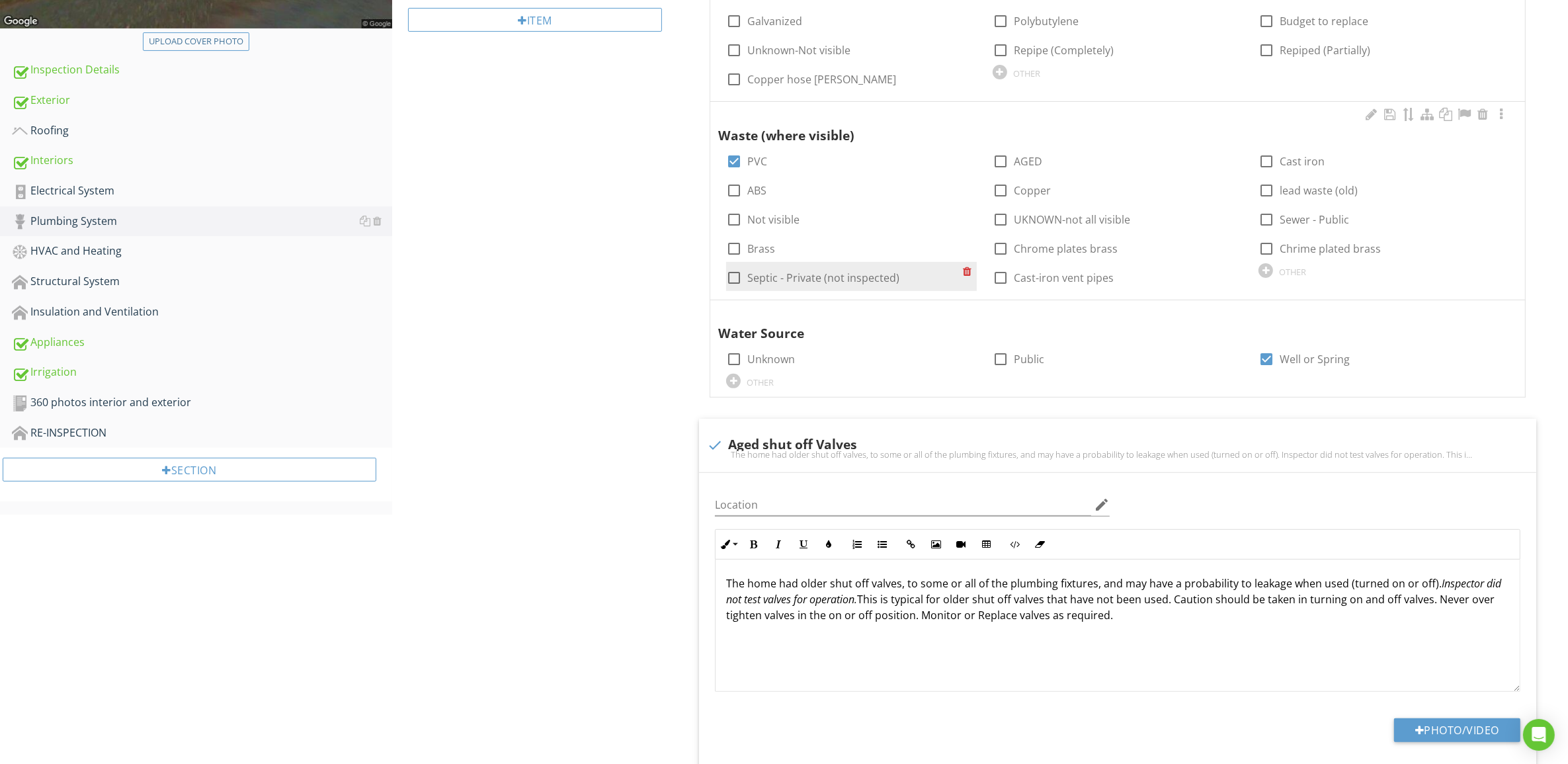
click at [735, 275] on div at bounding box center [734, 278] width 22 height 22
checkbox input "true"
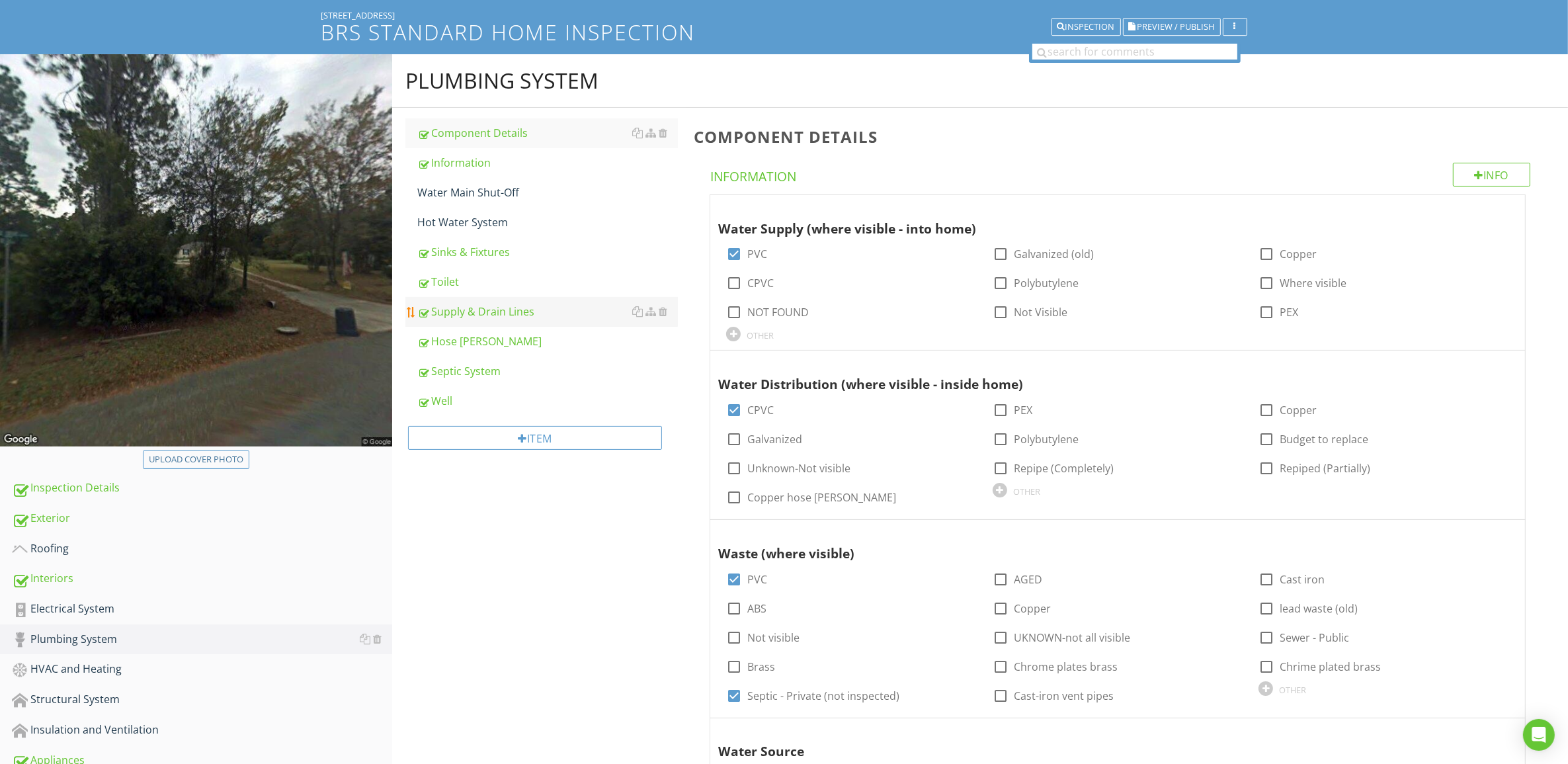
scroll to position [0, 0]
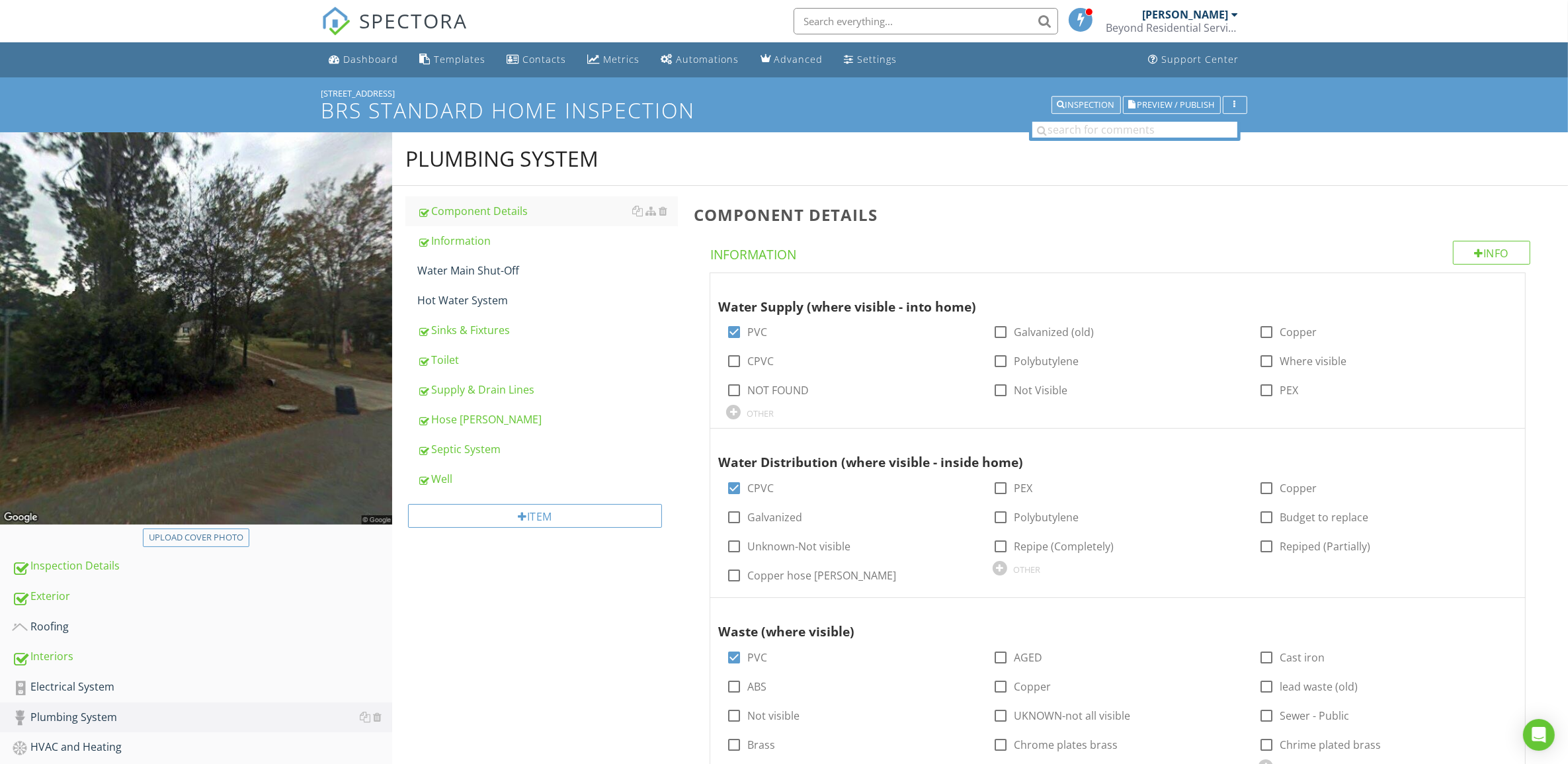
click at [1085, 104] on div "Inspection" at bounding box center [1086, 104] width 57 height 9
